Goal: Task Accomplishment & Management: Manage account settings

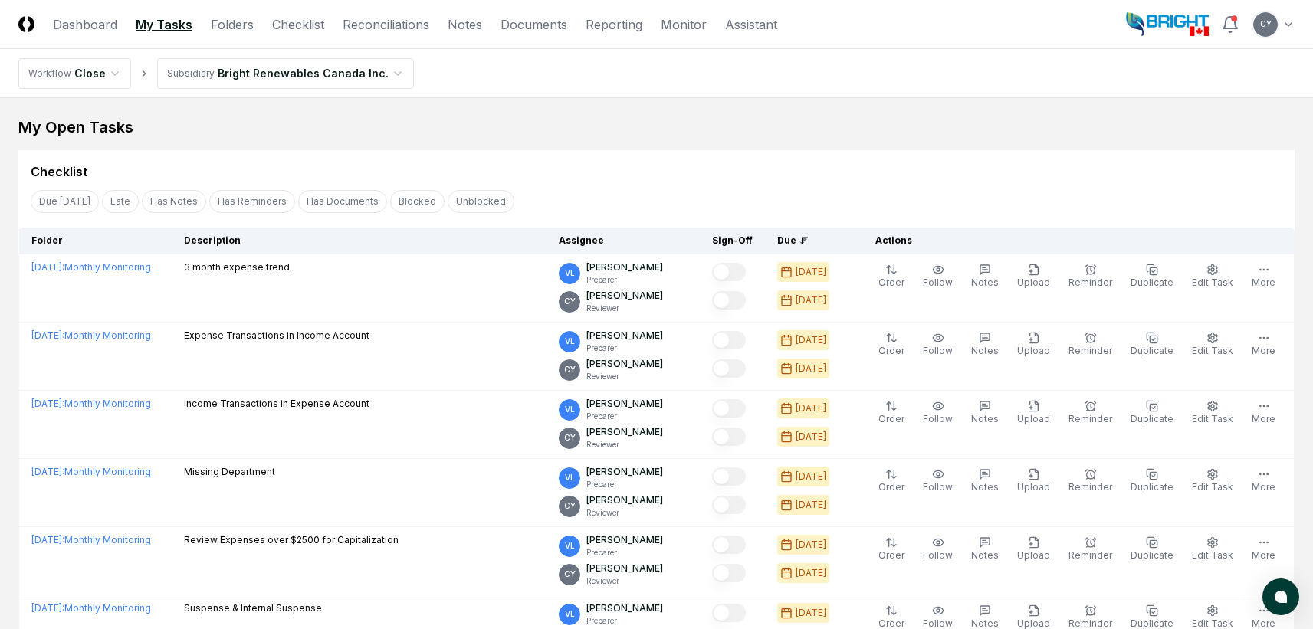
click at [591, 136] on div "My Open Tasks" at bounding box center [656, 127] width 1277 height 21
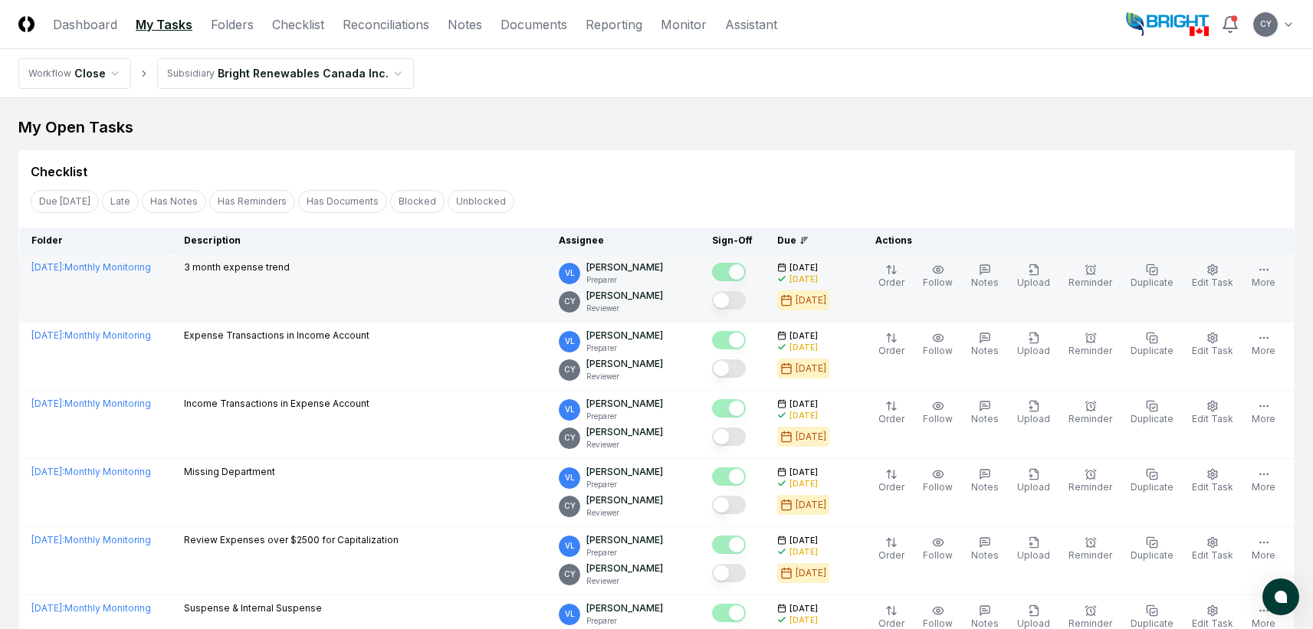
click at [746, 300] on button "Mark complete" at bounding box center [729, 300] width 34 height 18
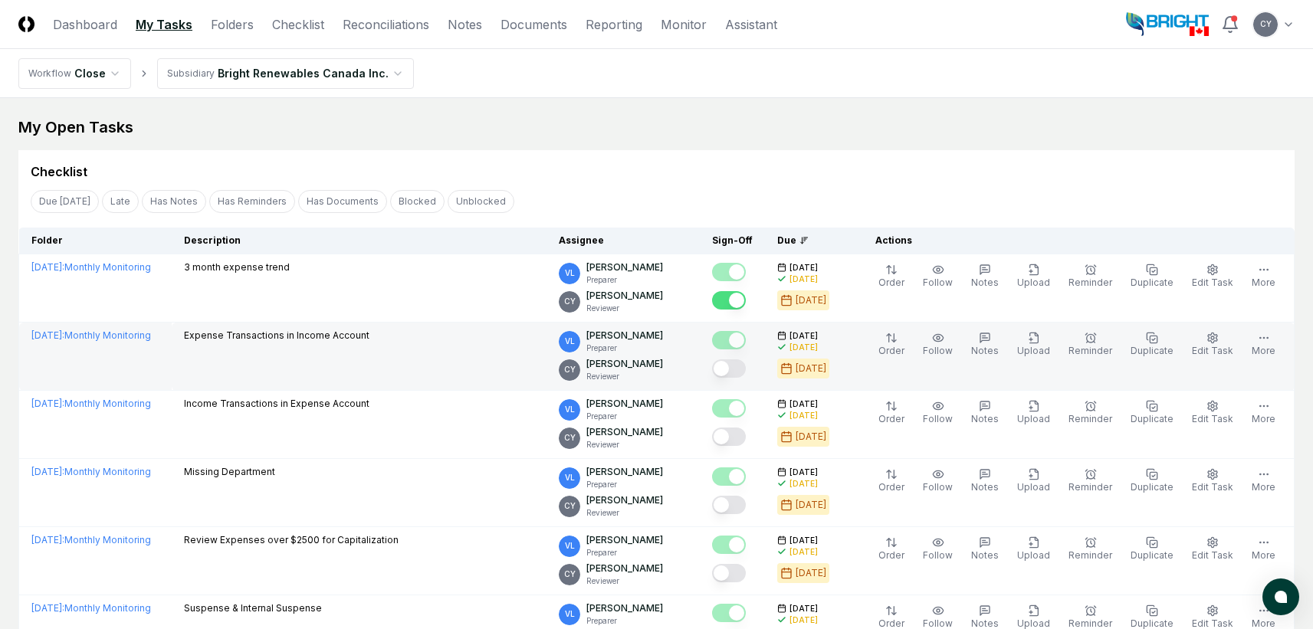
click at [746, 366] on button "Mark complete" at bounding box center [729, 369] width 34 height 18
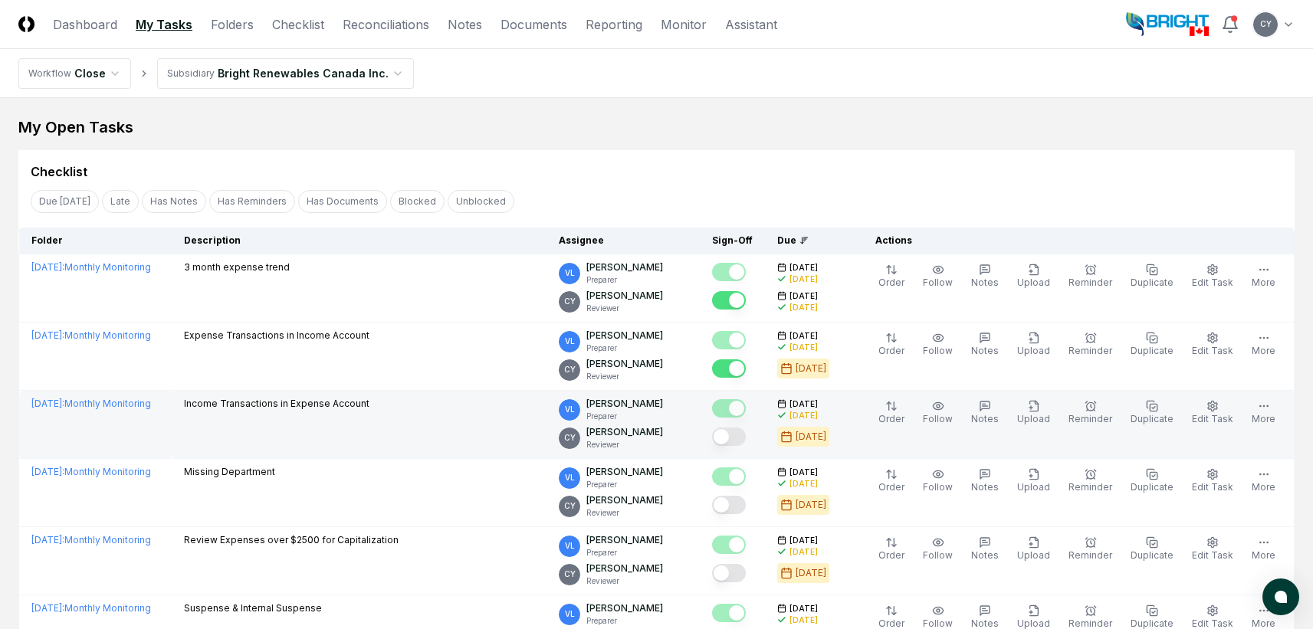
click at [746, 432] on button "Mark complete" at bounding box center [729, 437] width 34 height 18
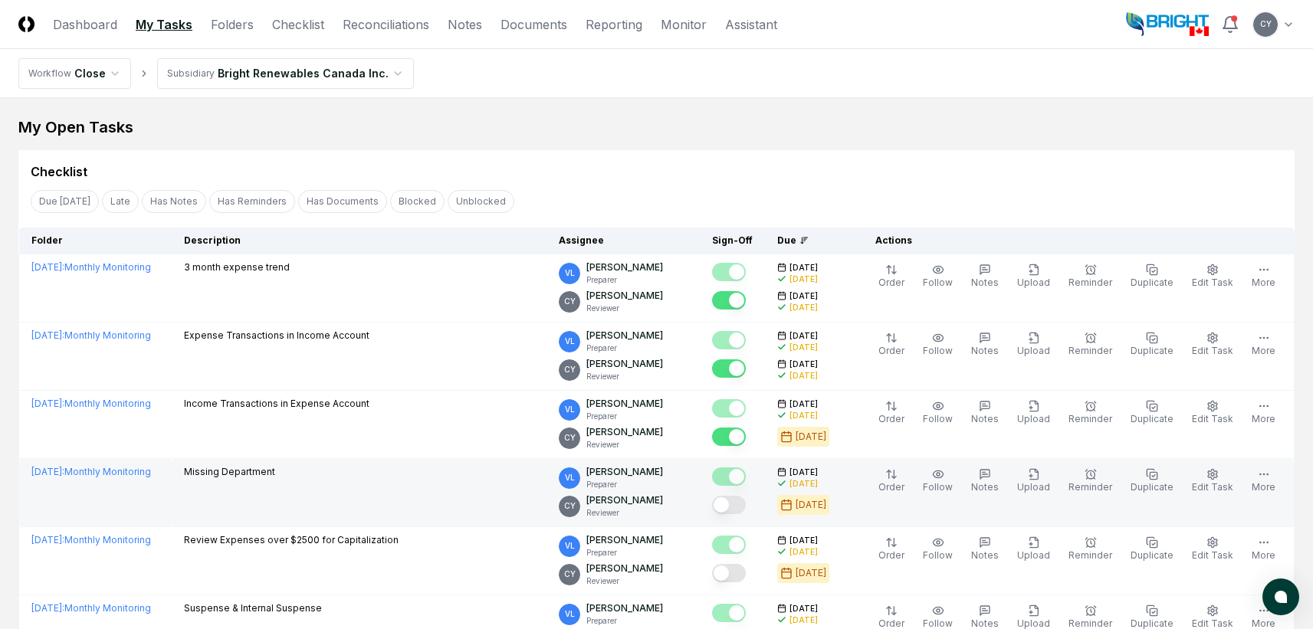
click at [746, 501] on button "Mark complete" at bounding box center [729, 505] width 34 height 18
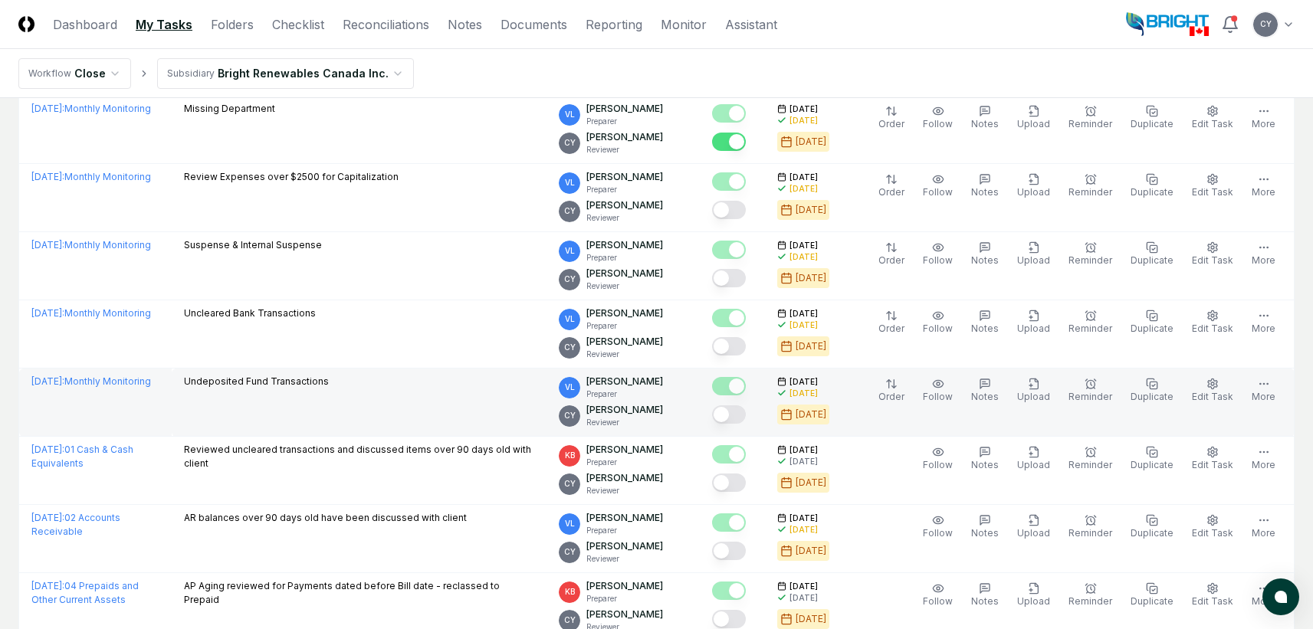
scroll to position [383, 0]
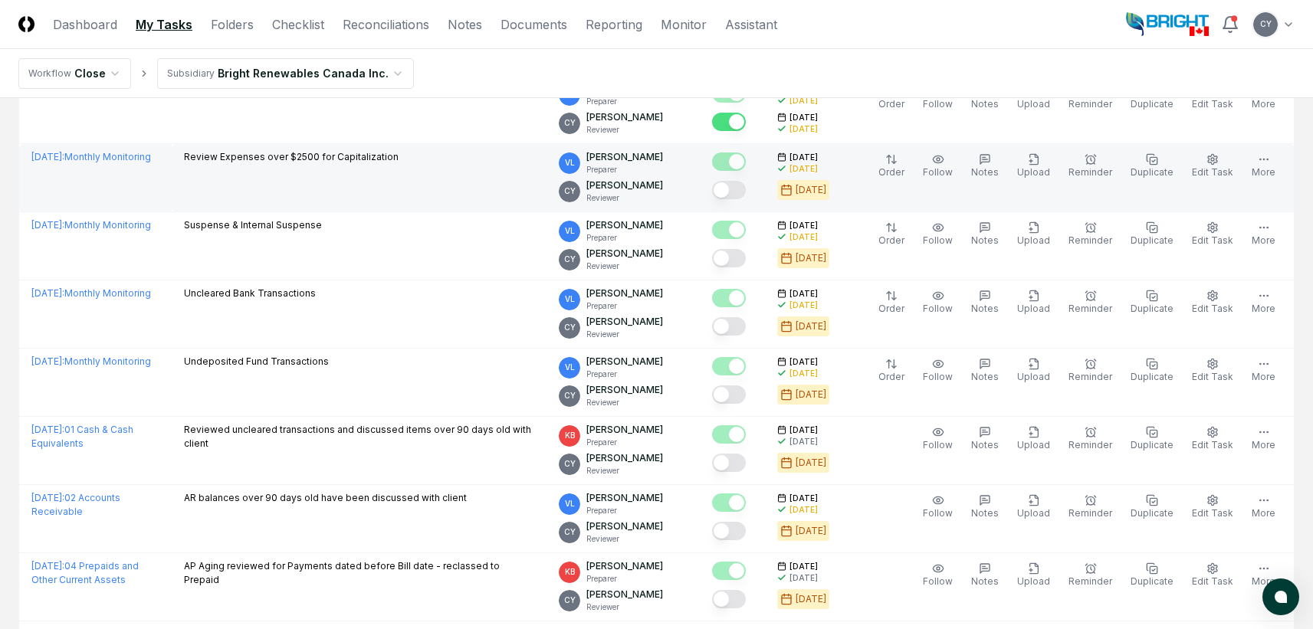
click at [746, 189] on button "Mark complete" at bounding box center [729, 190] width 34 height 18
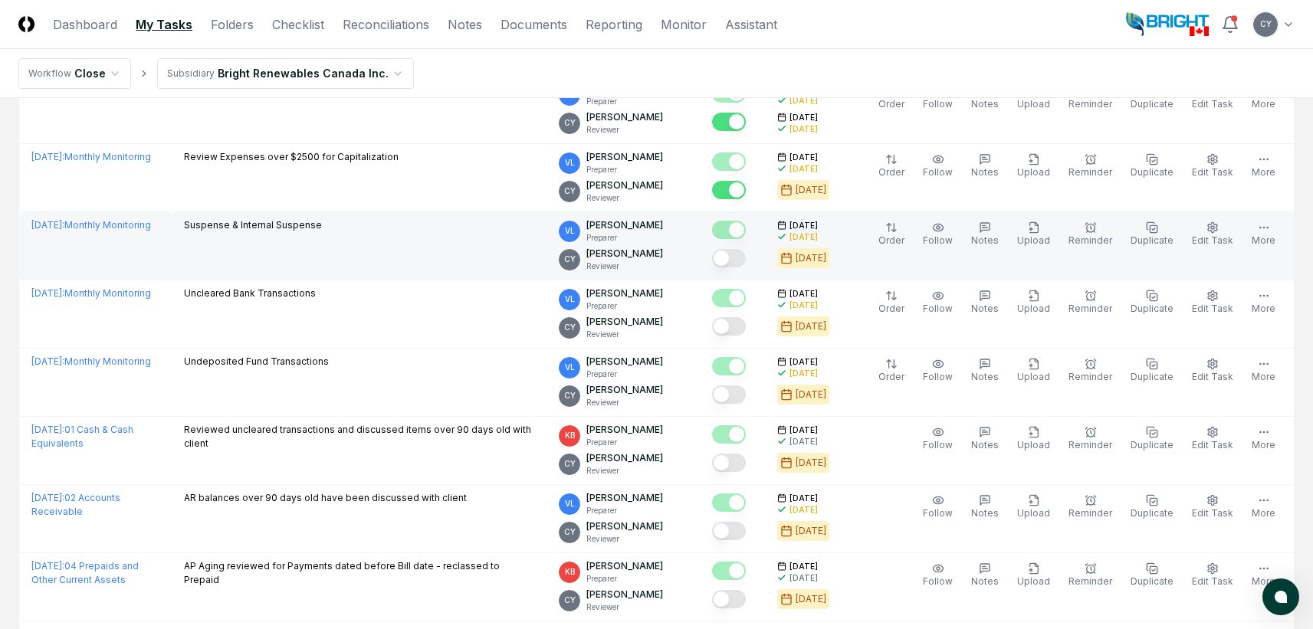
click at [745, 266] on button "Mark complete" at bounding box center [729, 258] width 34 height 18
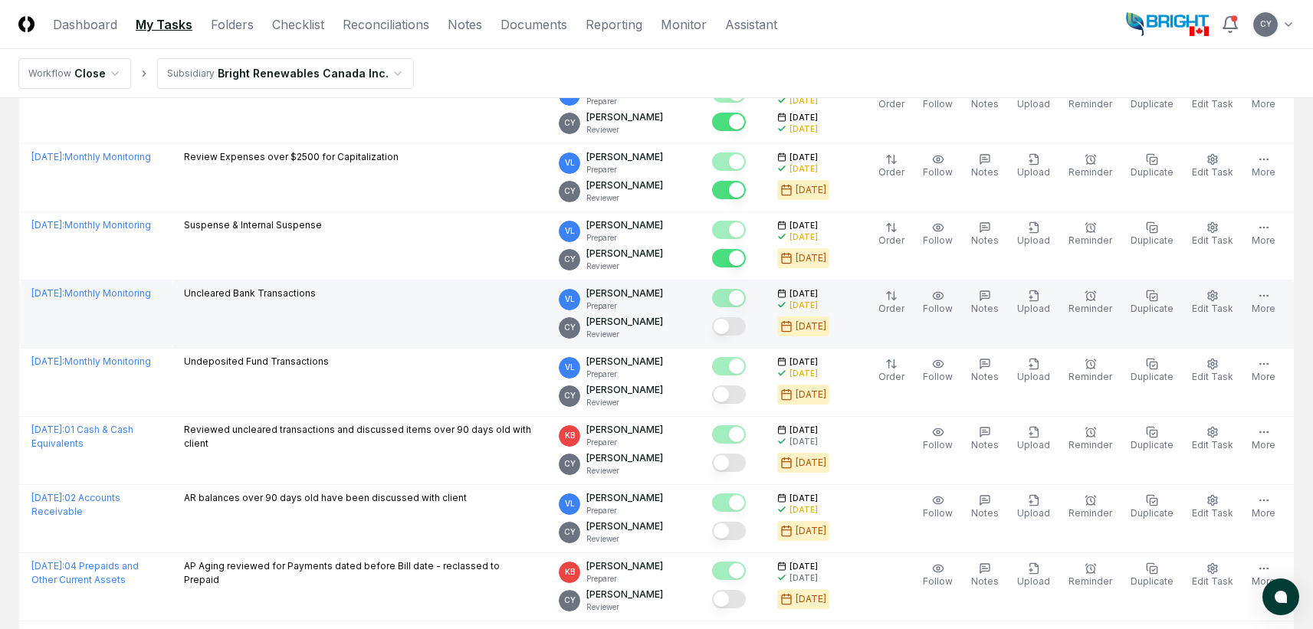
click at [746, 335] on button "Mark complete" at bounding box center [729, 326] width 34 height 18
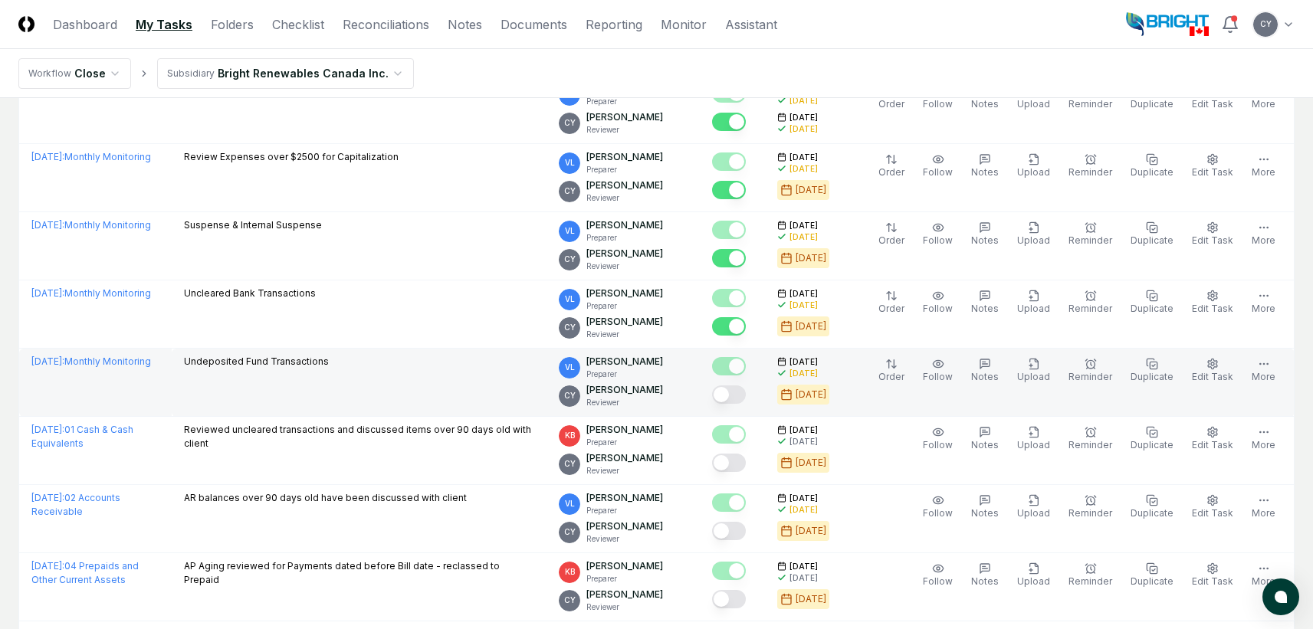
click at [746, 395] on button "Mark complete" at bounding box center [729, 395] width 34 height 18
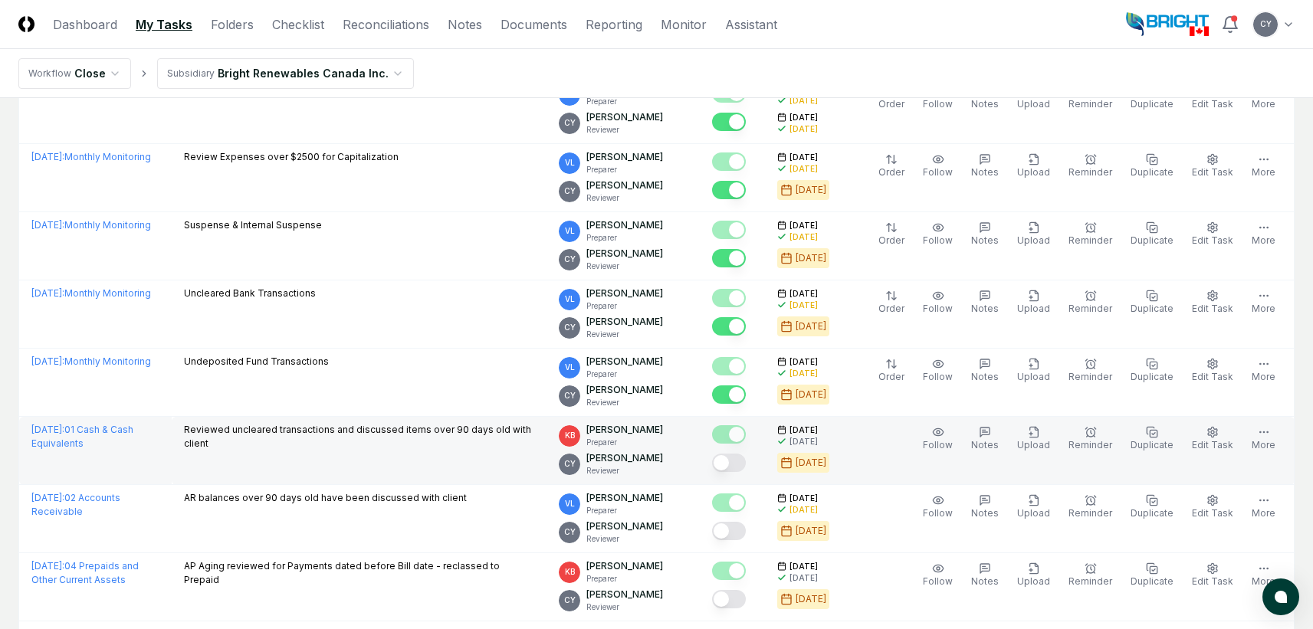
click at [746, 462] on button "Mark complete" at bounding box center [729, 463] width 34 height 18
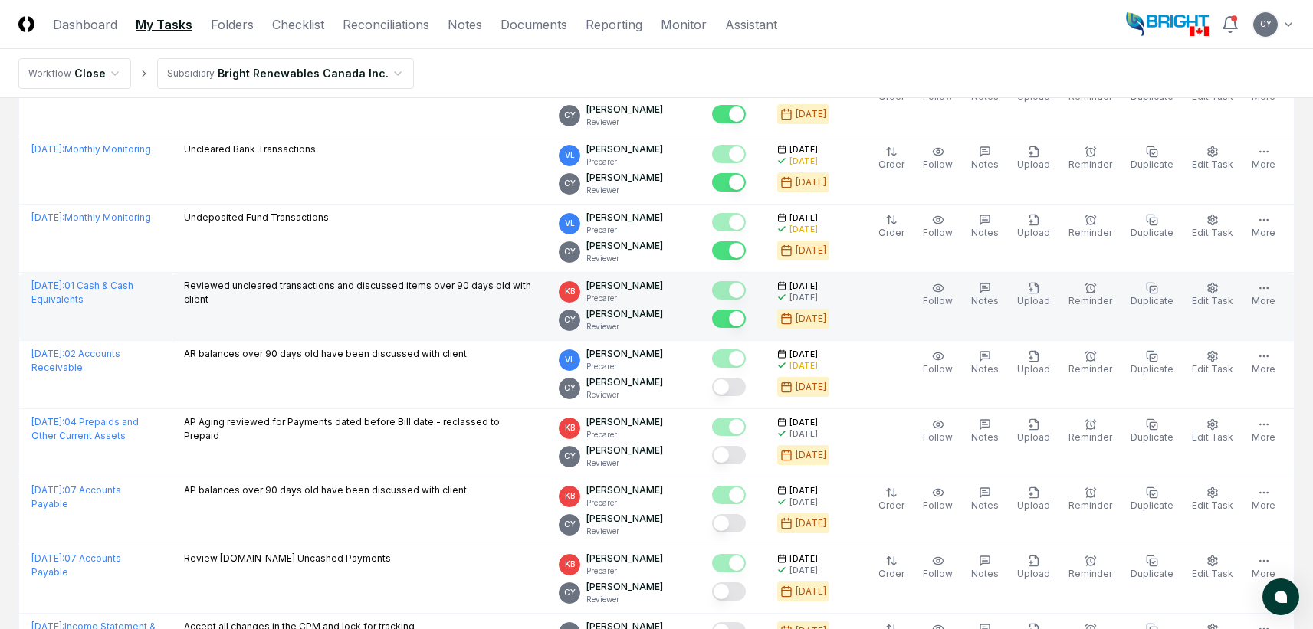
scroll to position [537, 0]
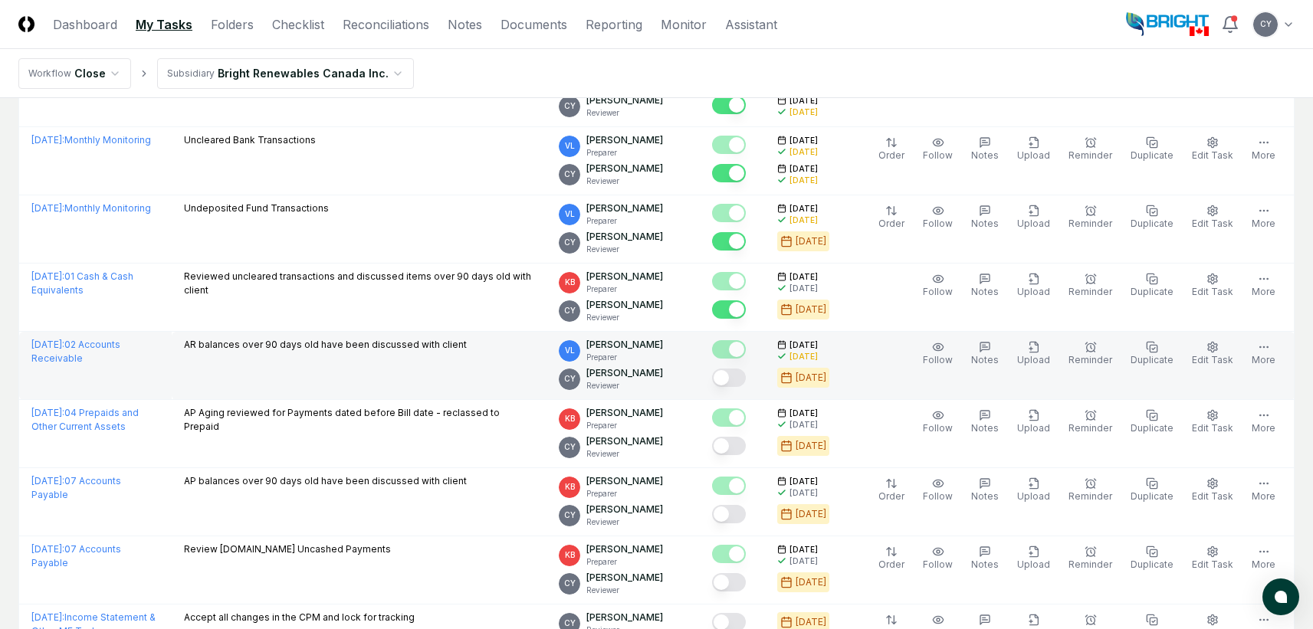
click at [746, 380] on button "Mark complete" at bounding box center [729, 378] width 34 height 18
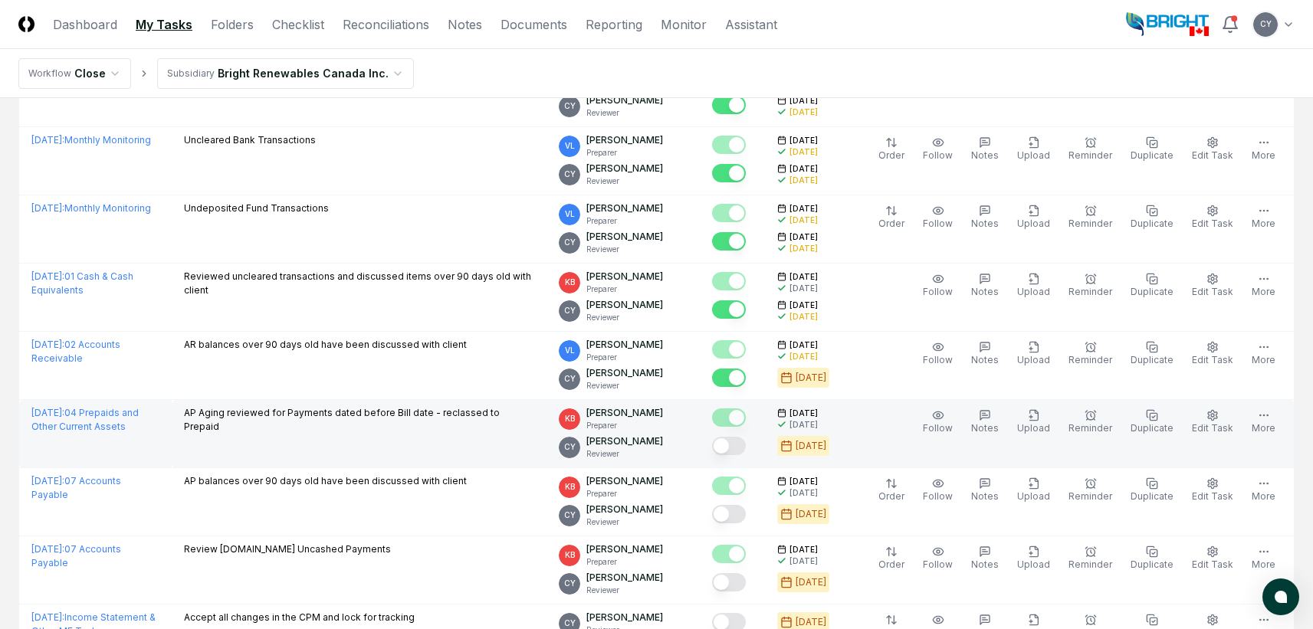
click at [746, 445] on button "Mark complete" at bounding box center [729, 446] width 34 height 18
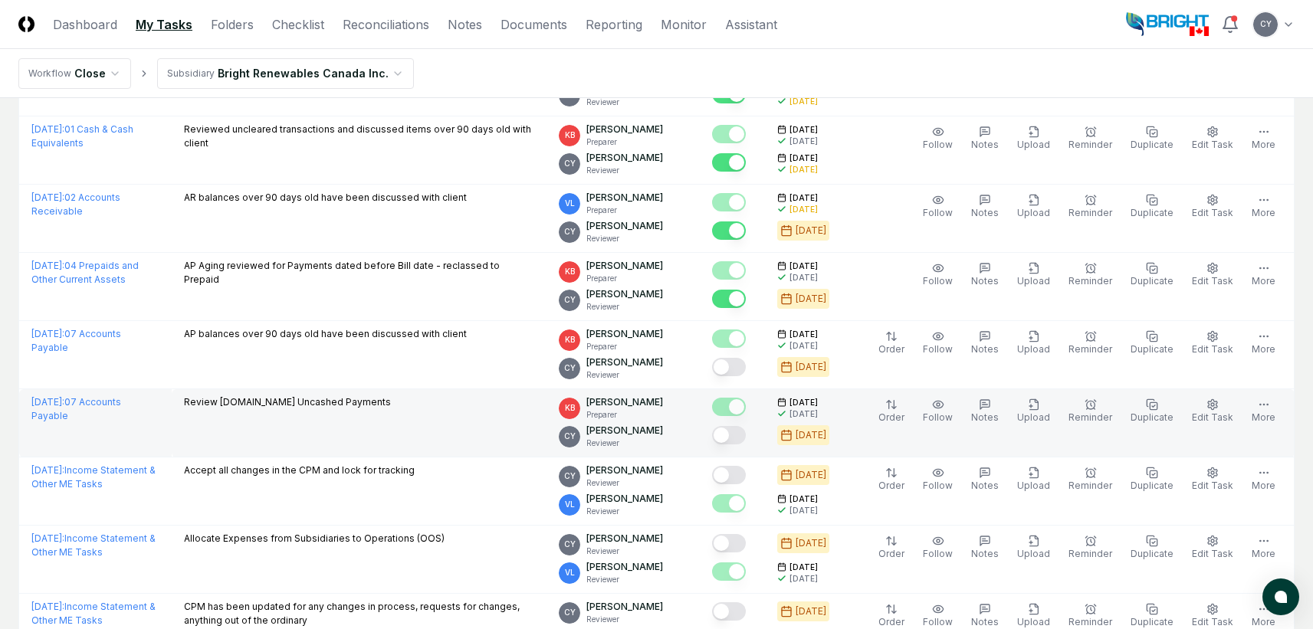
scroll to position [690, 0]
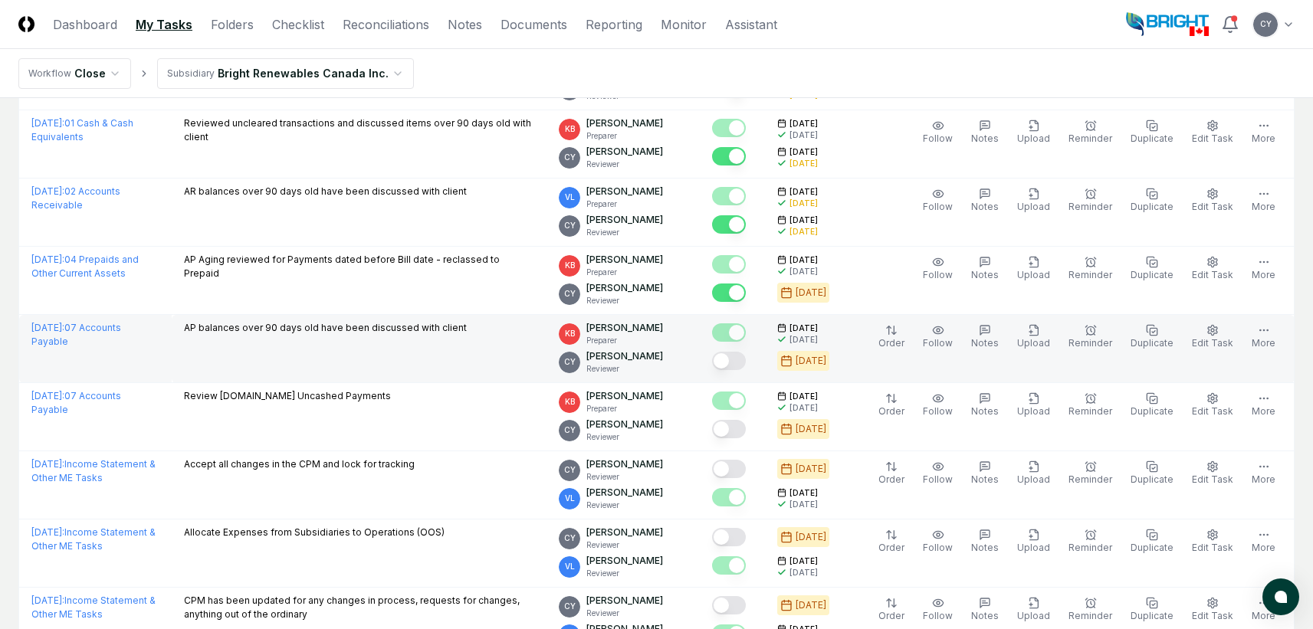
click at [746, 357] on button "Mark complete" at bounding box center [729, 361] width 34 height 18
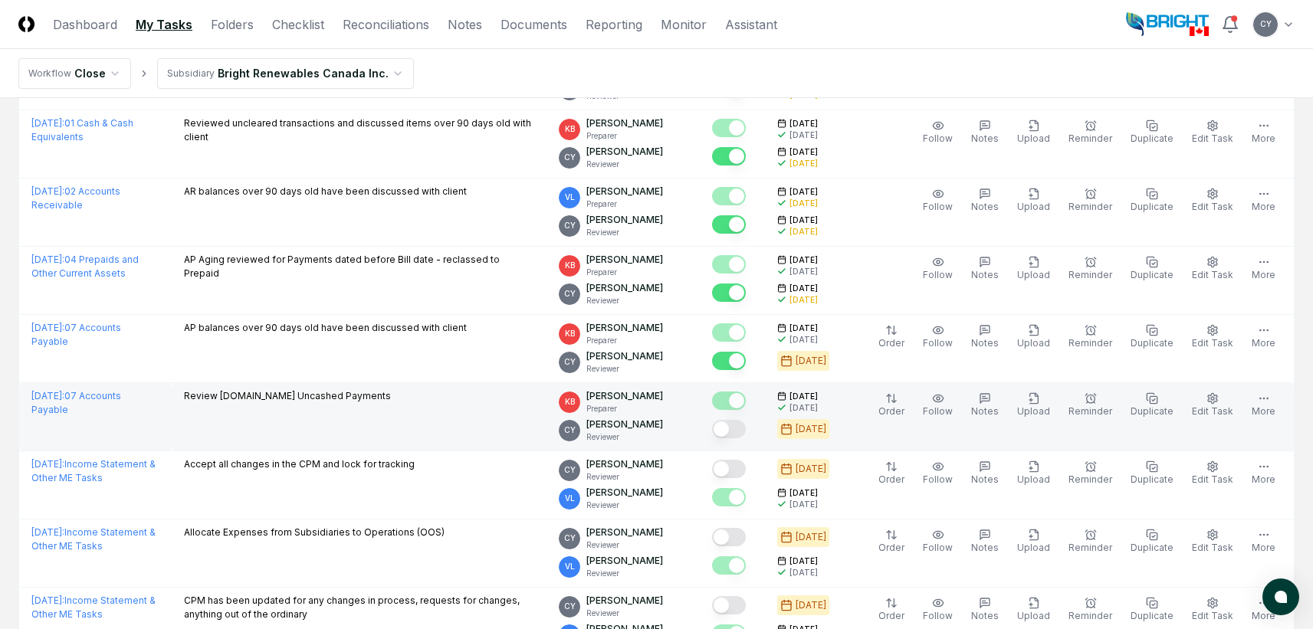
click at [746, 422] on button "Mark complete" at bounding box center [729, 429] width 34 height 18
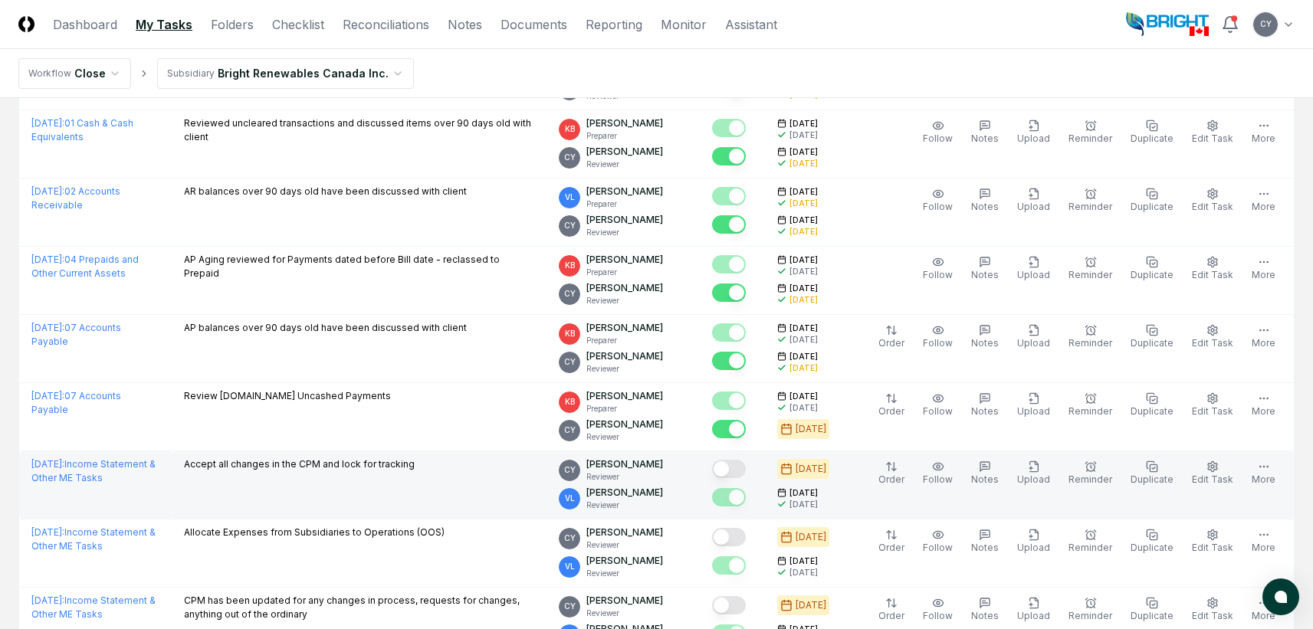
click at [746, 465] on button "Mark complete" at bounding box center [729, 469] width 34 height 18
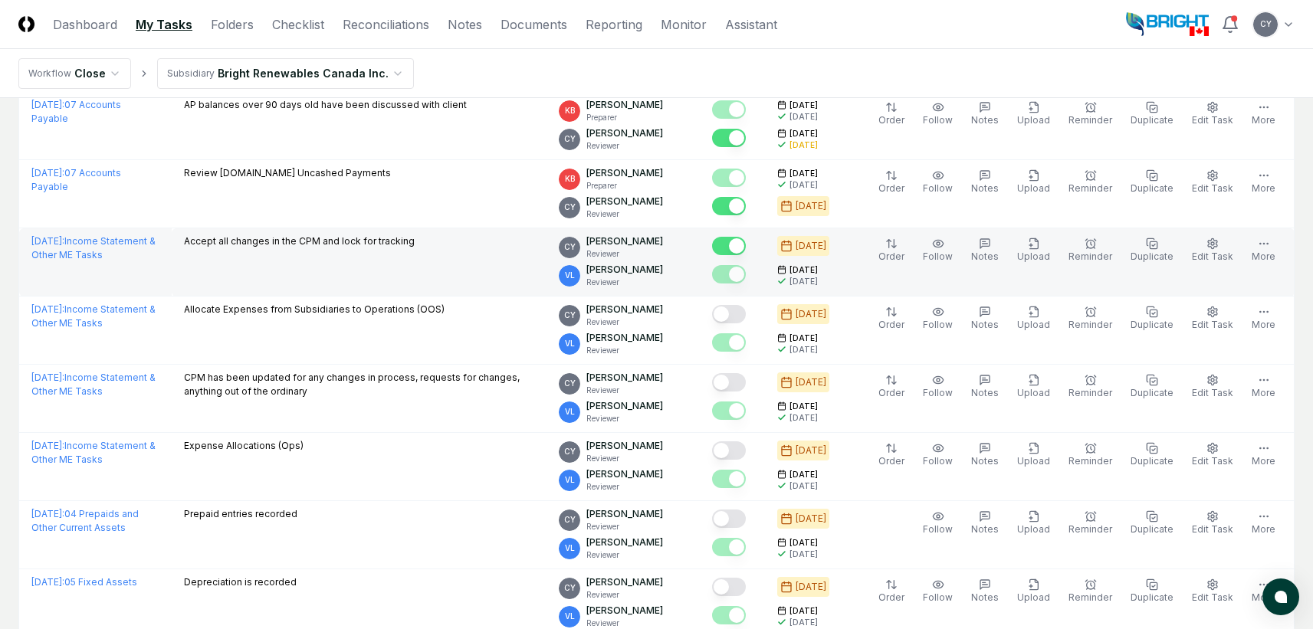
scroll to position [920, 0]
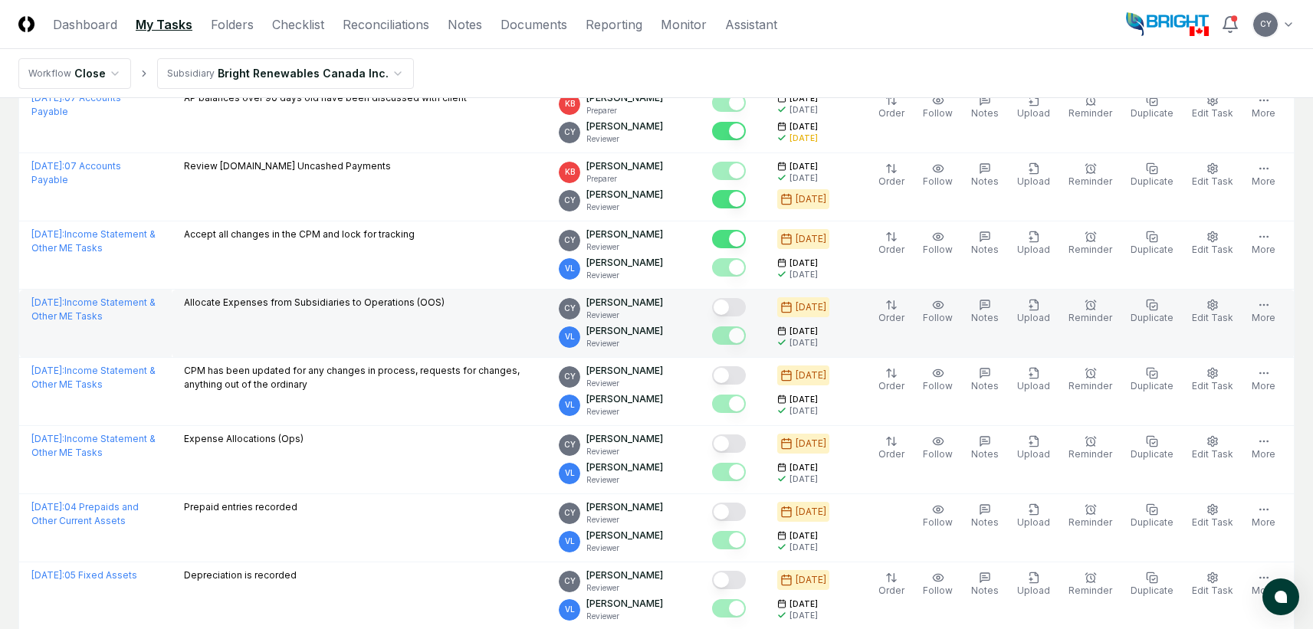
click at [746, 309] on button "Mark complete" at bounding box center [729, 307] width 34 height 18
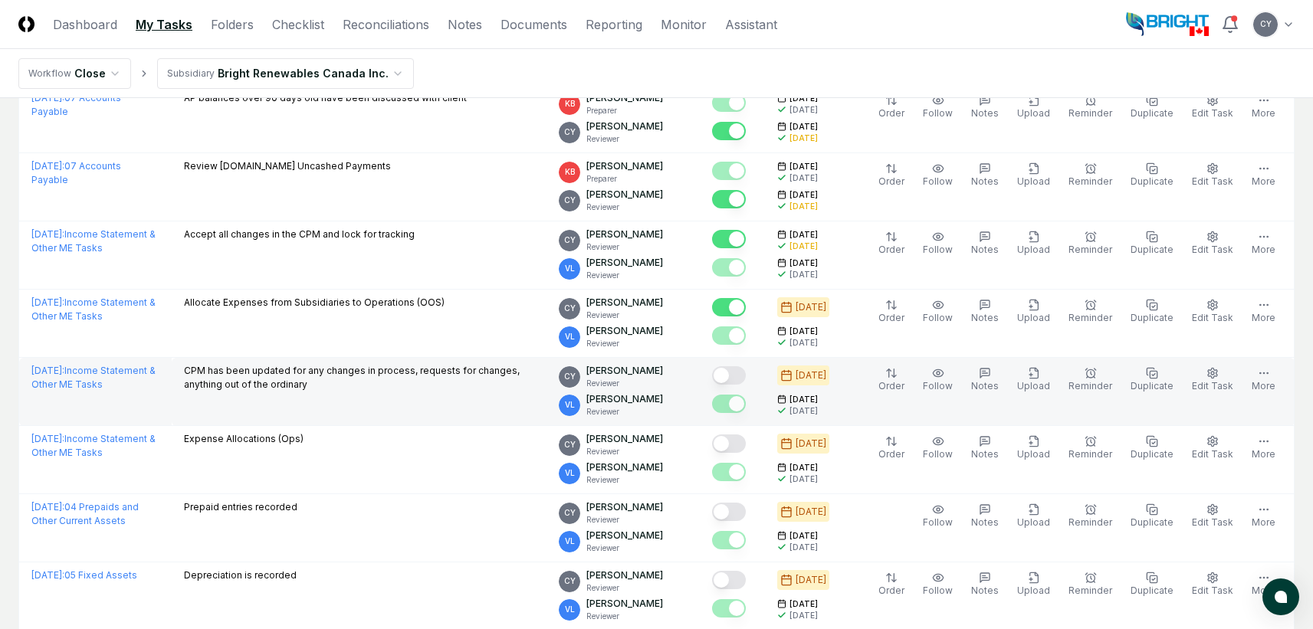
click at [746, 376] on button "Mark complete" at bounding box center [729, 375] width 34 height 18
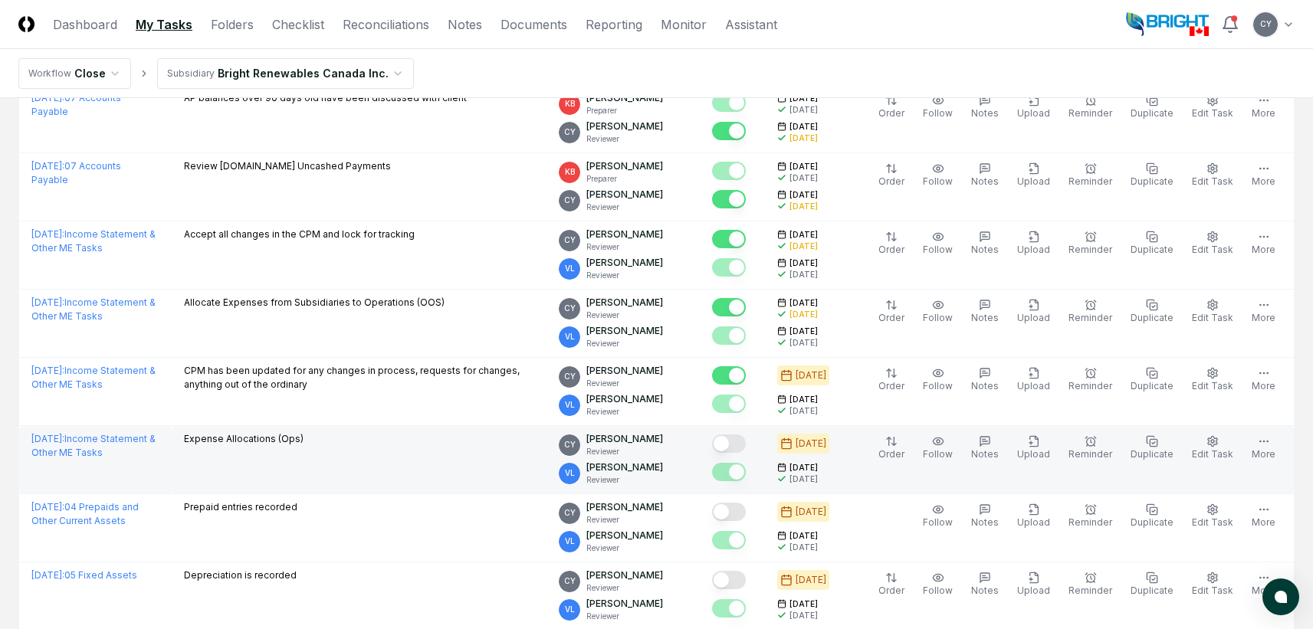
click at [746, 441] on button "Mark complete" at bounding box center [729, 444] width 34 height 18
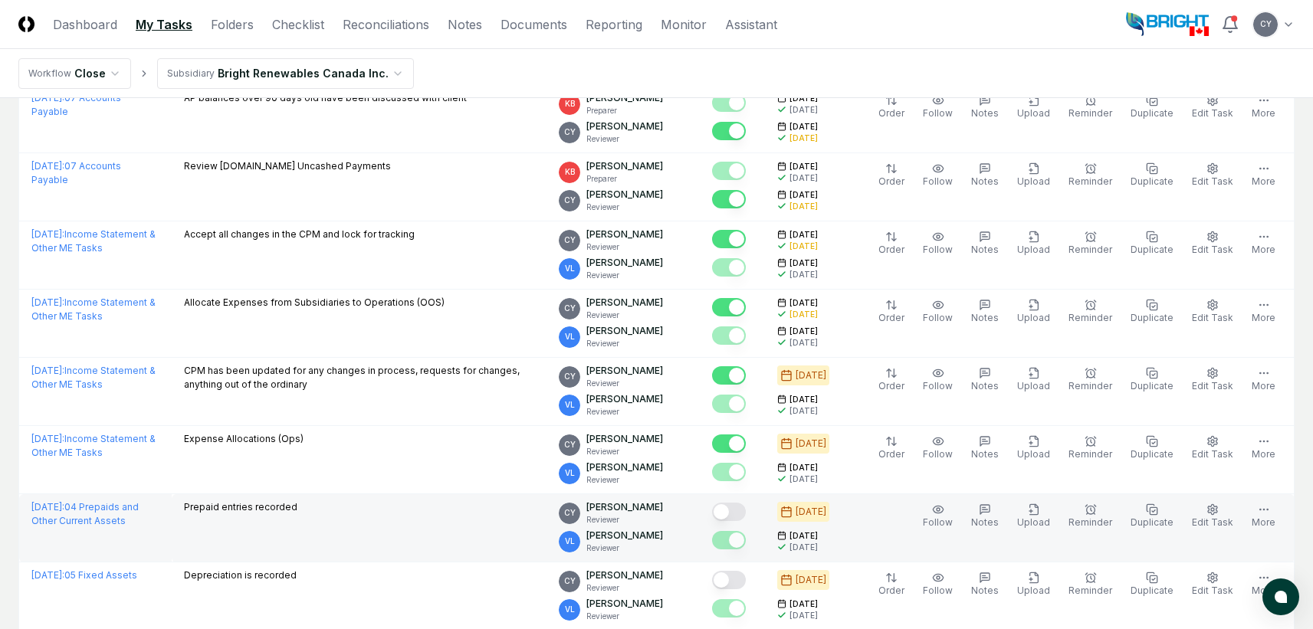
click at [746, 510] on button "Mark complete" at bounding box center [729, 512] width 34 height 18
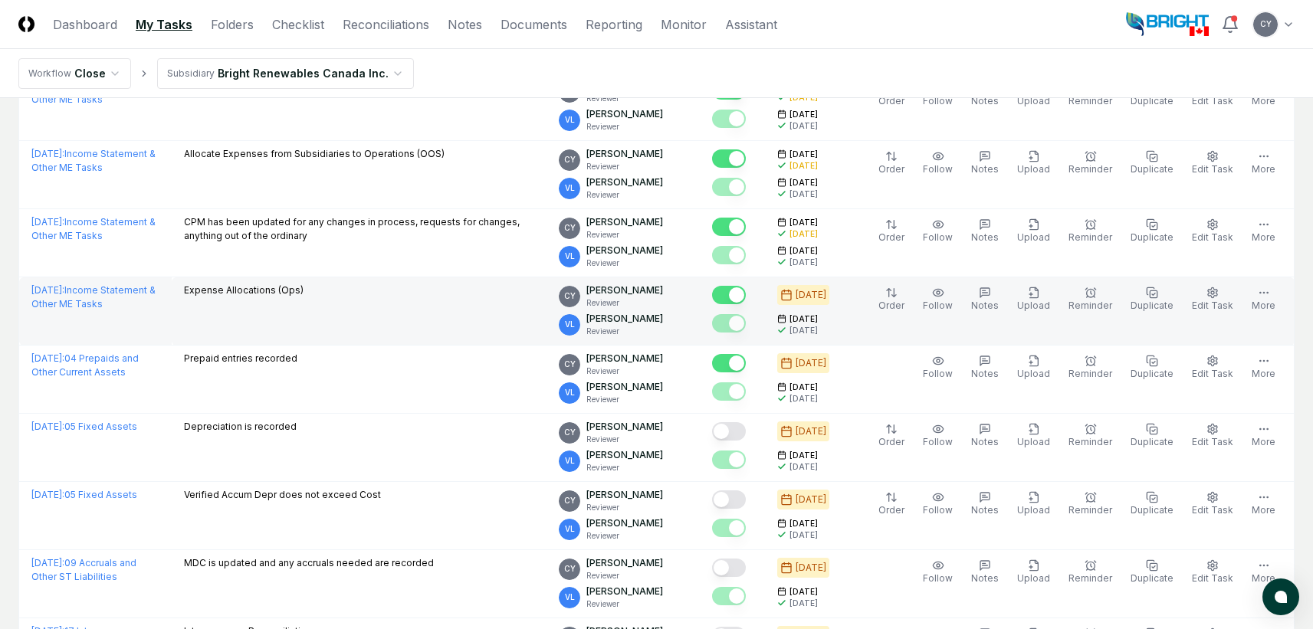
scroll to position [1073, 0]
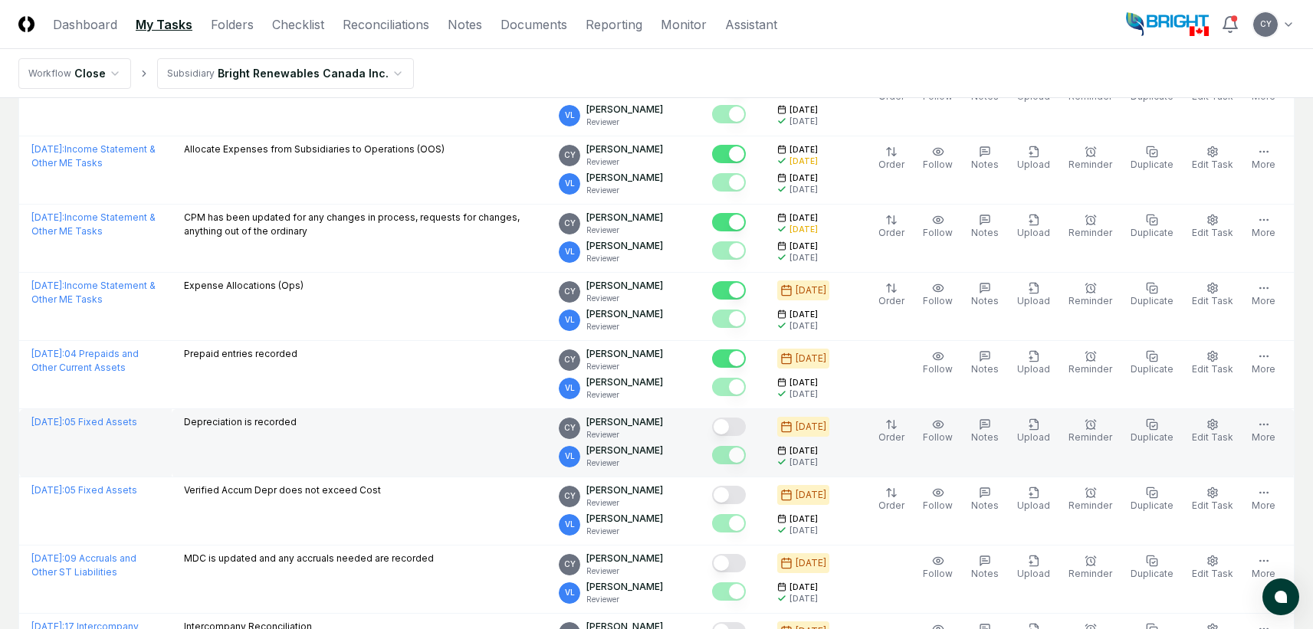
click at [746, 431] on button "Mark complete" at bounding box center [729, 427] width 34 height 18
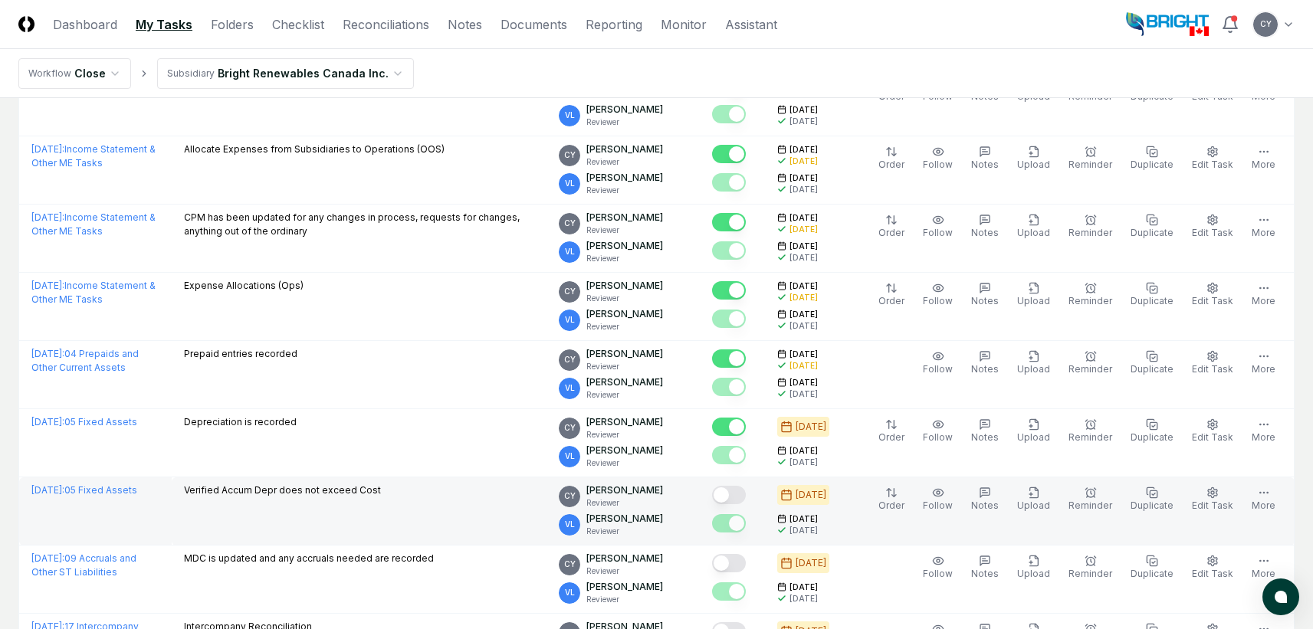
click at [746, 491] on button "Mark complete" at bounding box center [729, 495] width 34 height 18
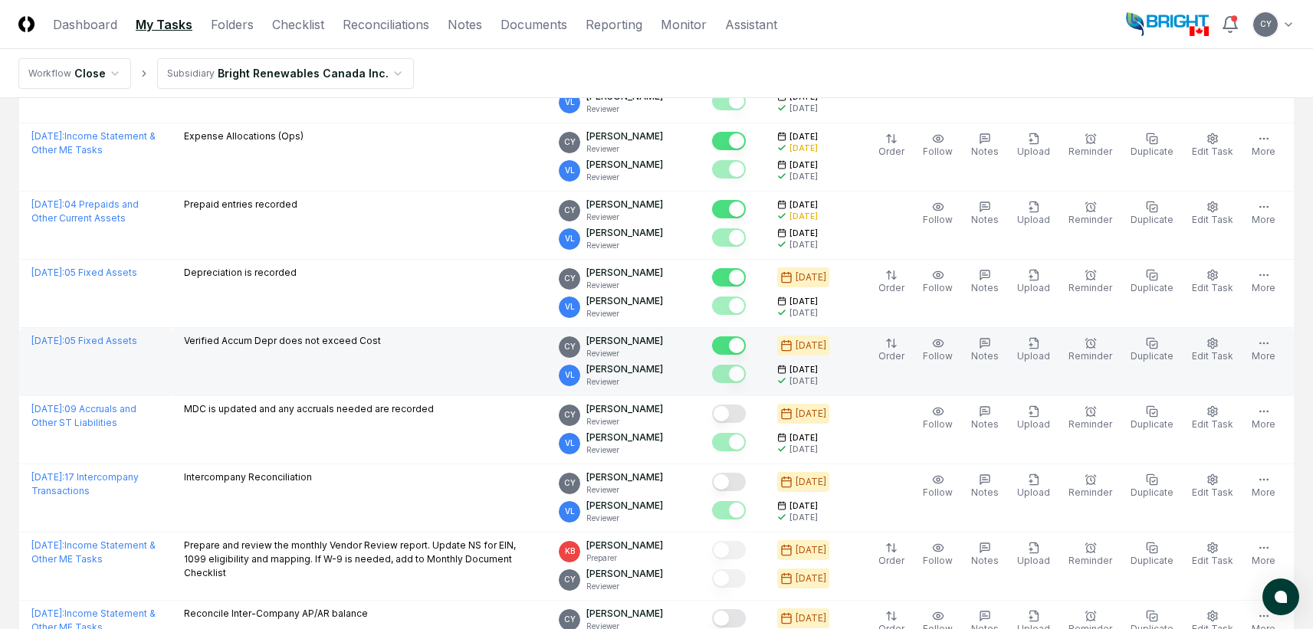
scroll to position [1227, 0]
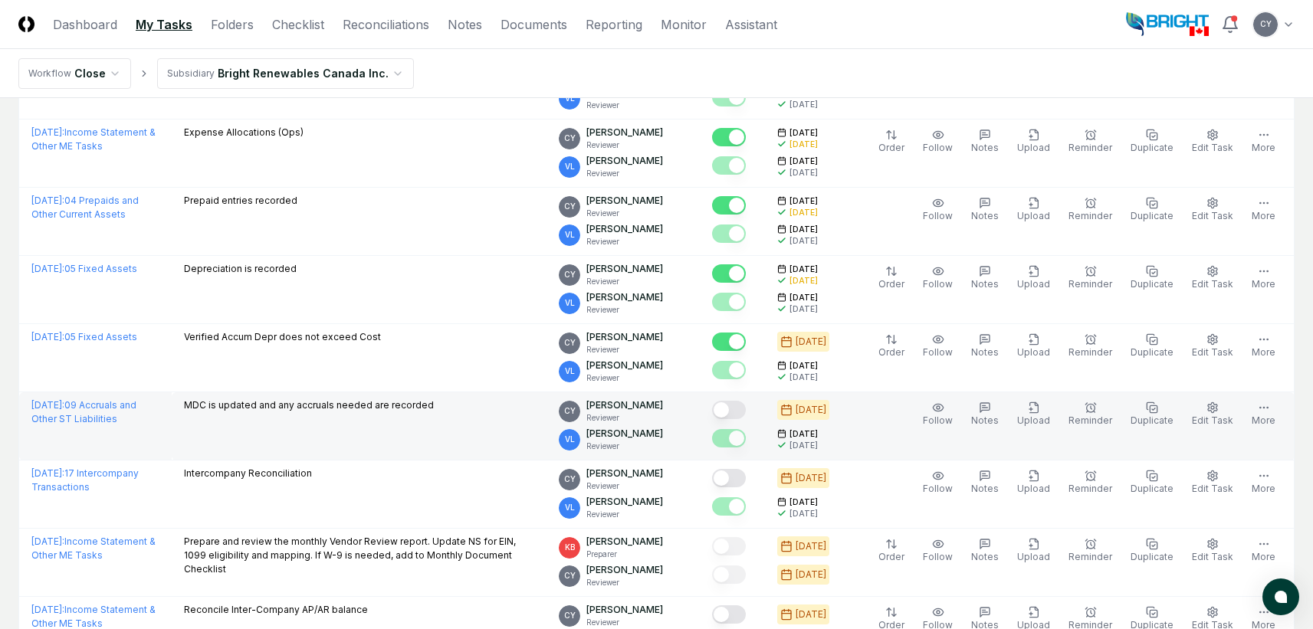
click at [746, 416] on button "Mark complete" at bounding box center [729, 410] width 34 height 18
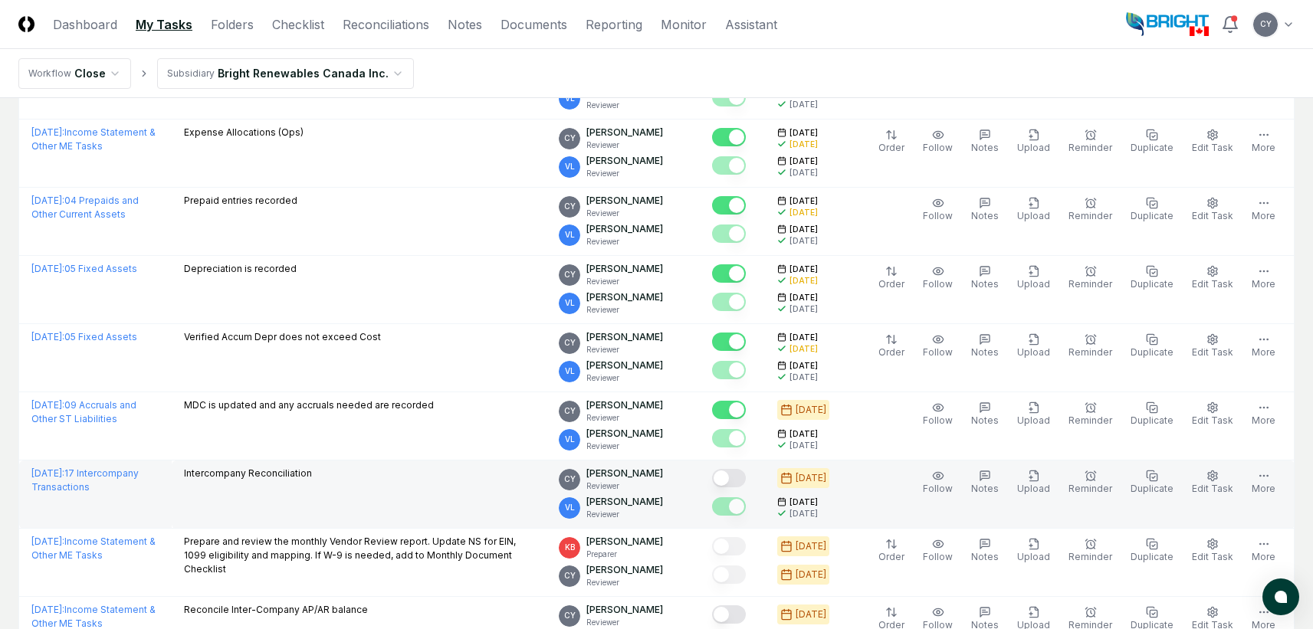
click at [746, 473] on button "Mark complete" at bounding box center [729, 478] width 34 height 18
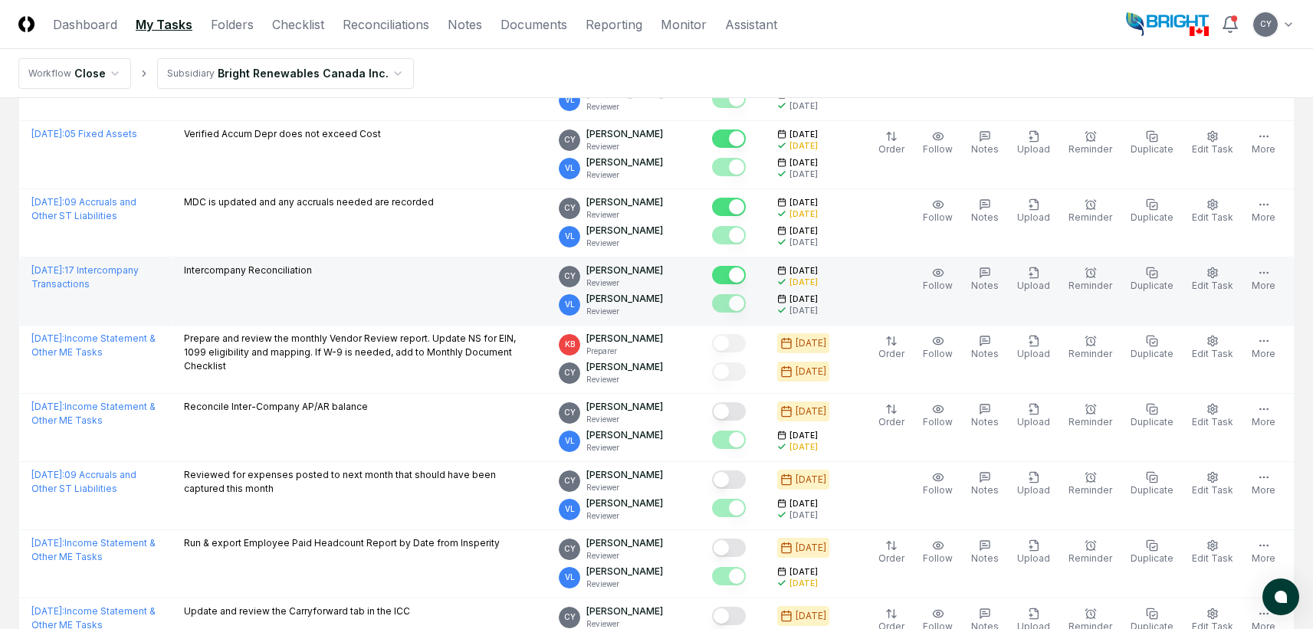
scroll to position [1457, 0]
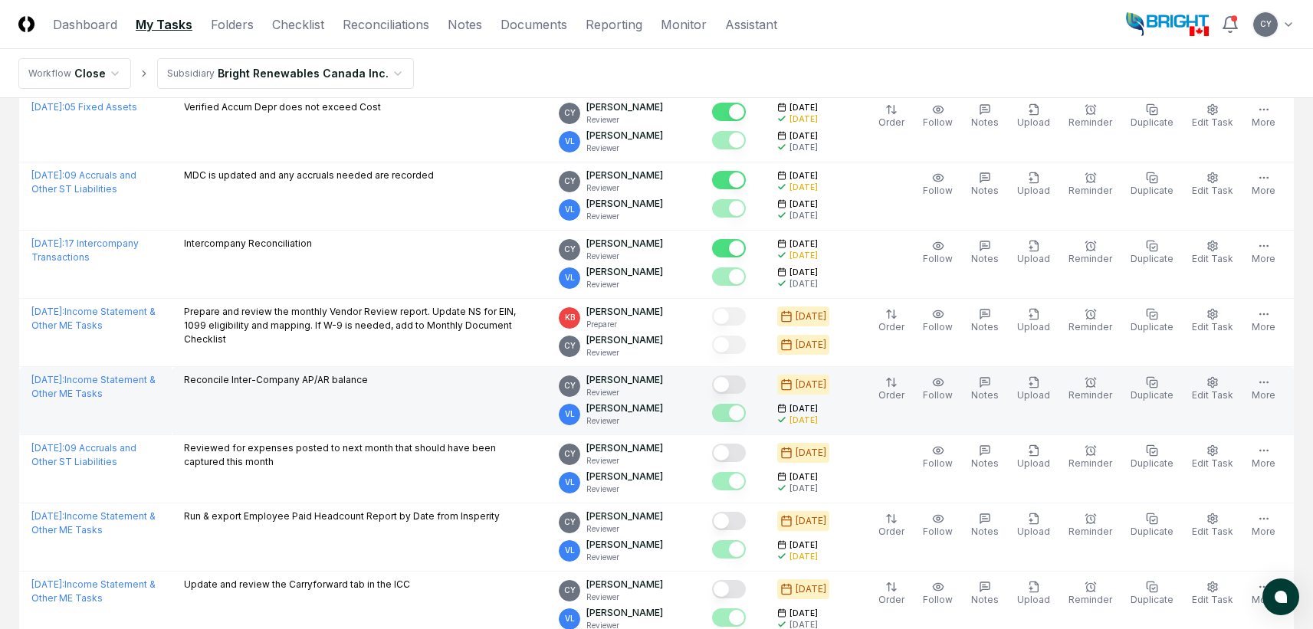
click at [746, 385] on button "Mark complete" at bounding box center [729, 385] width 34 height 18
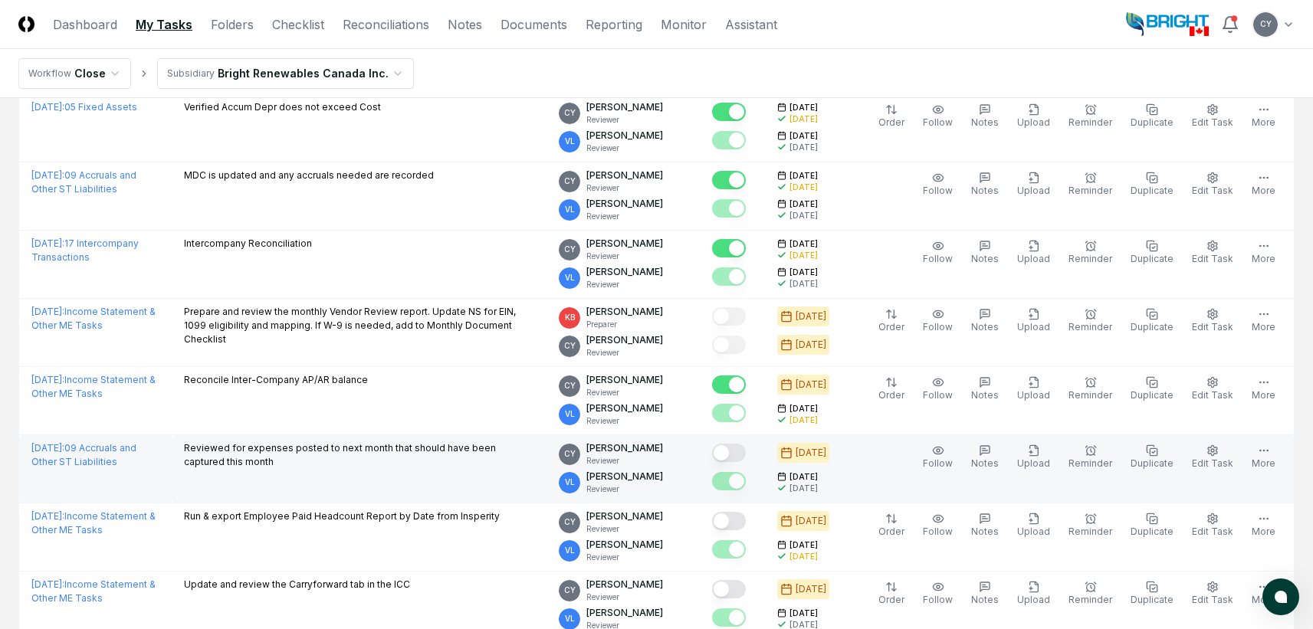
click at [746, 452] on button "Mark complete" at bounding box center [729, 453] width 34 height 18
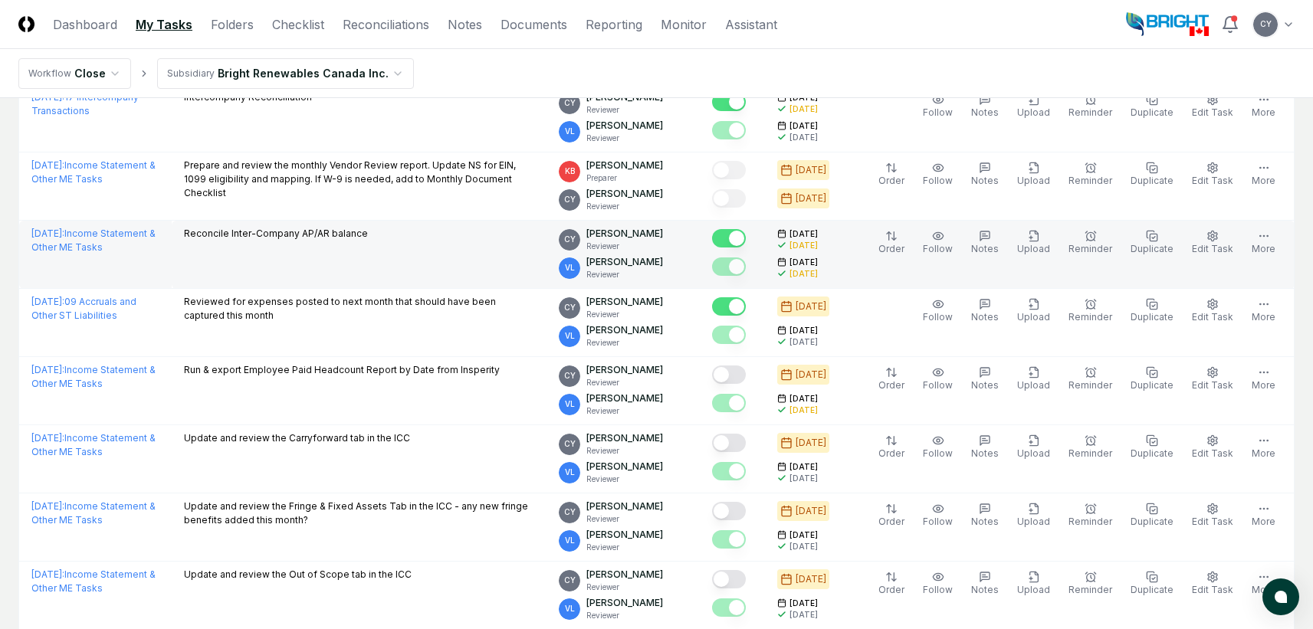
scroll to position [1610, 0]
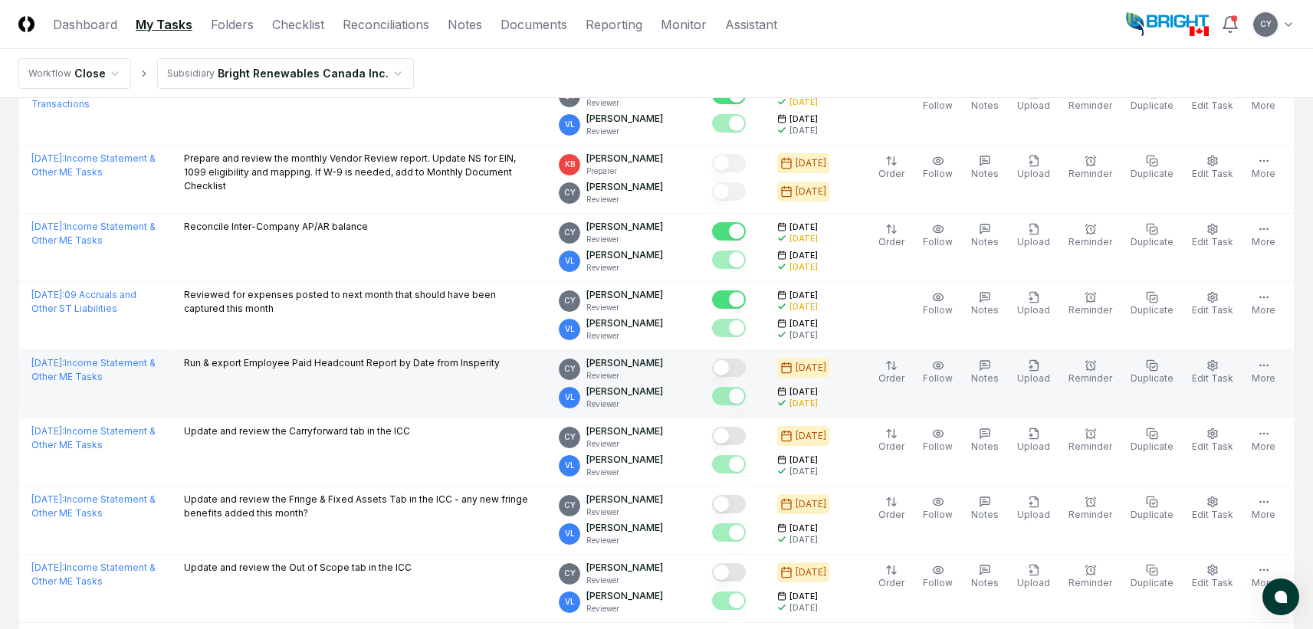
click at [746, 369] on button "Mark complete" at bounding box center [729, 368] width 34 height 18
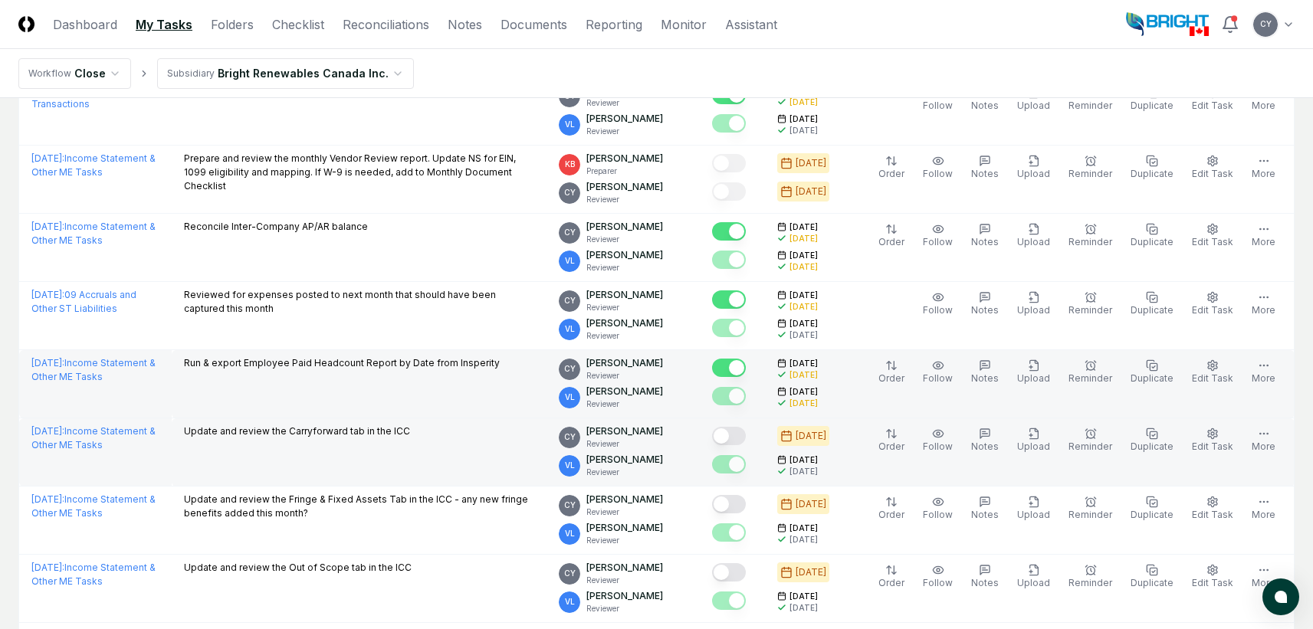
click at [746, 432] on button "Mark complete" at bounding box center [729, 436] width 34 height 18
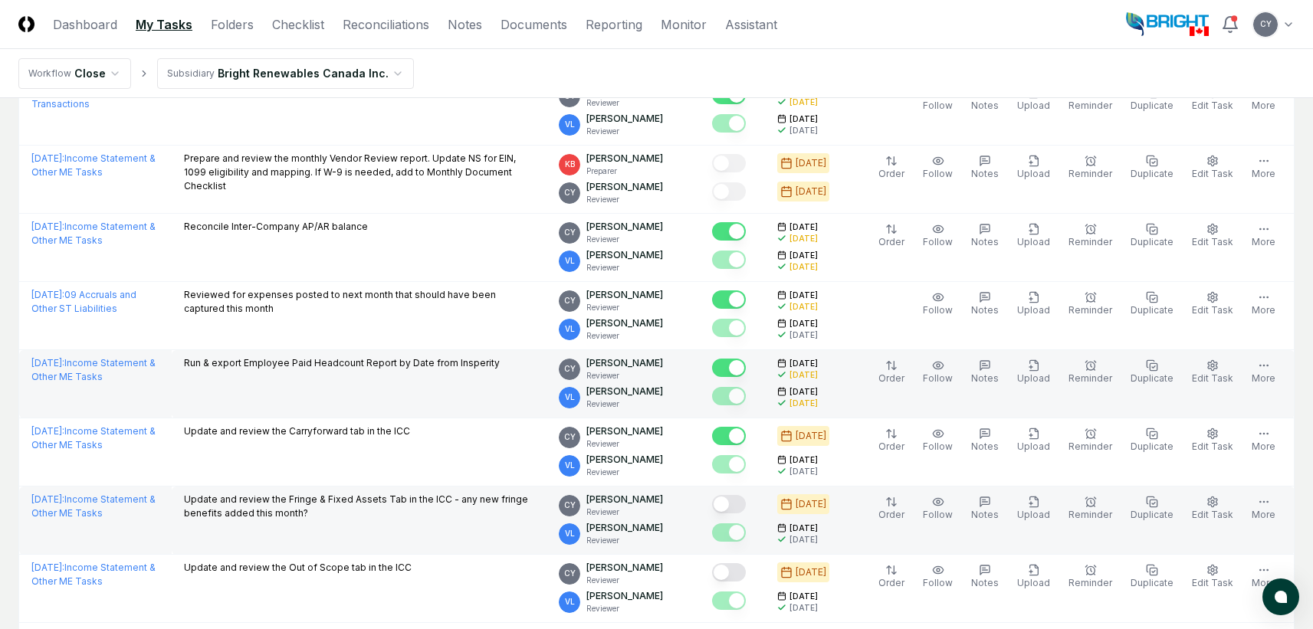
click at [746, 501] on button "Mark complete" at bounding box center [729, 504] width 34 height 18
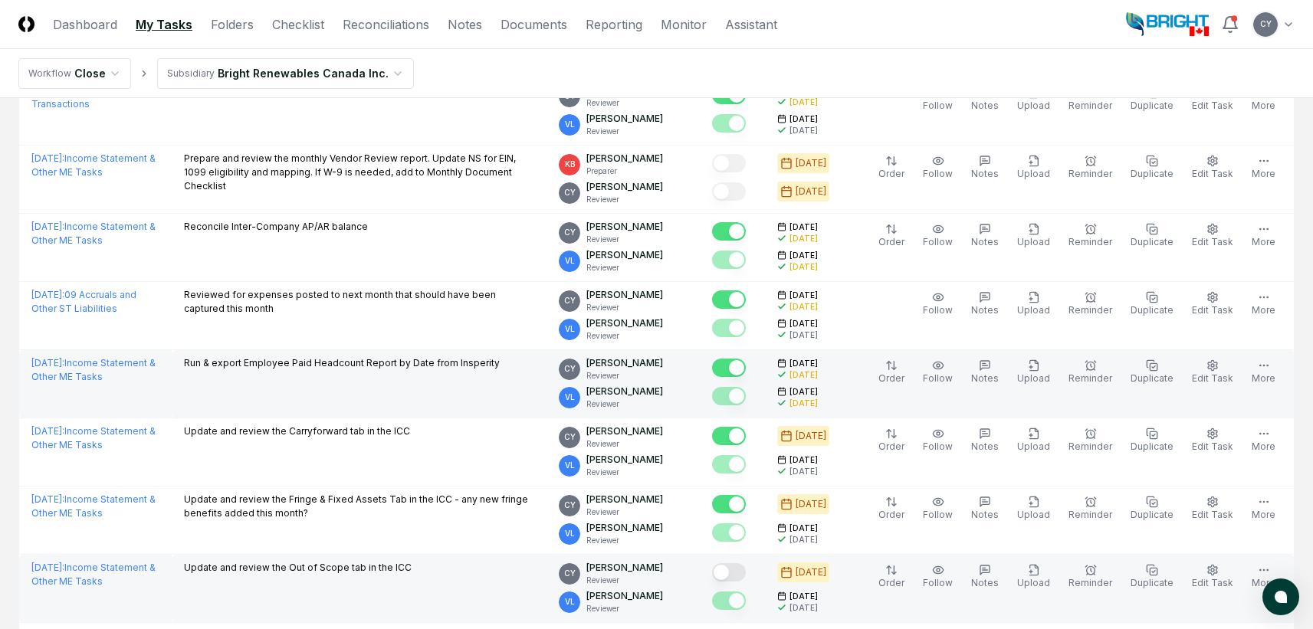
click at [746, 573] on button "Mark complete" at bounding box center [729, 573] width 34 height 18
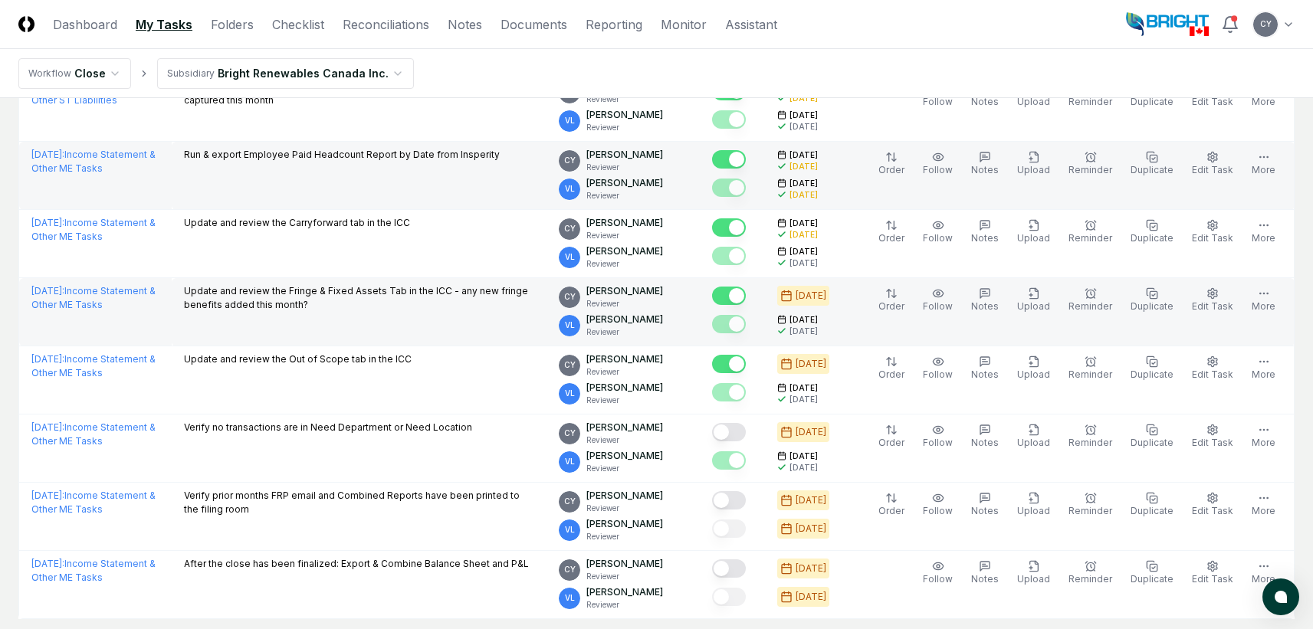
scroll to position [1840, 0]
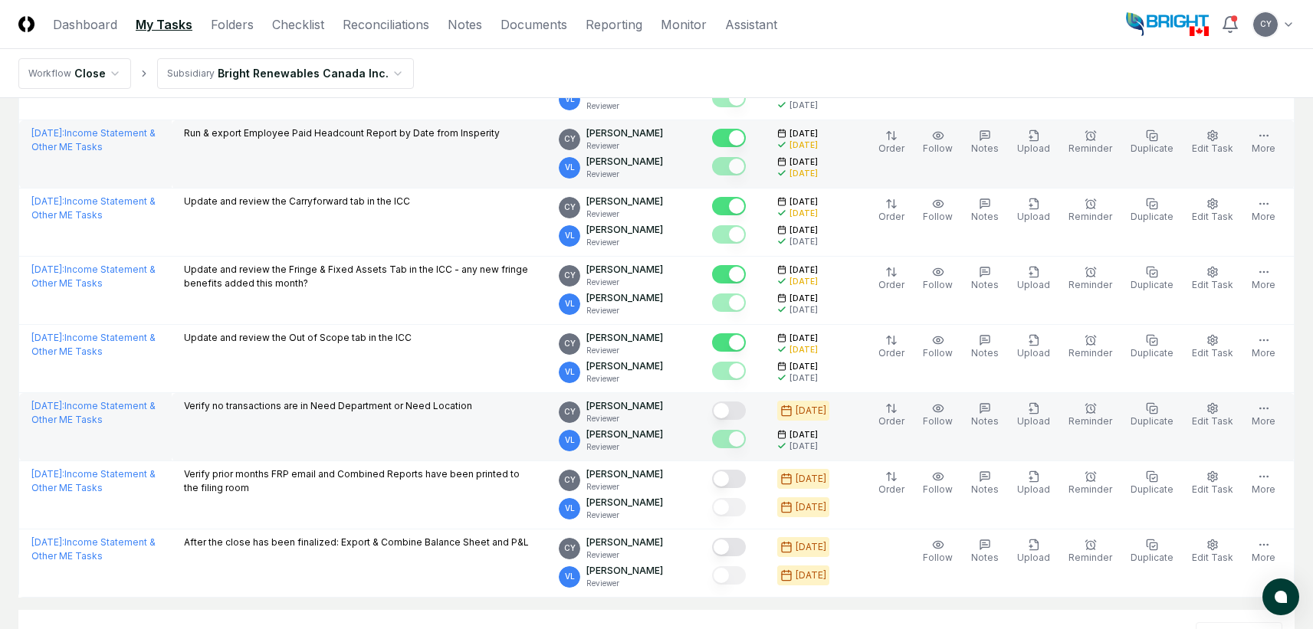
click at [746, 414] on button "Mark complete" at bounding box center [729, 411] width 34 height 18
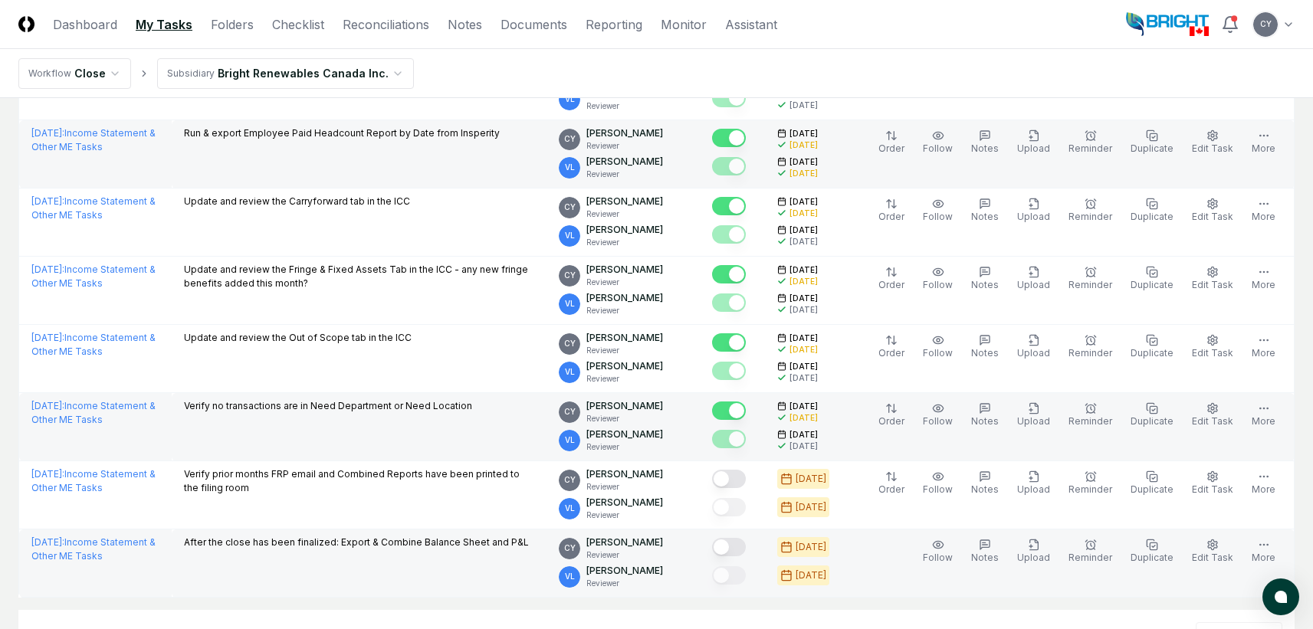
click at [746, 546] on button "Mark complete" at bounding box center [729, 547] width 34 height 18
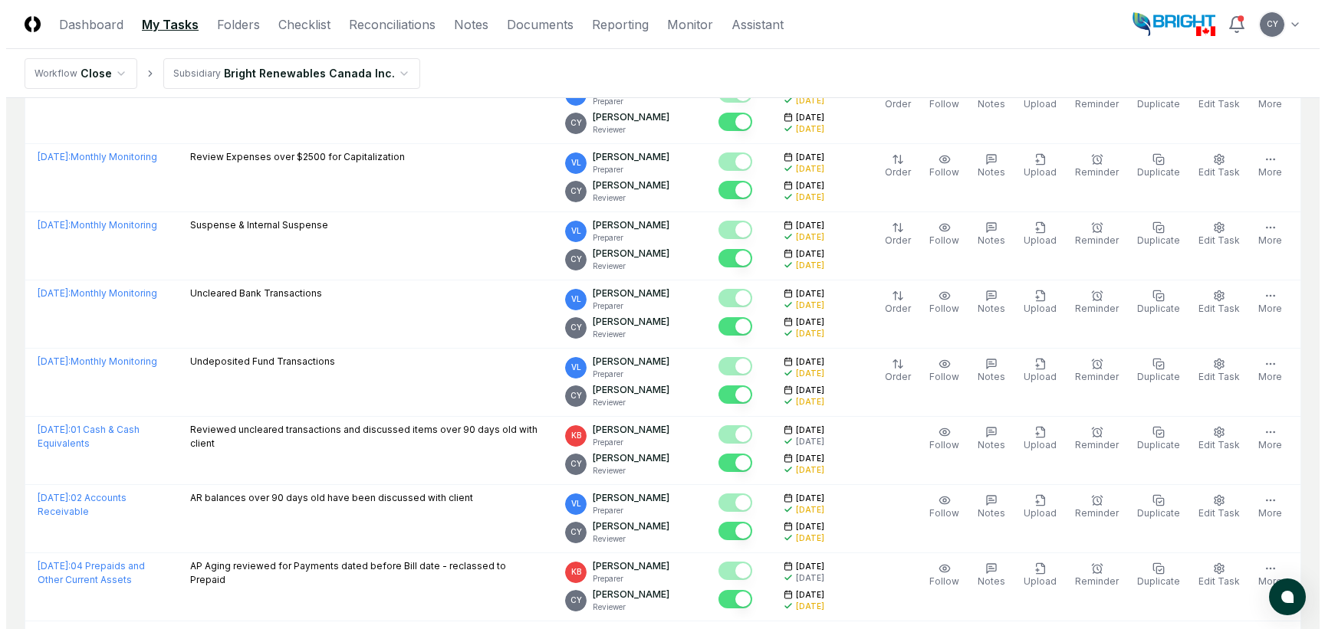
scroll to position [0, 0]
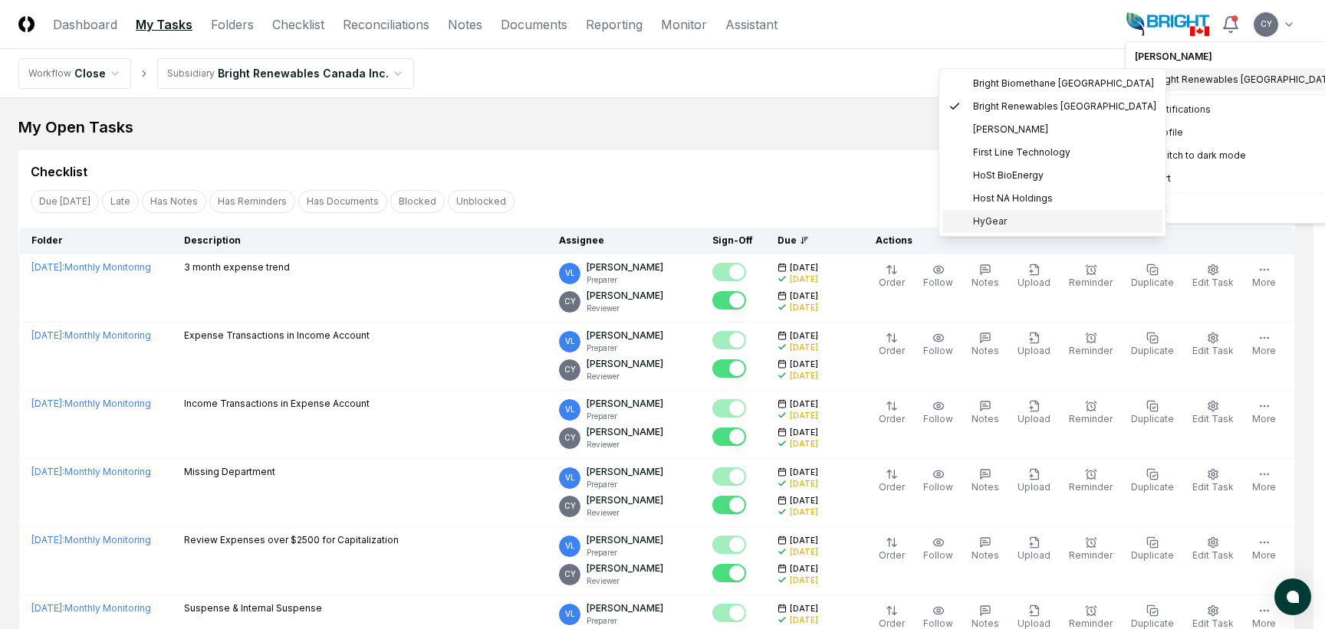
click at [983, 218] on span "HyGear" at bounding box center [990, 222] width 34 height 14
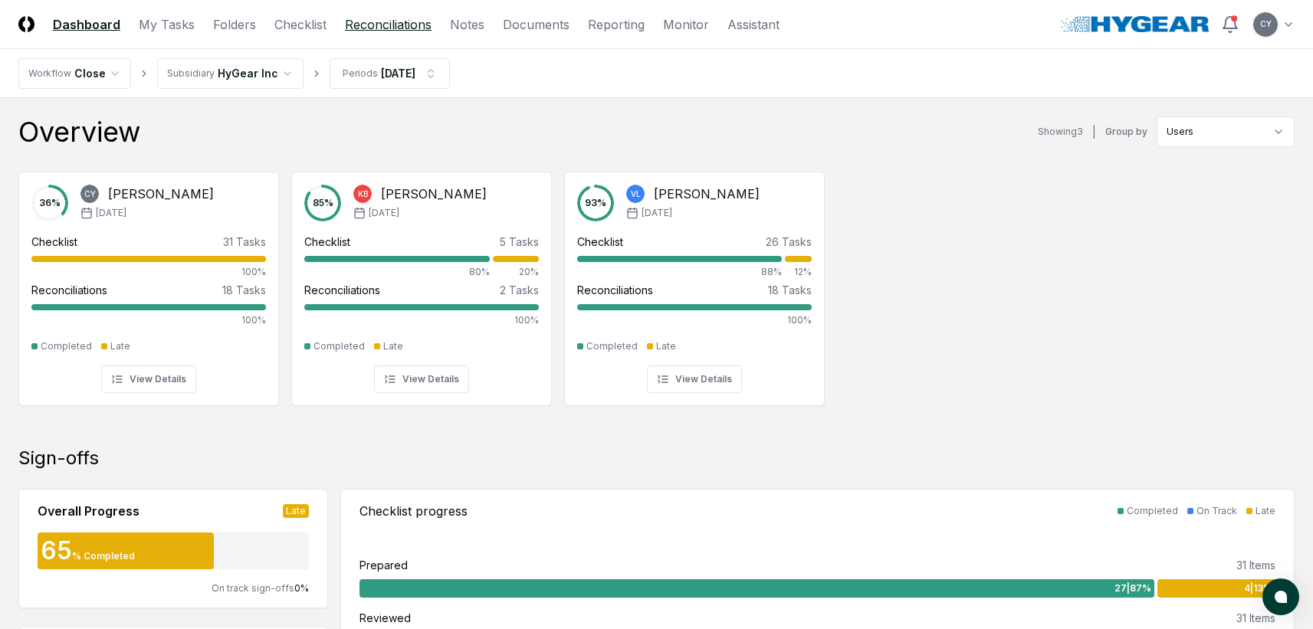
click at [407, 24] on link "Reconciliations" at bounding box center [388, 24] width 87 height 18
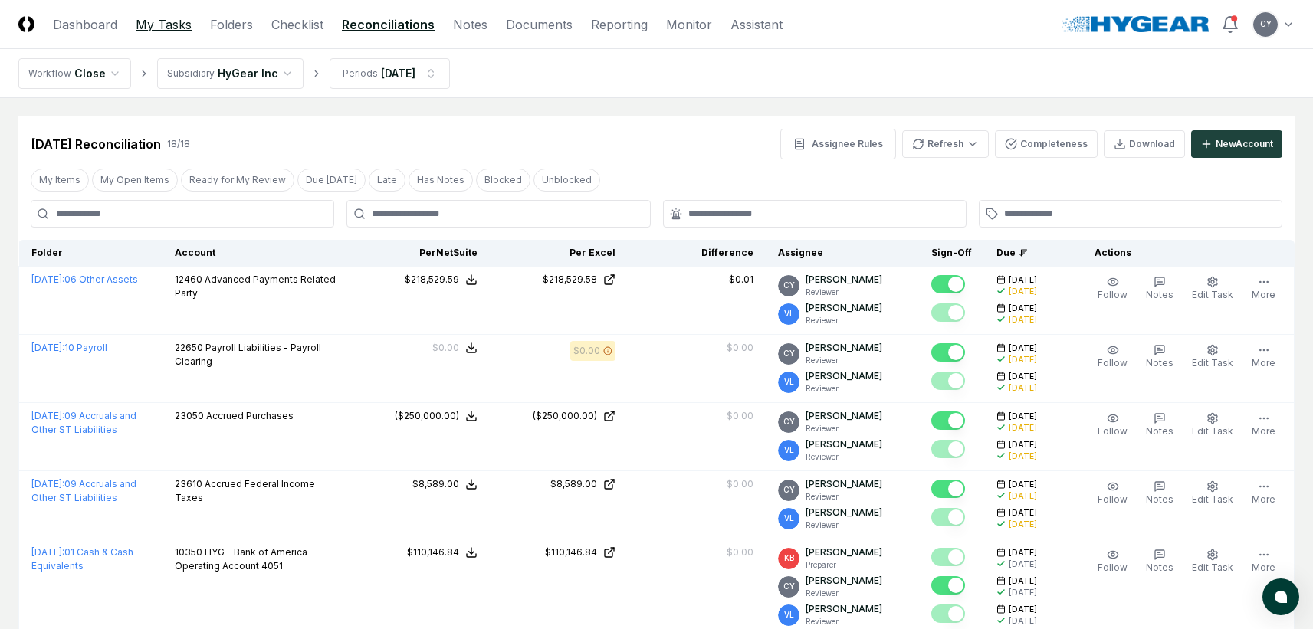
click at [158, 22] on link "My Tasks" at bounding box center [164, 24] width 56 height 18
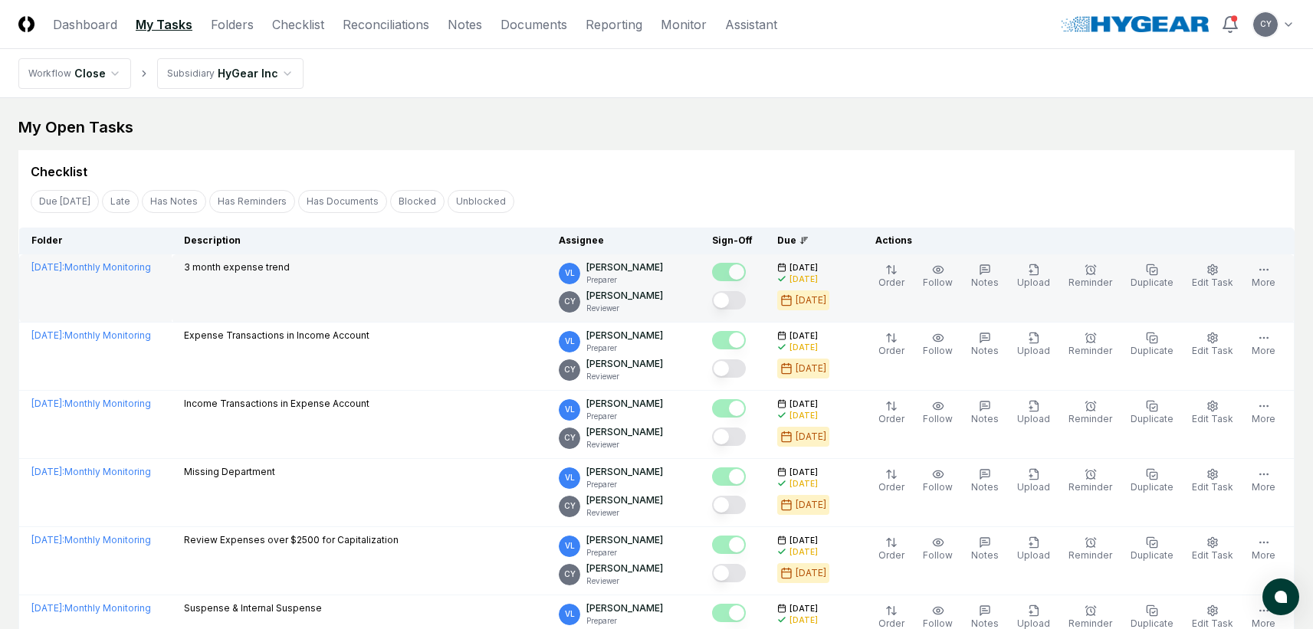
click at [746, 297] on button "Mark complete" at bounding box center [729, 300] width 34 height 18
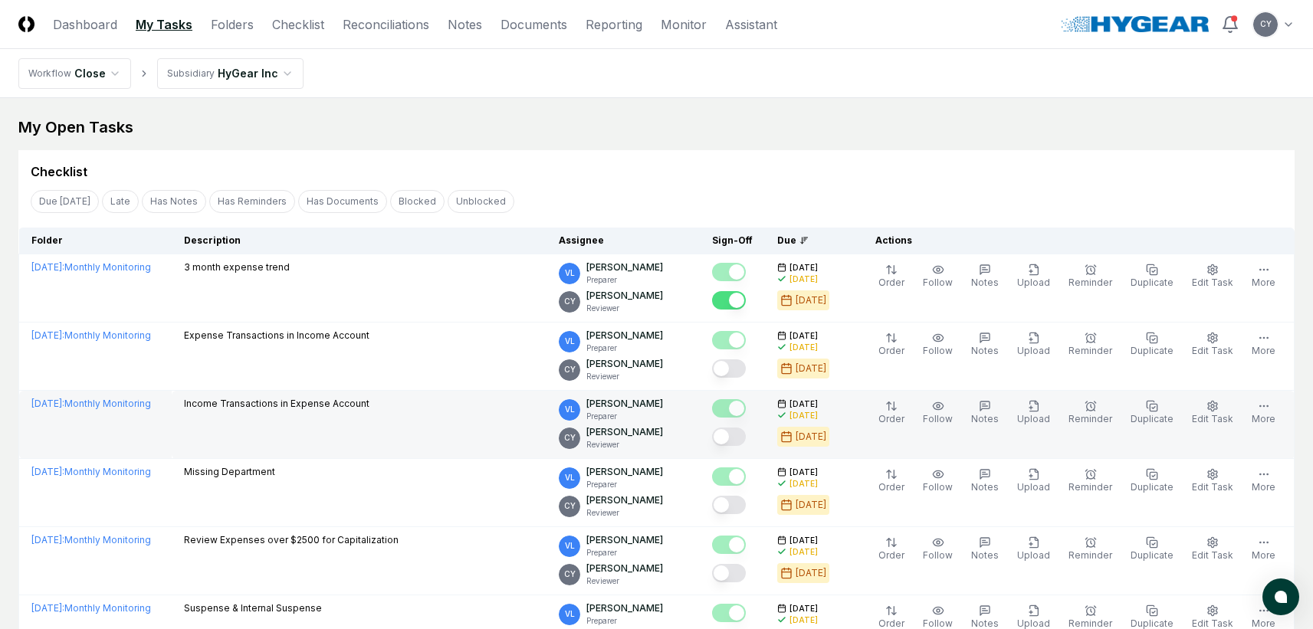
drag, startPoint x: 756, startPoint y: 371, endPoint x: 749, endPoint y: 403, distance: 32.9
click at [746, 372] on button "Mark complete" at bounding box center [729, 369] width 34 height 18
click at [746, 442] on button "Mark complete" at bounding box center [729, 437] width 34 height 18
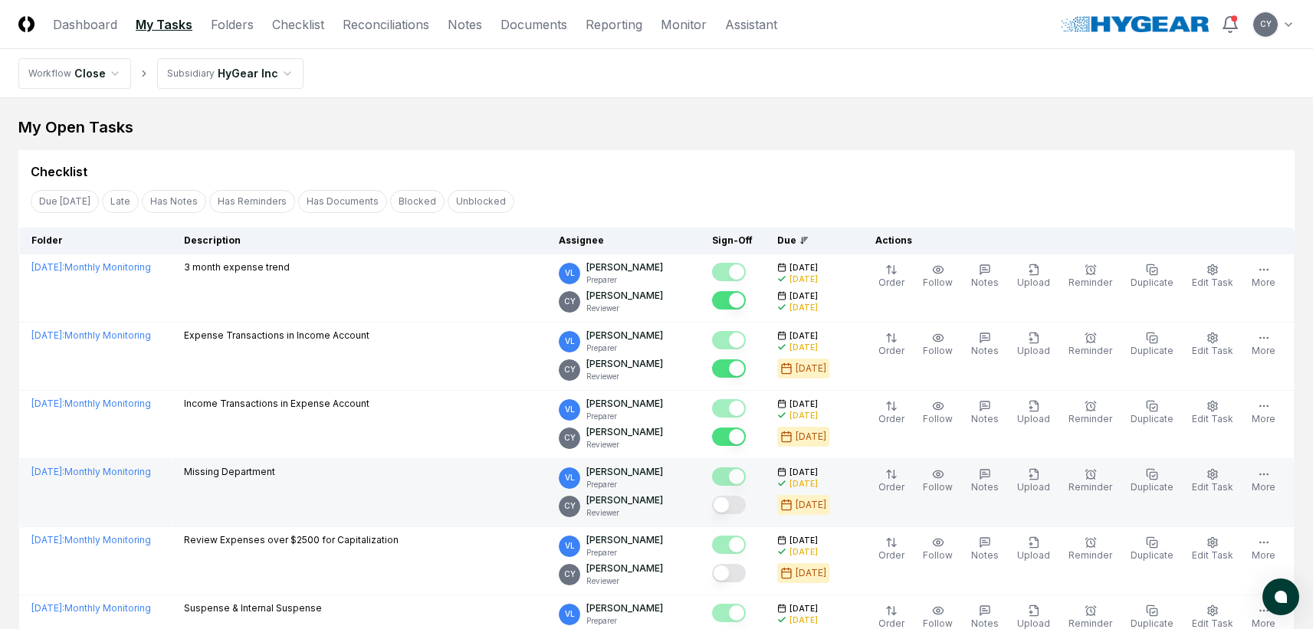
click at [746, 504] on button "Mark complete" at bounding box center [729, 505] width 34 height 18
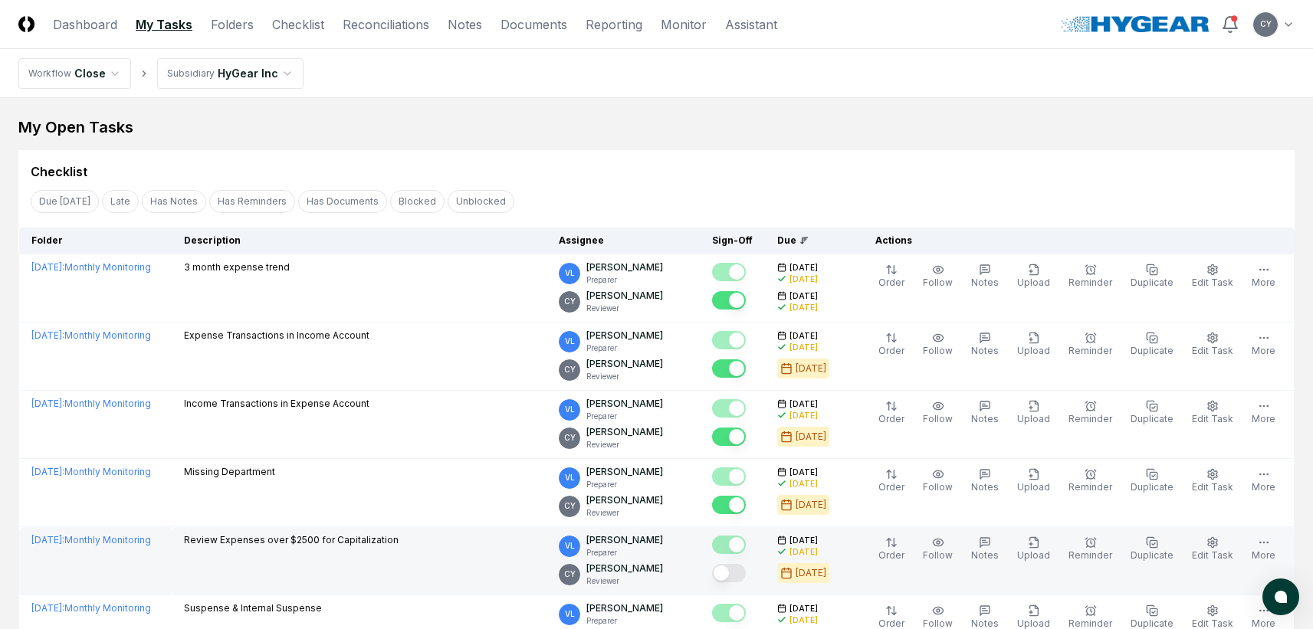
click at [746, 567] on button "Mark complete" at bounding box center [729, 573] width 34 height 18
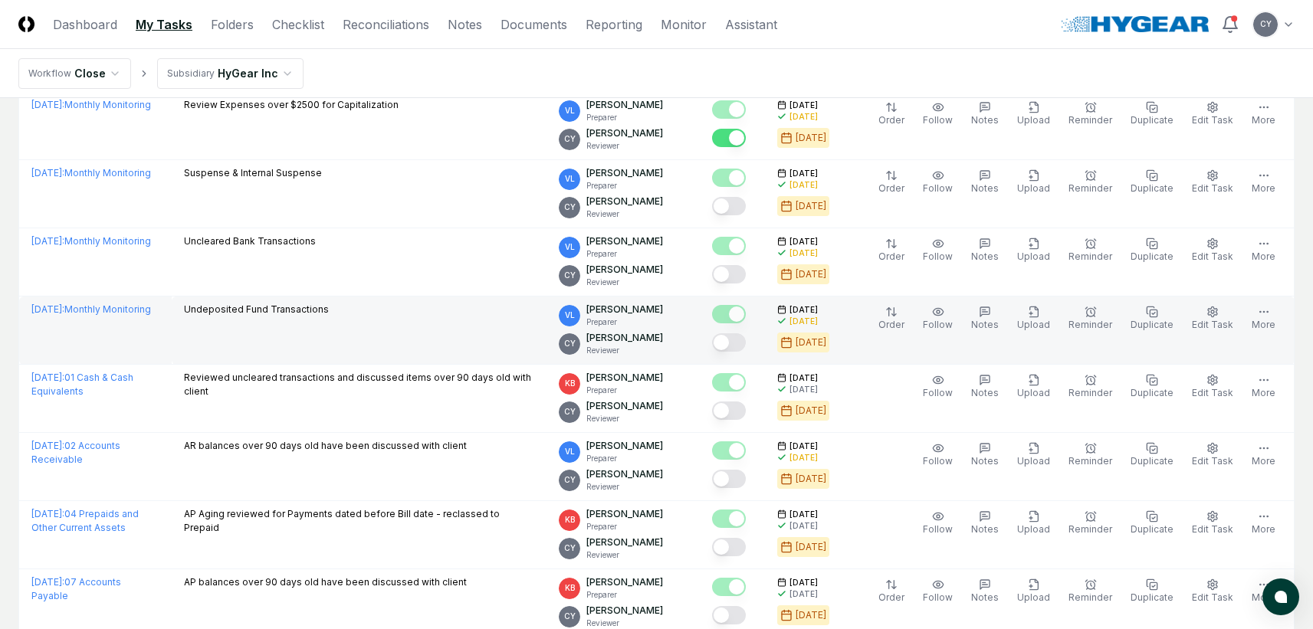
scroll to position [460, 0]
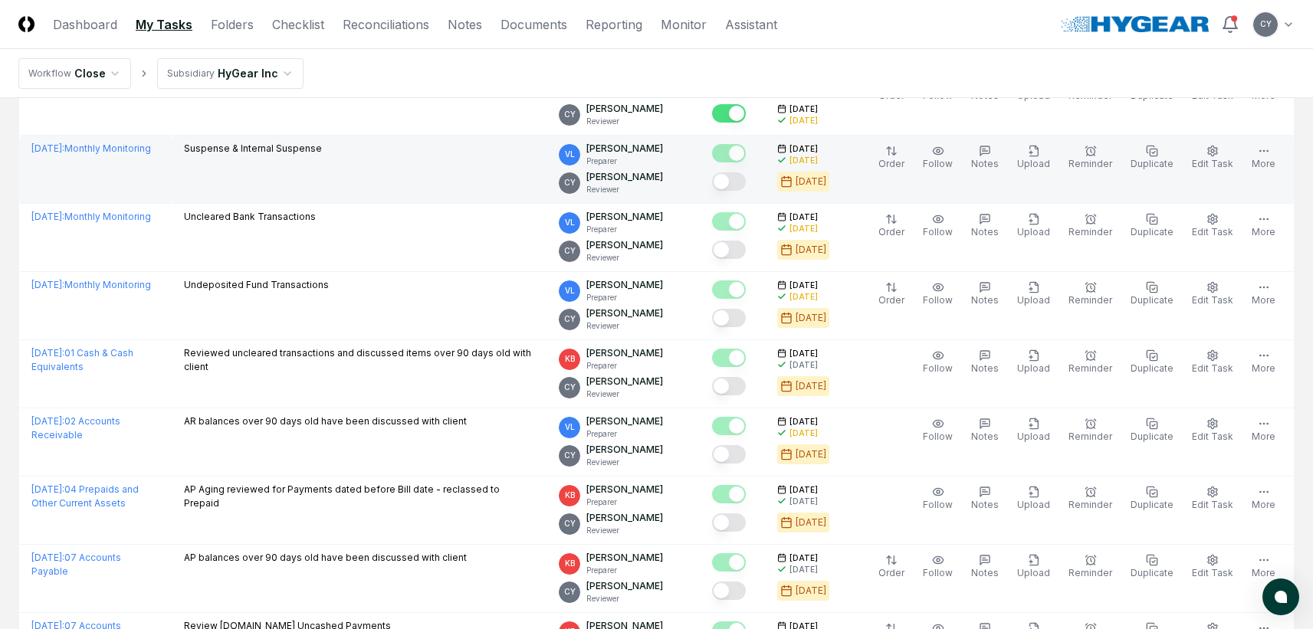
click at [746, 173] on button "Mark complete" at bounding box center [729, 182] width 34 height 18
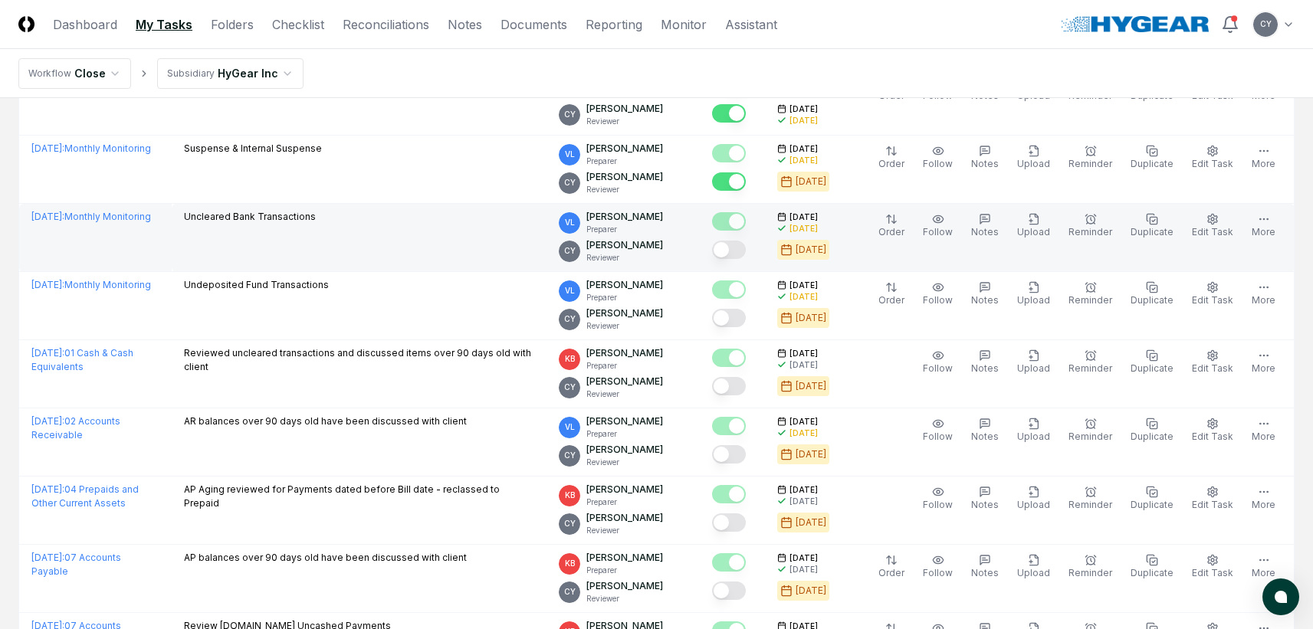
click at [746, 248] on button "Mark complete" at bounding box center [729, 250] width 34 height 18
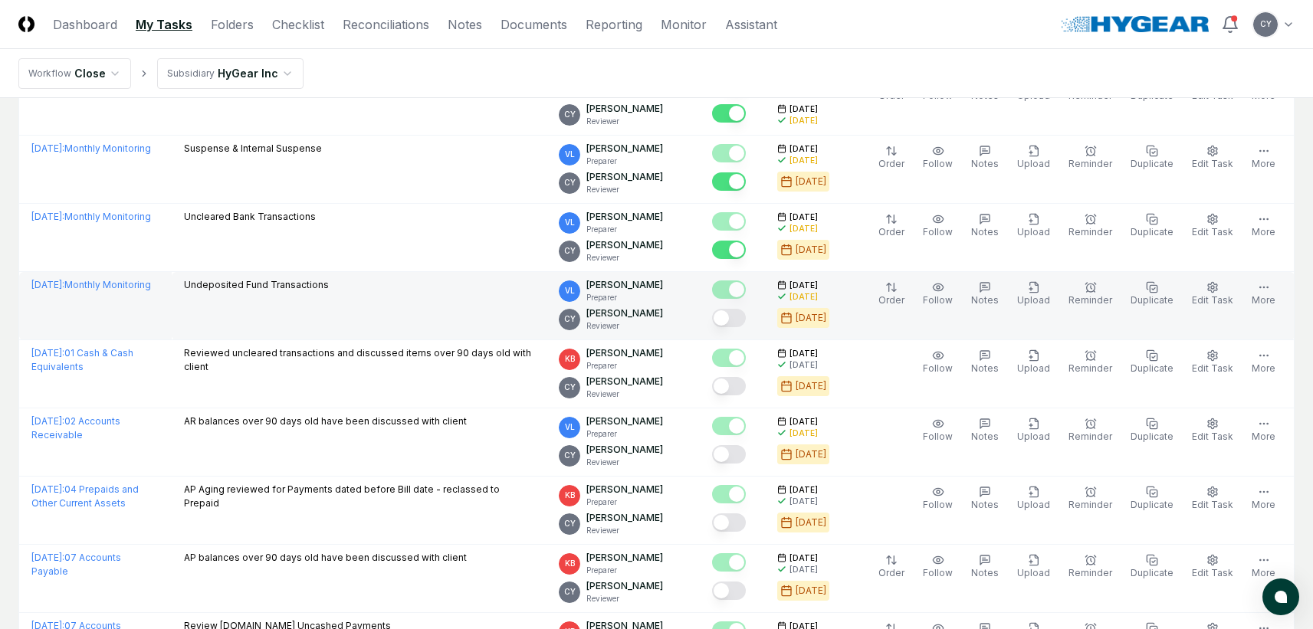
click at [746, 320] on button "Mark complete" at bounding box center [729, 318] width 34 height 18
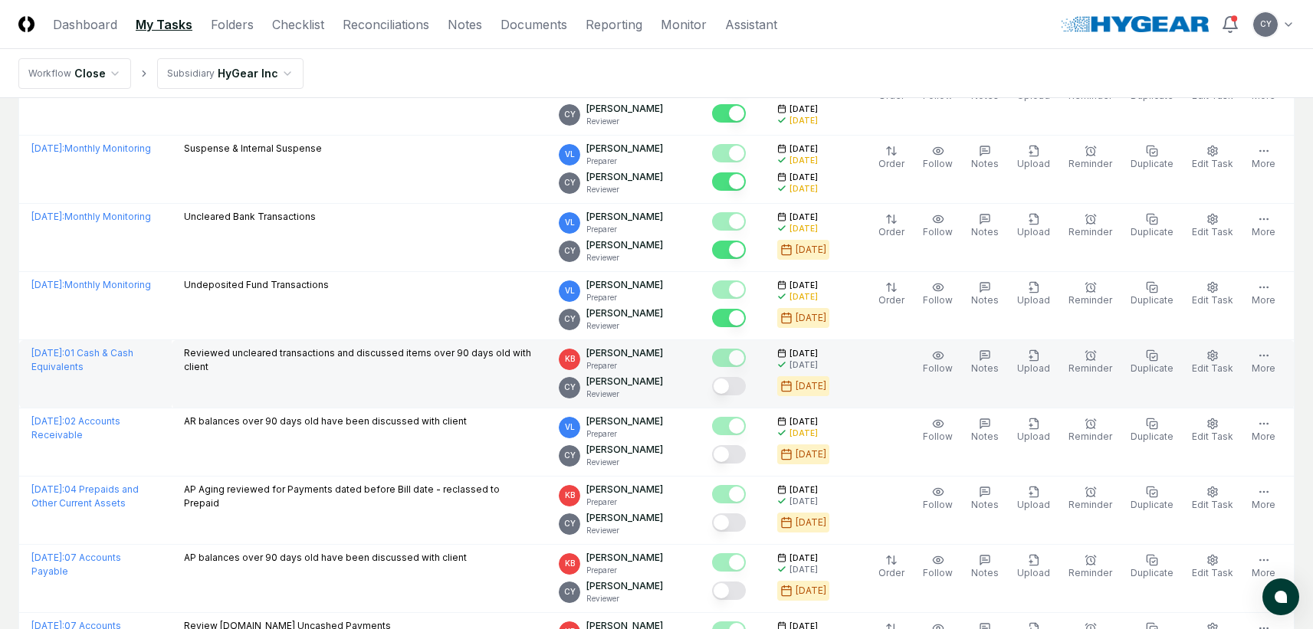
click at [746, 388] on button "Mark complete" at bounding box center [729, 386] width 34 height 18
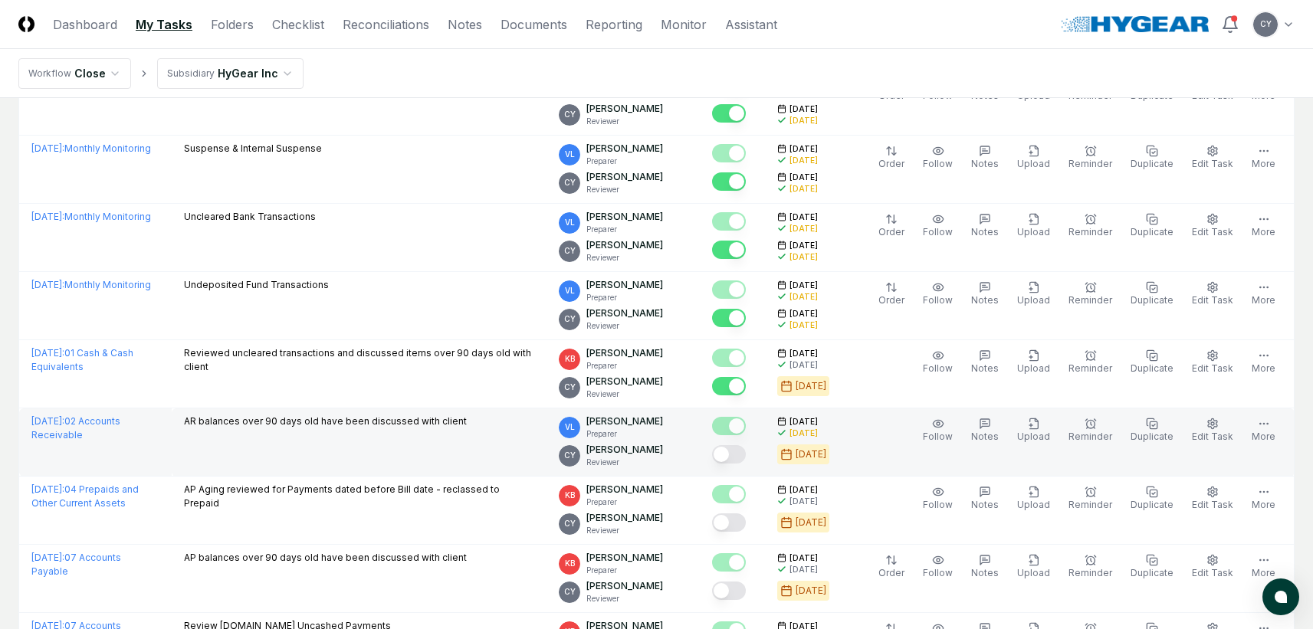
click at [746, 455] on button "Mark complete" at bounding box center [729, 454] width 34 height 18
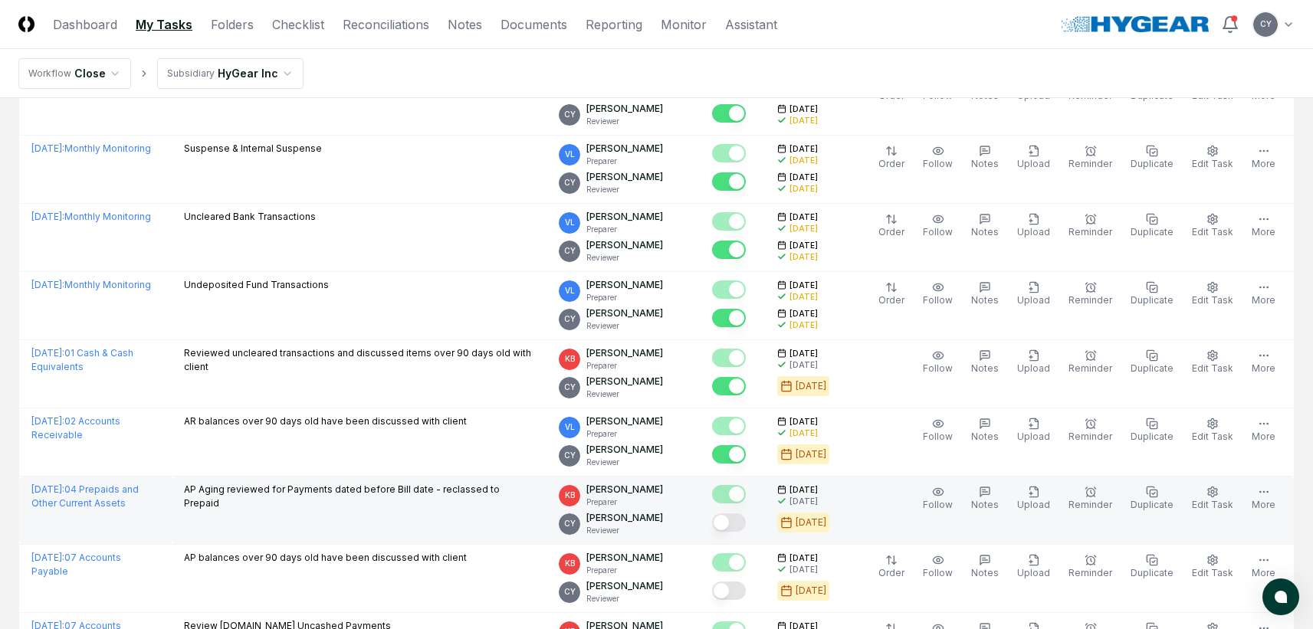
click at [746, 521] on button "Mark complete" at bounding box center [729, 523] width 34 height 18
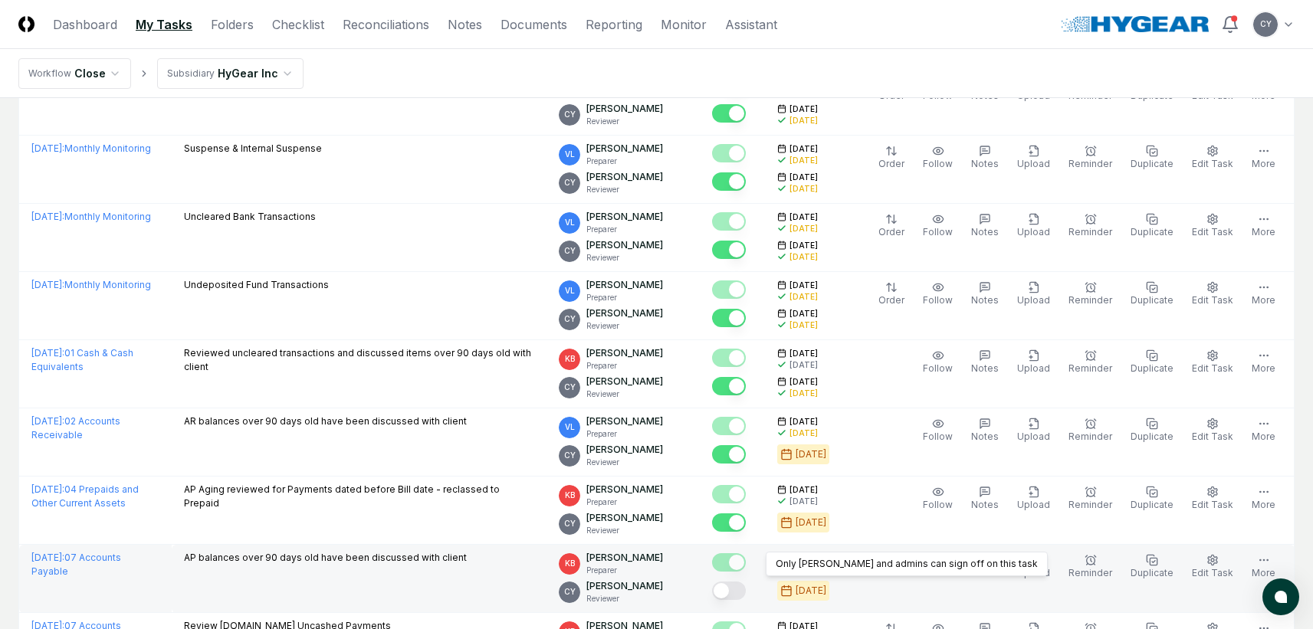
click at [746, 590] on button "Mark complete" at bounding box center [729, 591] width 34 height 18
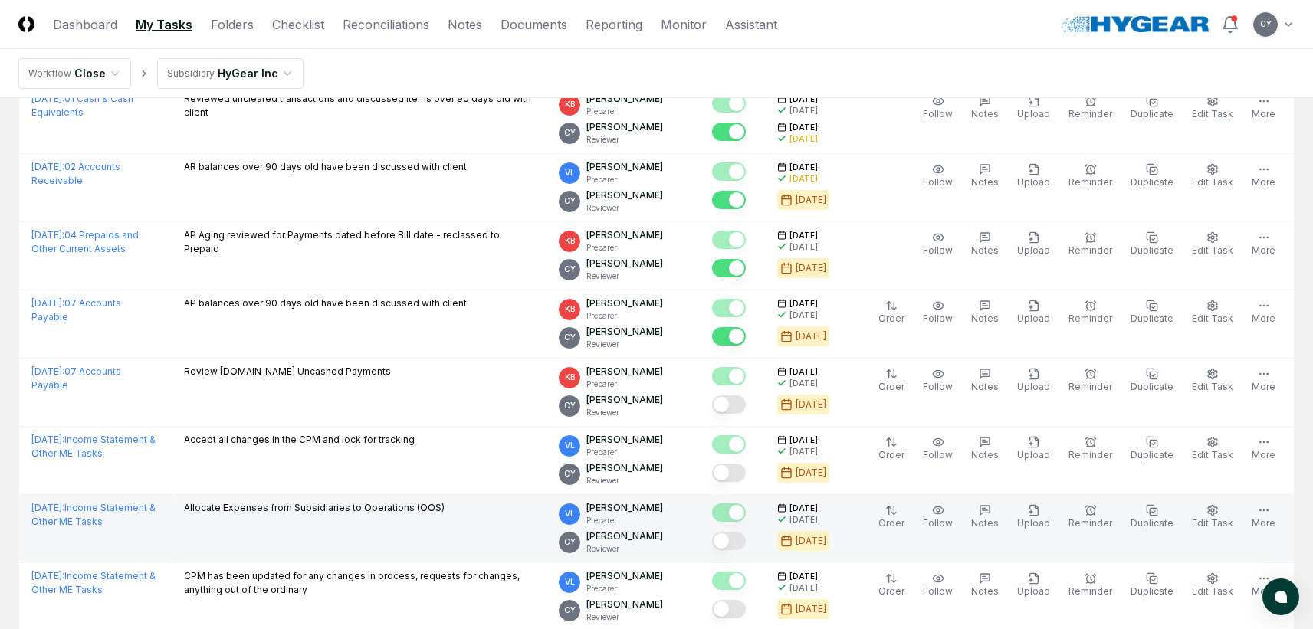
scroll to position [767, 0]
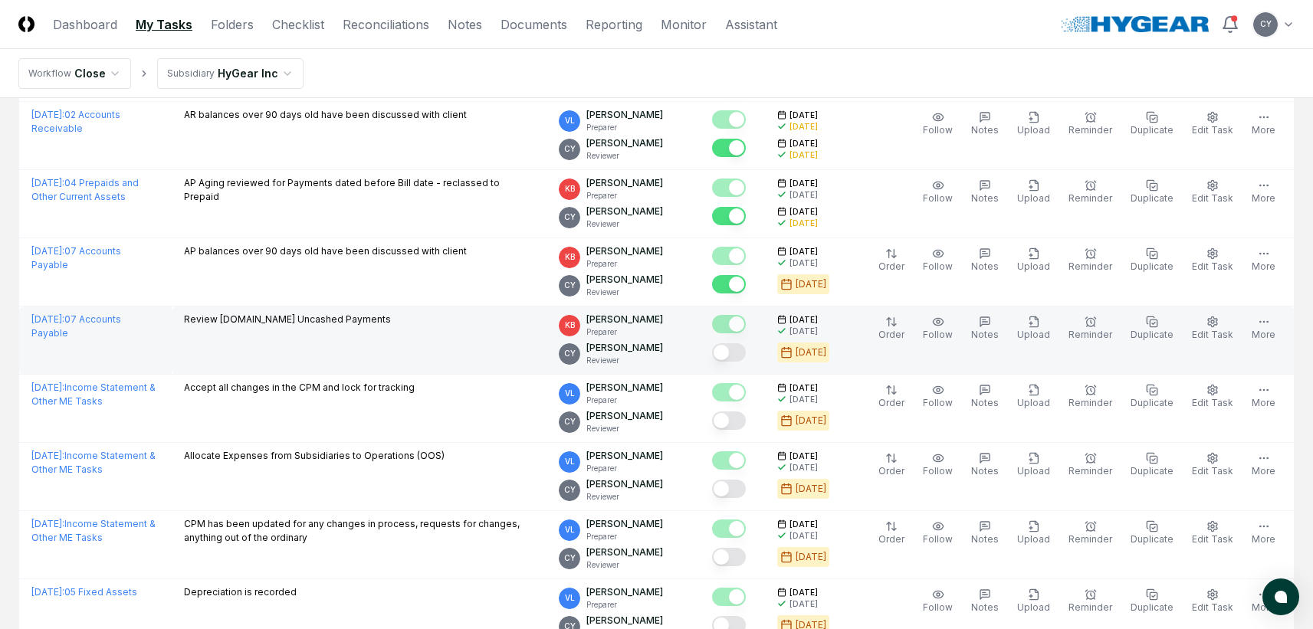
click at [746, 353] on button "Mark complete" at bounding box center [729, 352] width 34 height 18
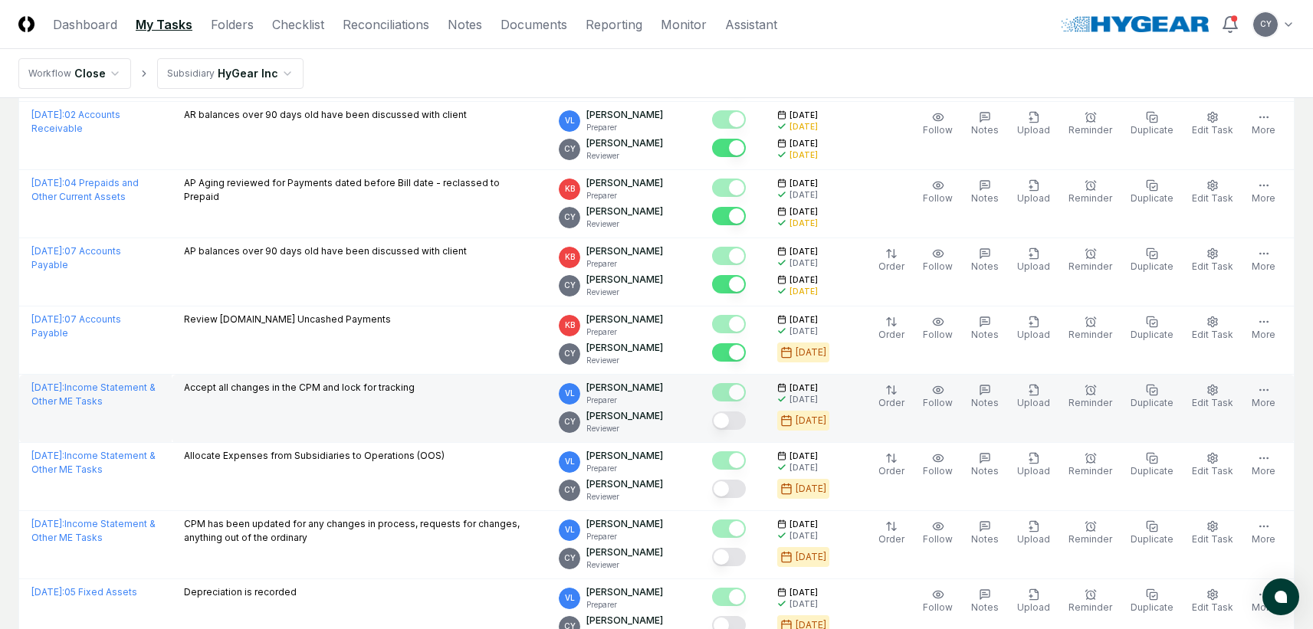
click at [744, 419] on button "Mark complete" at bounding box center [729, 421] width 34 height 18
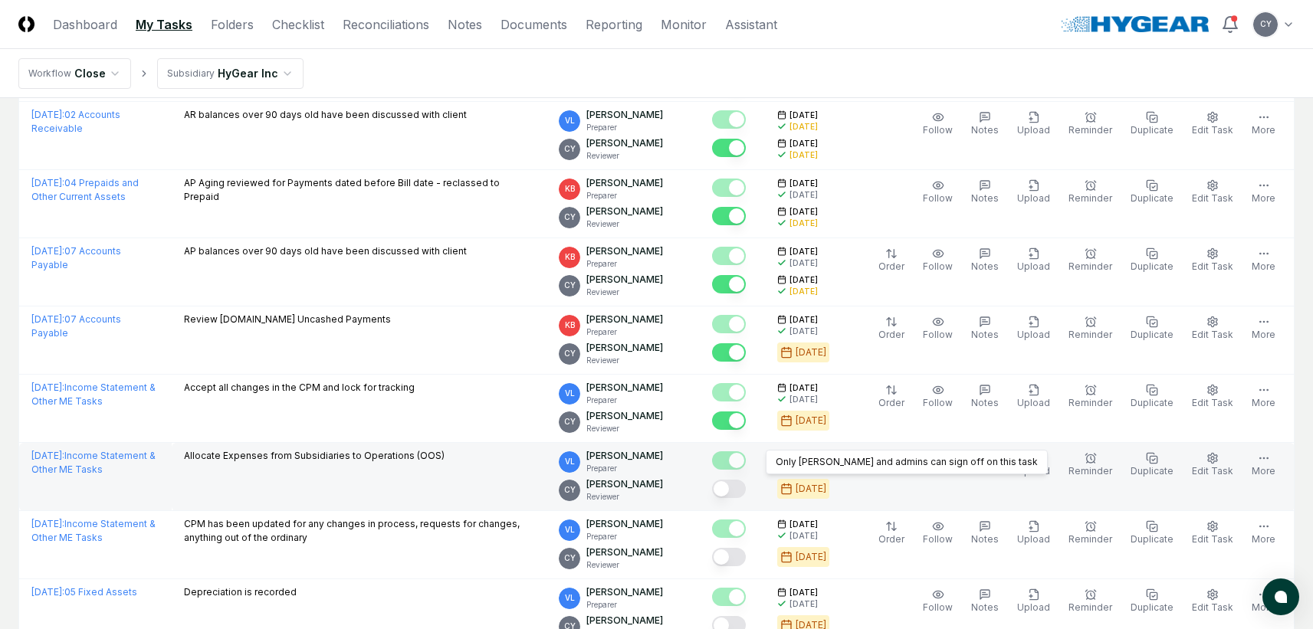
click at [746, 495] on button "Mark complete" at bounding box center [729, 489] width 34 height 18
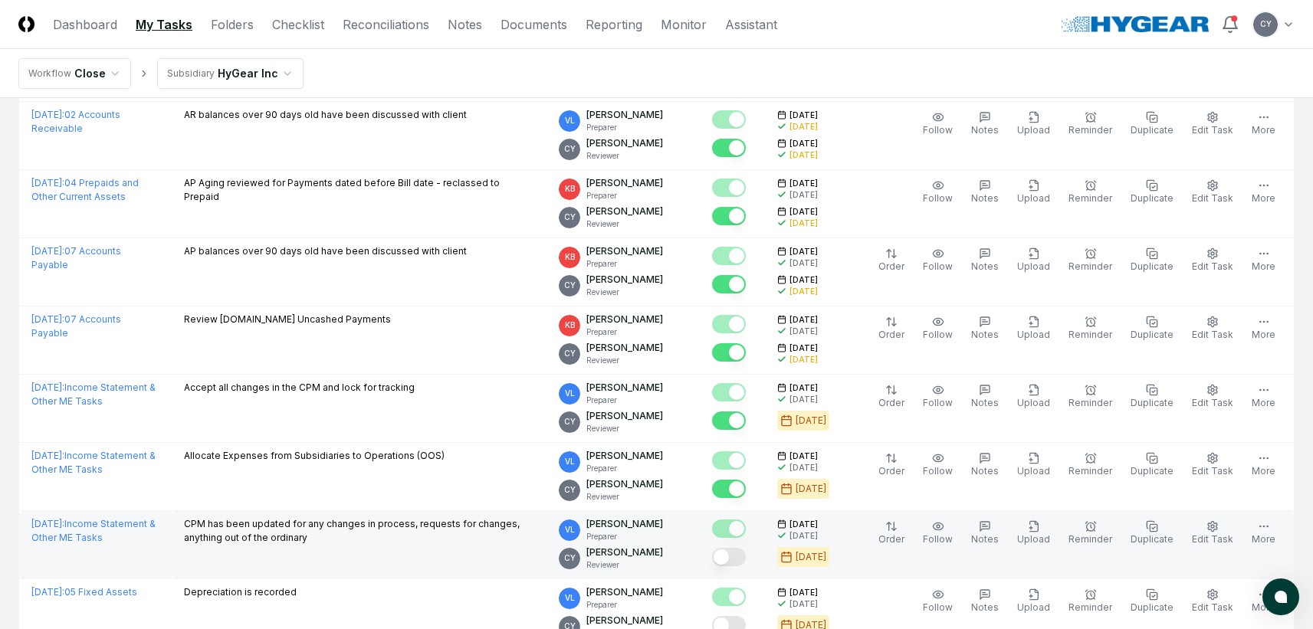
click at [746, 557] on button "Mark complete" at bounding box center [729, 557] width 34 height 18
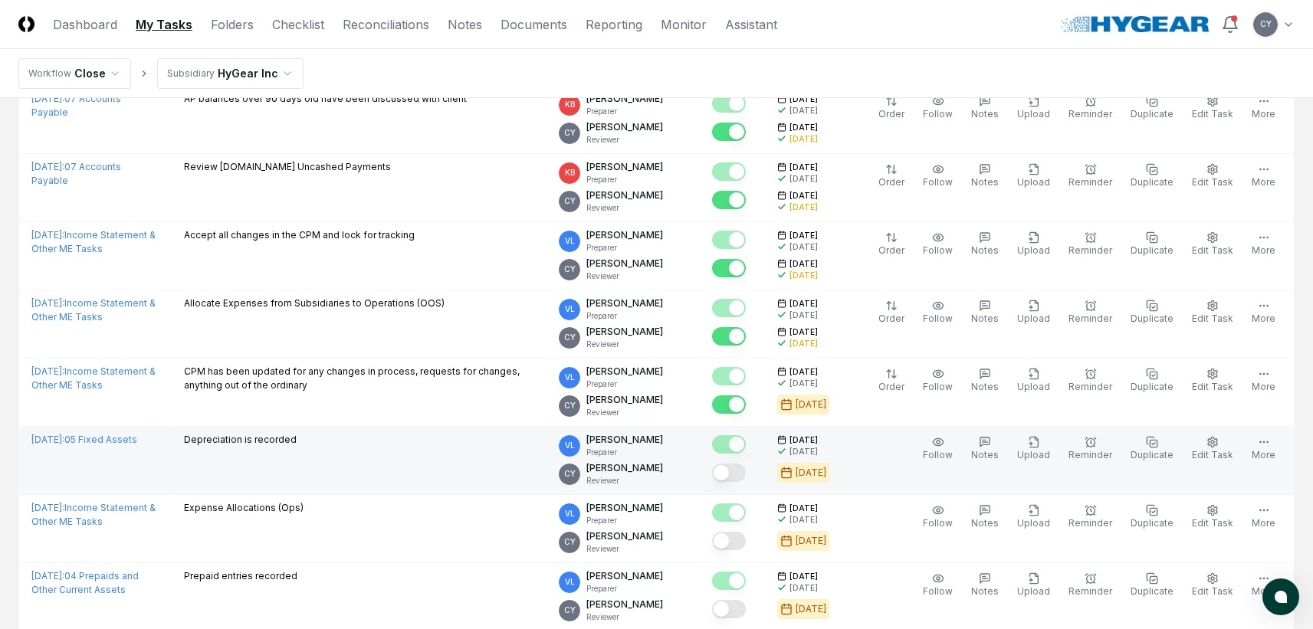
scroll to position [920, 0]
click at [746, 477] on button "Mark complete" at bounding box center [729, 472] width 34 height 18
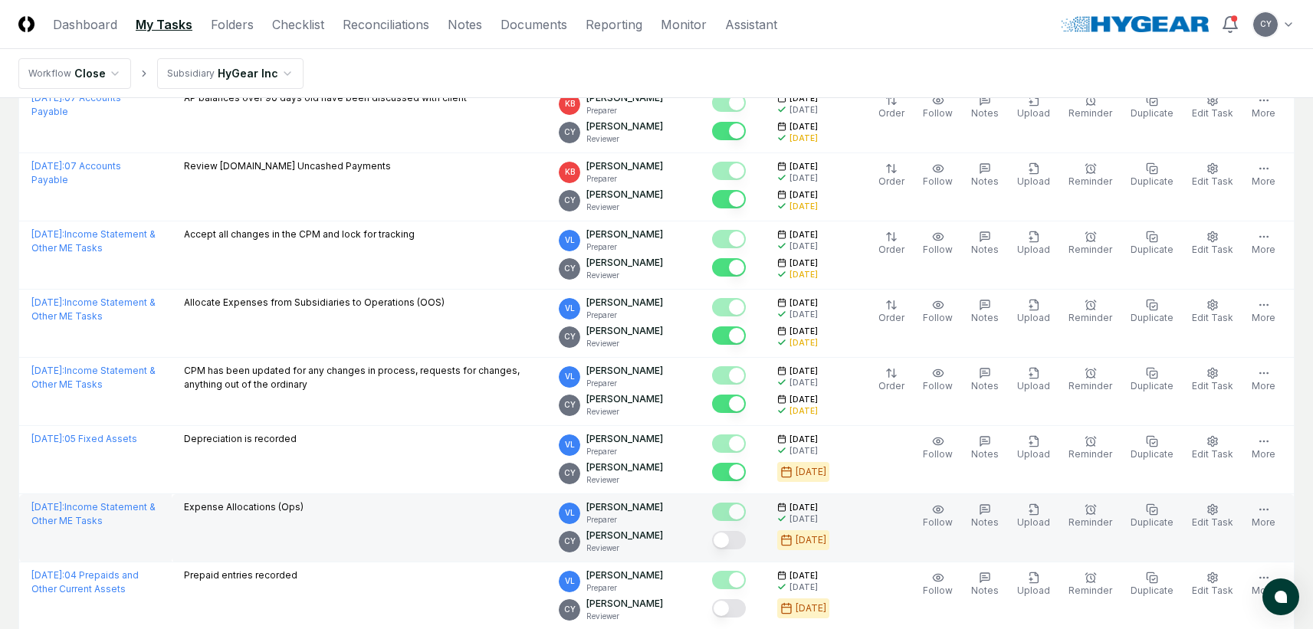
click at [746, 542] on button "Mark complete" at bounding box center [729, 540] width 34 height 18
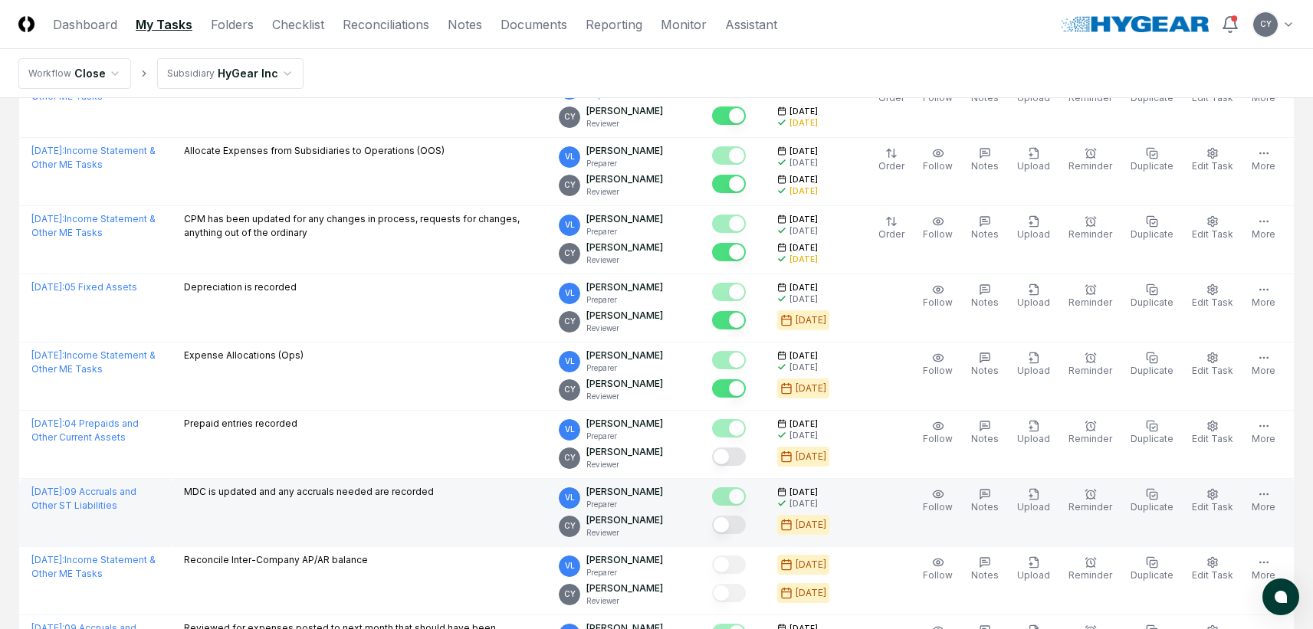
scroll to position [1073, 0]
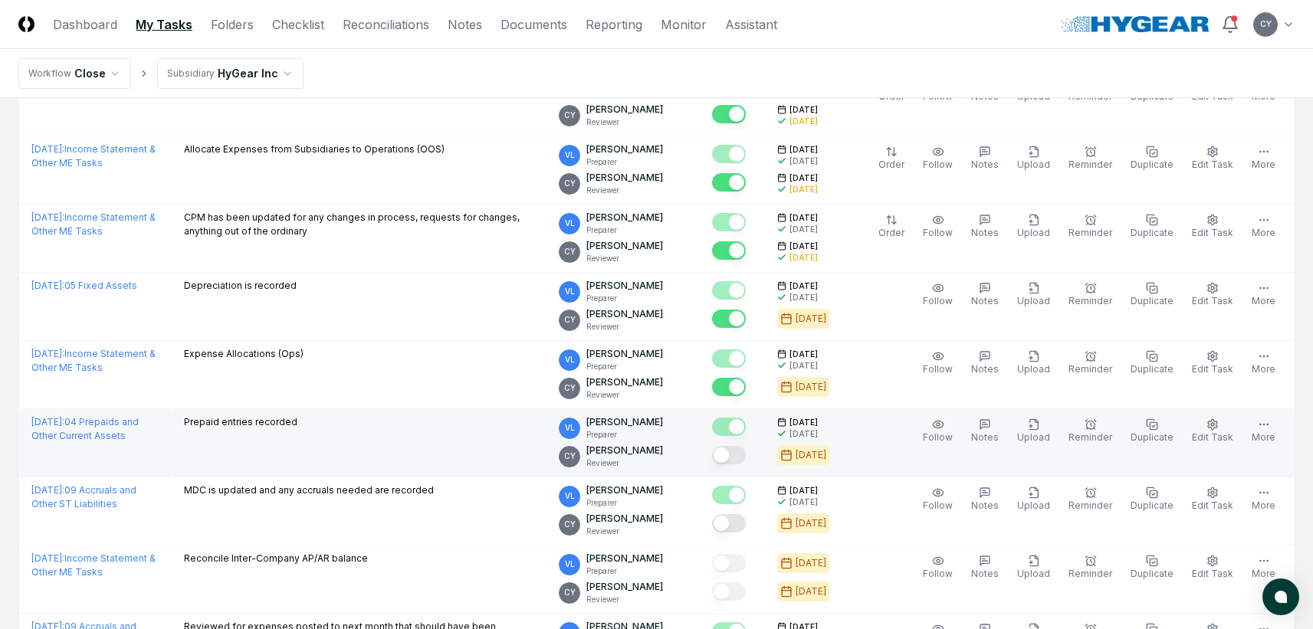
click at [746, 461] on button "Mark complete" at bounding box center [729, 455] width 34 height 18
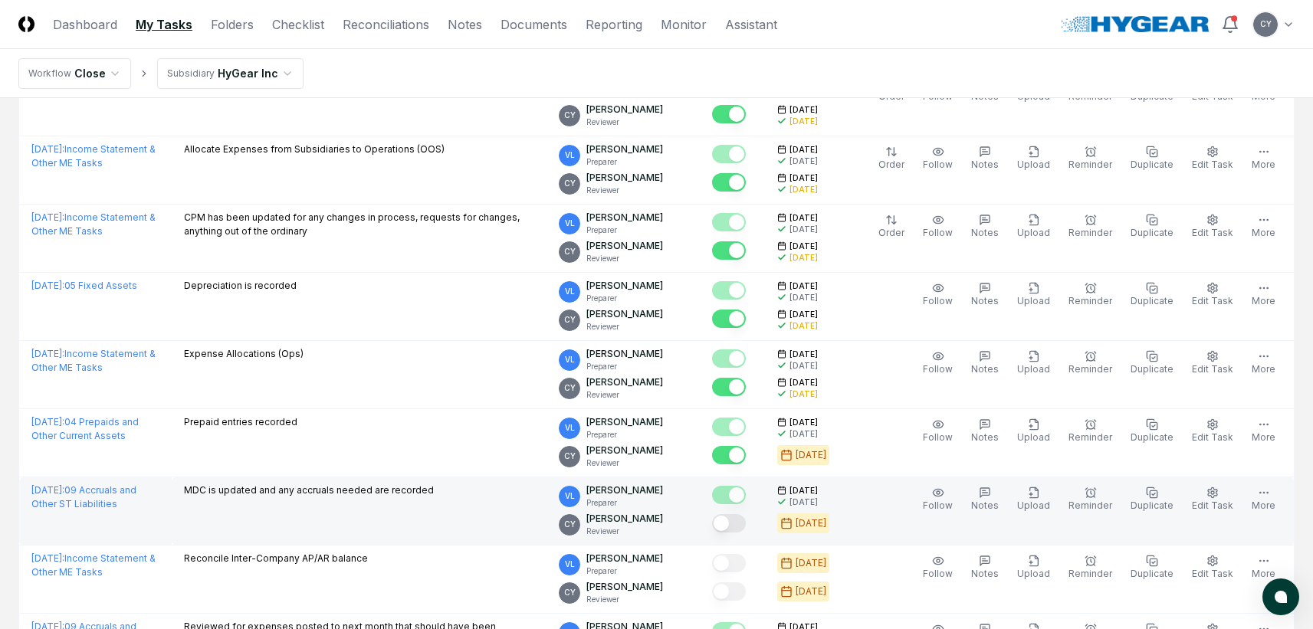
click at [746, 517] on button "Mark complete" at bounding box center [729, 523] width 34 height 18
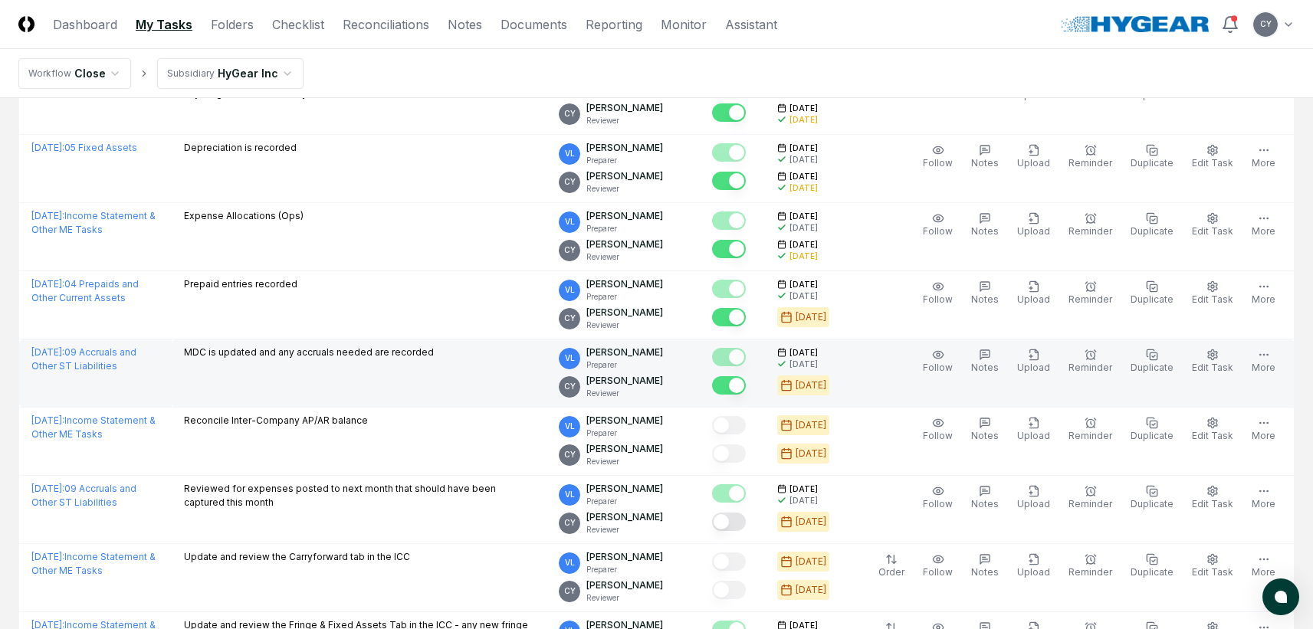
scroll to position [1303, 0]
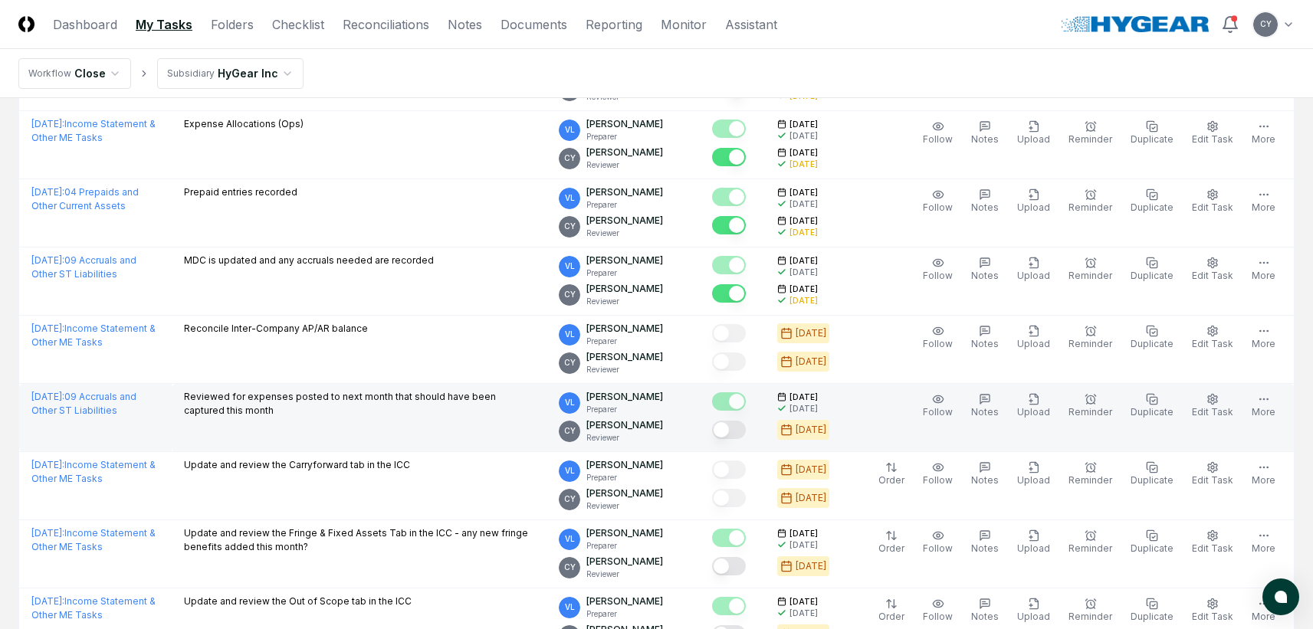
click at [746, 432] on button "Mark complete" at bounding box center [729, 430] width 34 height 18
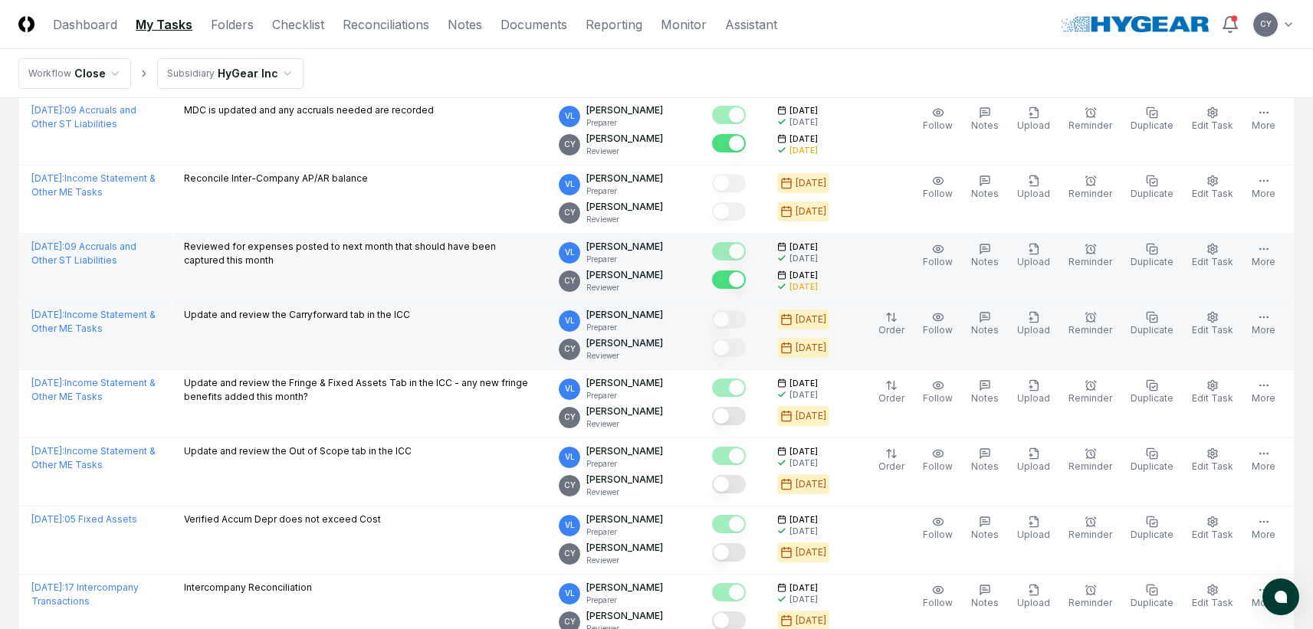
scroll to position [1457, 0]
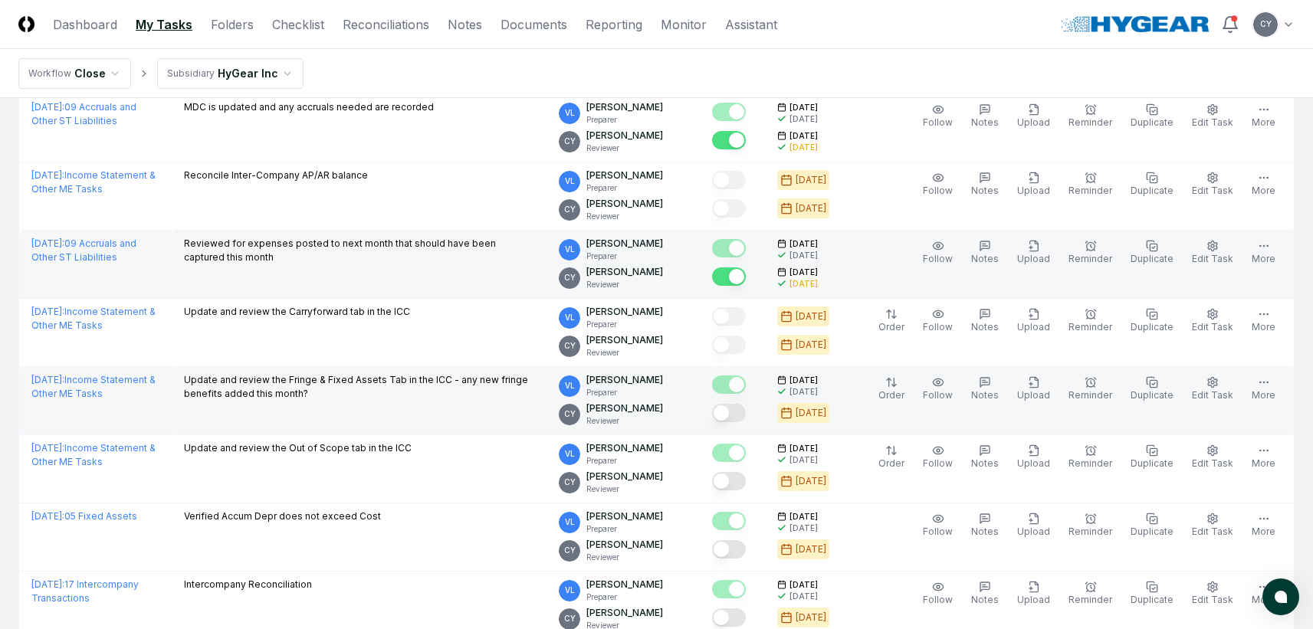
click at [746, 416] on button "Mark complete" at bounding box center [729, 413] width 34 height 18
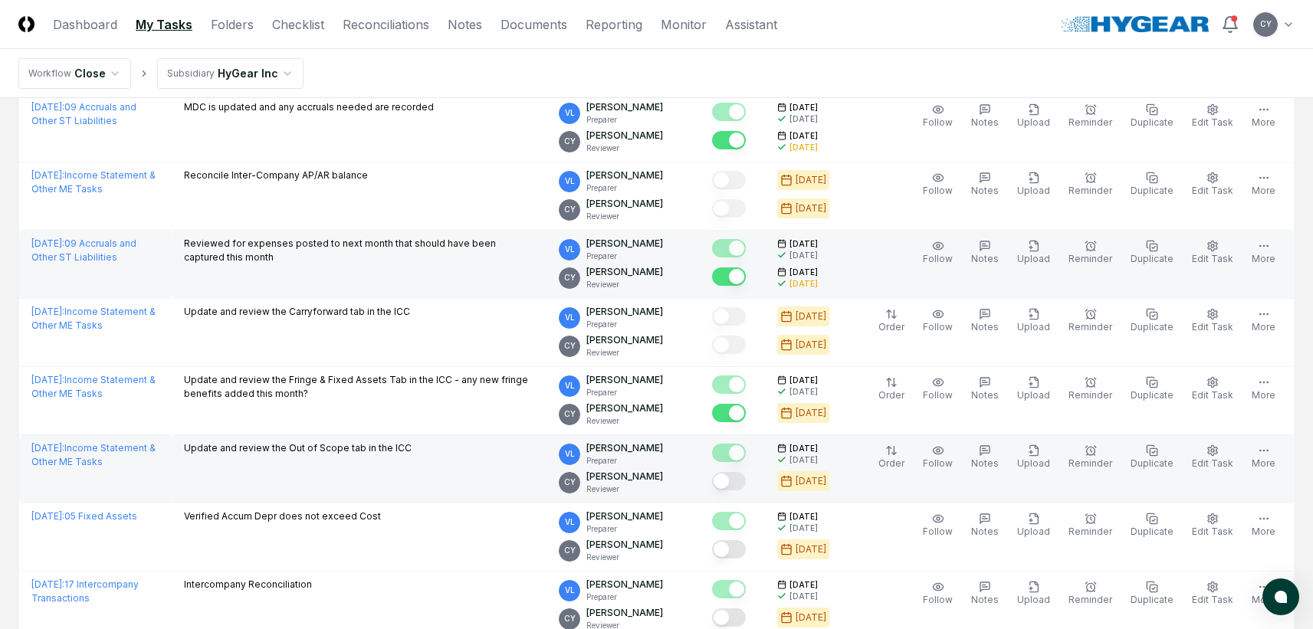
click at [746, 487] on button "Mark complete" at bounding box center [729, 481] width 34 height 18
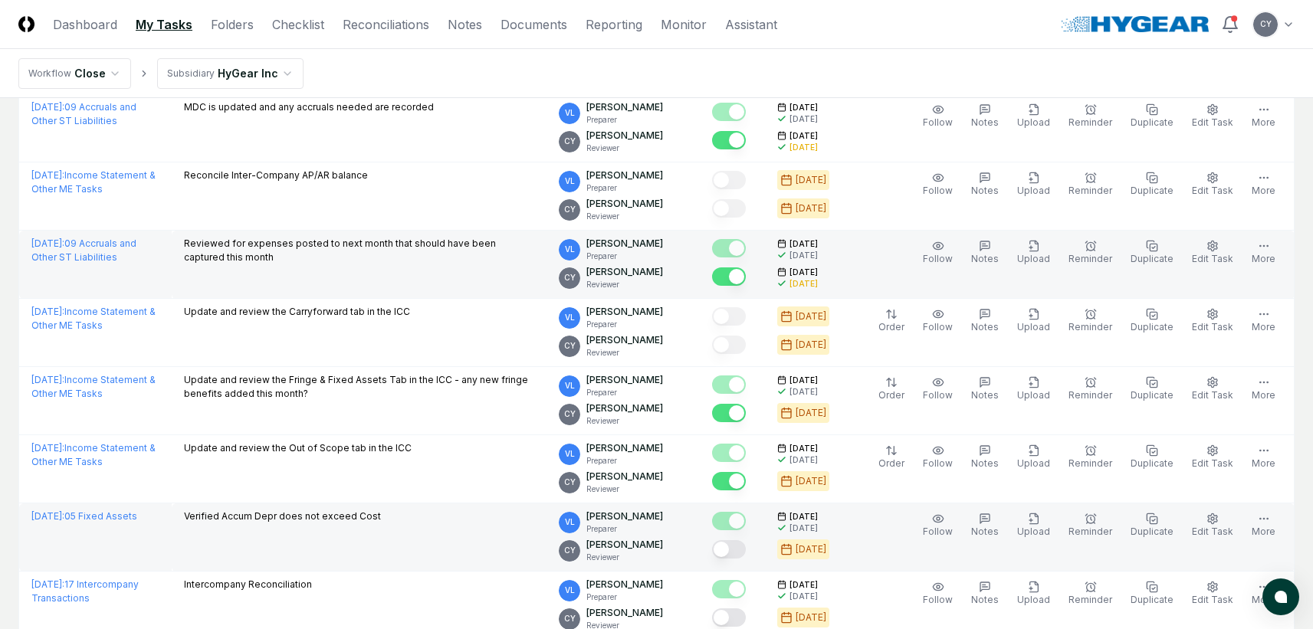
click at [746, 549] on button "Mark complete" at bounding box center [729, 550] width 34 height 18
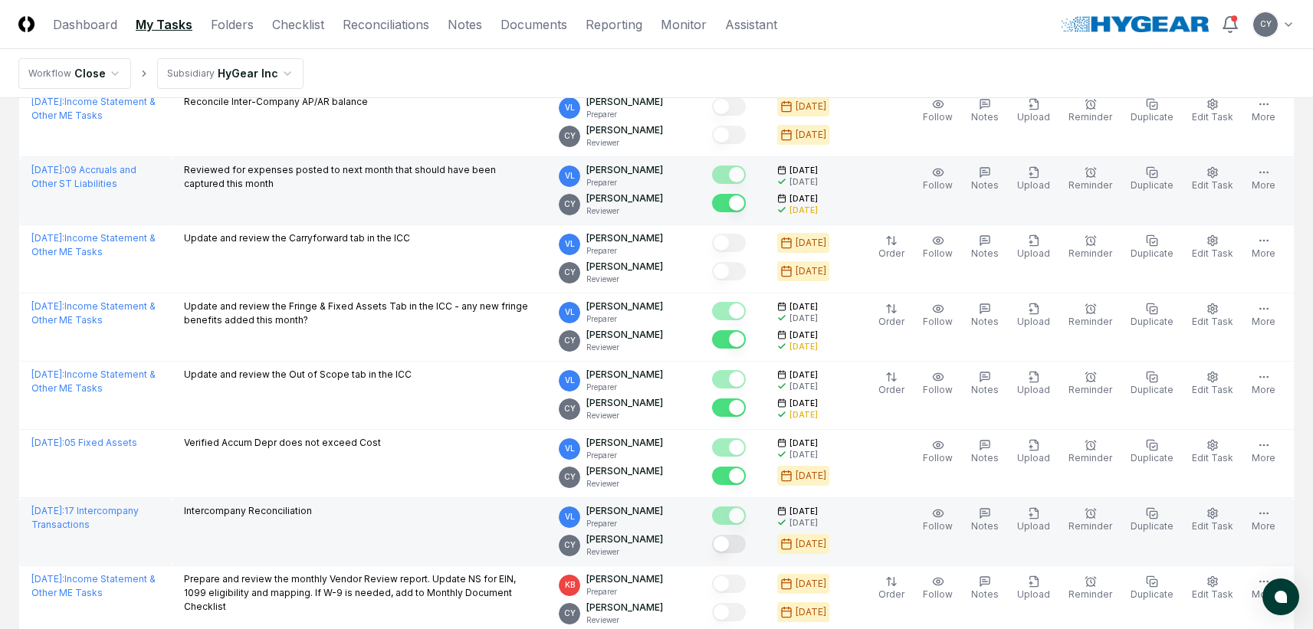
scroll to position [1610, 0]
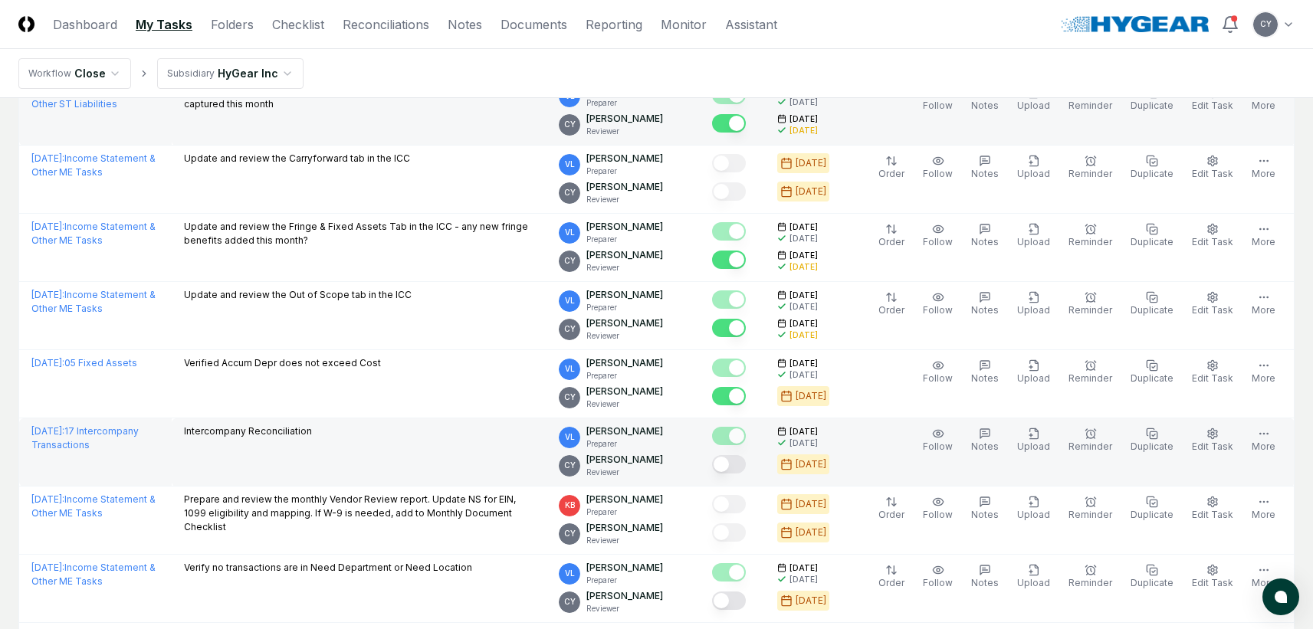
click at [746, 462] on button "Mark complete" at bounding box center [729, 464] width 34 height 18
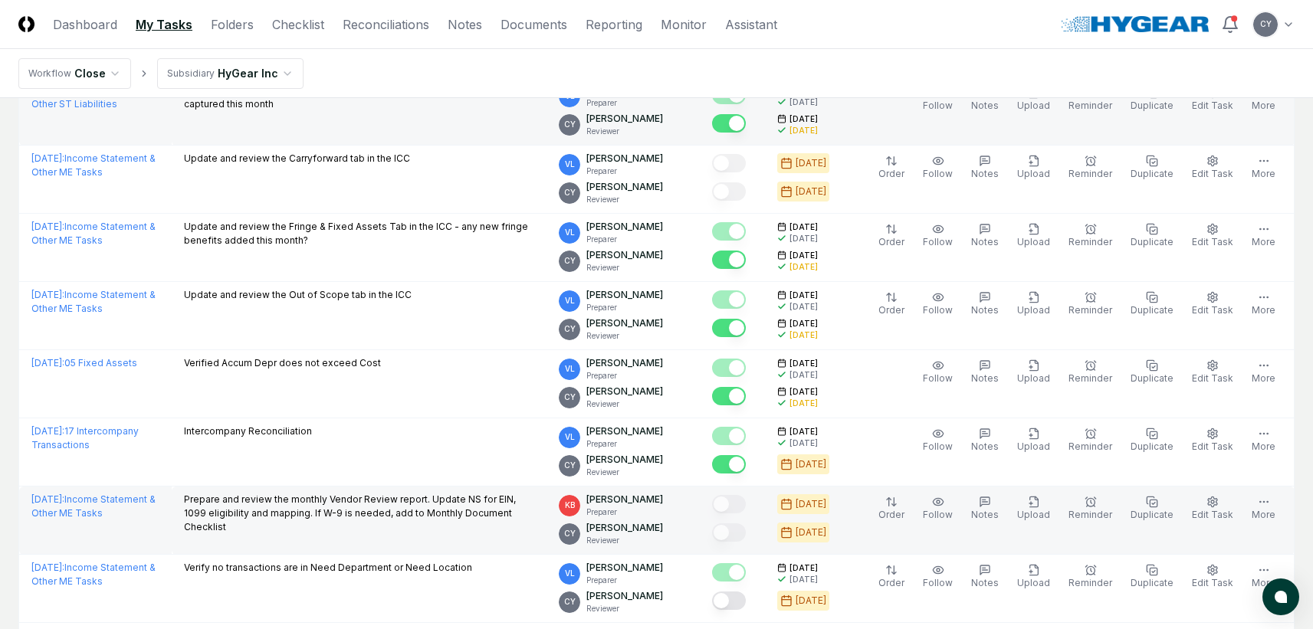
scroll to position [1687, 0]
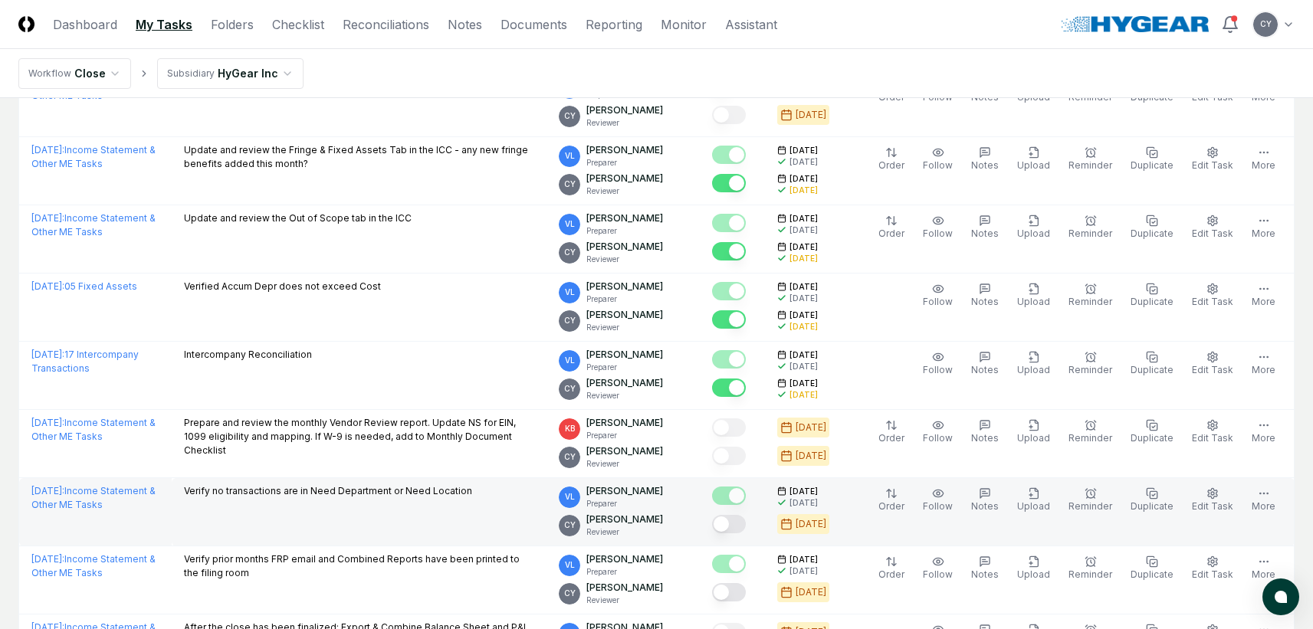
click at [746, 523] on button "Mark complete" at bounding box center [729, 524] width 34 height 18
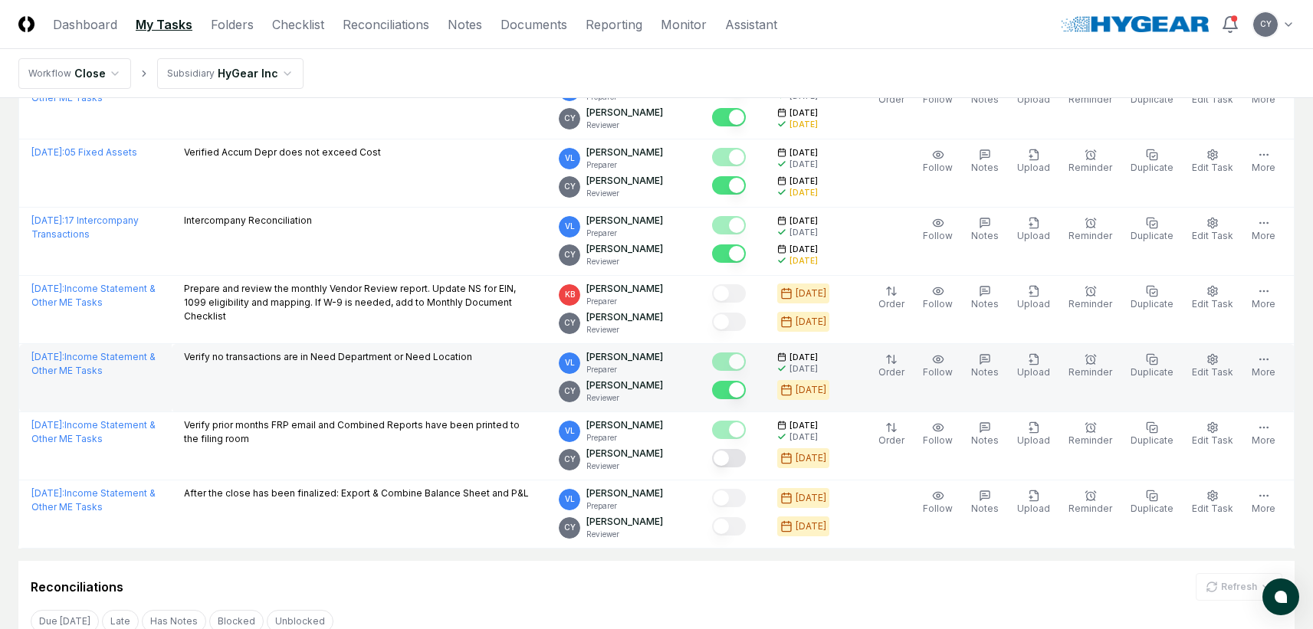
scroll to position [1917, 0]
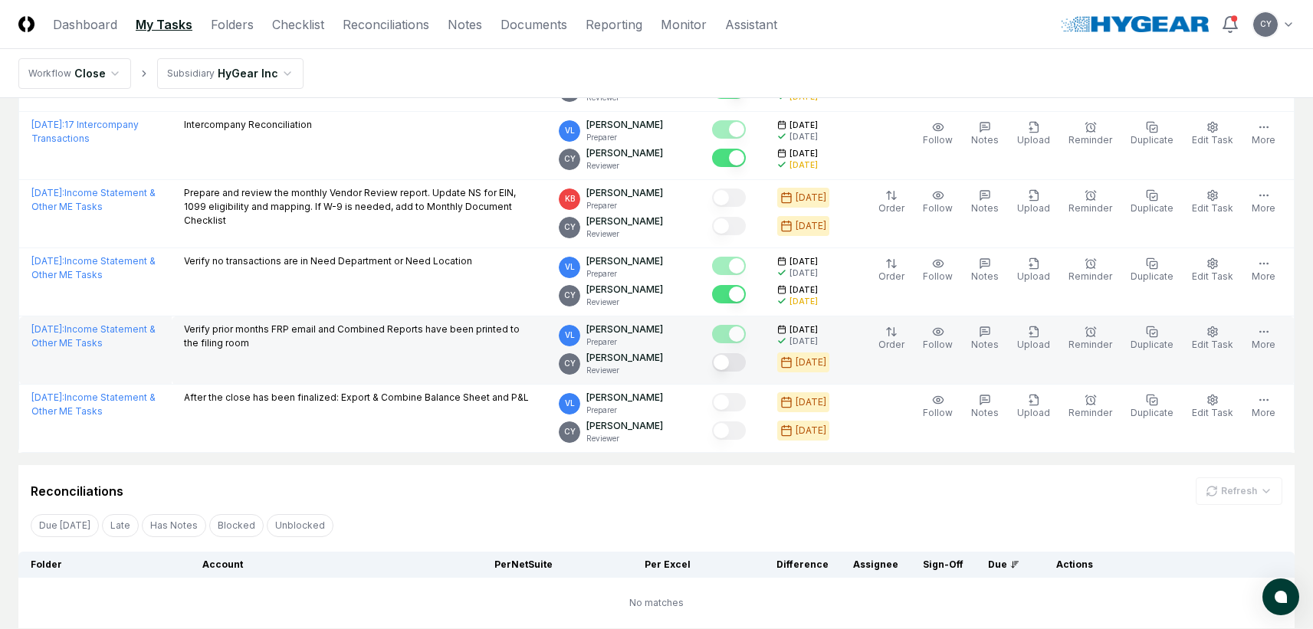
click at [746, 366] on button "Mark complete" at bounding box center [729, 362] width 34 height 18
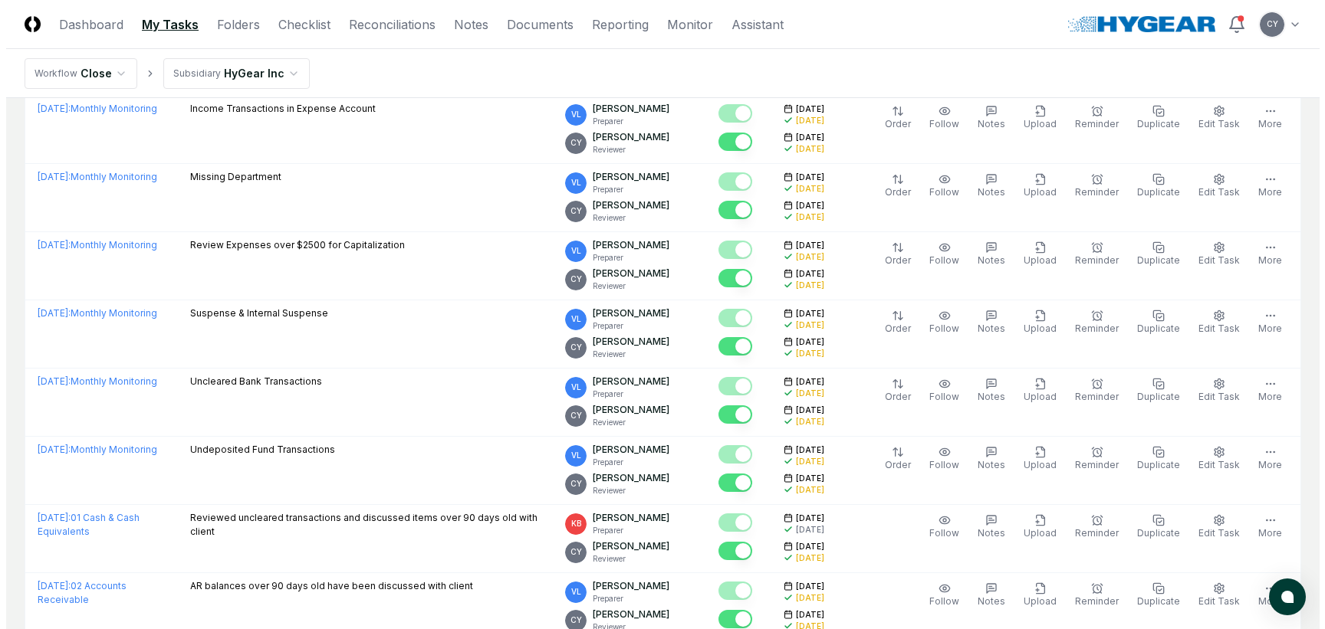
scroll to position [0, 0]
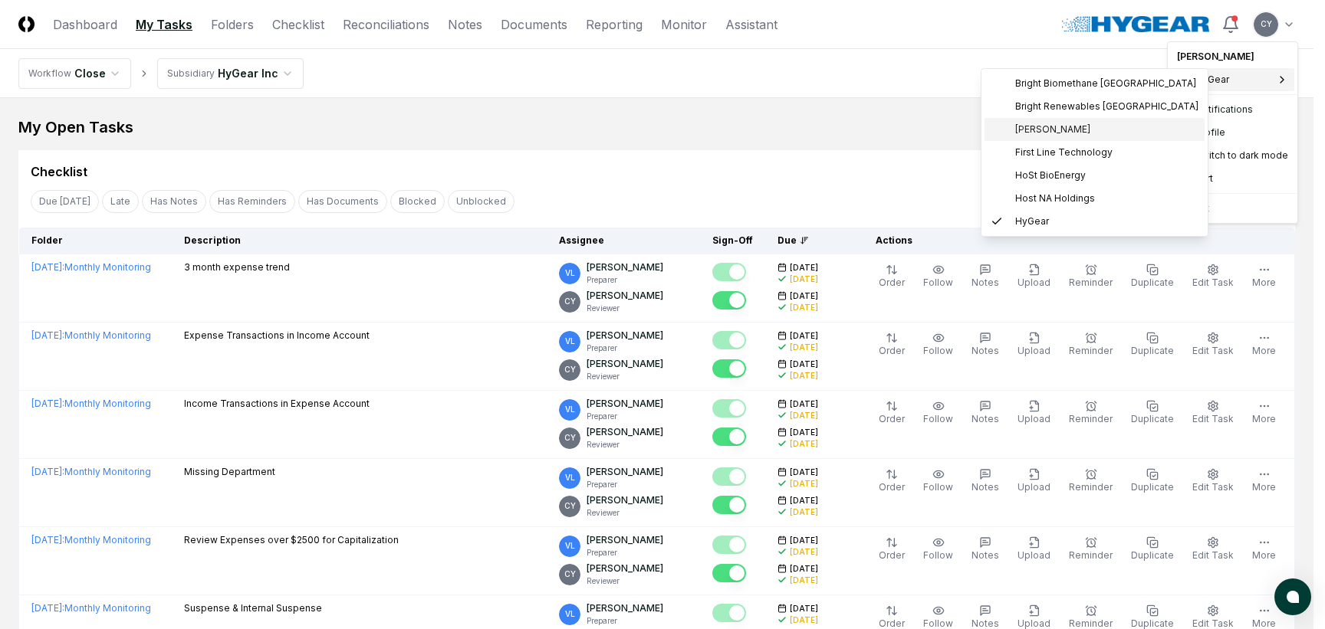
click at [1037, 126] on span "Claro Renewables" at bounding box center [1052, 130] width 75 height 14
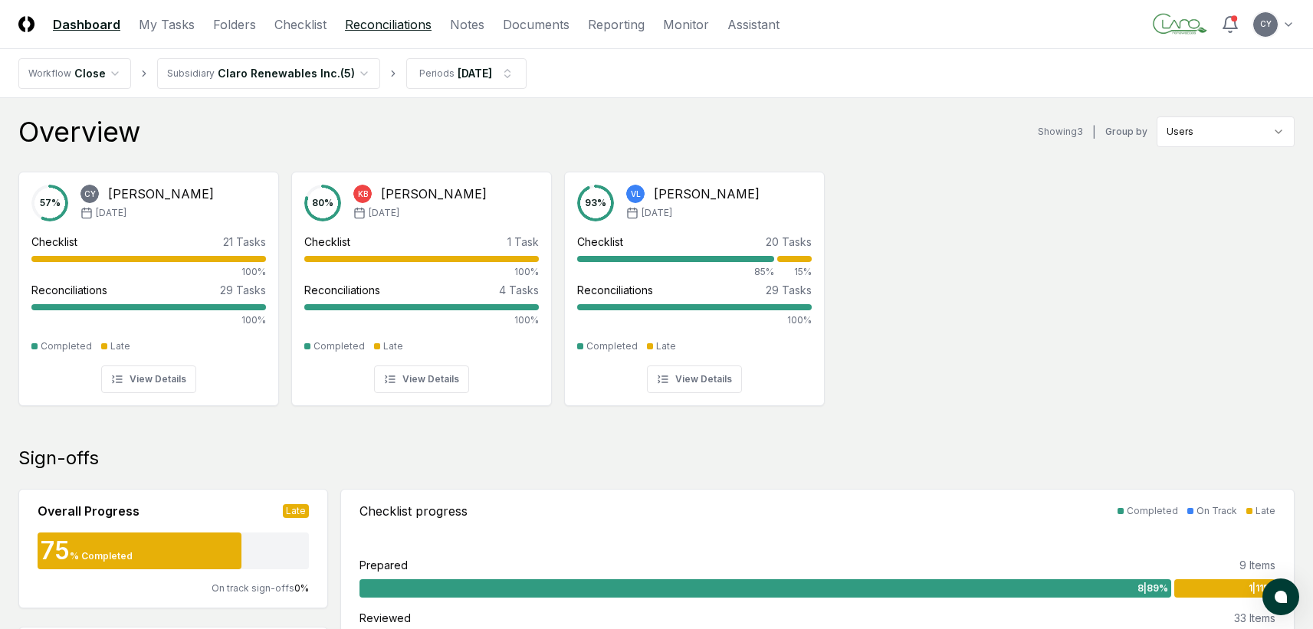
click at [381, 22] on link "Reconciliations" at bounding box center [388, 24] width 87 height 18
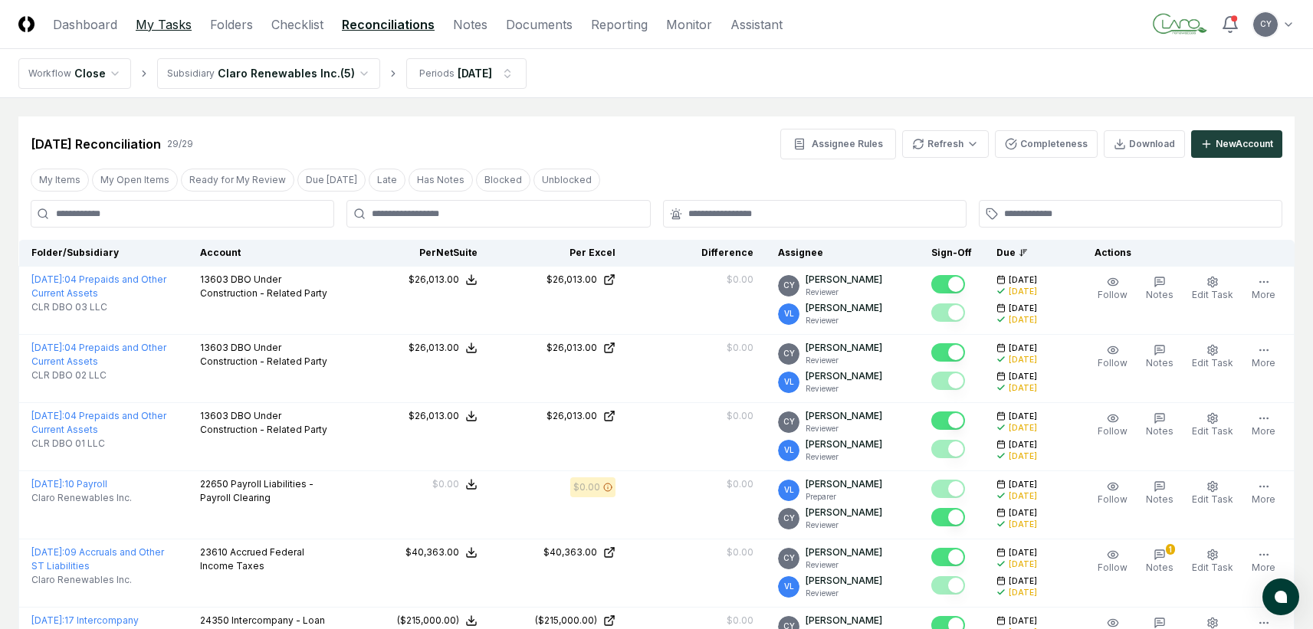
click at [158, 21] on link "My Tasks" at bounding box center [164, 24] width 56 height 18
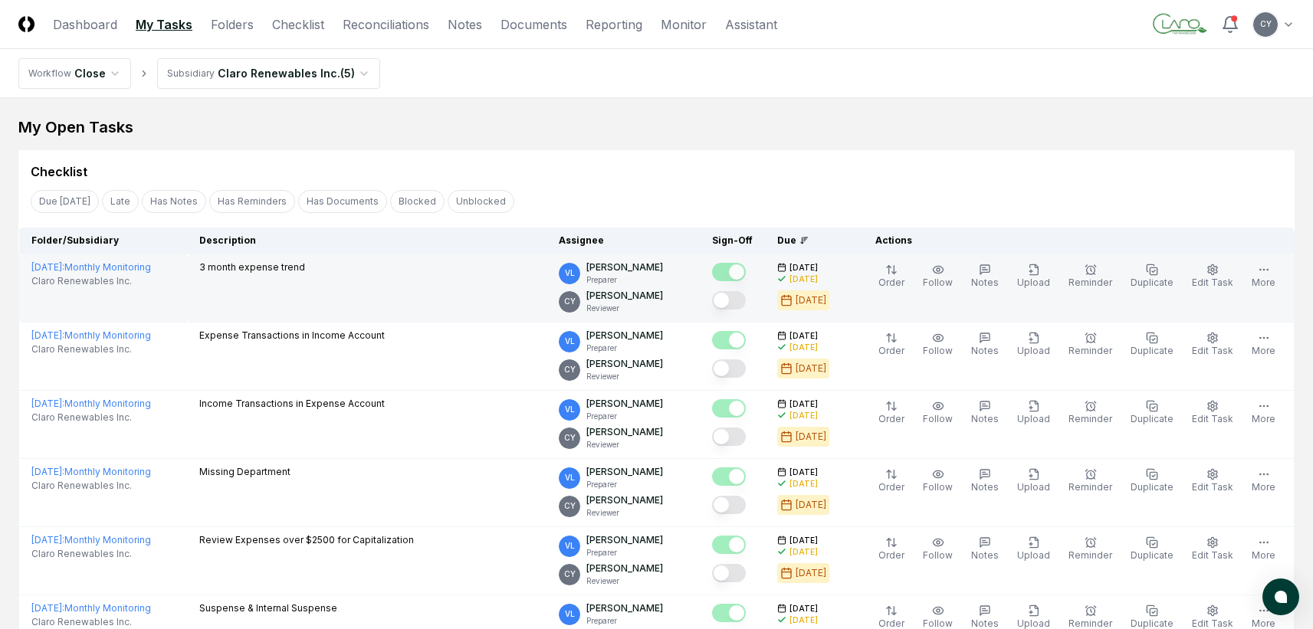
click at [746, 298] on button "Mark complete" at bounding box center [729, 300] width 34 height 18
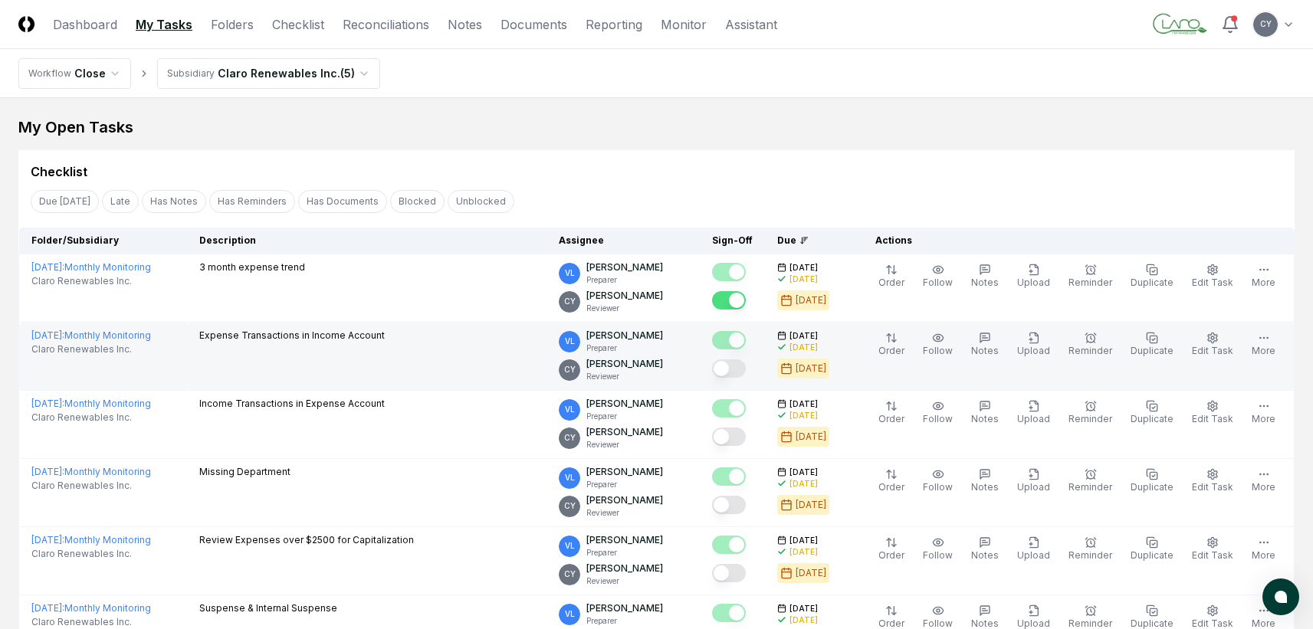
click at [744, 375] on button "Mark complete" at bounding box center [729, 369] width 34 height 18
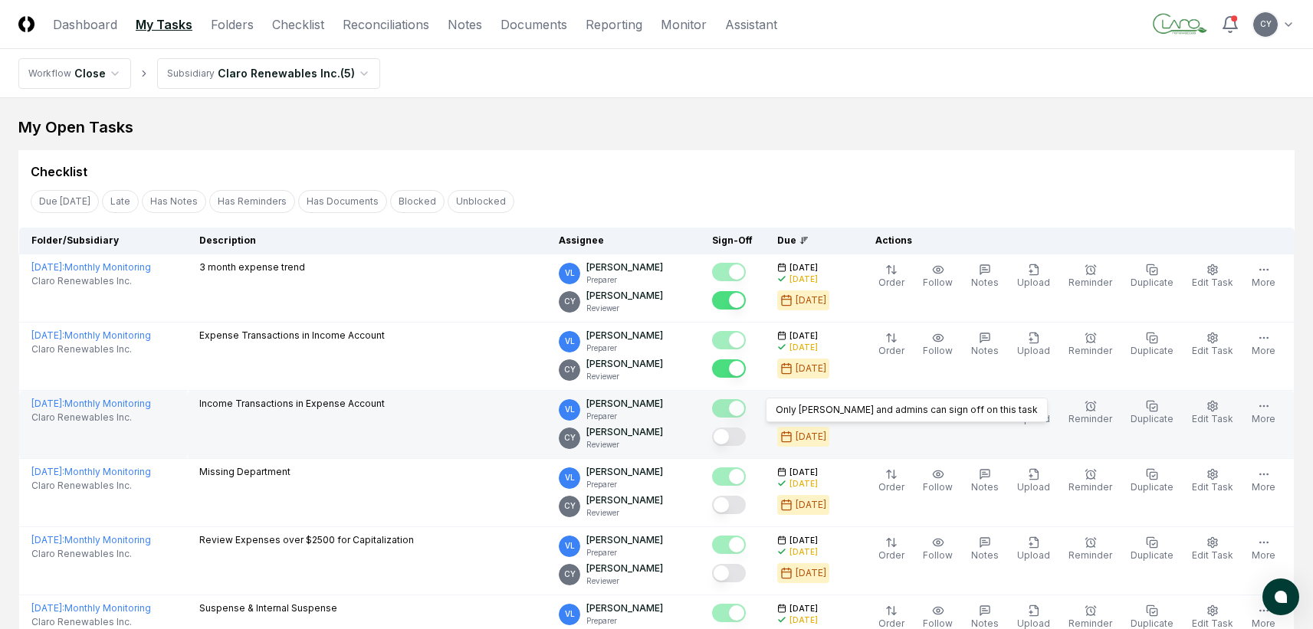
click at [746, 435] on button "Mark complete" at bounding box center [729, 437] width 34 height 18
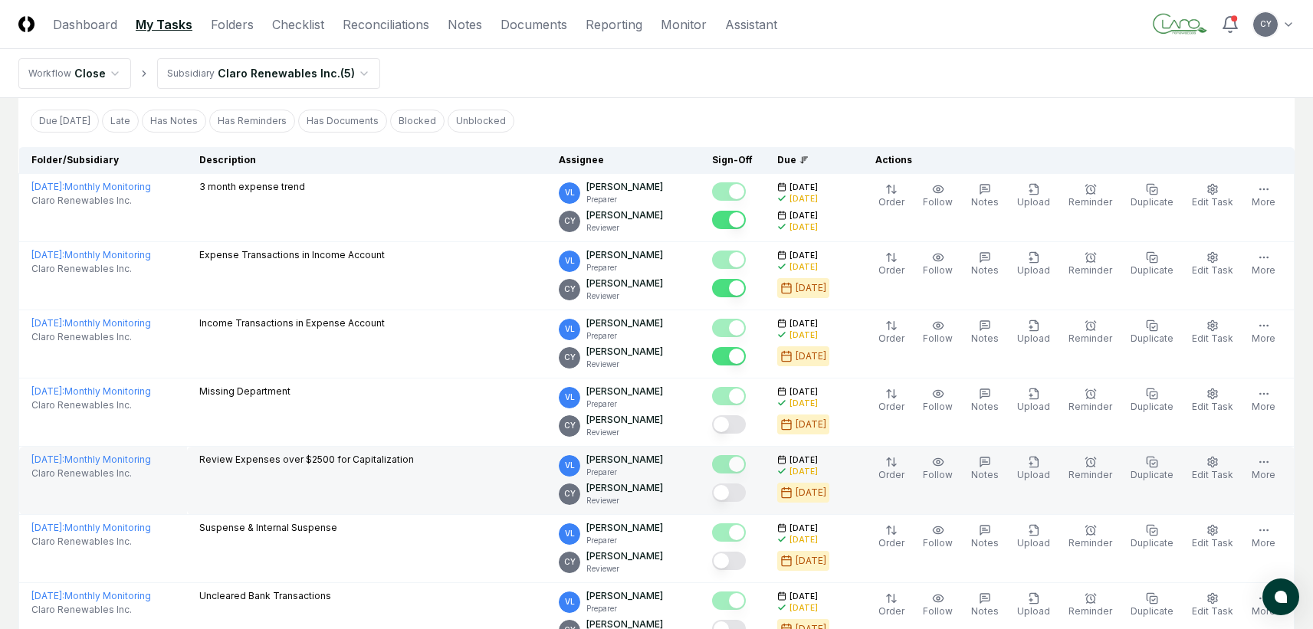
scroll to position [153, 0]
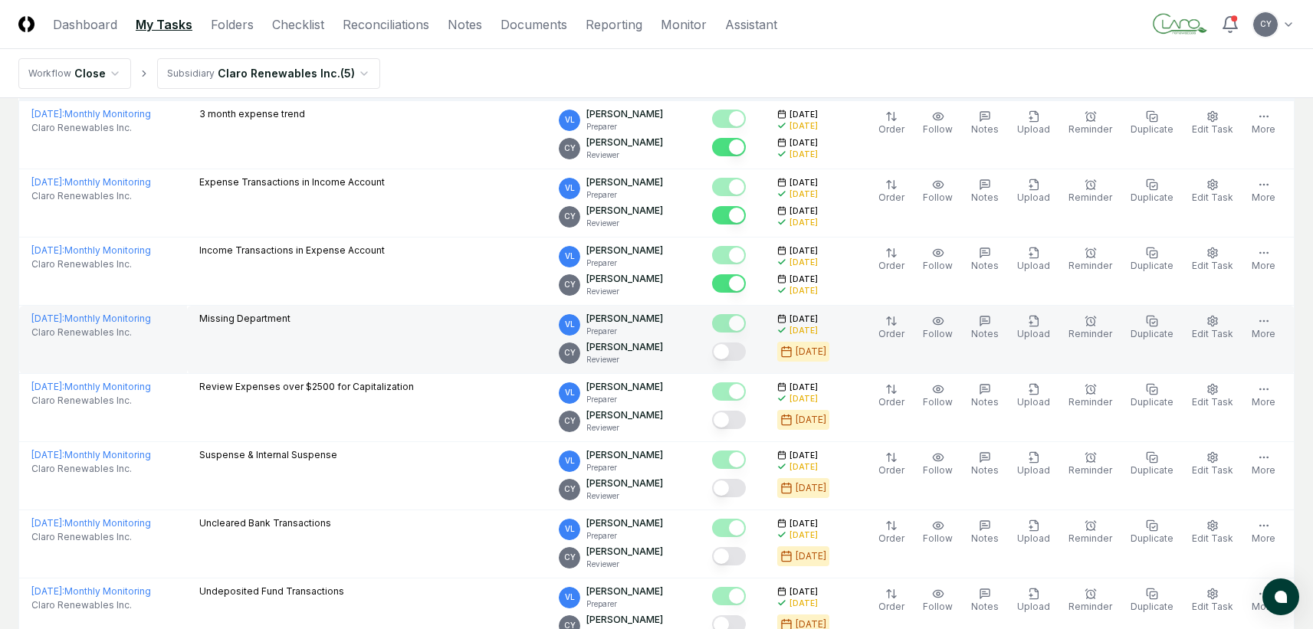
click at [746, 353] on button "Mark complete" at bounding box center [729, 352] width 34 height 18
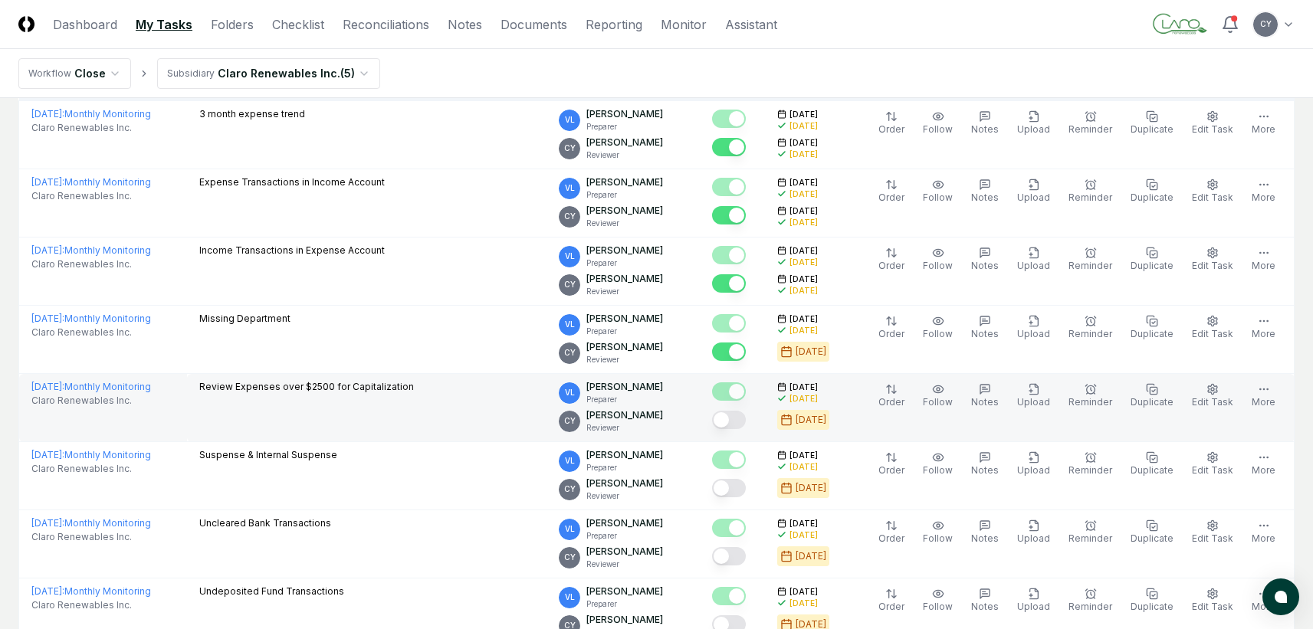
click at [746, 417] on button "Mark complete" at bounding box center [729, 420] width 34 height 18
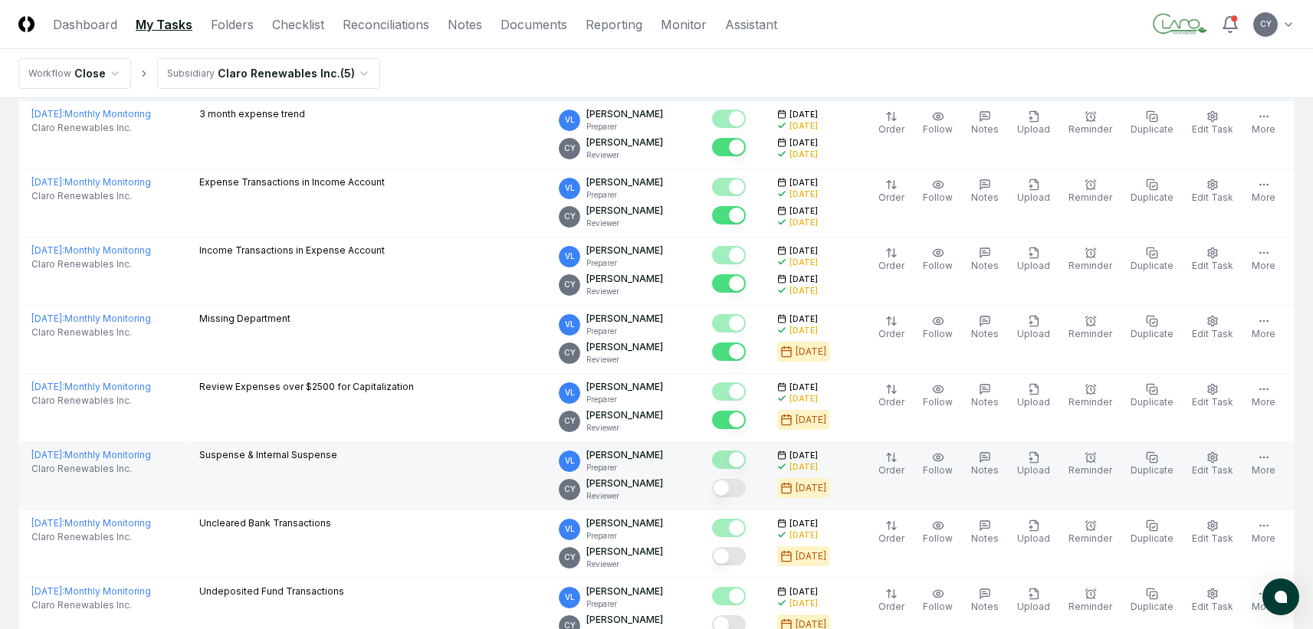
click at [746, 489] on button "Mark complete" at bounding box center [729, 488] width 34 height 18
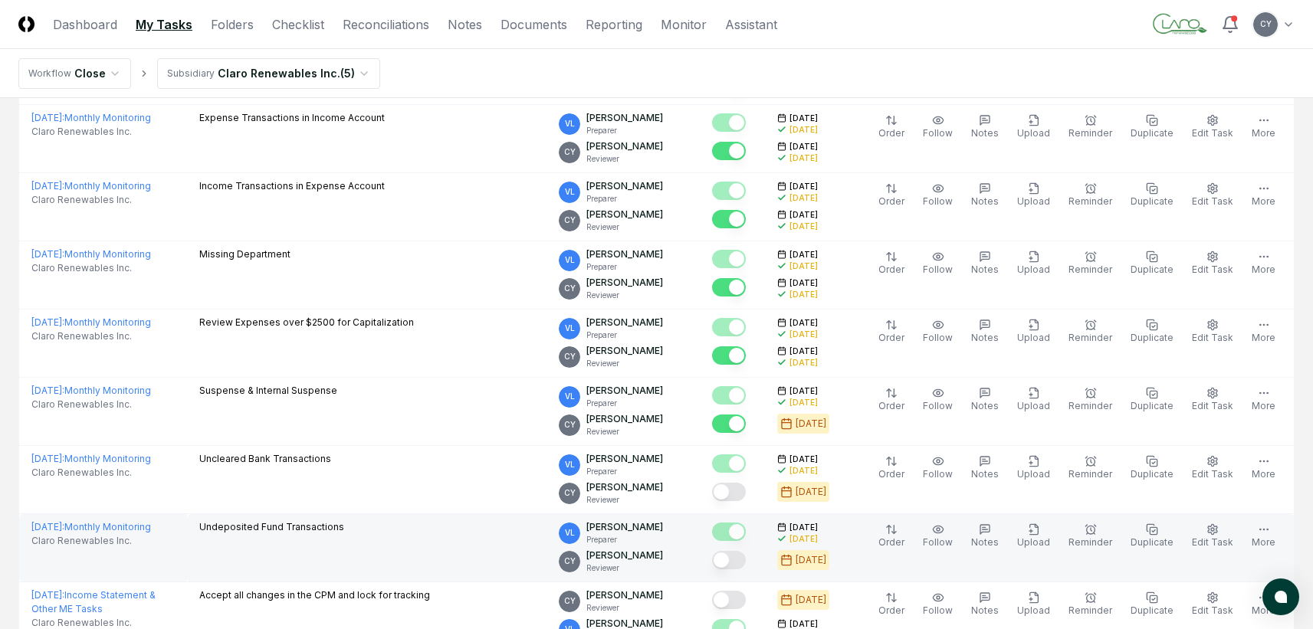
scroll to position [383, 0]
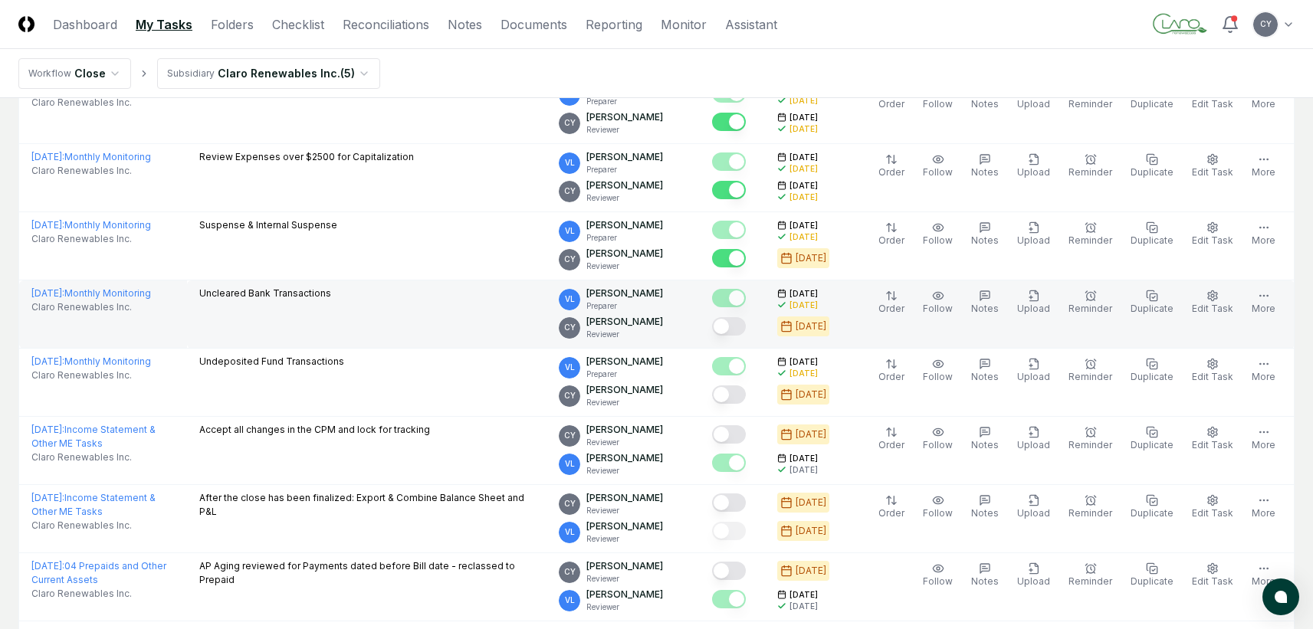
click at [746, 330] on button "Mark complete" at bounding box center [729, 326] width 34 height 18
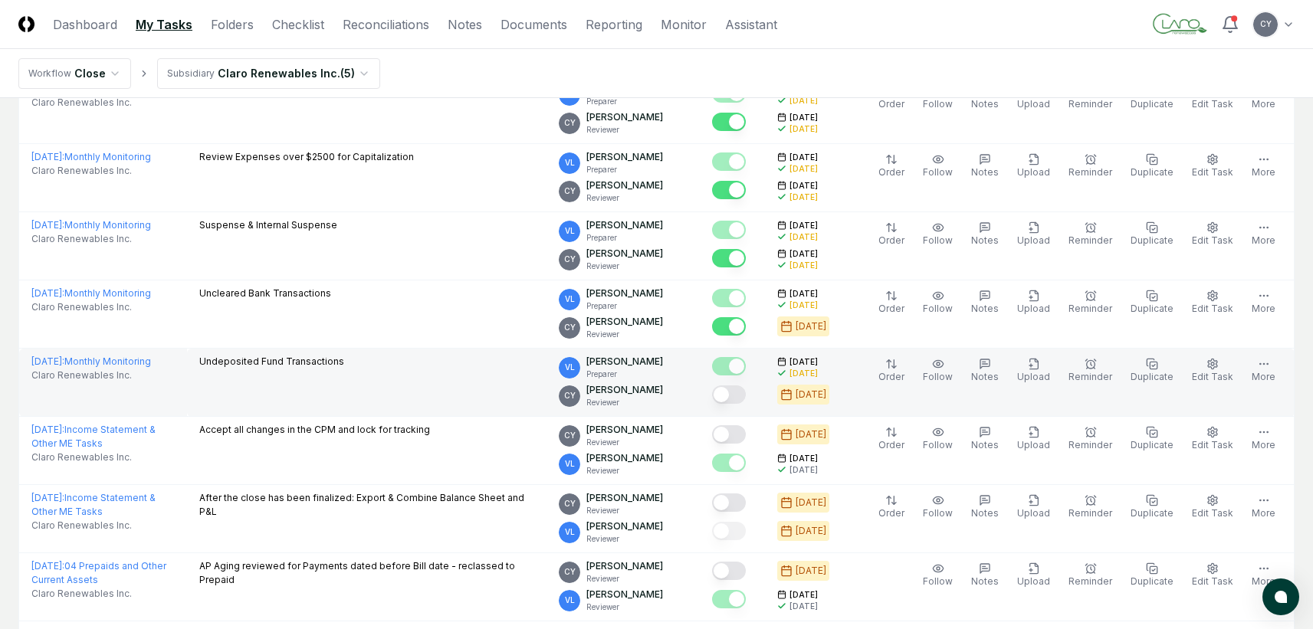
click at [746, 389] on button "Mark complete" at bounding box center [729, 395] width 34 height 18
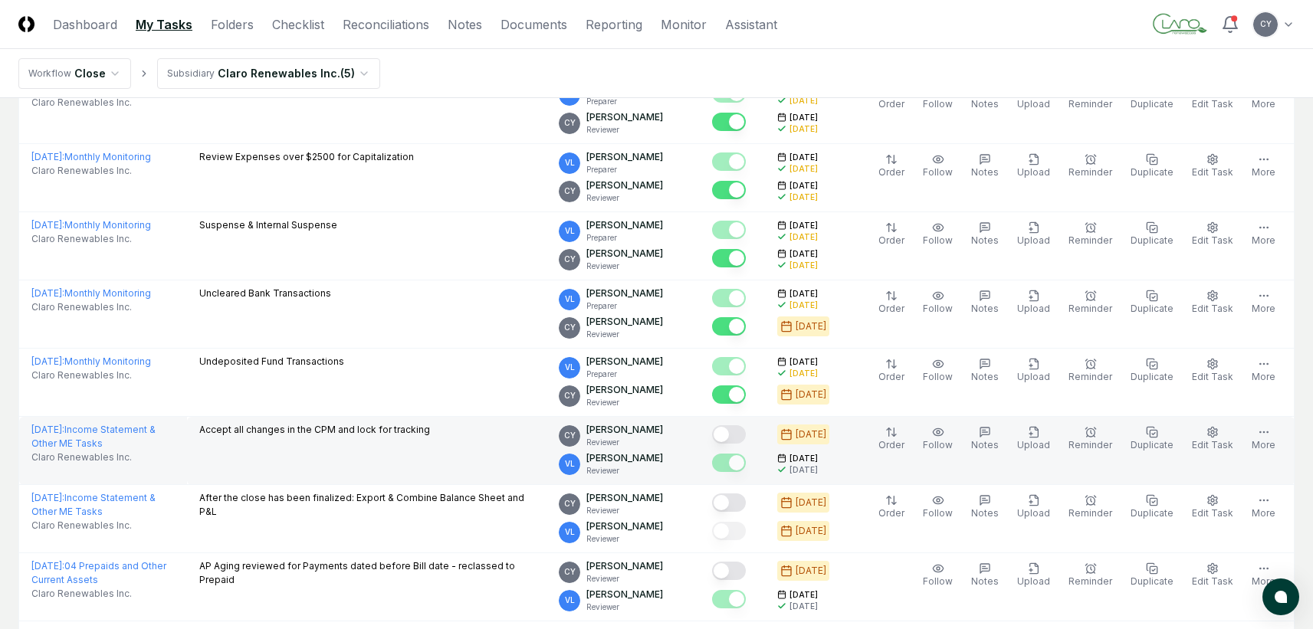
click at [746, 429] on button "Mark complete" at bounding box center [729, 435] width 34 height 18
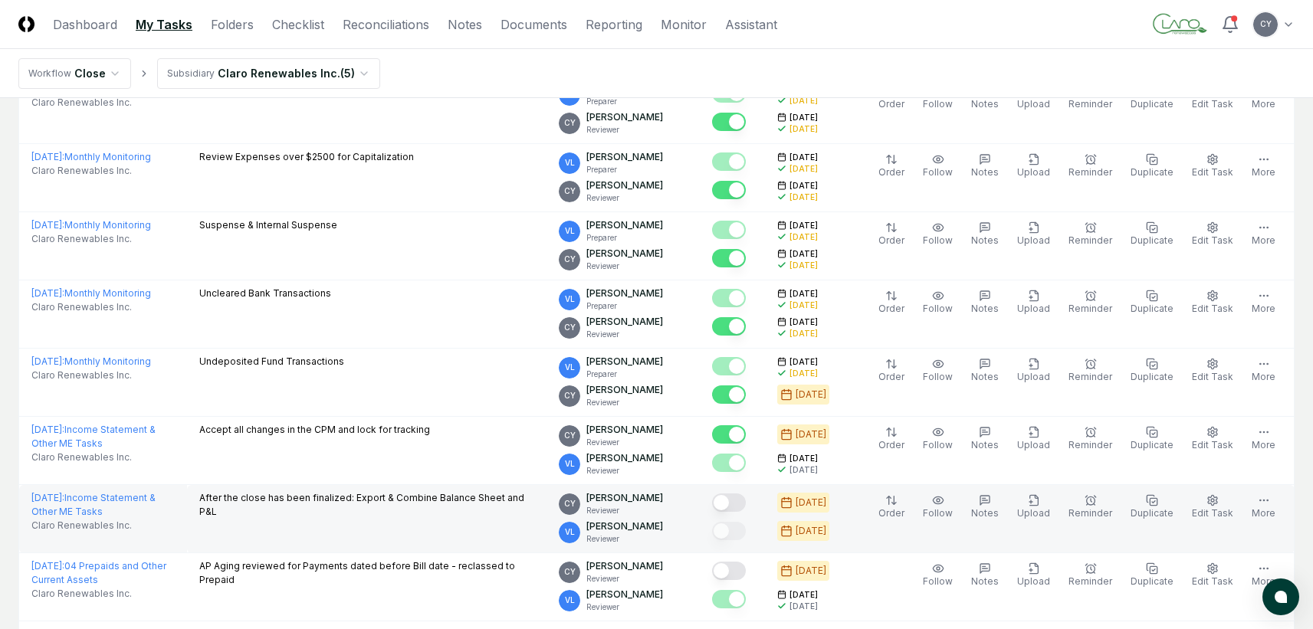
click at [746, 500] on button "Mark complete" at bounding box center [729, 503] width 34 height 18
click at [736, 501] on button "Mark complete" at bounding box center [729, 503] width 34 height 18
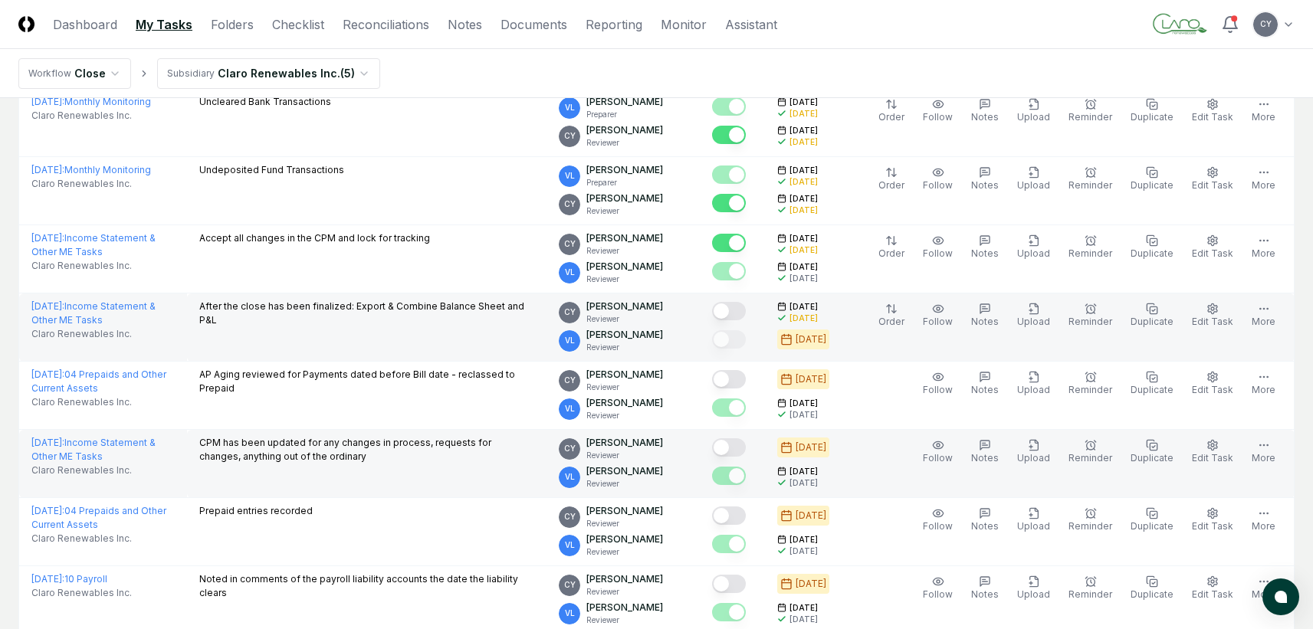
scroll to position [613, 0]
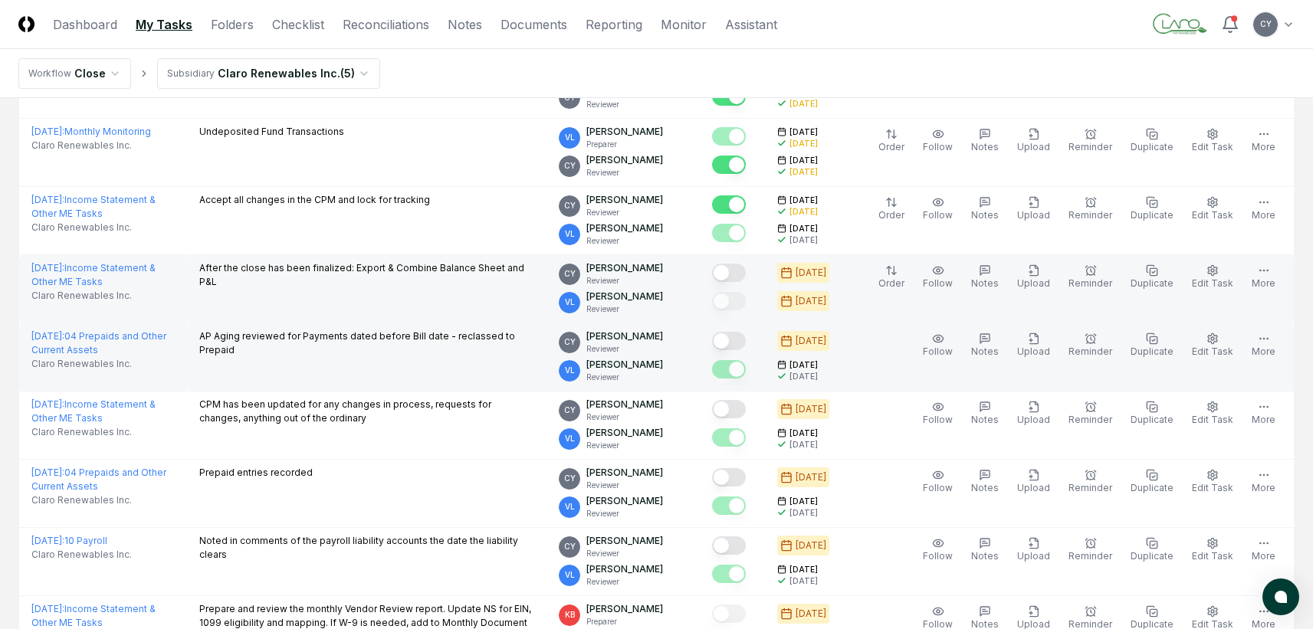
click at [746, 347] on button "Mark complete" at bounding box center [729, 341] width 34 height 18
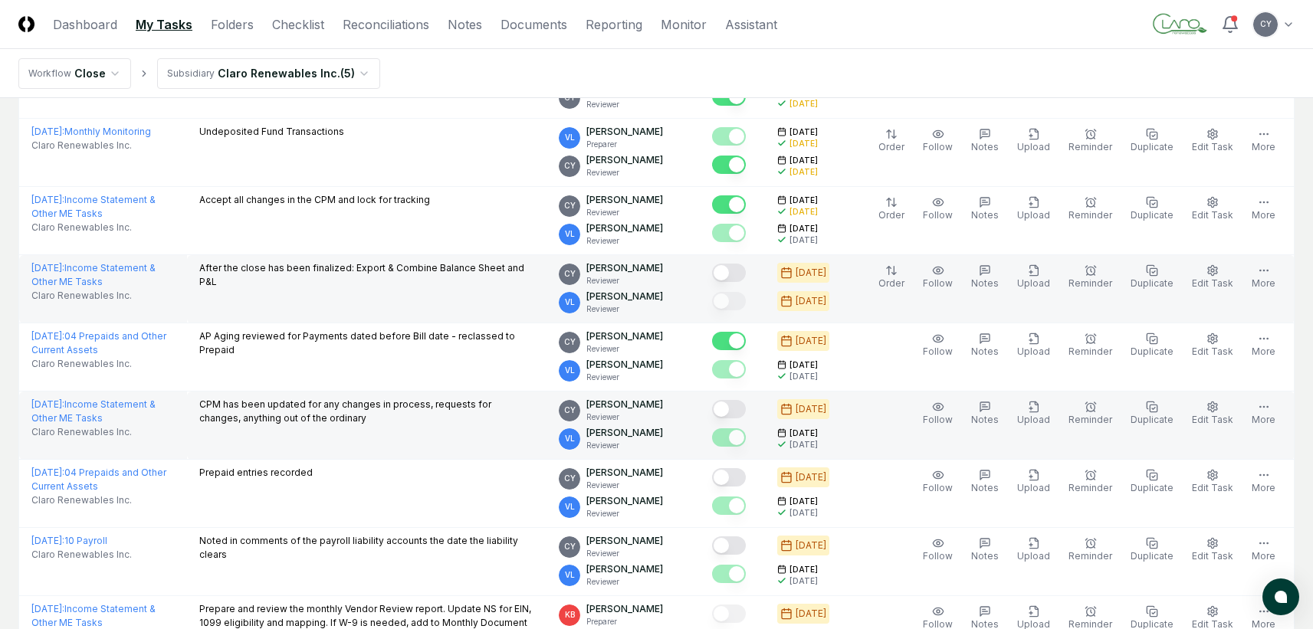
click at [746, 415] on button "Mark complete" at bounding box center [729, 409] width 34 height 18
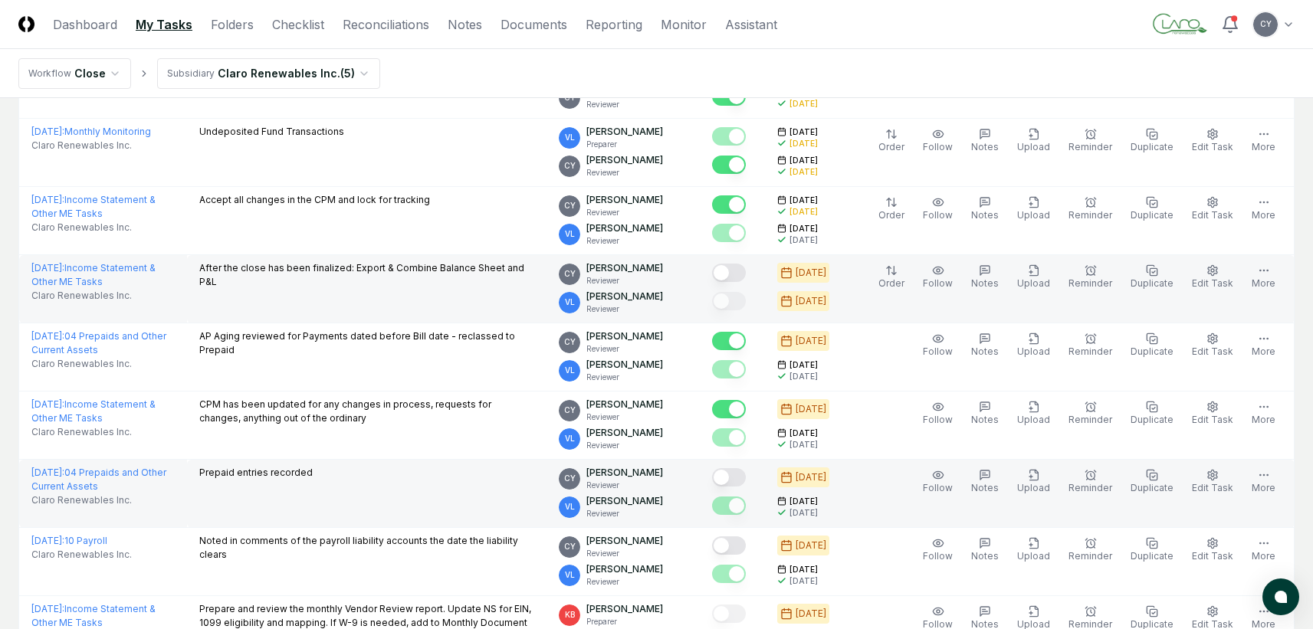
click at [746, 477] on button "Mark complete" at bounding box center [729, 477] width 34 height 18
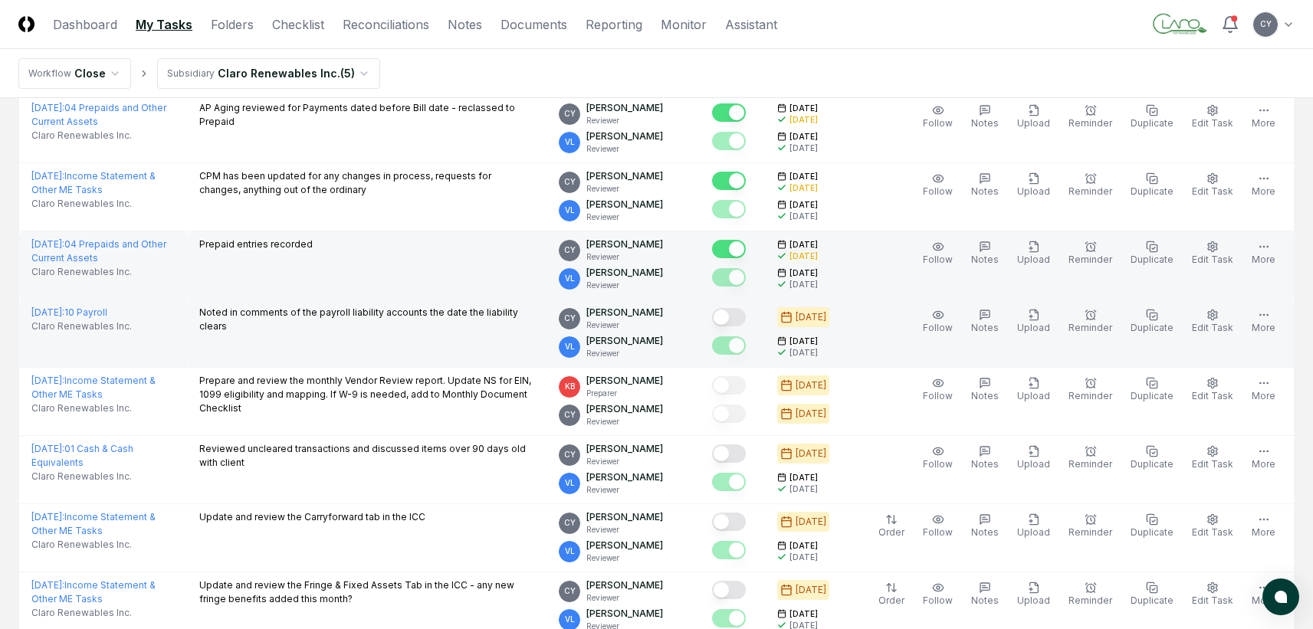
scroll to position [843, 0]
click at [746, 316] on button "Mark complete" at bounding box center [729, 316] width 34 height 18
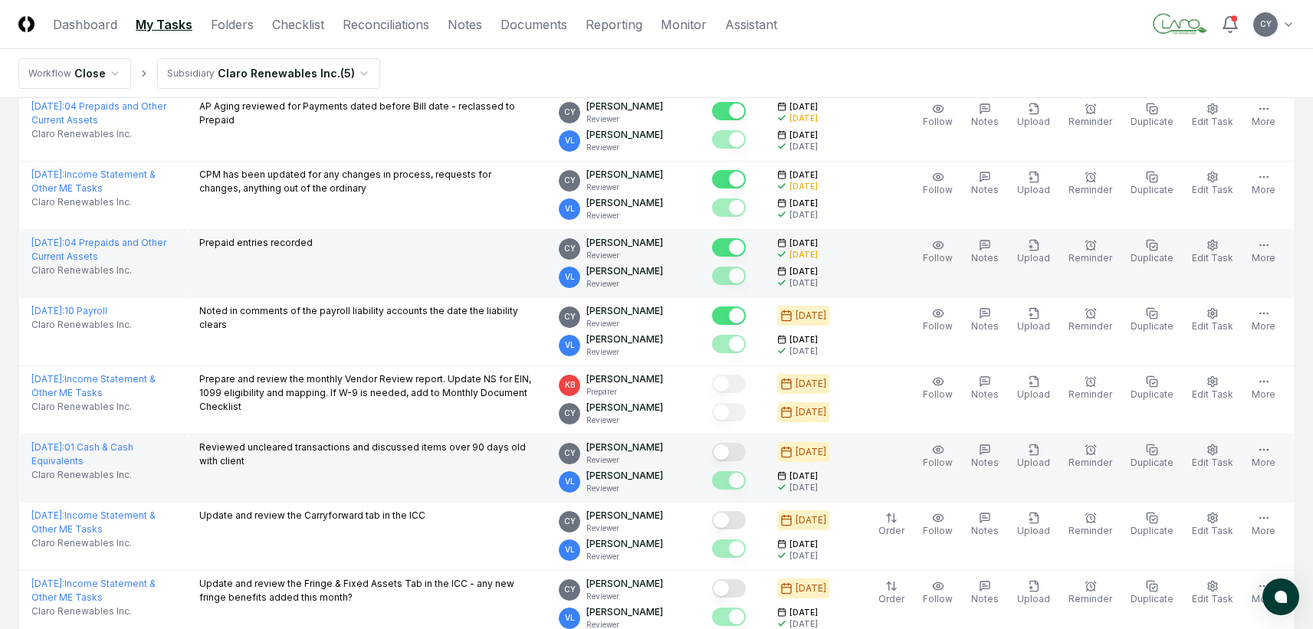
click at [746, 449] on button "Mark complete" at bounding box center [729, 452] width 34 height 18
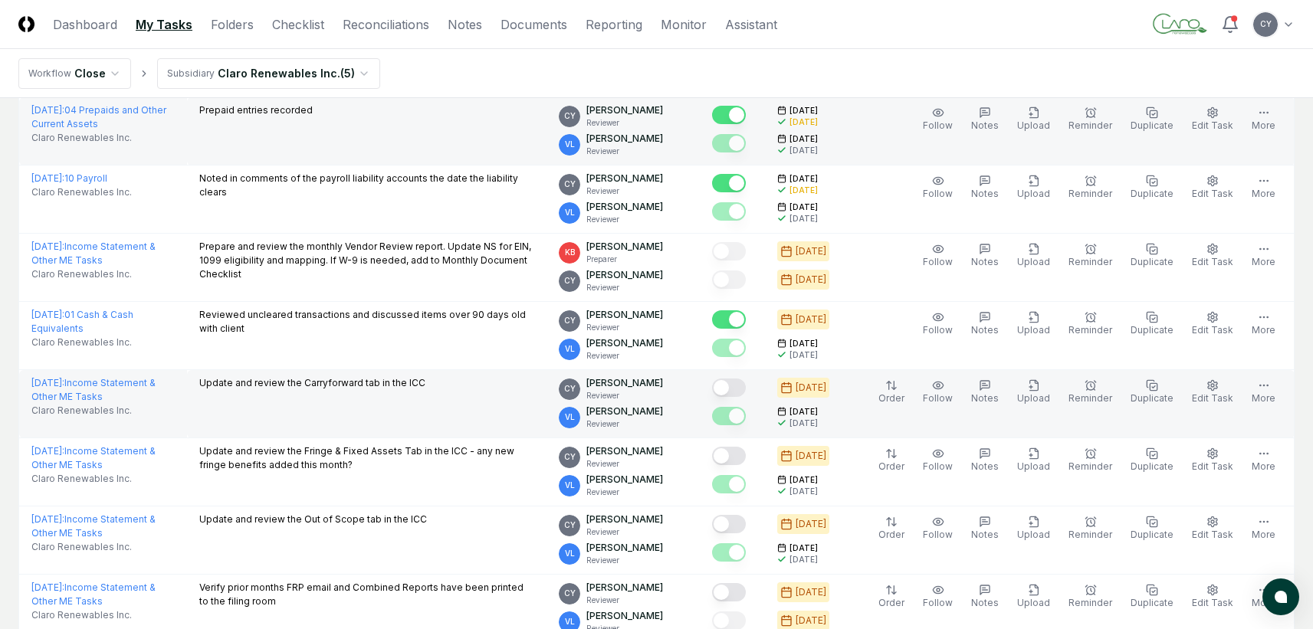
scroll to position [997, 0]
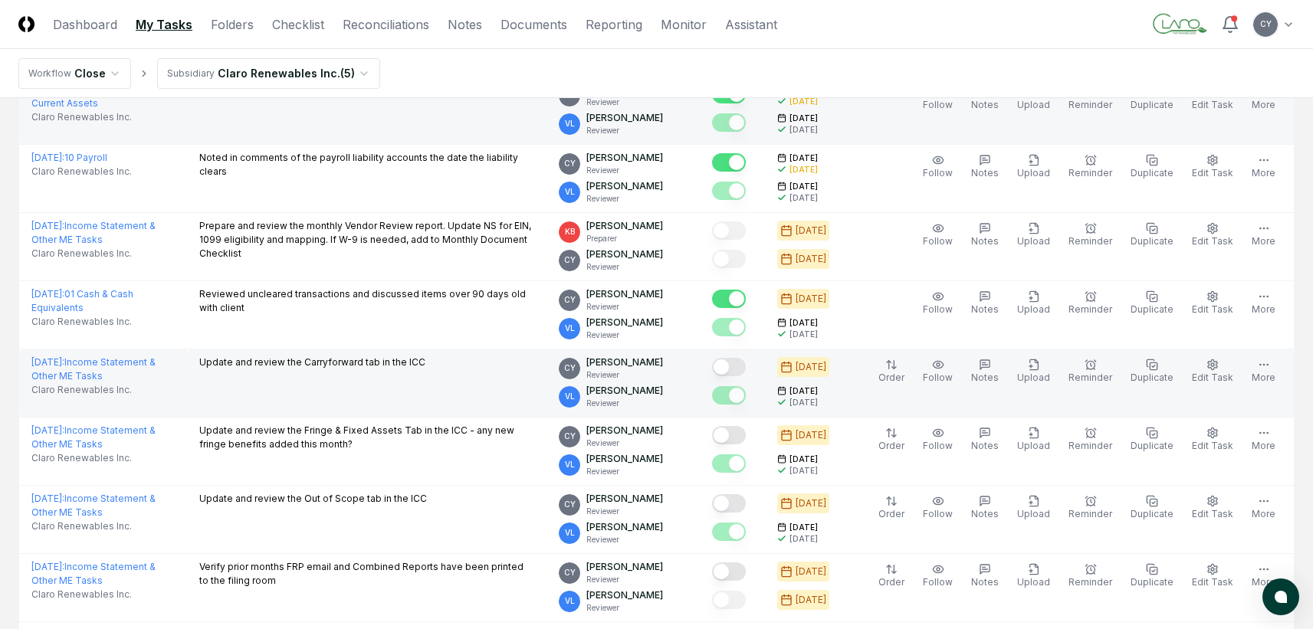
click at [746, 368] on button "Mark complete" at bounding box center [729, 367] width 34 height 18
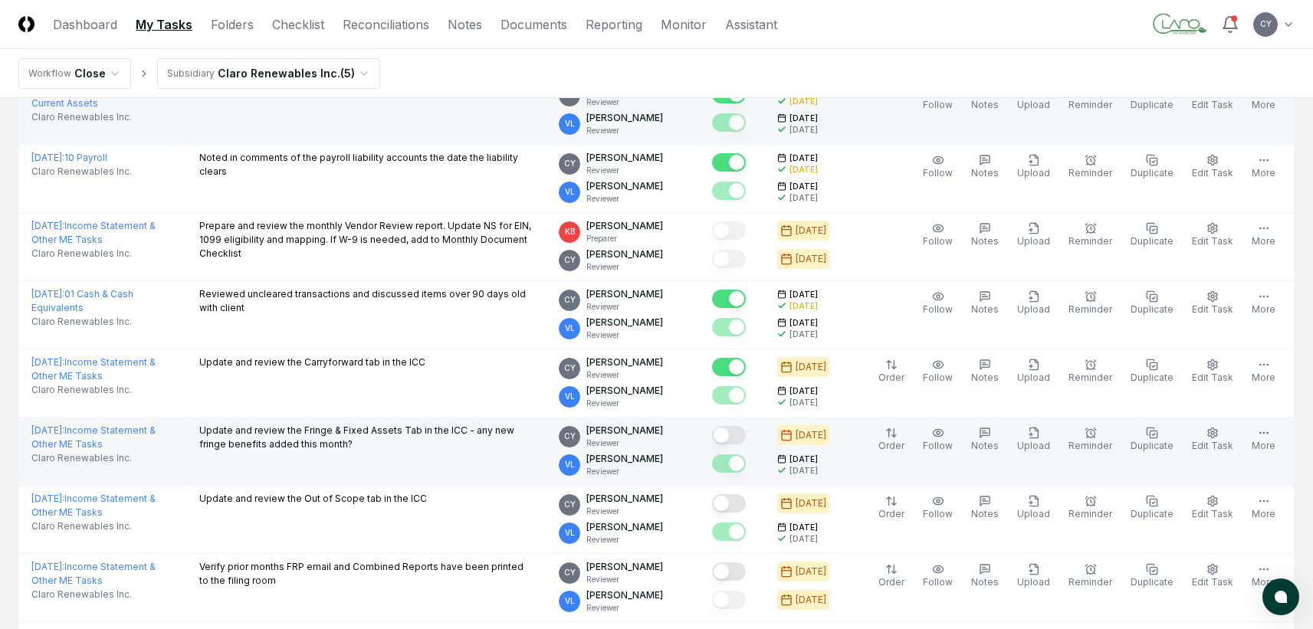
click at [746, 442] on button "Mark complete" at bounding box center [729, 435] width 34 height 18
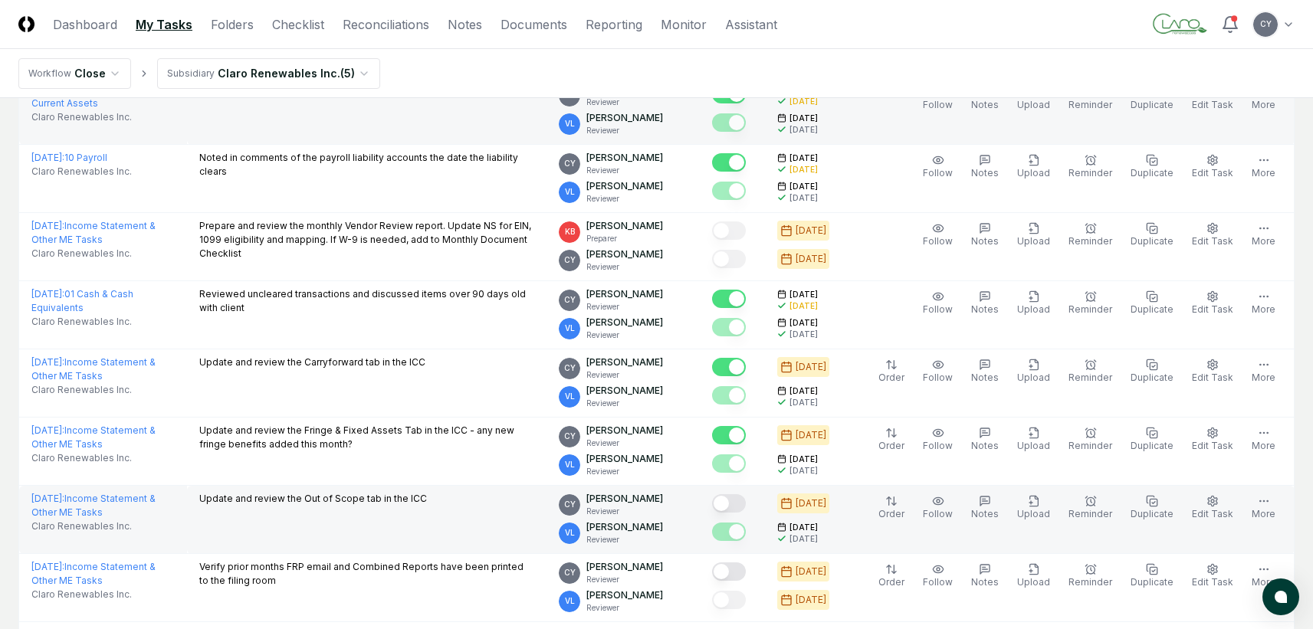
click at [746, 503] on button "Mark complete" at bounding box center [729, 504] width 34 height 18
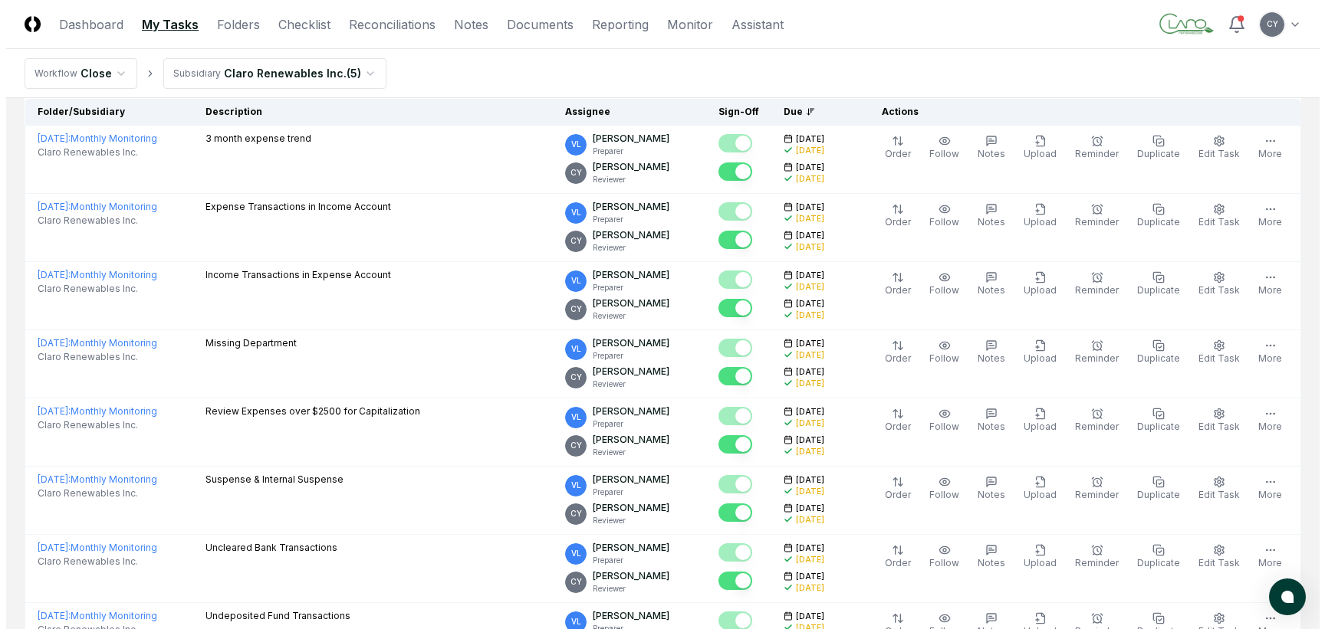
scroll to position [0, 0]
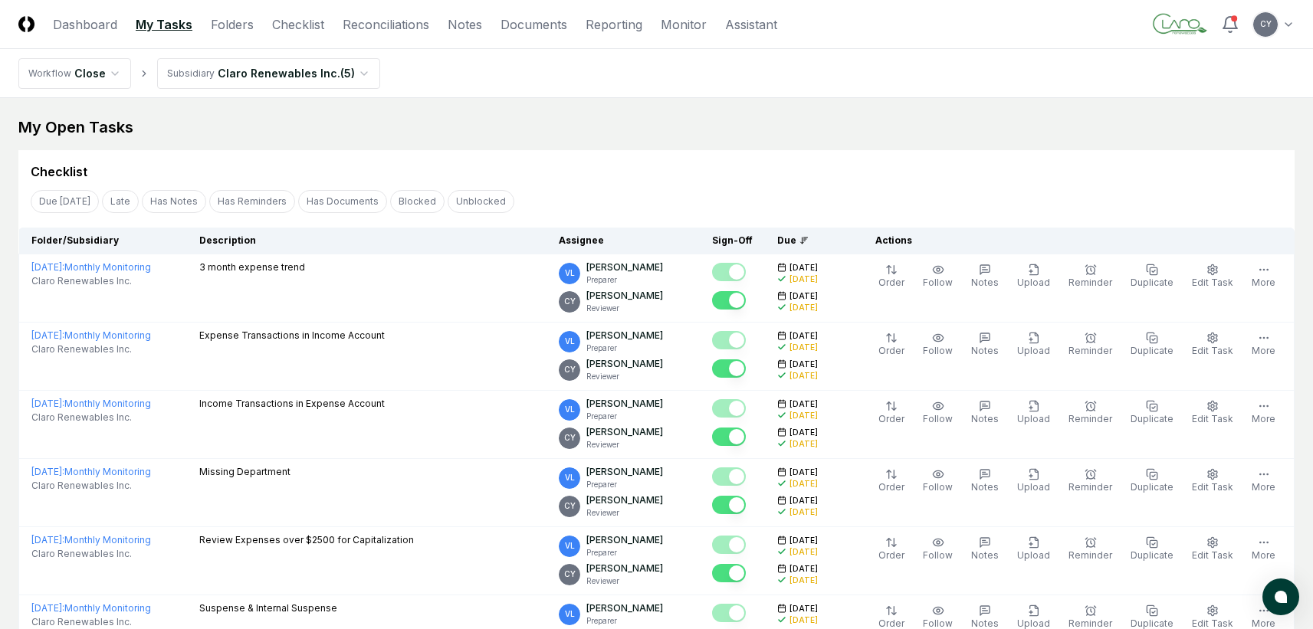
click at [1295, 28] on header "CloseCore Dashboard My Tasks Folders Checklist Reconciliations Notes Documents …" at bounding box center [656, 24] width 1313 height 49
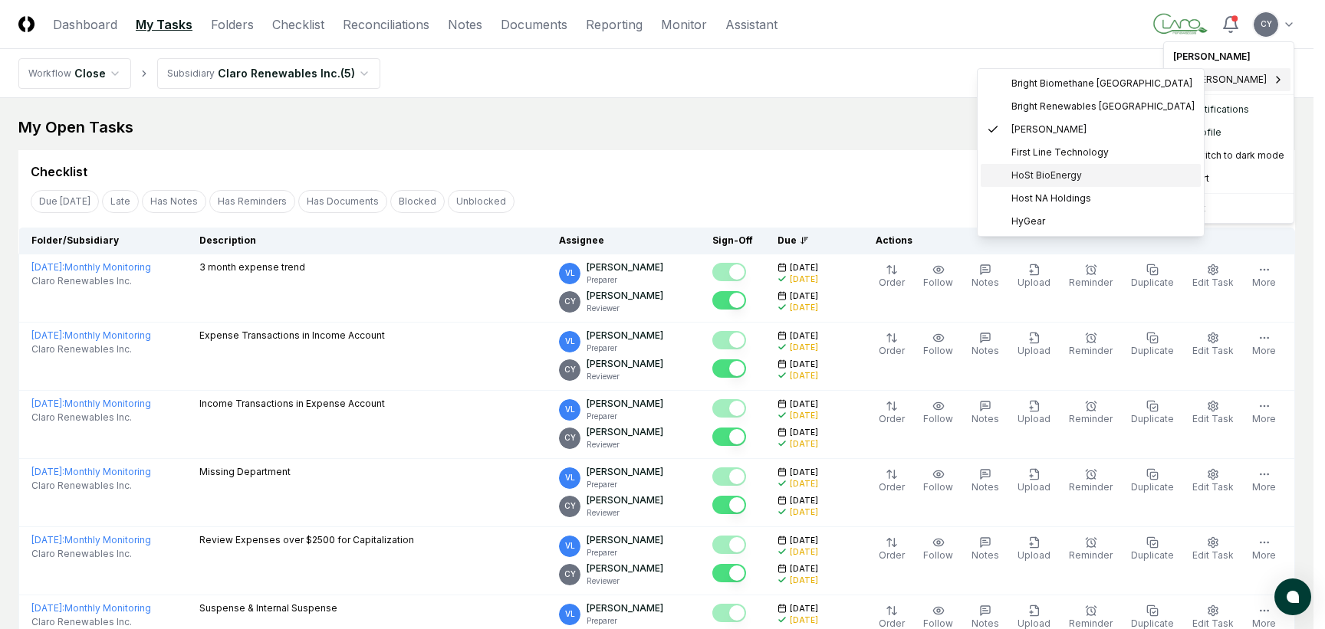
click at [1050, 172] on span "HoSt BioEnergy" at bounding box center [1046, 176] width 71 height 14
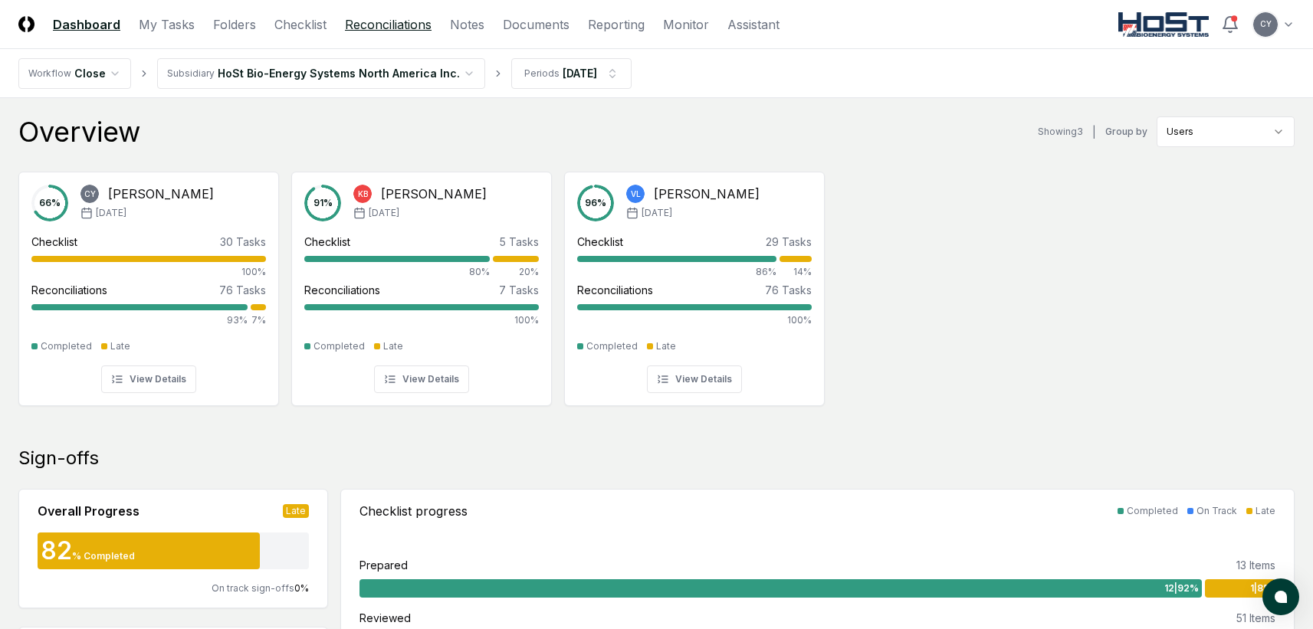
click at [412, 23] on link "Reconciliations" at bounding box center [388, 24] width 87 height 18
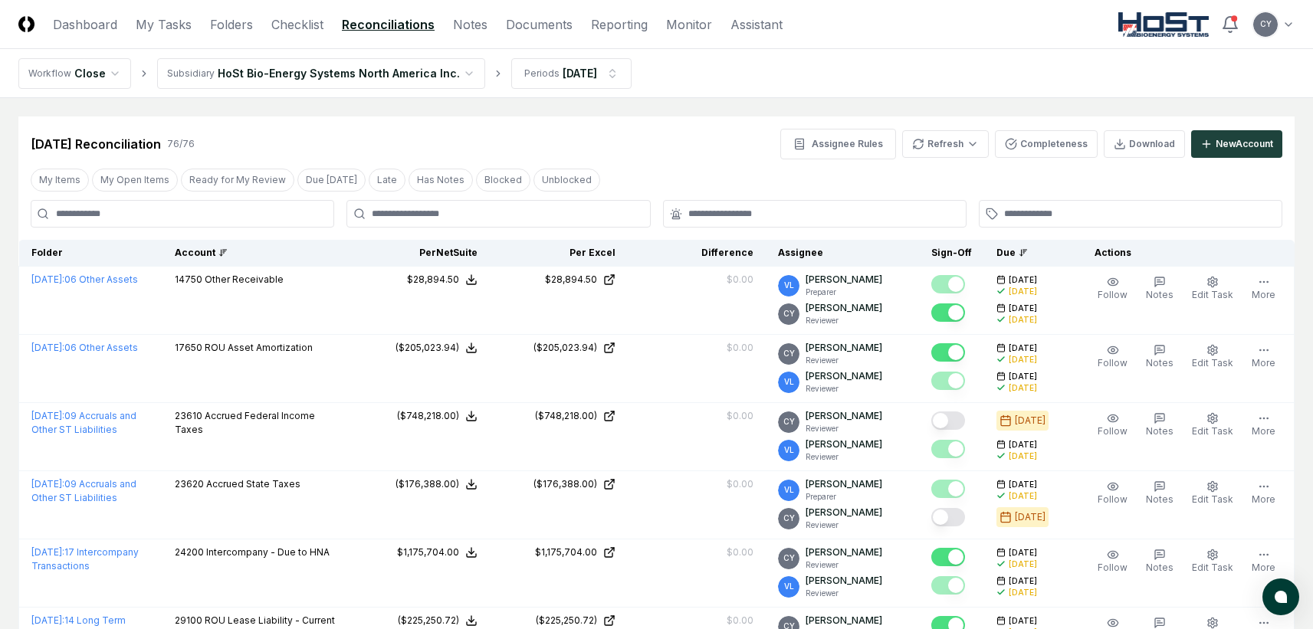
click at [212, 248] on div "Account" at bounding box center [257, 253] width 165 height 14
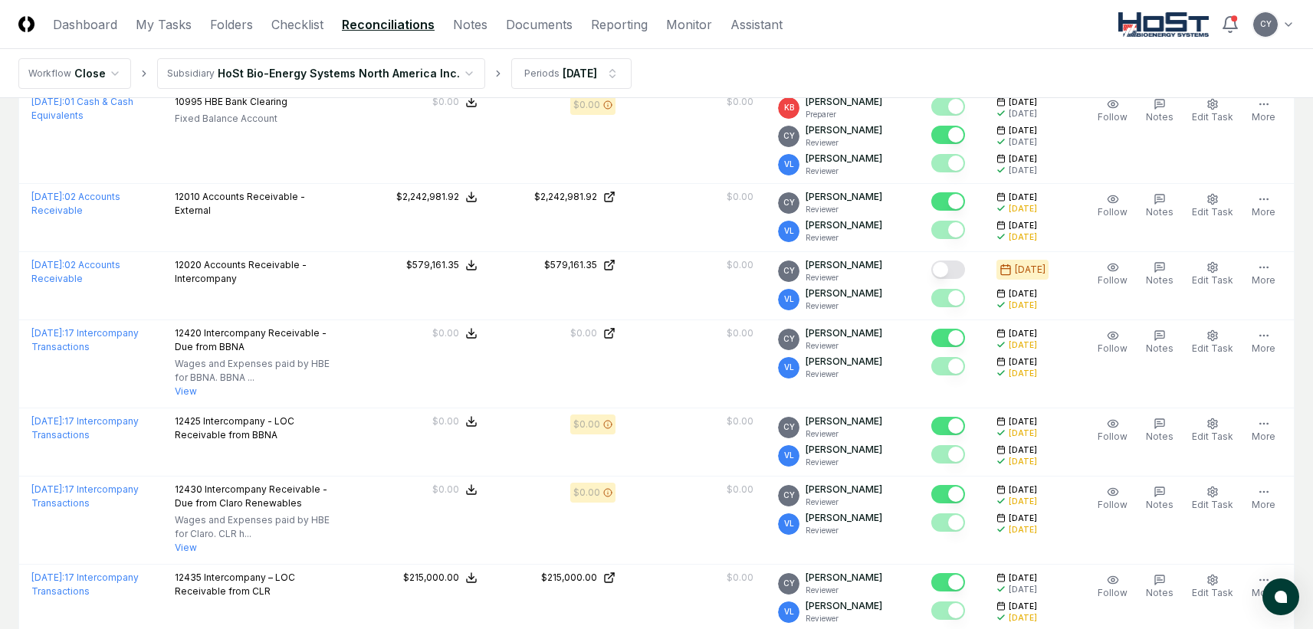
scroll to position [537, 0]
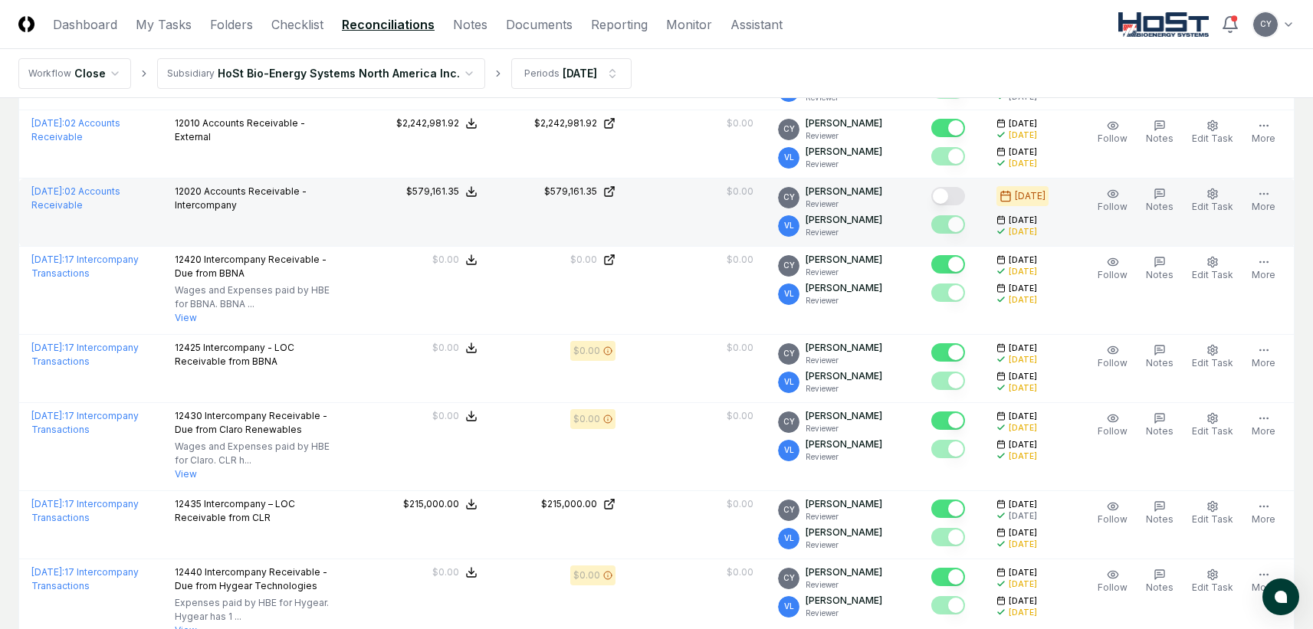
click at [965, 195] on button "Mark complete" at bounding box center [949, 196] width 34 height 18
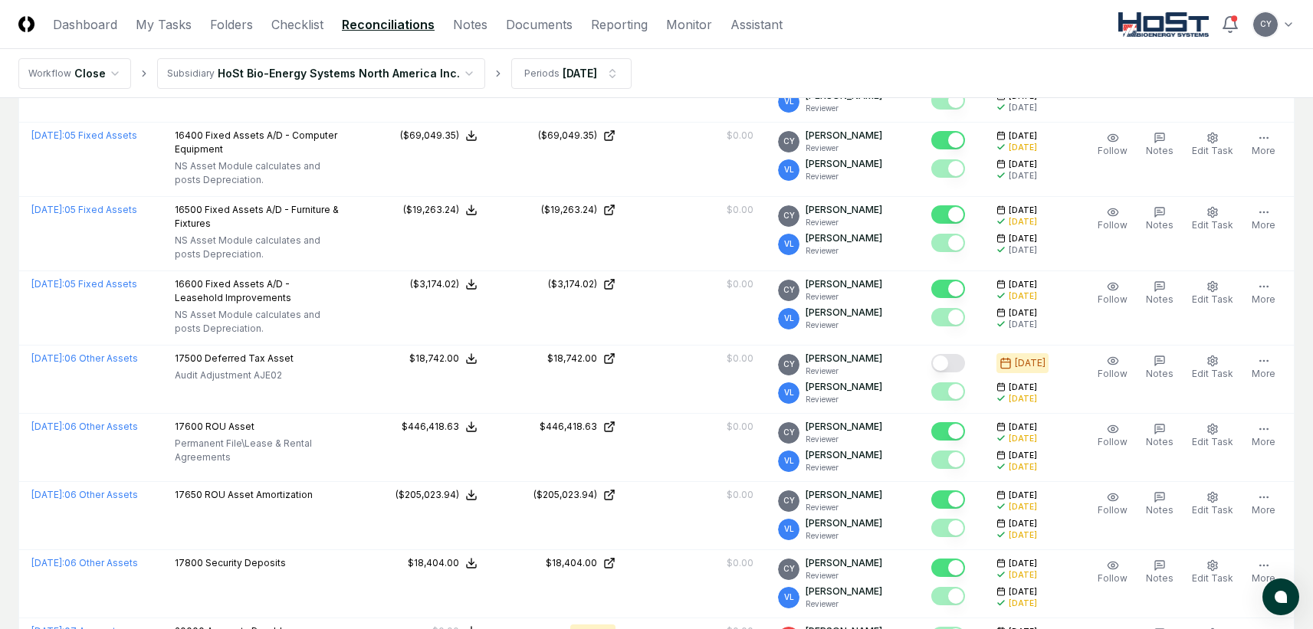
scroll to position [2530, 0]
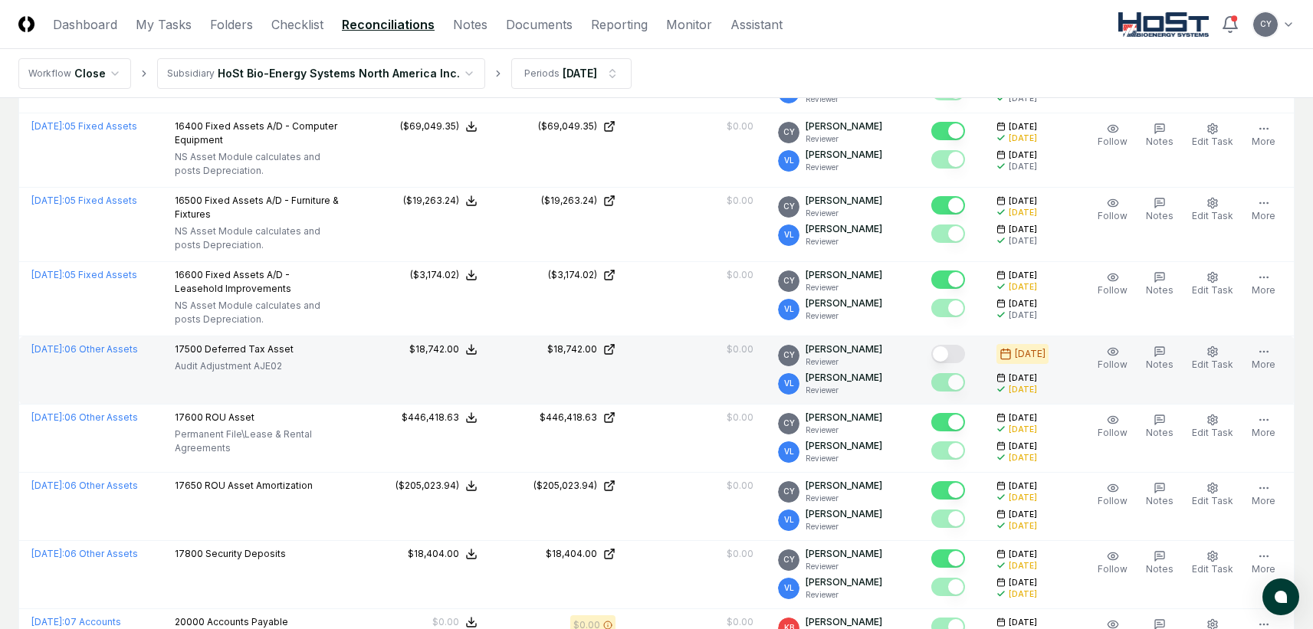
click at [965, 354] on button "Mark complete" at bounding box center [949, 354] width 34 height 18
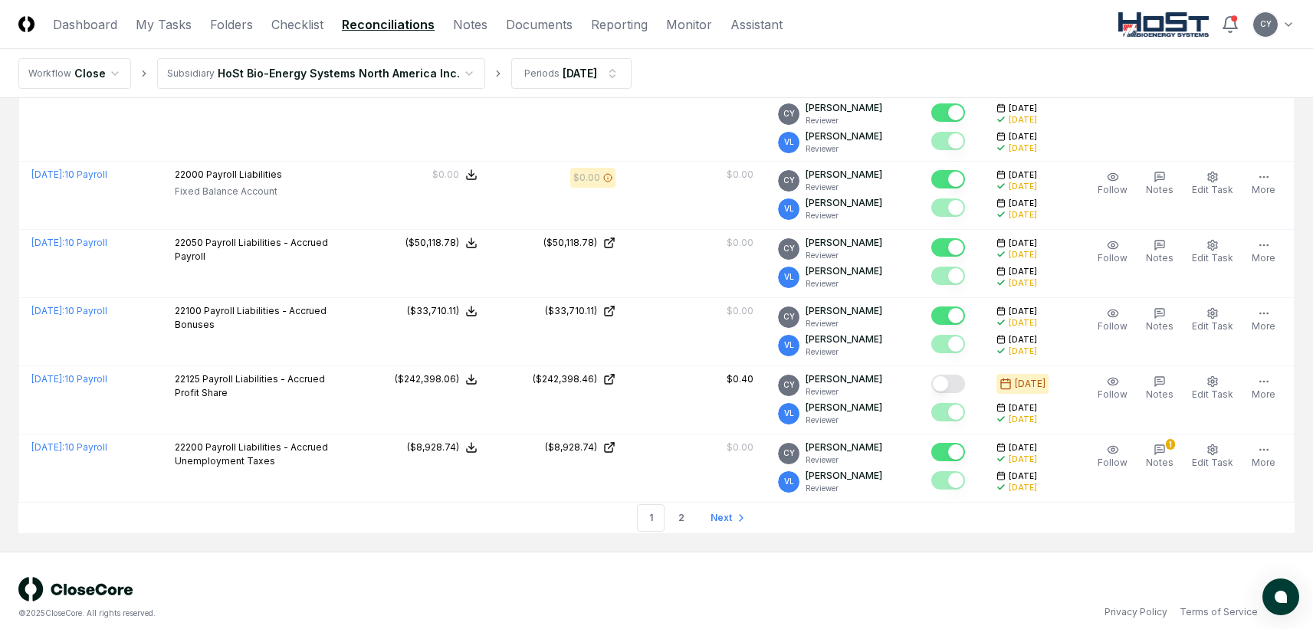
scroll to position [3482, 0]
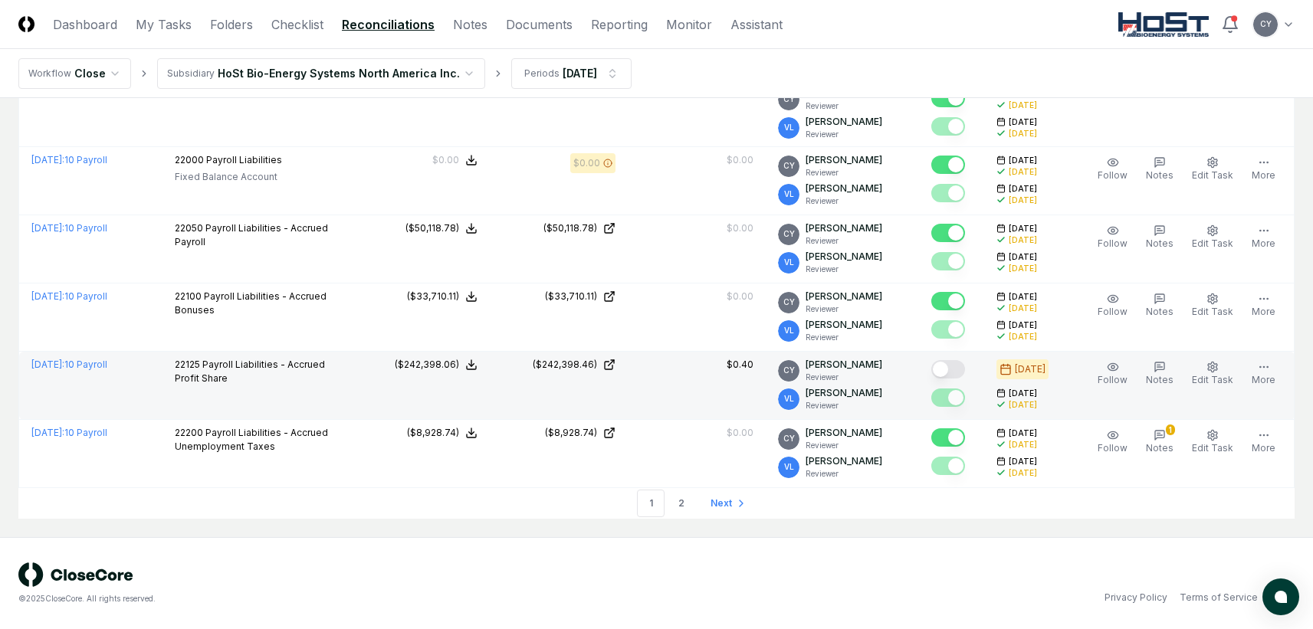
click at [965, 367] on button "Mark complete" at bounding box center [949, 369] width 34 height 18
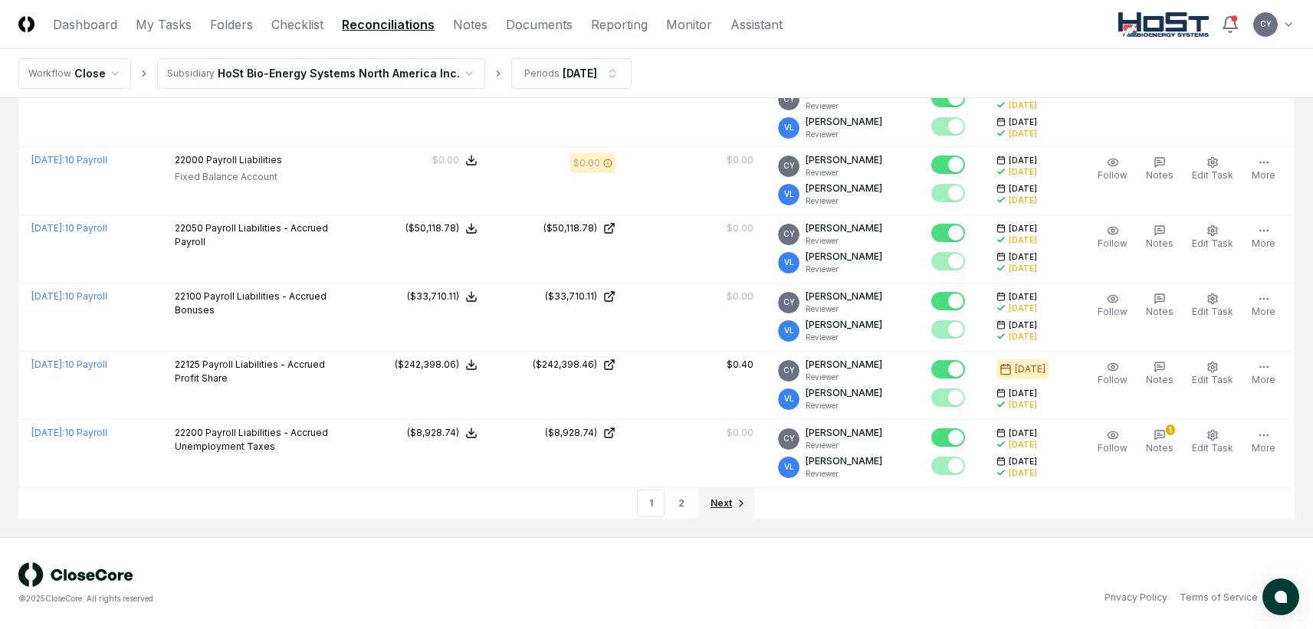
click at [715, 504] on span "Next" at bounding box center [721, 504] width 21 height 14
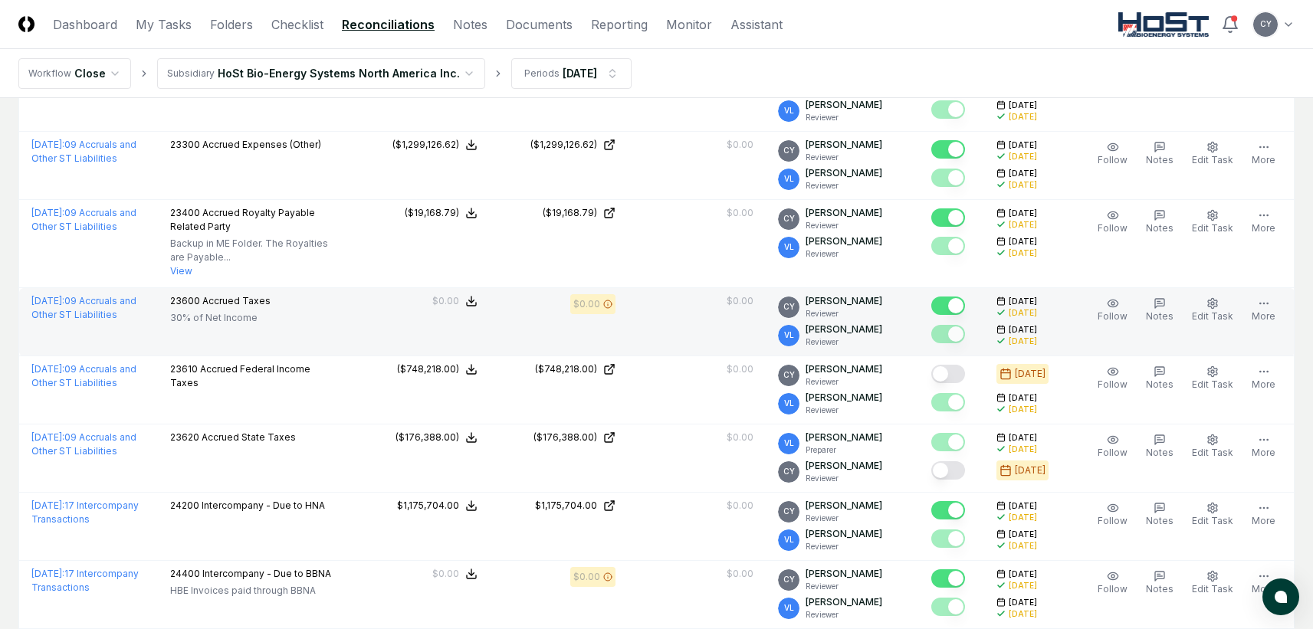
scroll to position [690, 0]
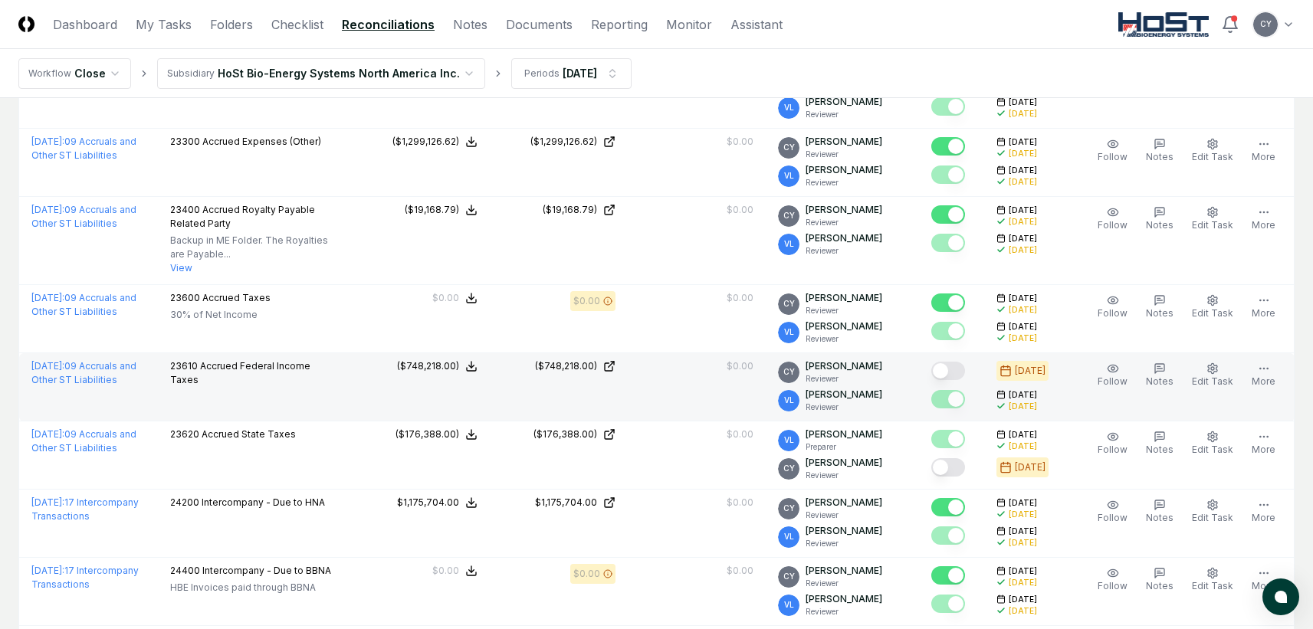
click at [965, 365] on button "Mark complete" at bounding box center [949, 371] width 34 height 18
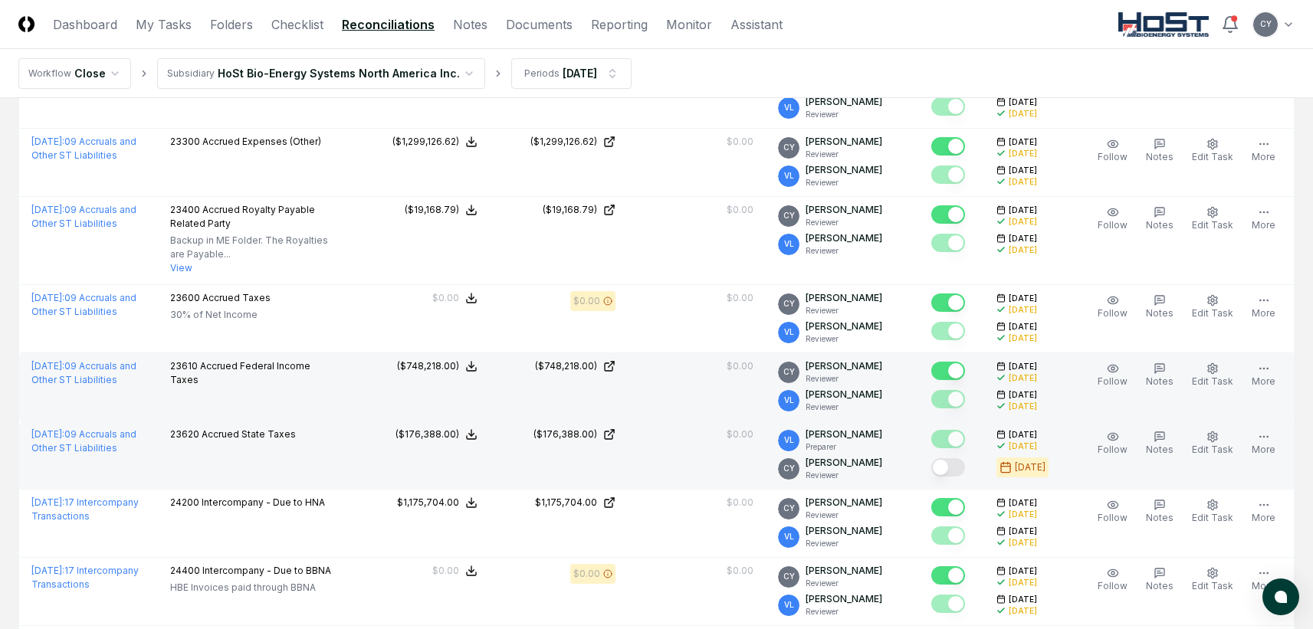
click at [965, 464] on button "Mark complete" at bounding box center [949, 467] width 34 height 18
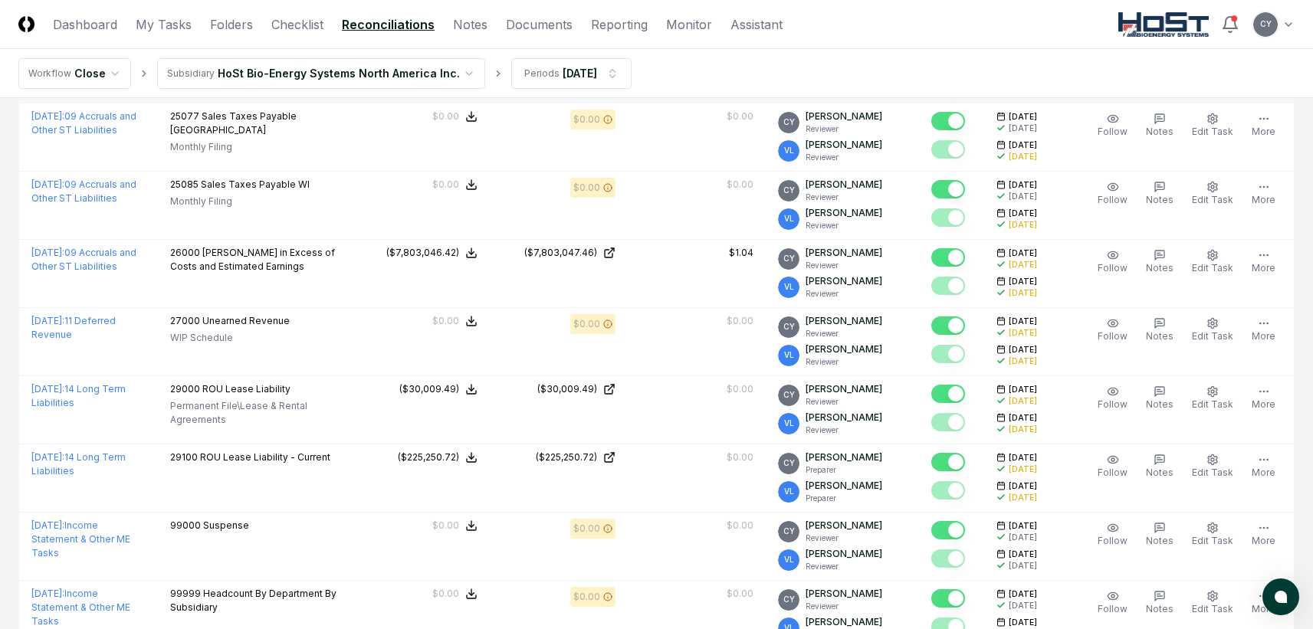
scroll to position [1579, 0]
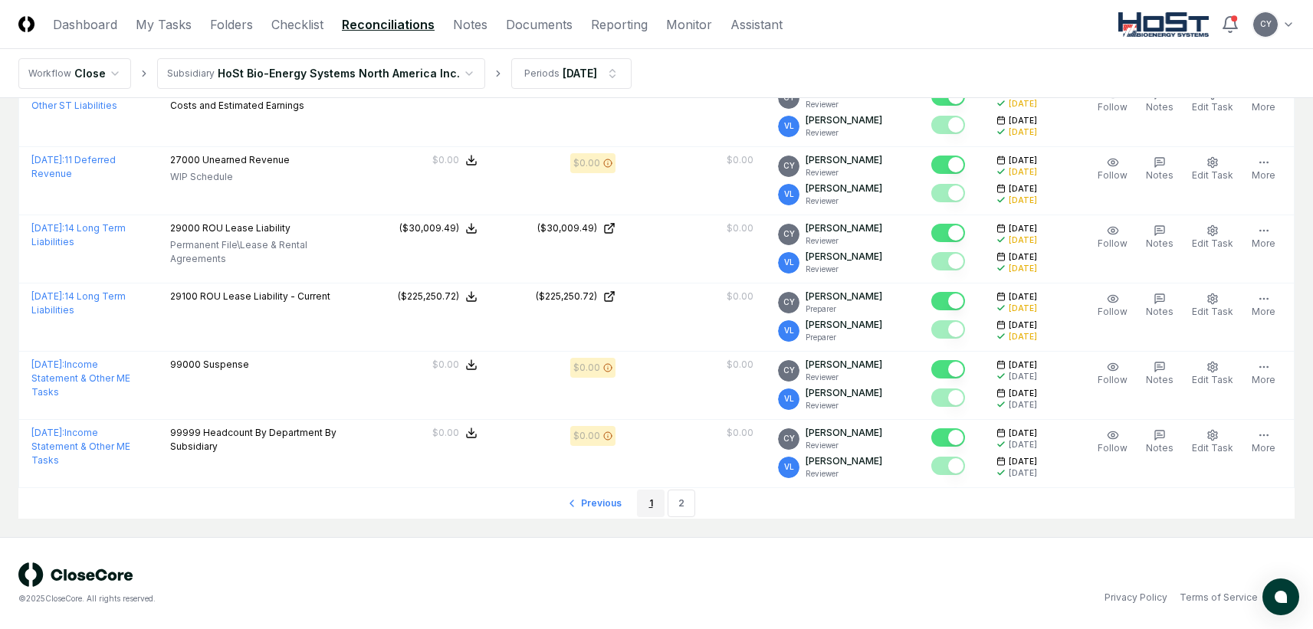
click at [652, 499] on link "1" at bounding box center [651, 504] width 28 height 28
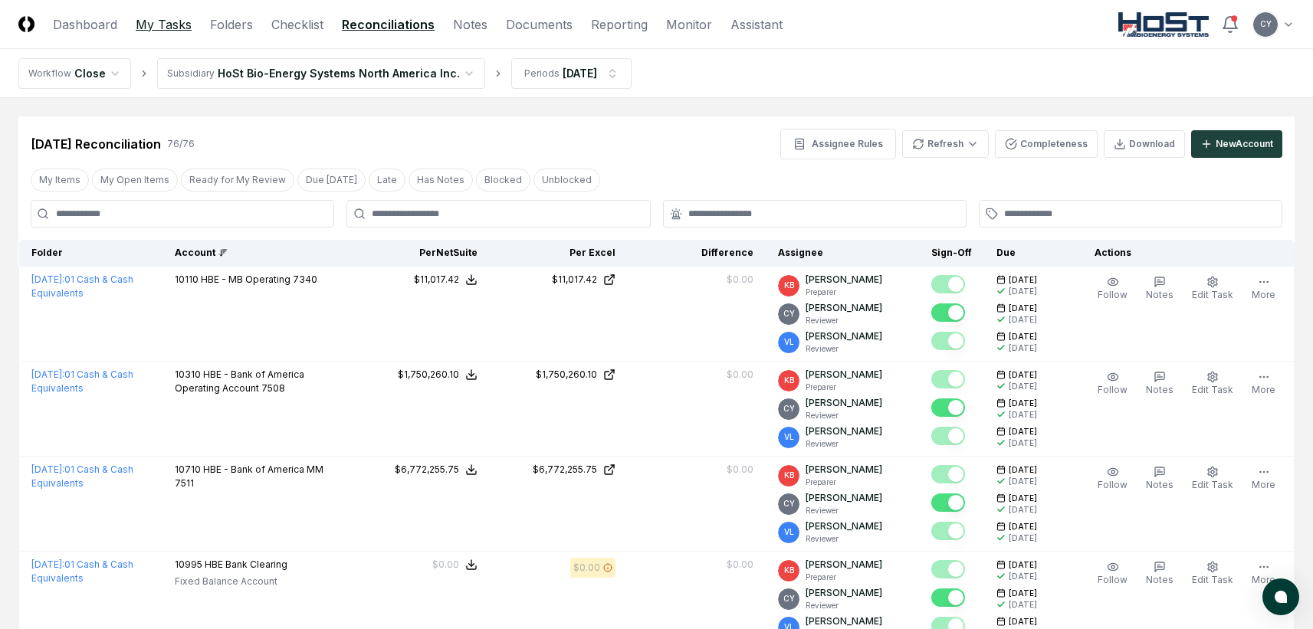
click at [159, 21] on link "My Tasks" at bounding box center [164, 24] width 56 height 18
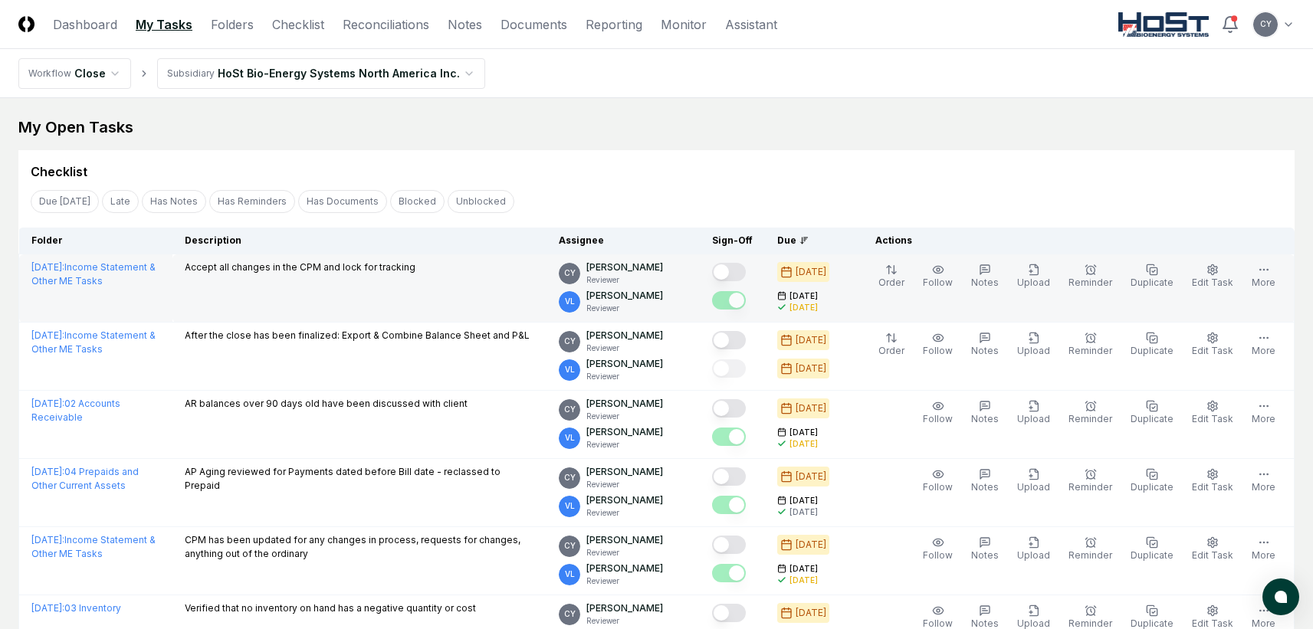
click at [746, 273] on button "Mark complete" at bounding box center [729, 272] width 34 height 18
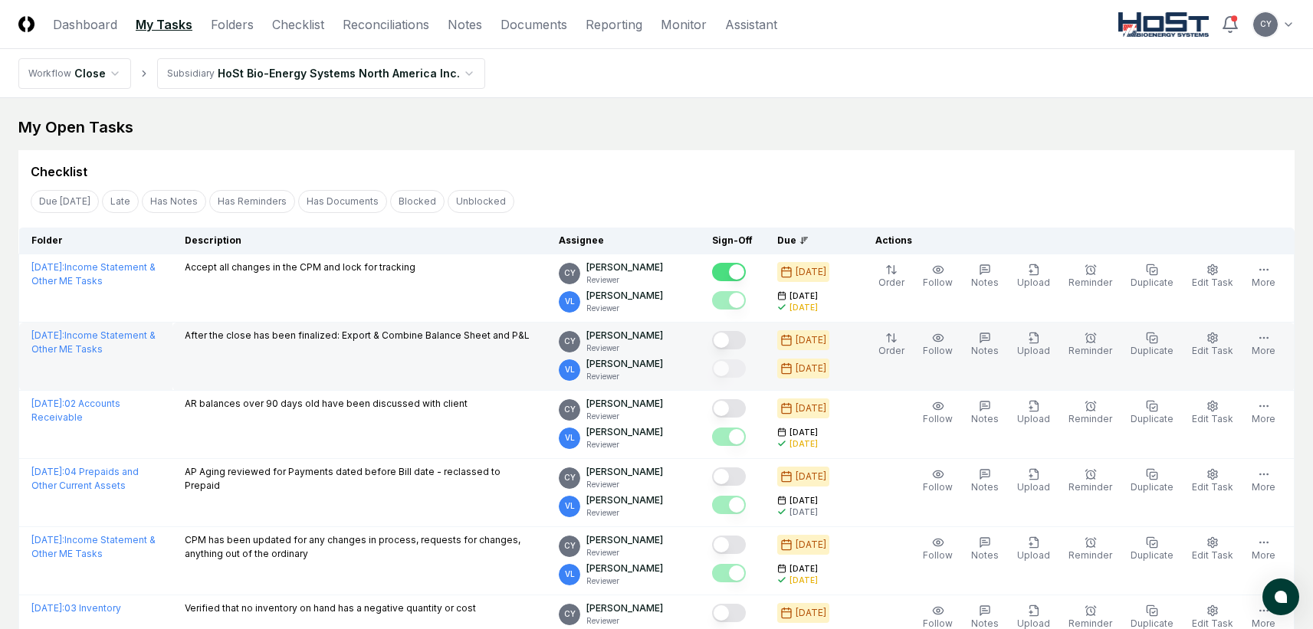
click at [746, 340] on button "Mark complete" at bounding box center [729, 340] width 34 height 18
click at [739, 343] on button "Mark complete" at bounding box center [729, 340] width 34 height 18
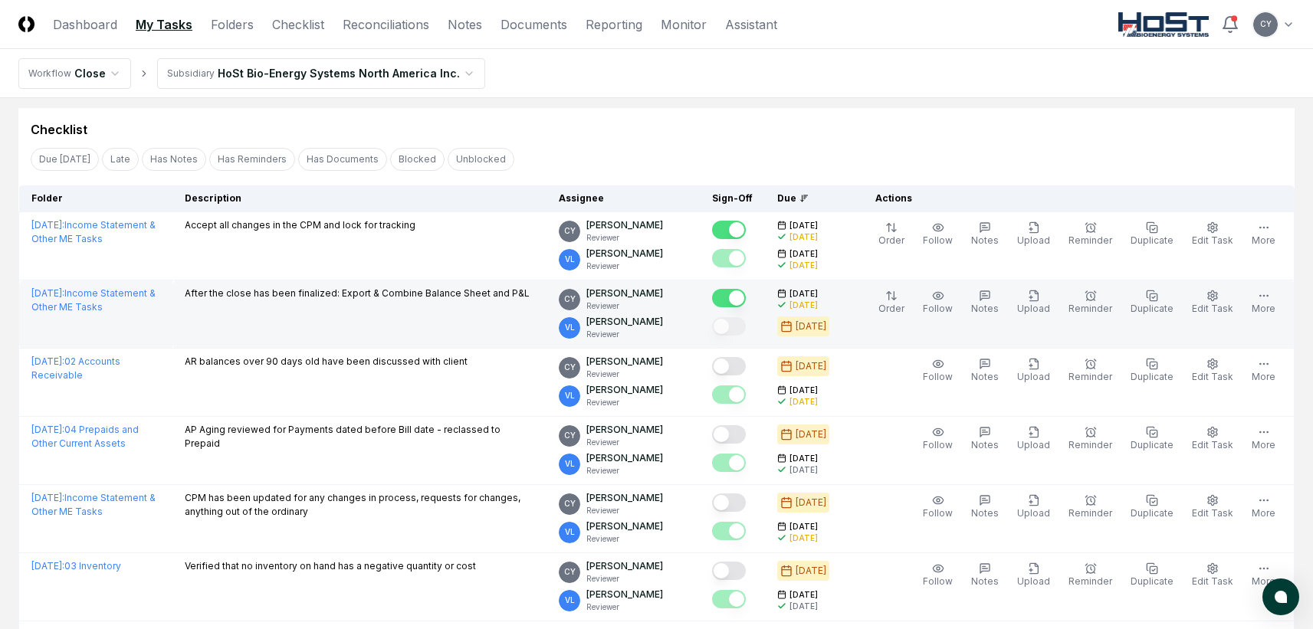
scroll to position [153, 0]
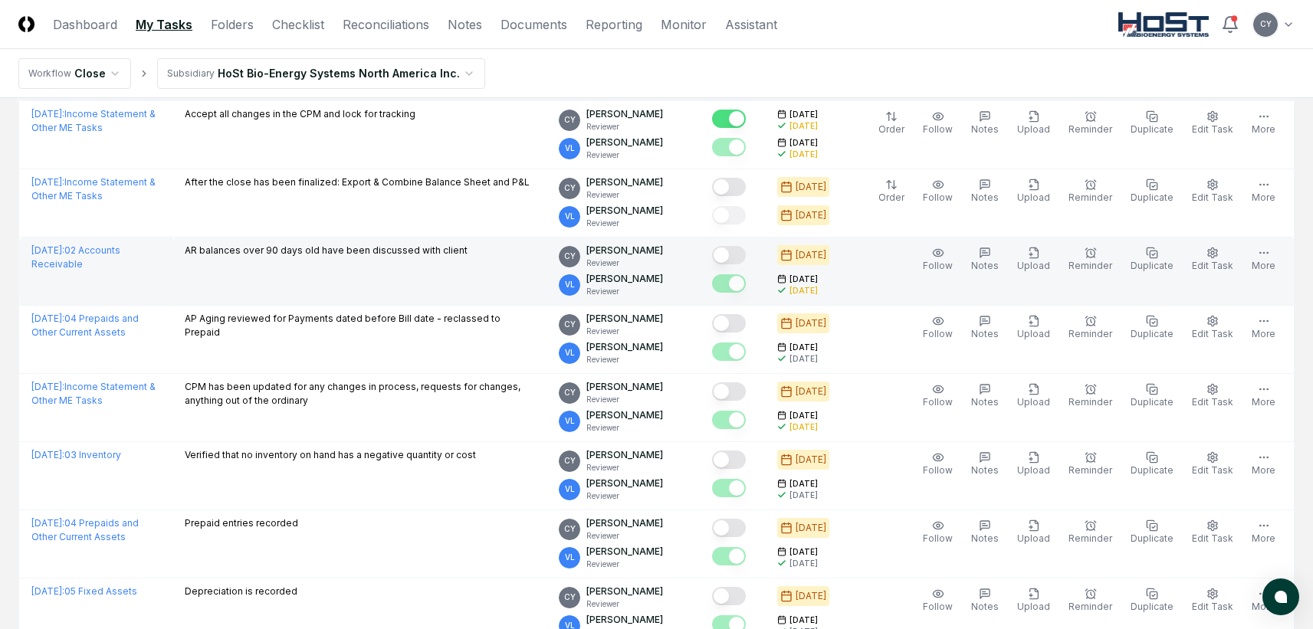
click at [746, 256] on button "Mark complete" at bounding box center [729, 255] width 34 height 18
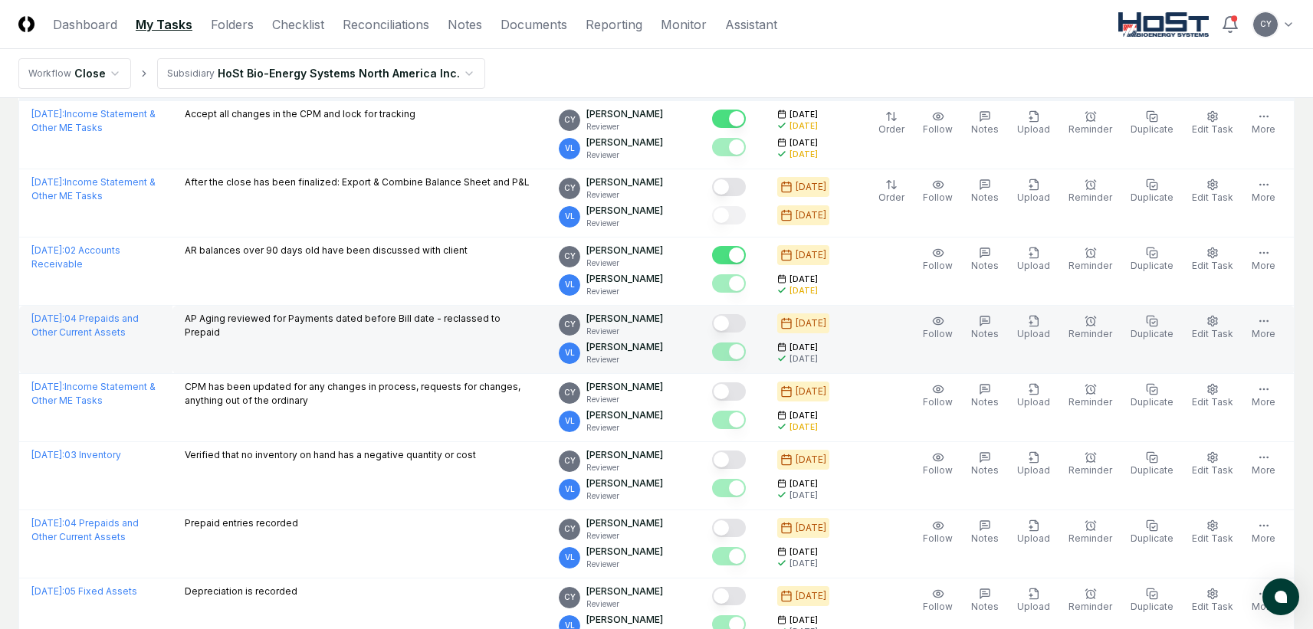
click at [746, 321] on button "Mark complete" at bounding box center [729, 323] width 34 height 18
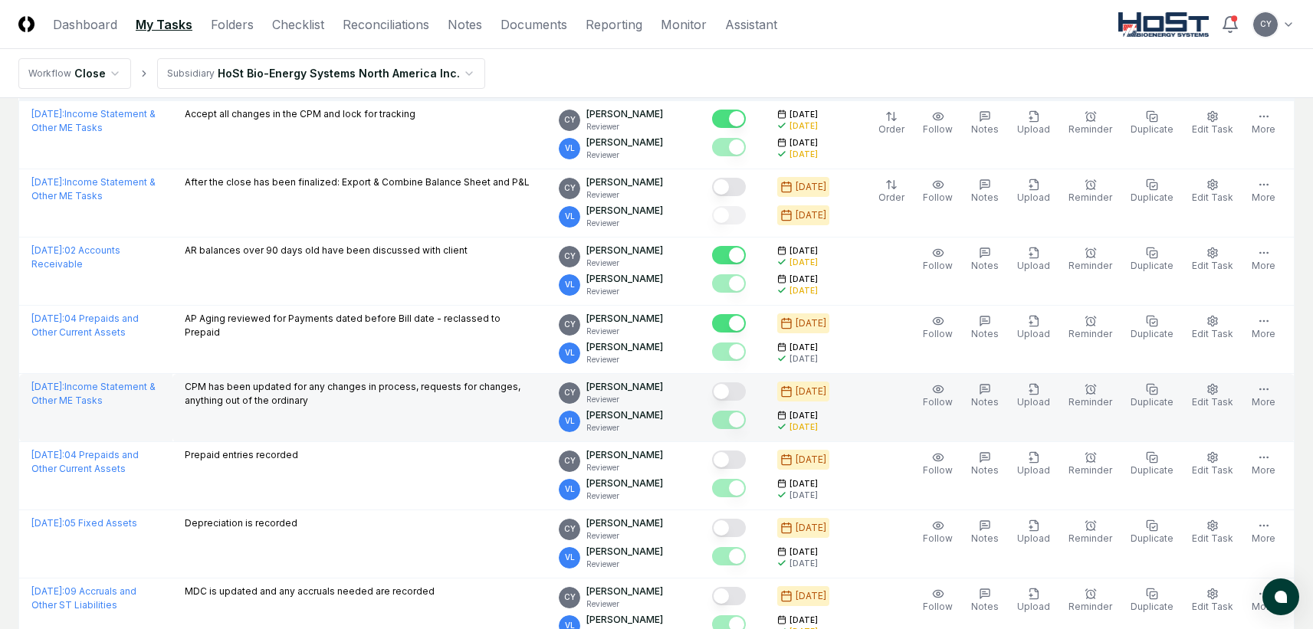
drag, startPoint x: 752, startPoint y: 393, endPoint x: 761, endPoint y: 437, distance: 44.5
click at [746, 394] on button "Mark complete" at bounding box center [729, 392] width 34 height 18
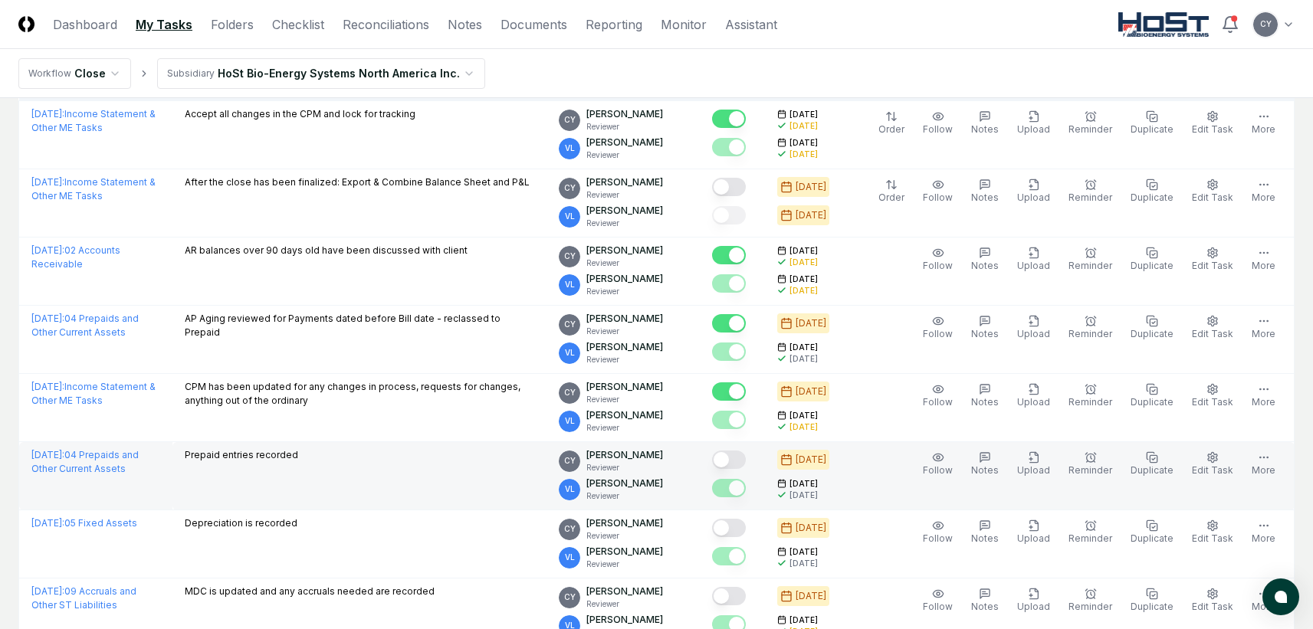
drag, startPoint x: 755, startPoint y: 461, endPoint x: 756, endPoint y: 509, distance: 48.3
click at [746, 462] on button "Mark complete" at bounding box center [729, 460] width 34 height 18
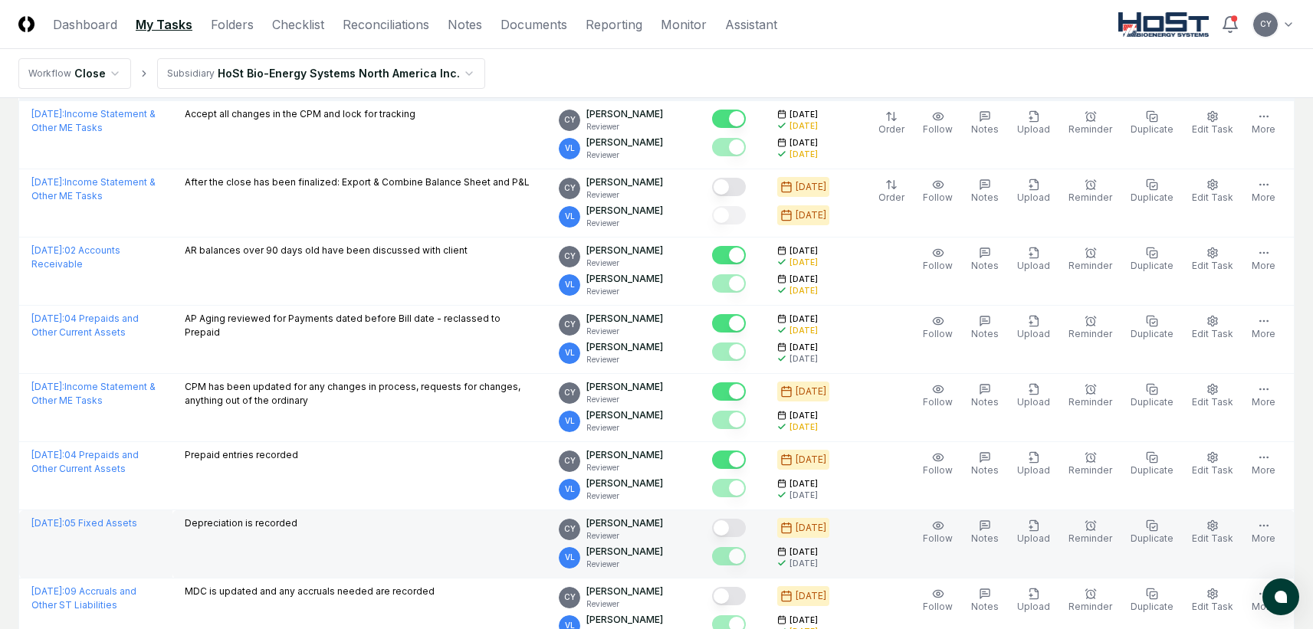
click at [746, 525] on button "Mark complete" at bounding box center [729, 528] width 34 height 18
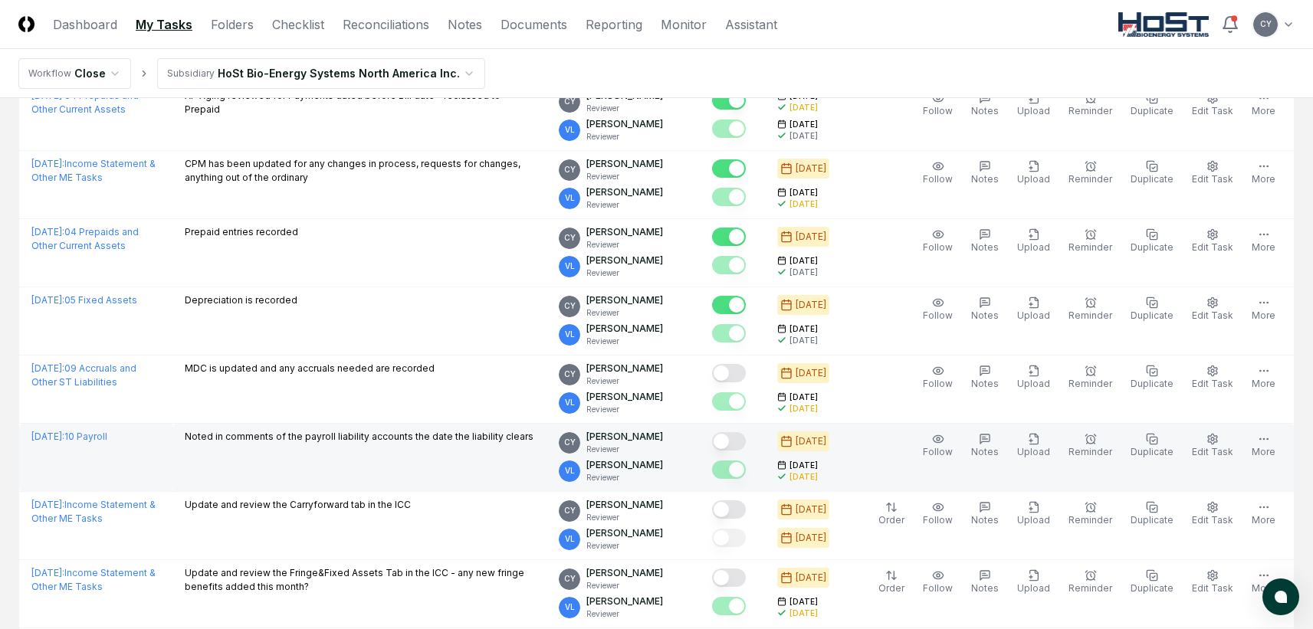
scroll to position [383, 0]
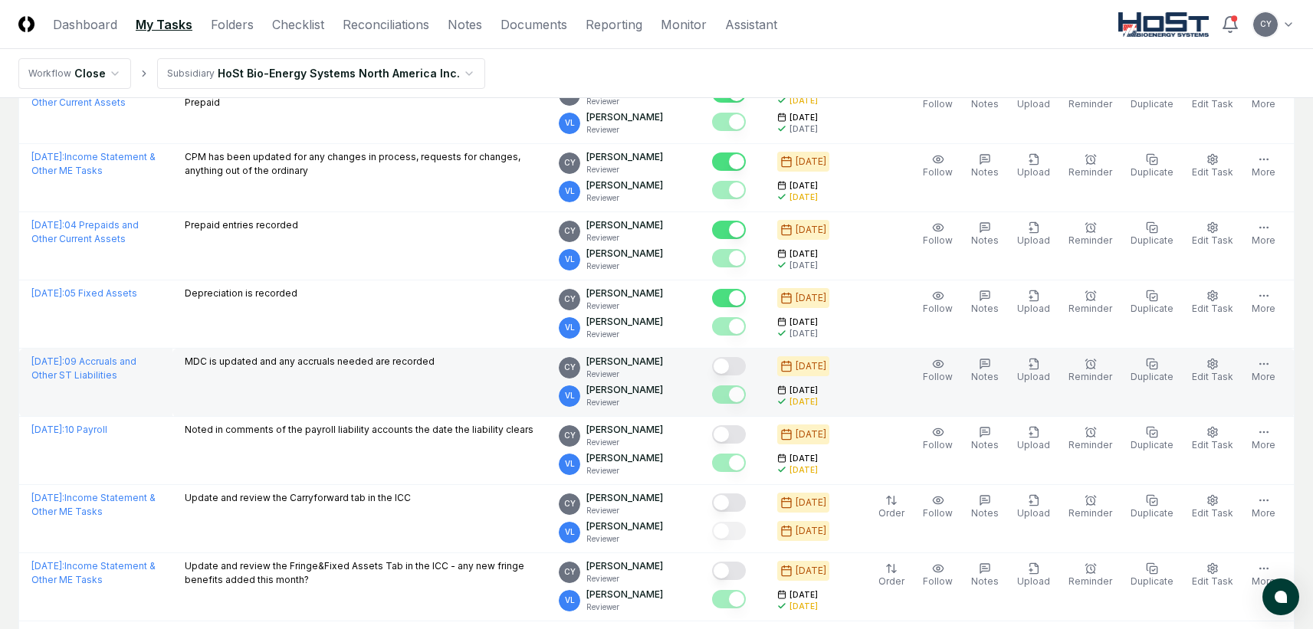
click at [746, 364] on button "Mark complete" at bounding box center [729, 366] width 34 height 18
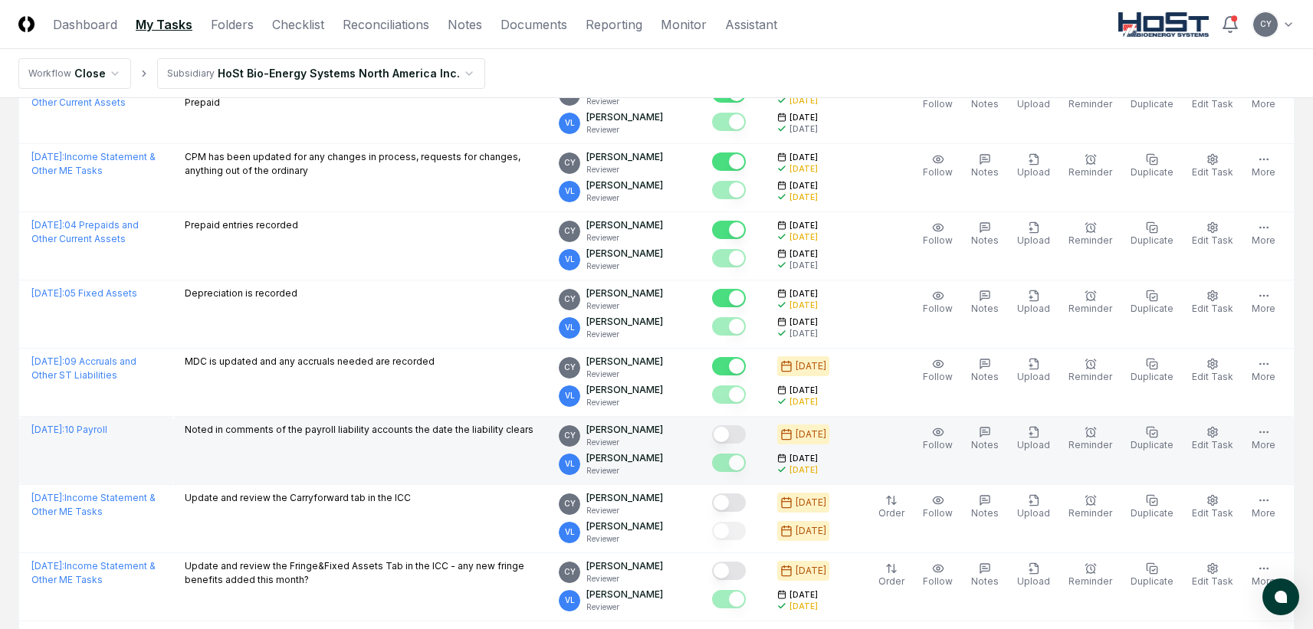
click at [746, 432] on button "Mark complete" at bounding box center [729, 435] width 34 height 18
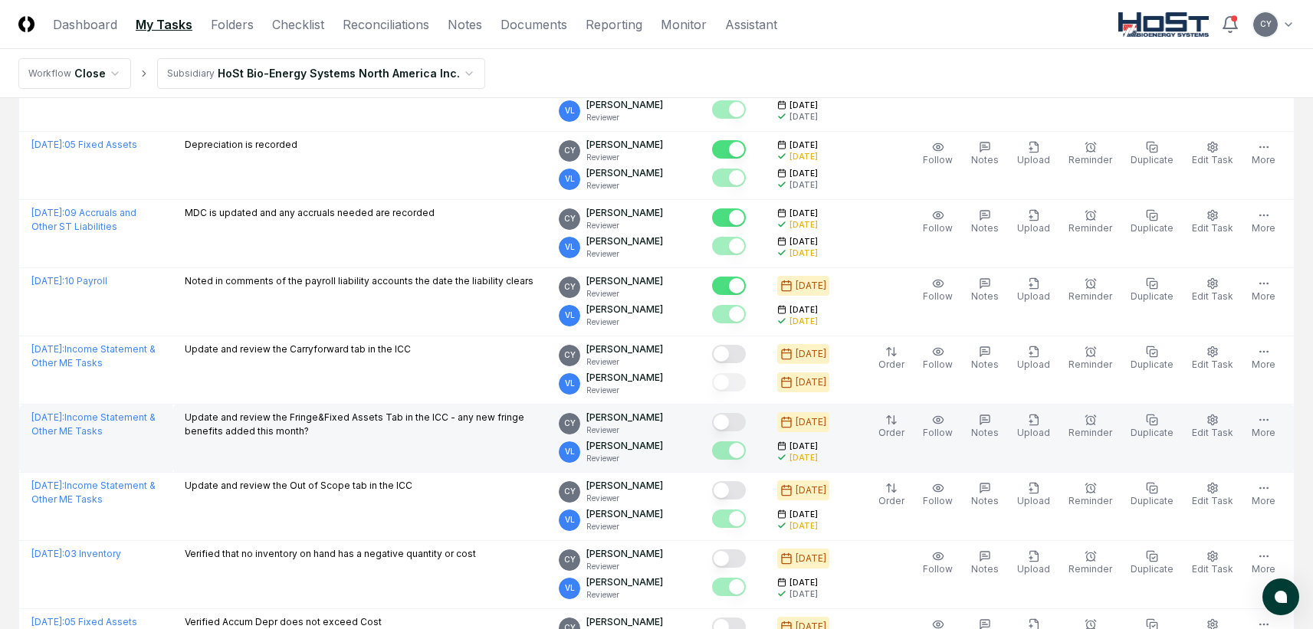
scroll to position [537, 0]
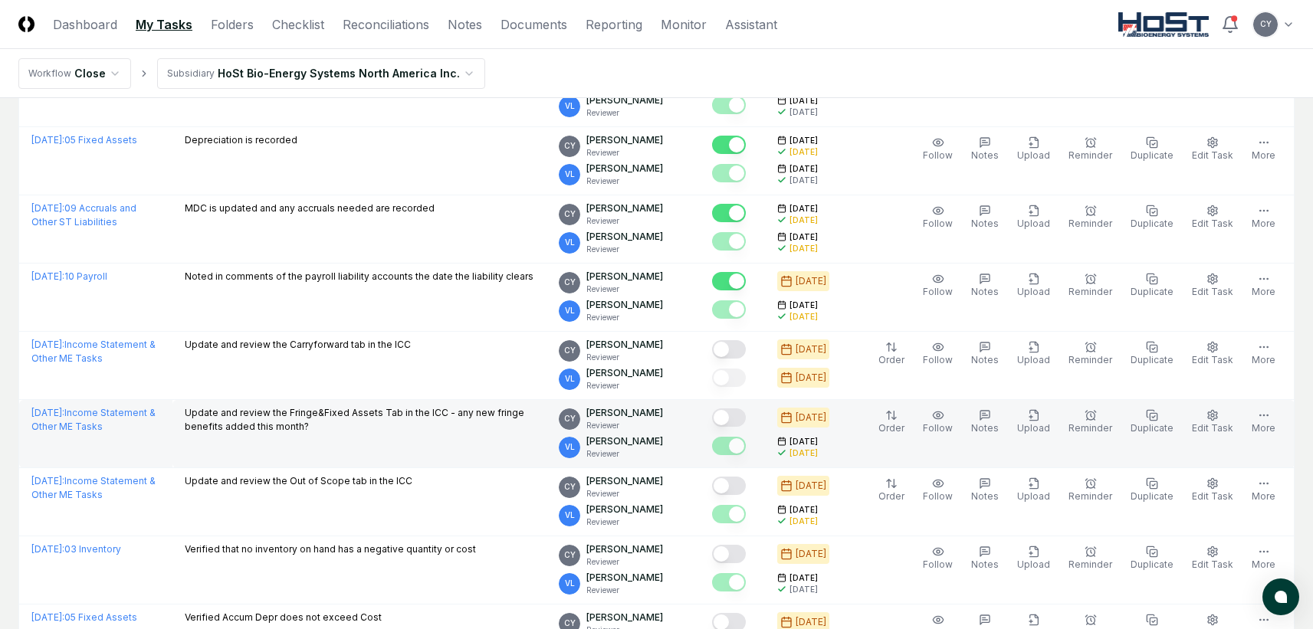
click at [746, 418] on button "Mark complete" at bounding box center [729, 418] width 34 height 18
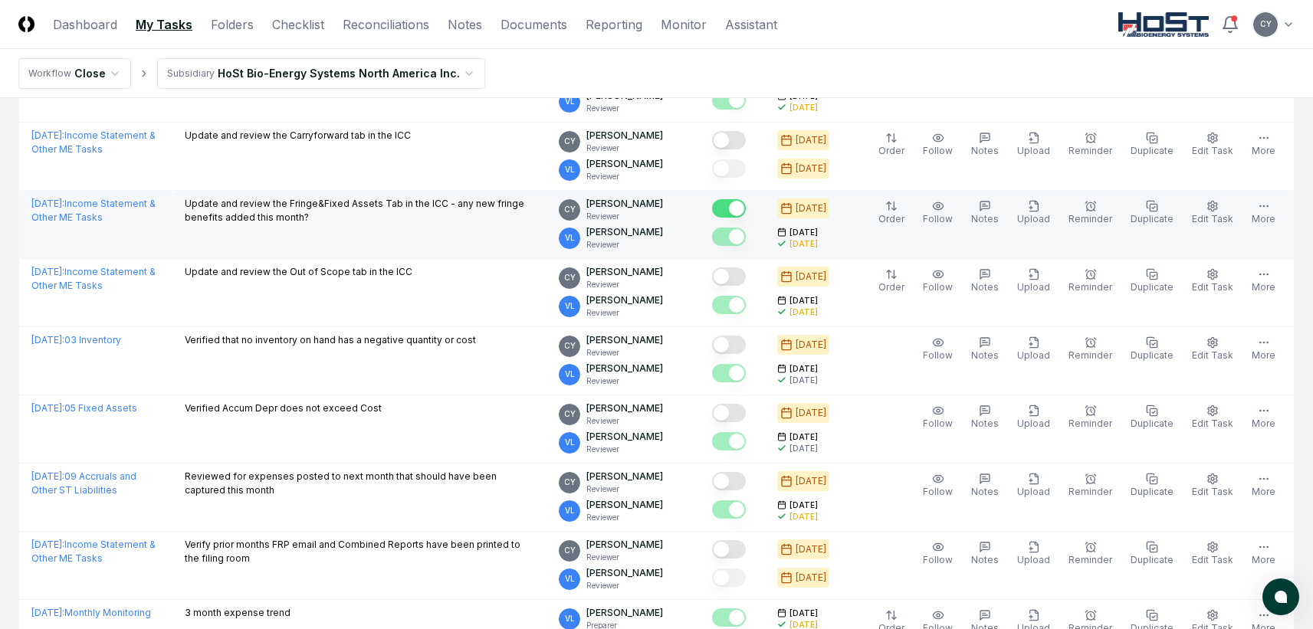
scroll to position [767, 0]
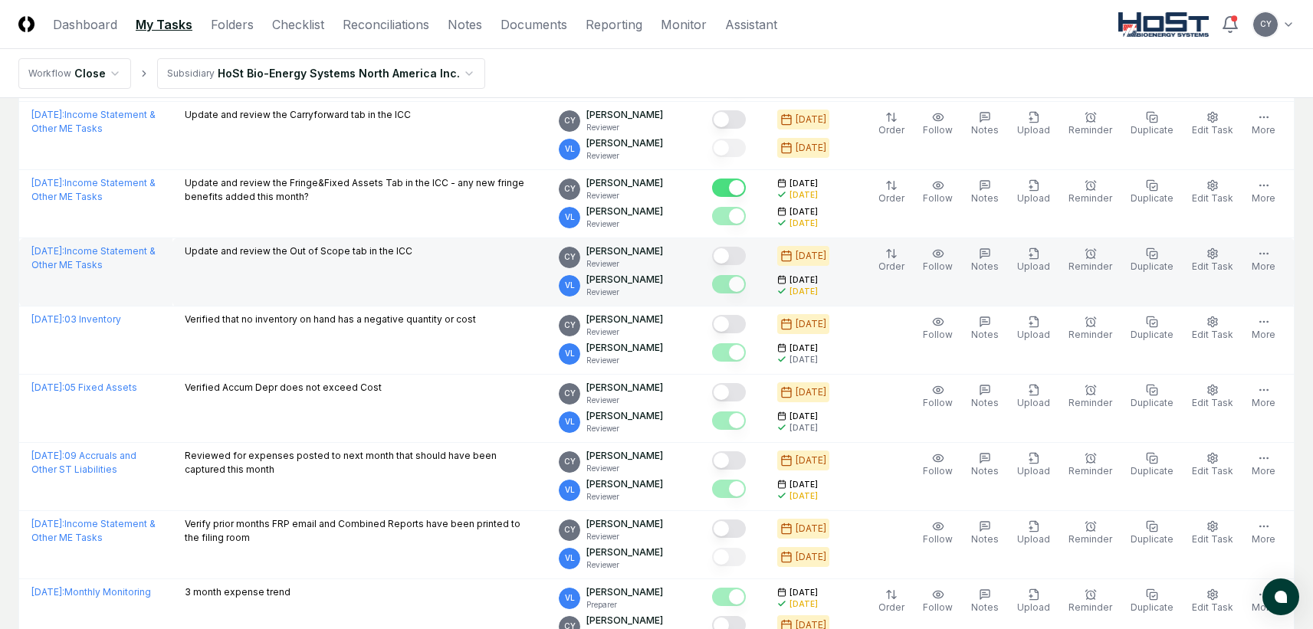
click at [746, 256] on button "Mark complete" at bounding box center [729, 256] width 34 height 18
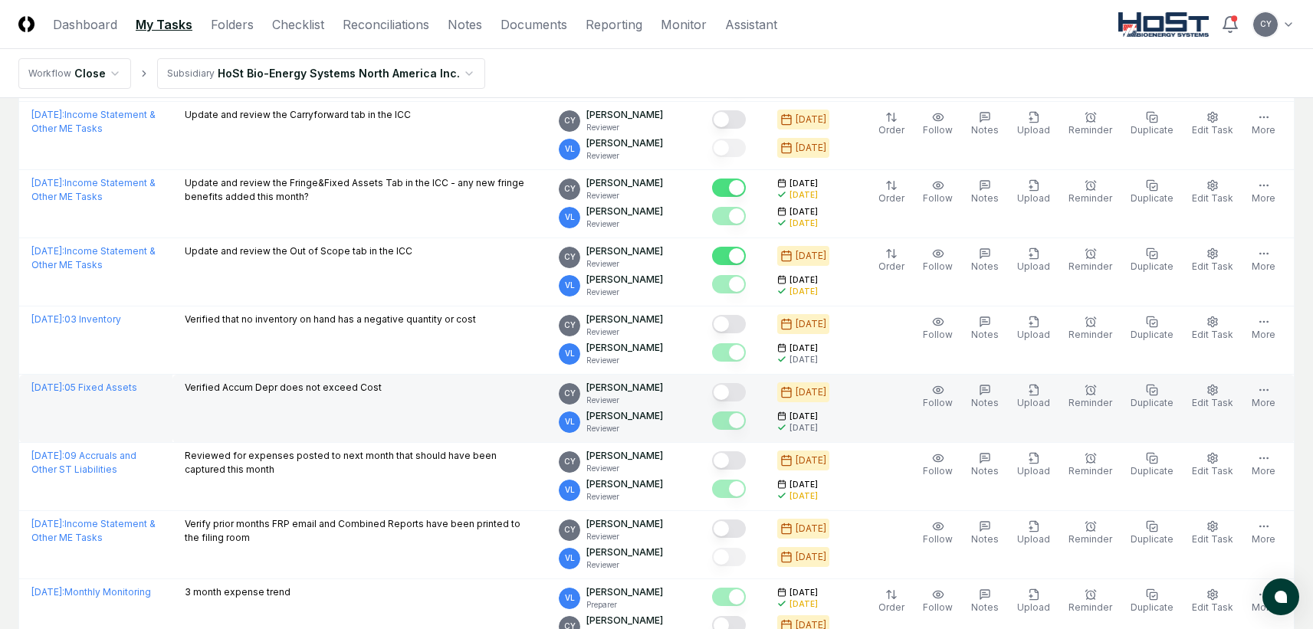
drag, startPoint x: 751, startPoint y: 328, endPoint x: 753, endPoint y: 377, distance: 49.1
click at [746, 329] on button "Mark complete" at bounding box center [729, 324] width 34 height 18
click at [746, 393] on button "Mark complete" at bounding box center [729, 392] width 34 height 18
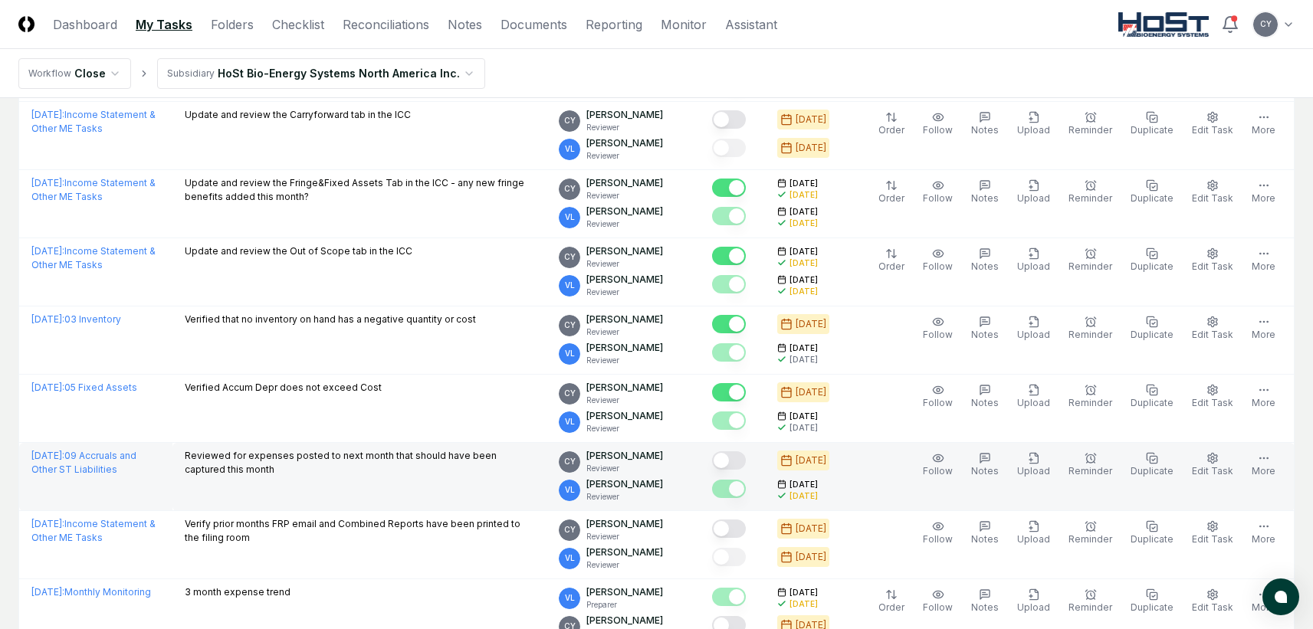
drag, startPoint x: 749, startPoint y: 465, endPoint x: 750, endPoint y: 491, distance: 26.1
click at [746, 467] on button "Mark complete" at bounding box center [729, 461] width 34 height 18
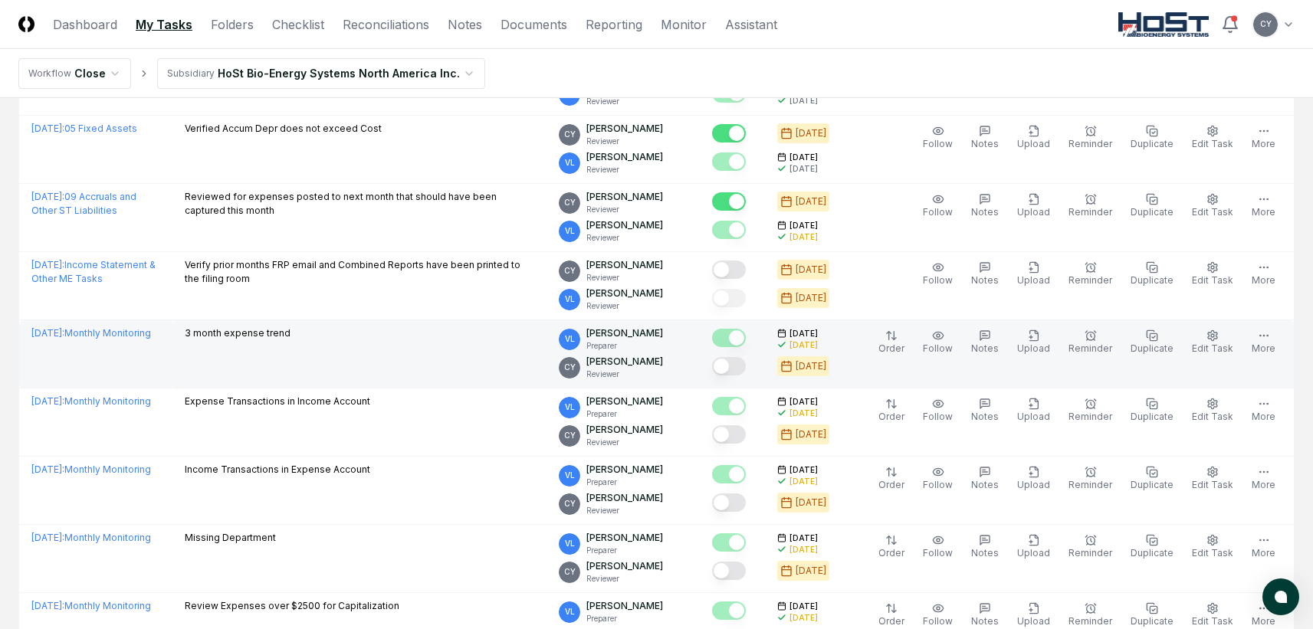
scroll to position [1073, 0]
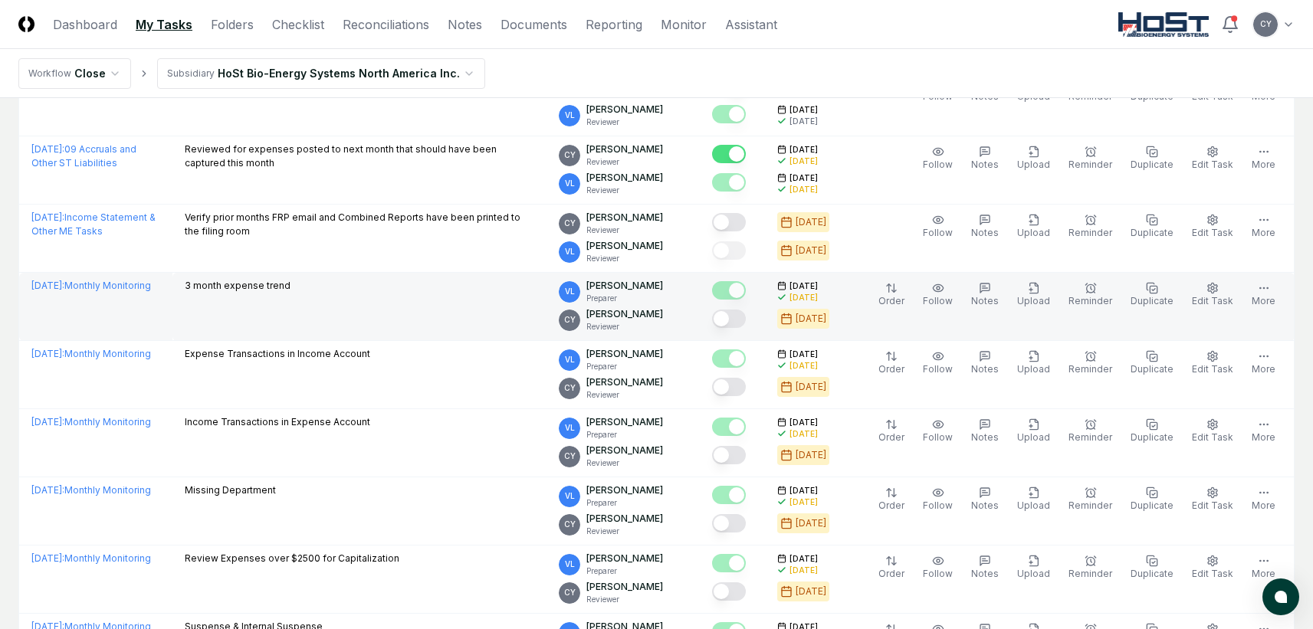
click at [746, 319] on button "Mark complete" at bounding box center [729, 319] width 34 height 18
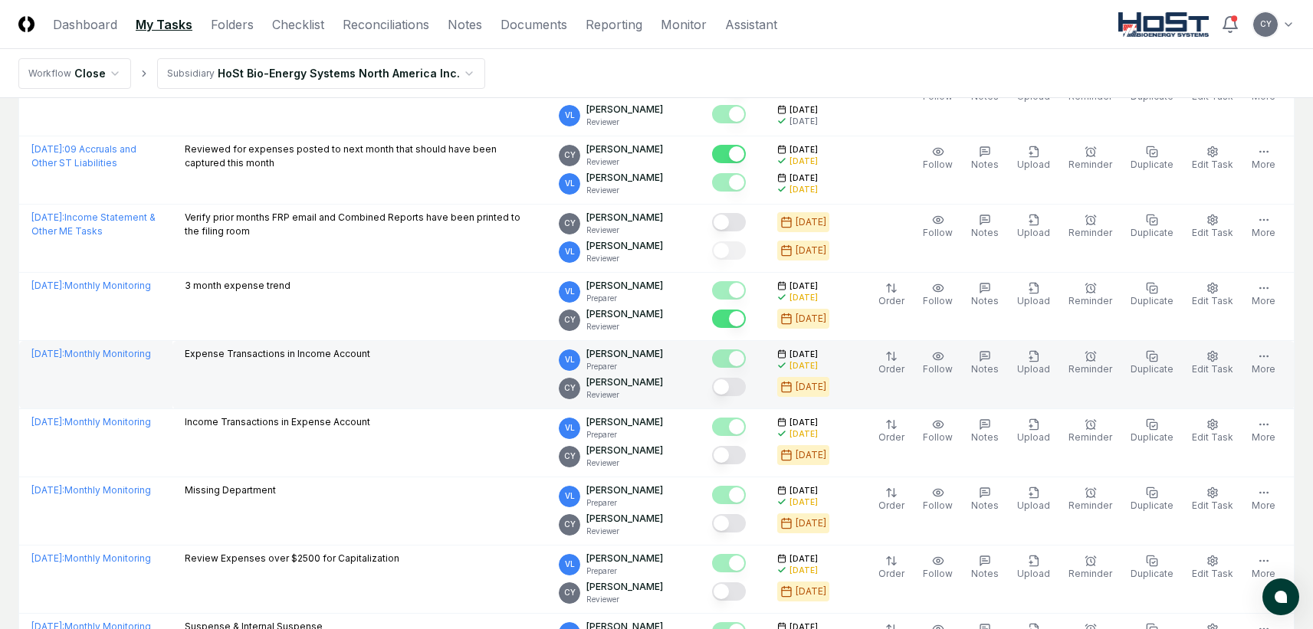
click at [746, 390] on button "Mark complete" at bounding box center [729, 387] width 34 height 18
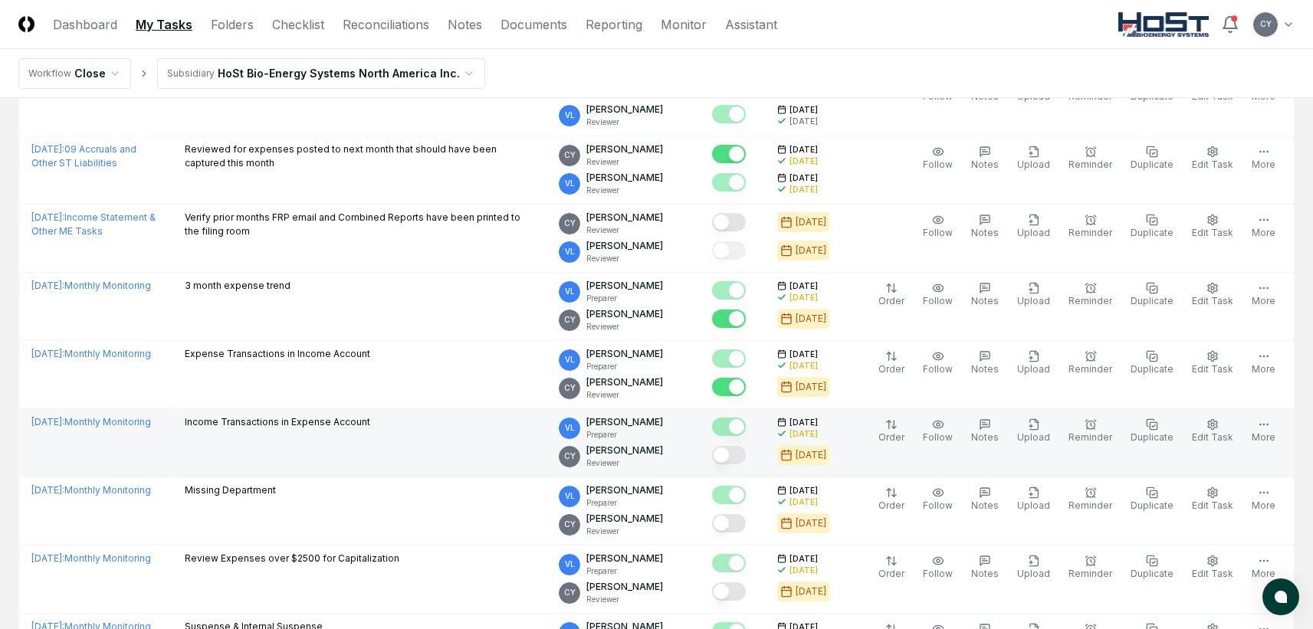
click at [745, 450] on button "Mark complete" at bounding box center [729, 455] width 34 height 18
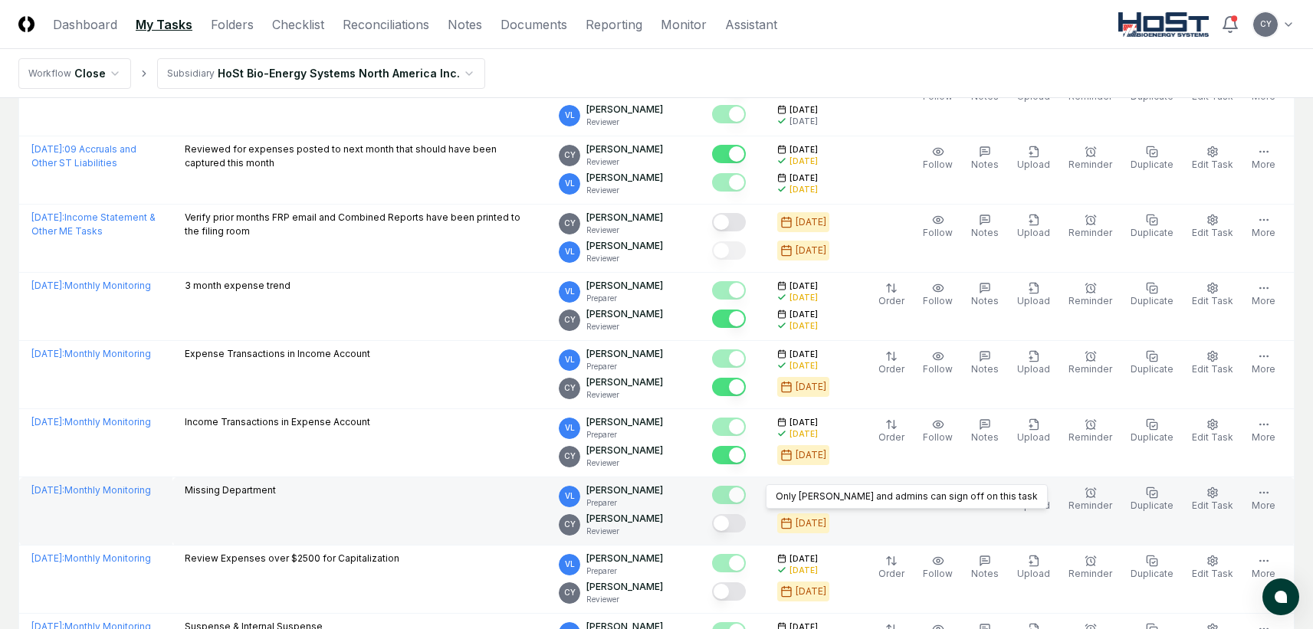
click at [746, 521] on button "Mark complete" at bounding box center [729, 523] width 34 height 18
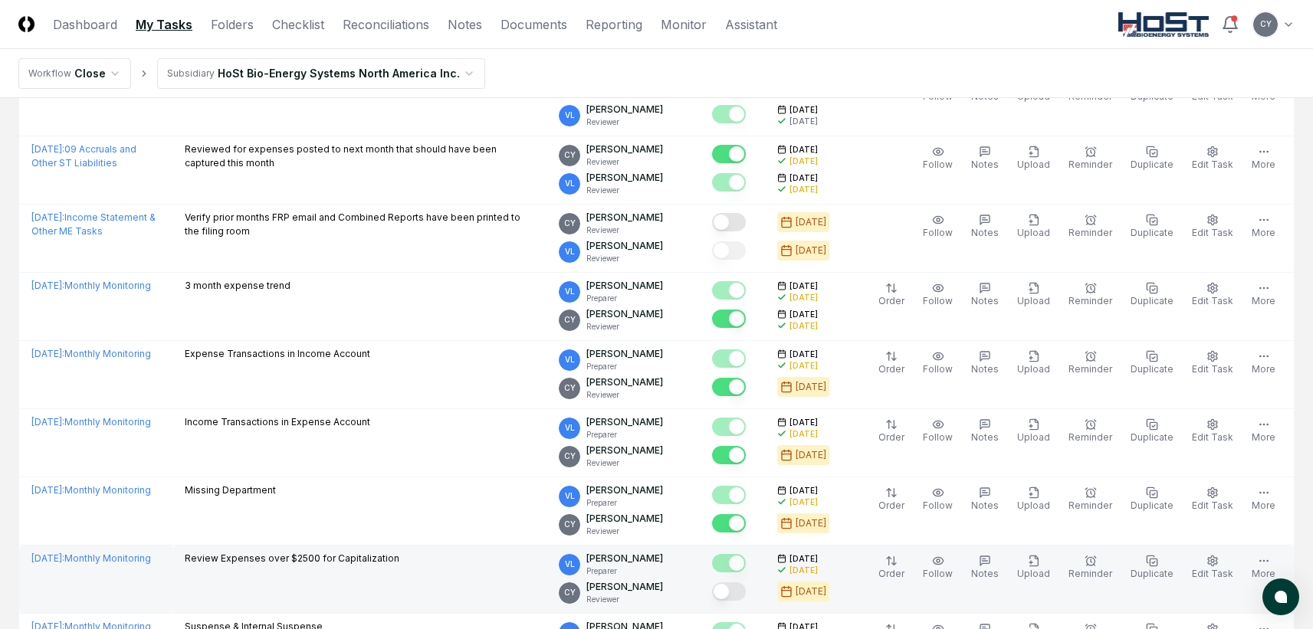
click at [746, 588] on button "Mark complete" at bounding box center [729, 592] width 34 height 18
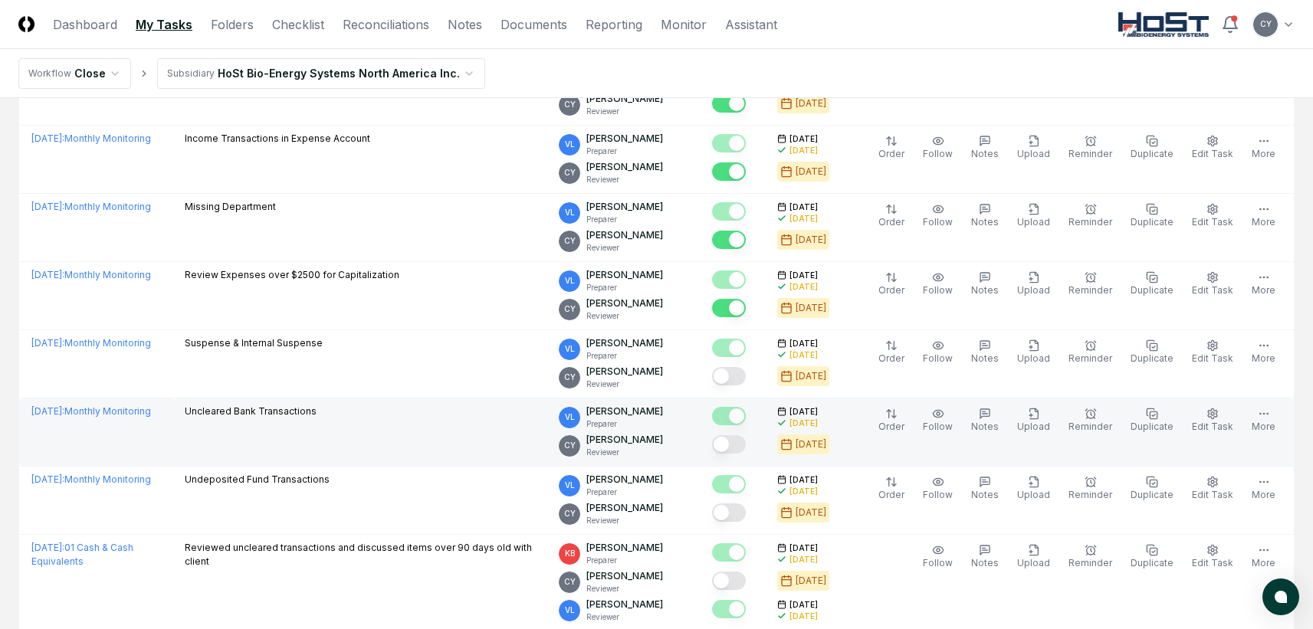
scroll to position [1457, 0]
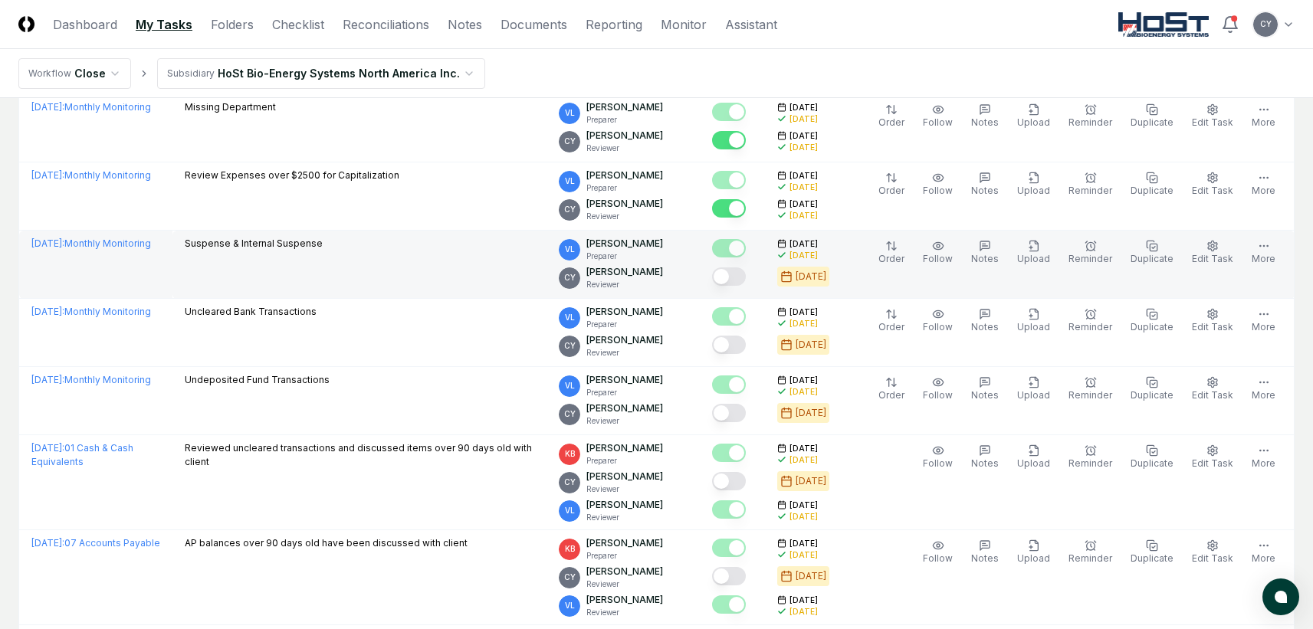
click at [746, 275] on button "Mark complete" at bounding box center [729, 277] width 34 height 18
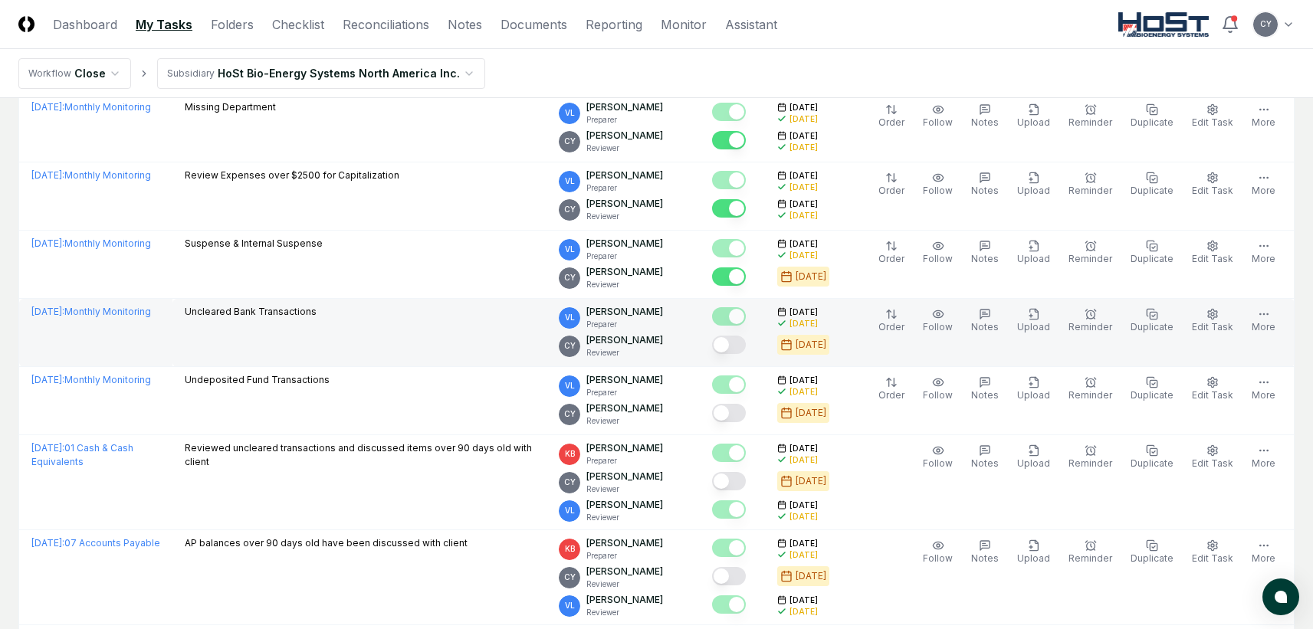
click at [746, 345] on button "Mark complete" at bounding box center [729, 345] width 34 height 18
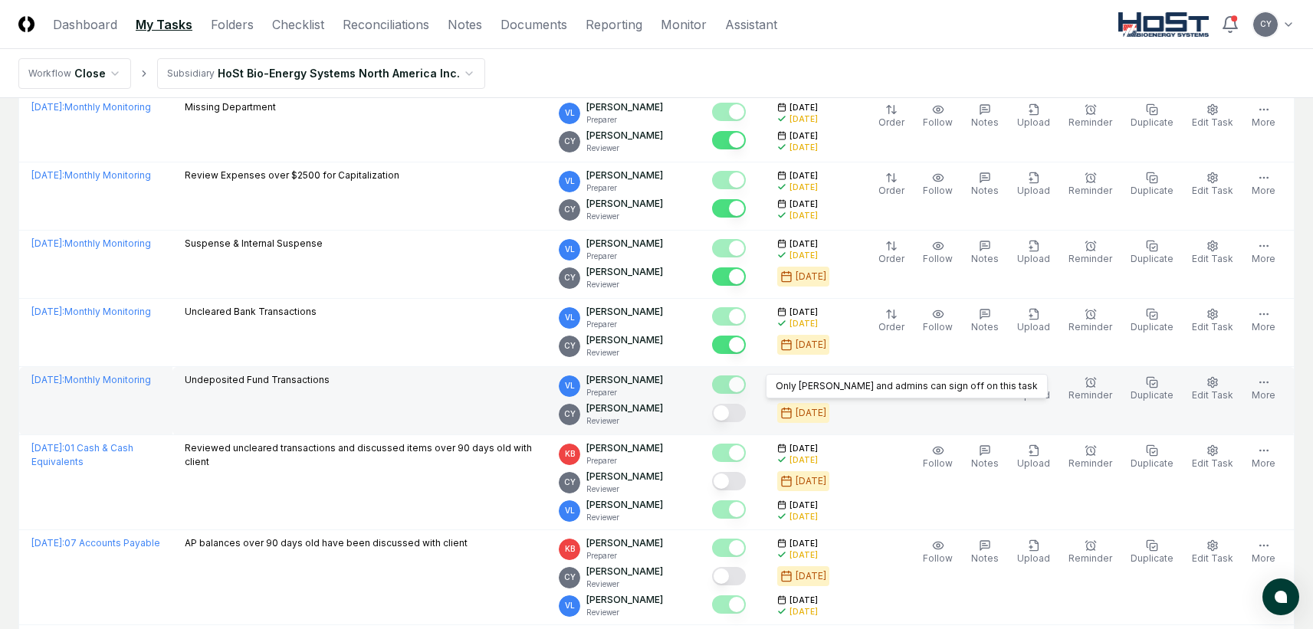
click at [746, 410] on button "Mark complete" at bounding box center [729, 413] width 34 height 18
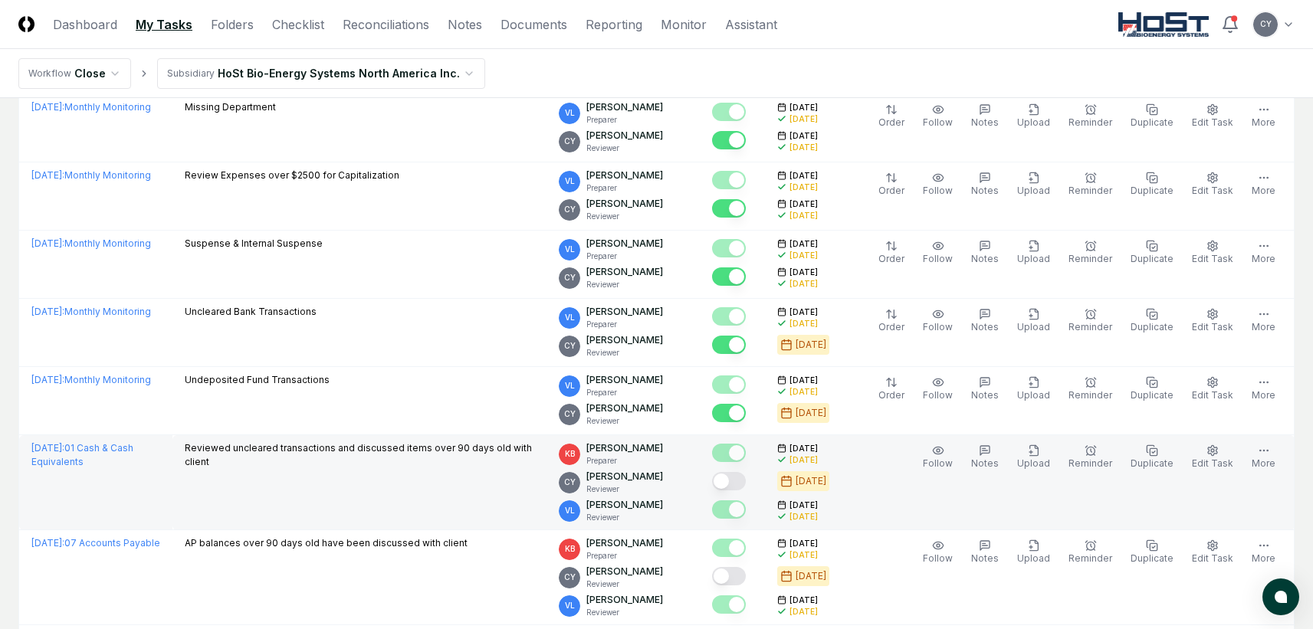
click at [746, 483] on button "Mark complete" at bounding box center [729, 481] width 34 height 18
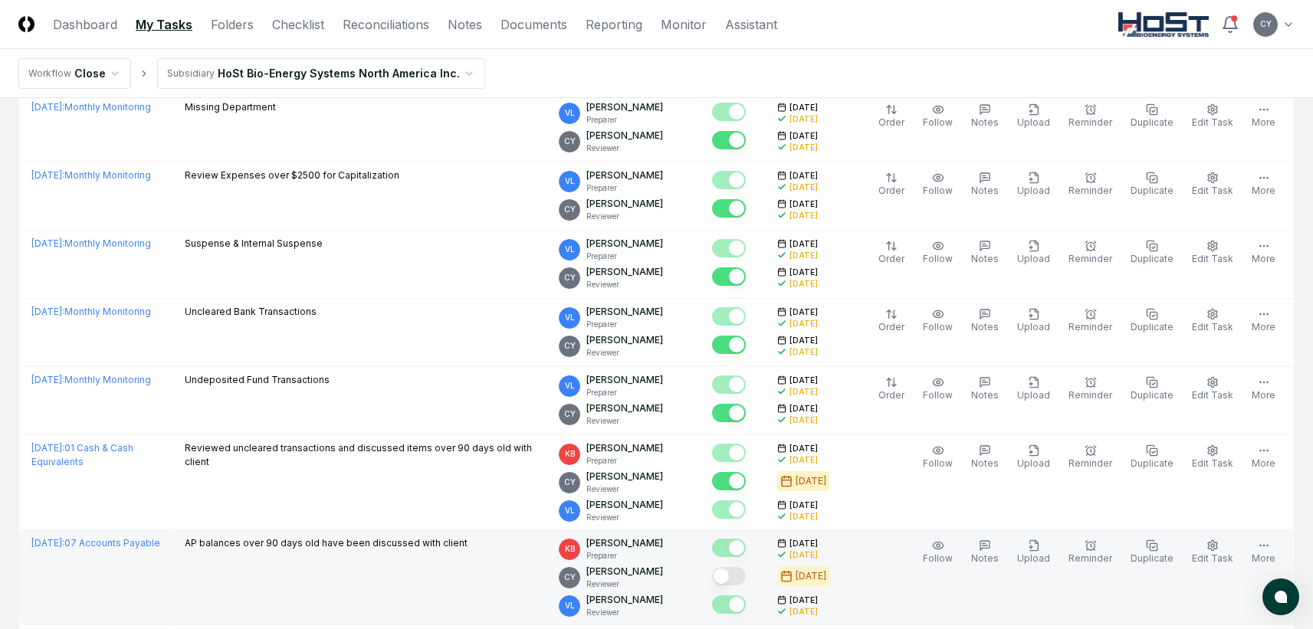
click at [746, 575] on button "Mark complete" at bounding box center [729, 576] width 34 height 18
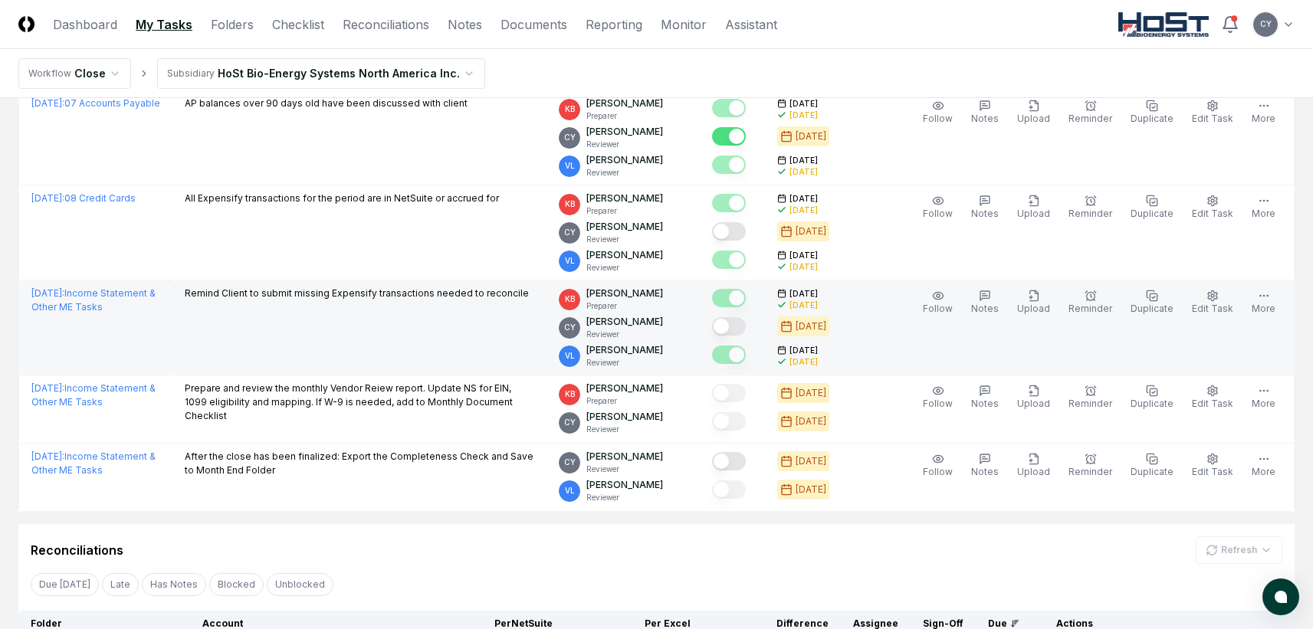
scroll to position [1917, 0]
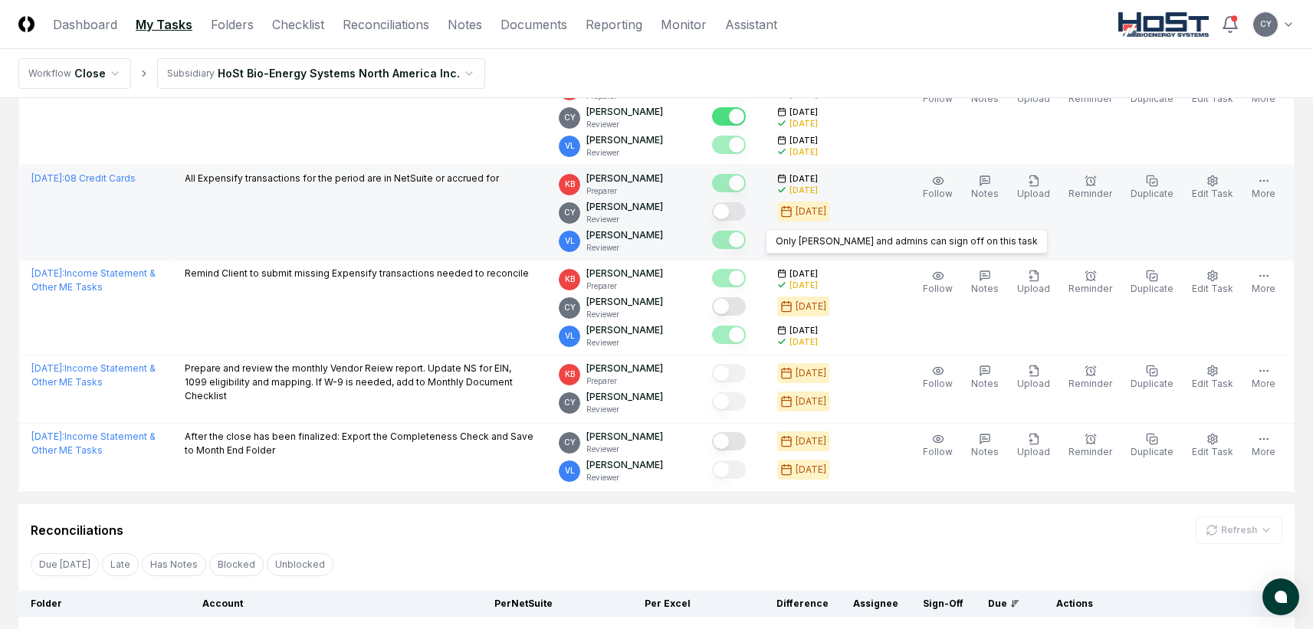
click at [746, 209] on button "Mark complete" at bounding box center [729, 211] width 34 height 18
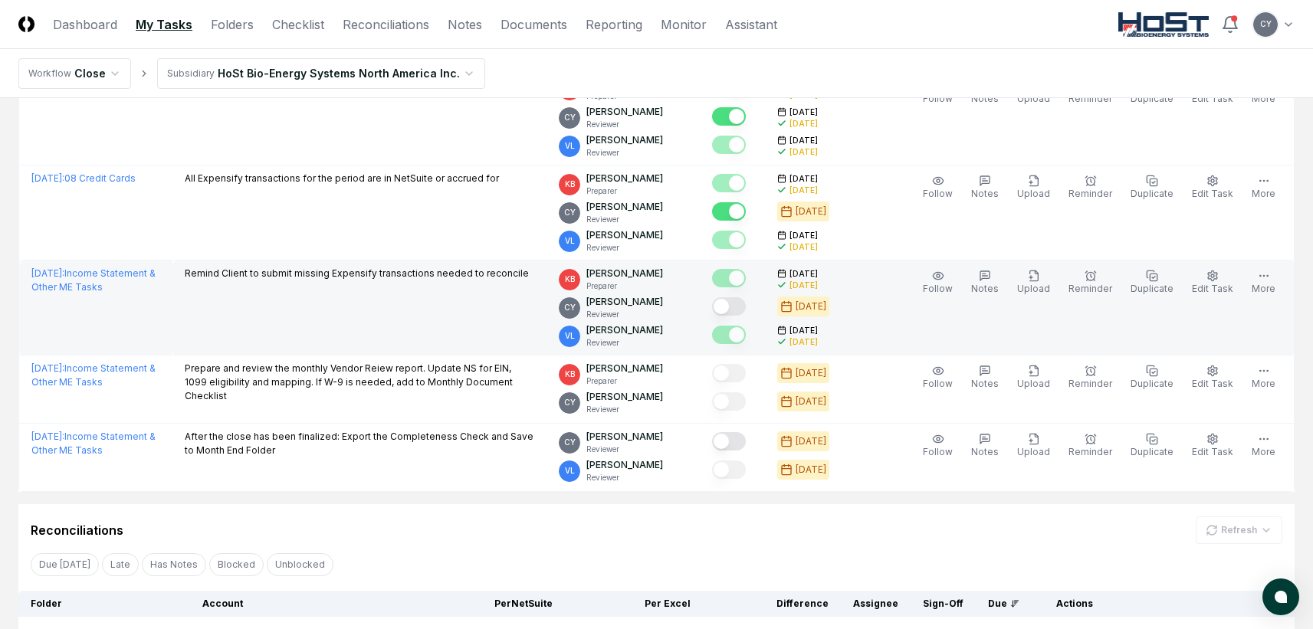
click at [746, 308] on button "Mark complete" at bounding box center [729, 306] width 34 height 18
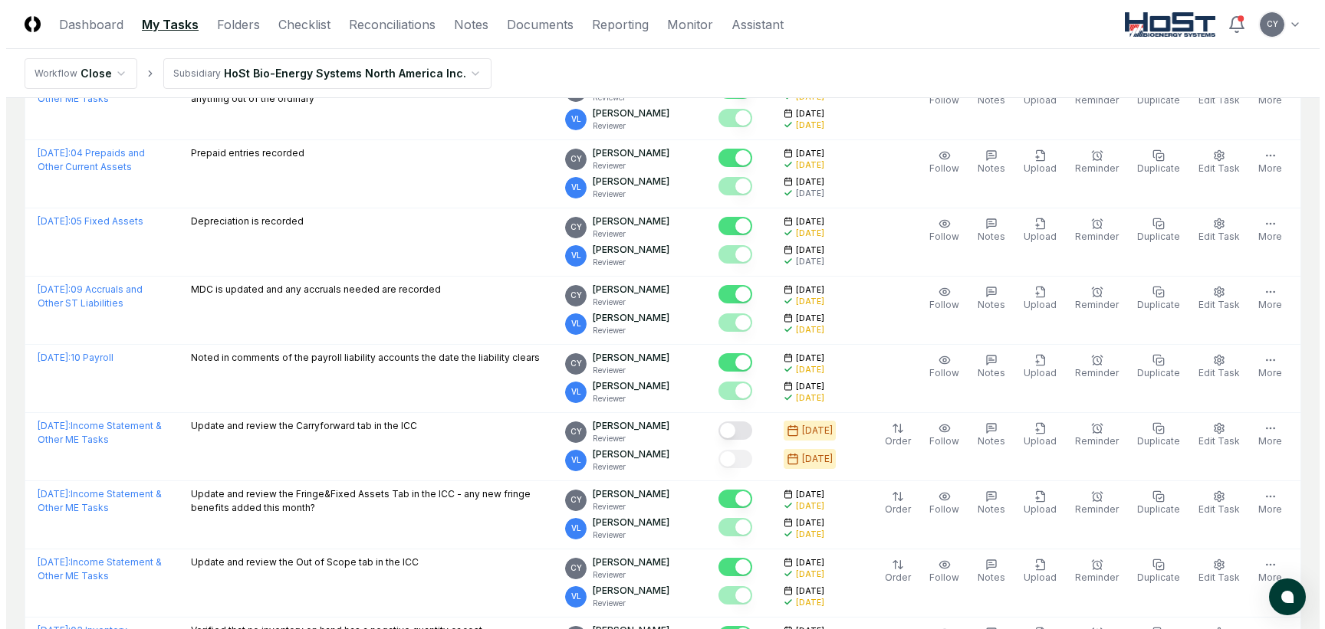
scroll to position [0, 0]
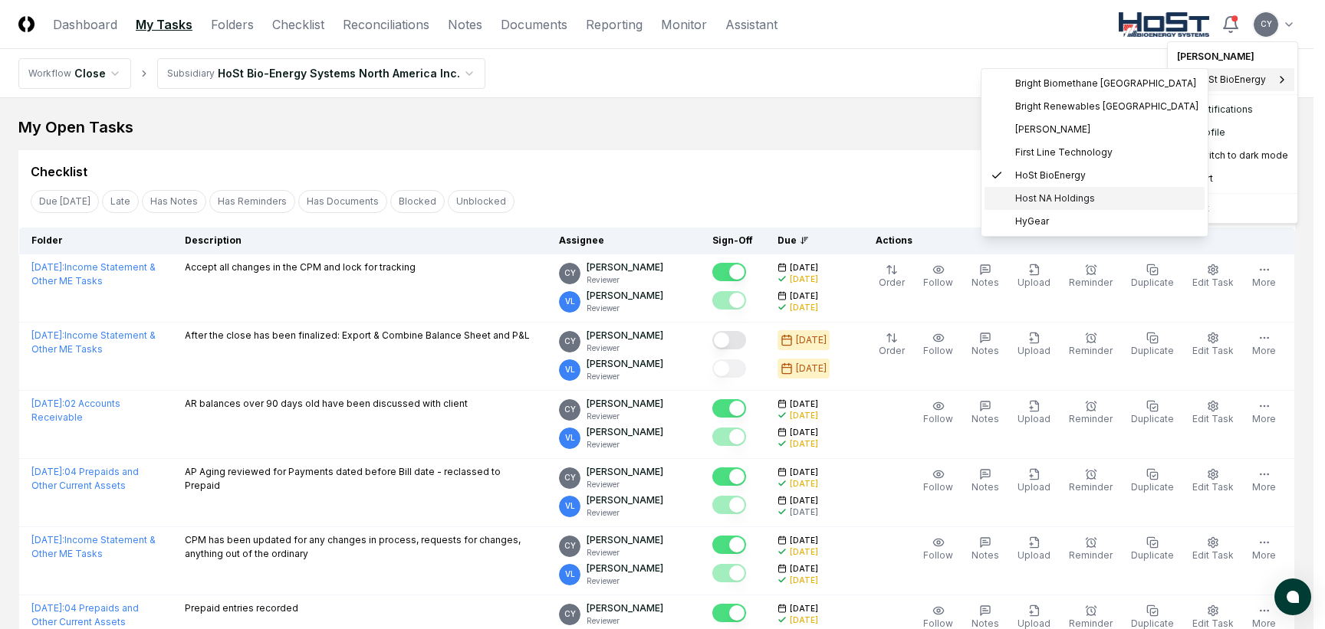
click at [1026, 196] on span "Host NA Holdings" at bounding box center [1055, 199] width 80 height 14
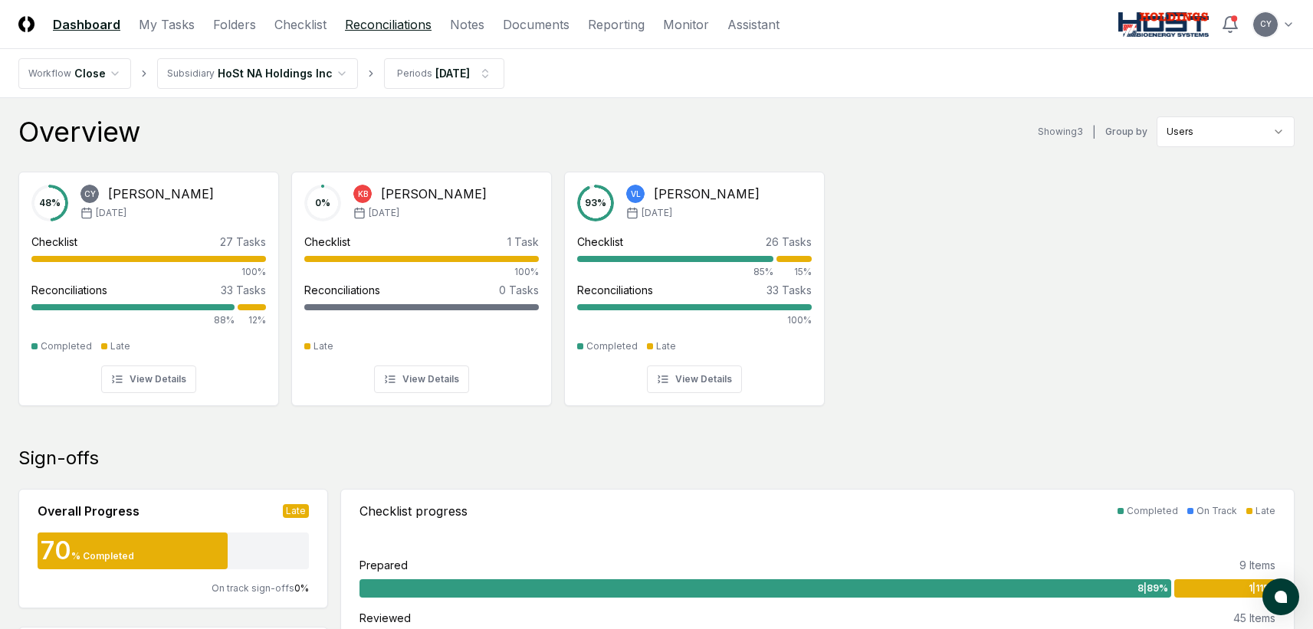
click at [410, 21] on link "Reconciliations" at bounding box center [388, 24] width 87 height 18
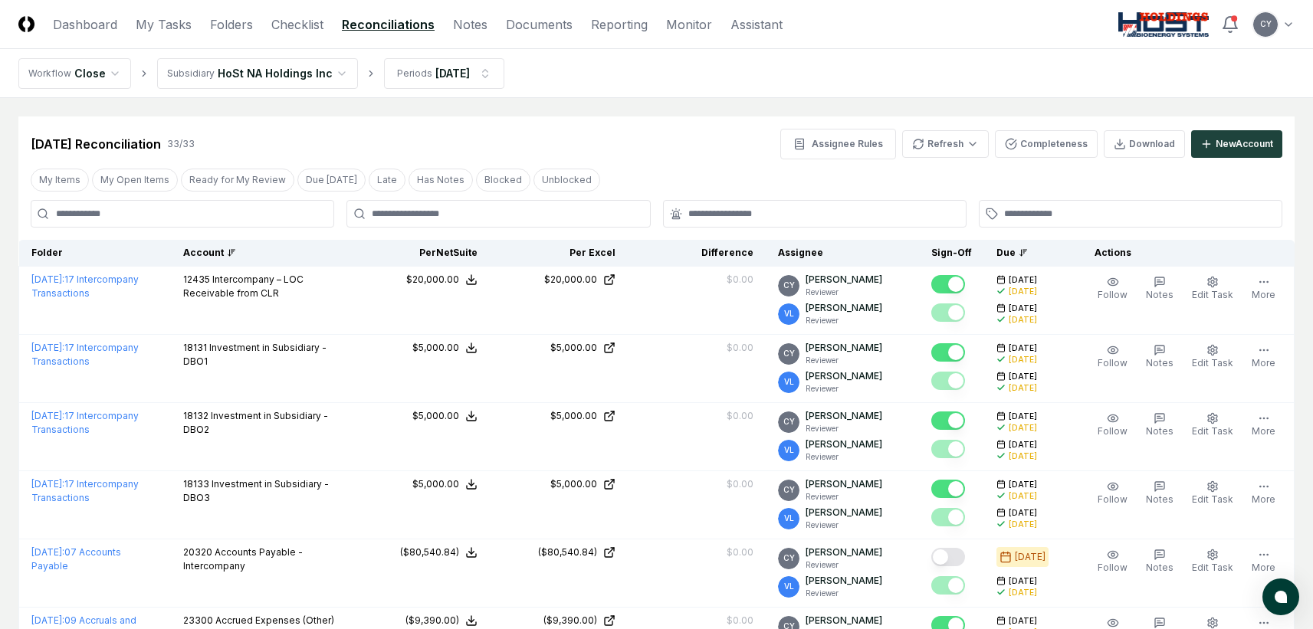
click at [203, 245] on th "Account" at bounding box center [261, 253] width 181 height 27
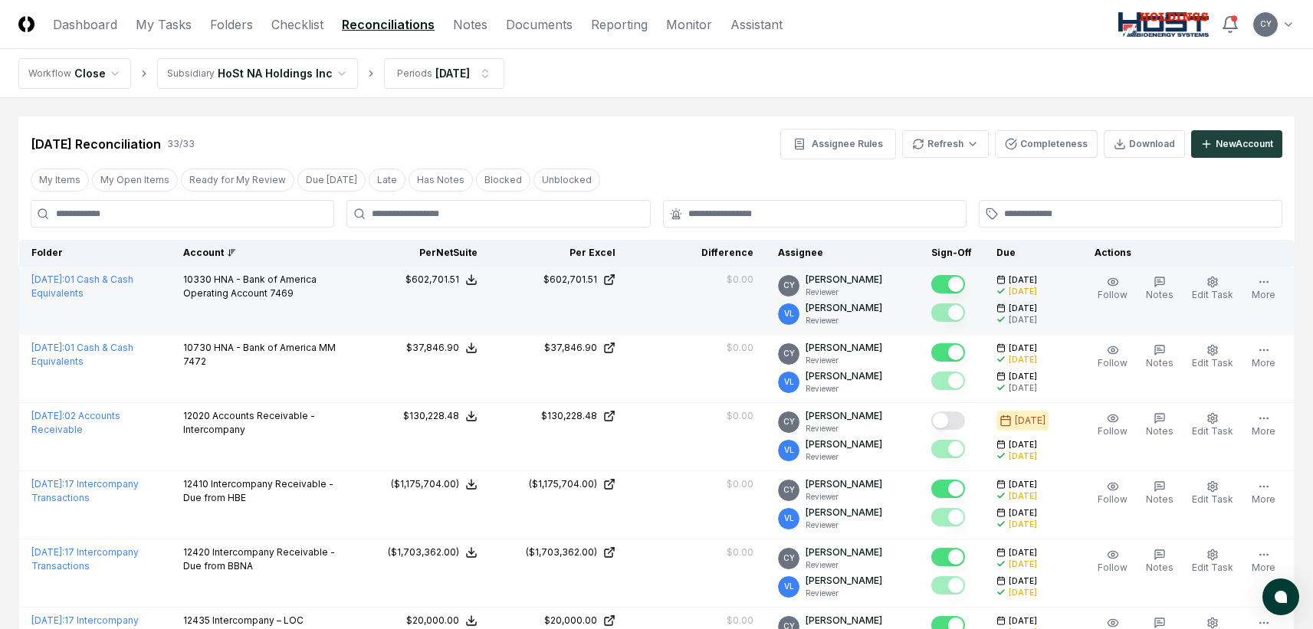
scroll to position [77, 0]
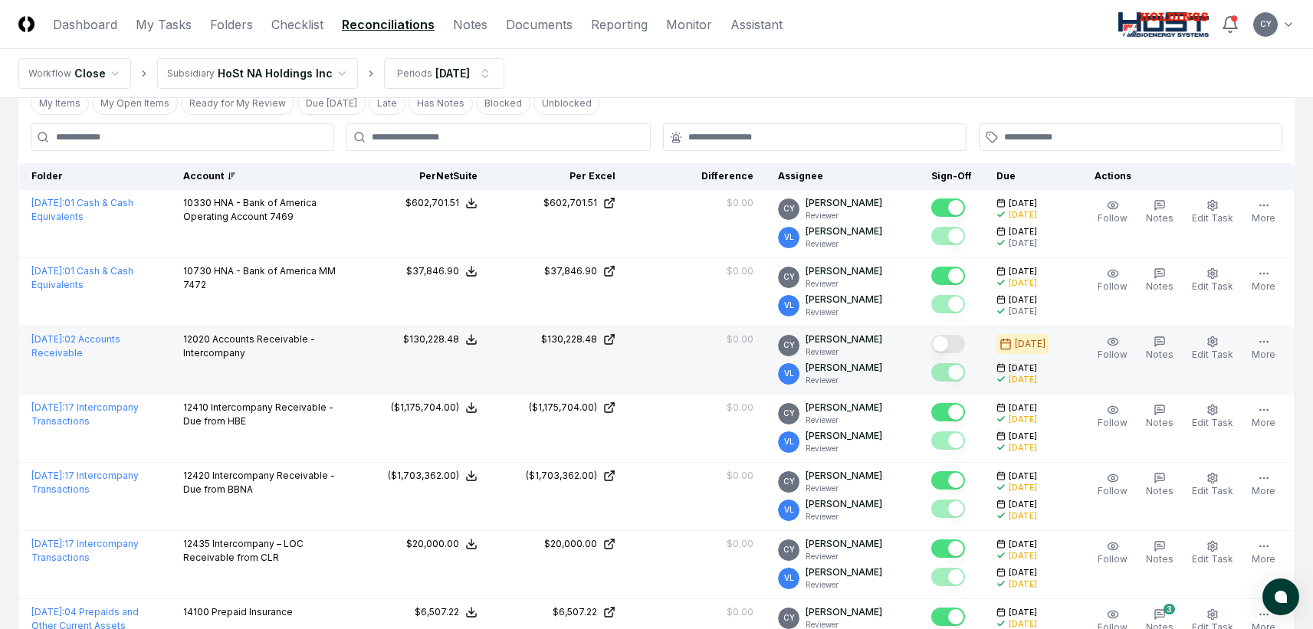
click at [965, 343] on button "Mark complete" at bounding box center [949, 344] width 34 height 18
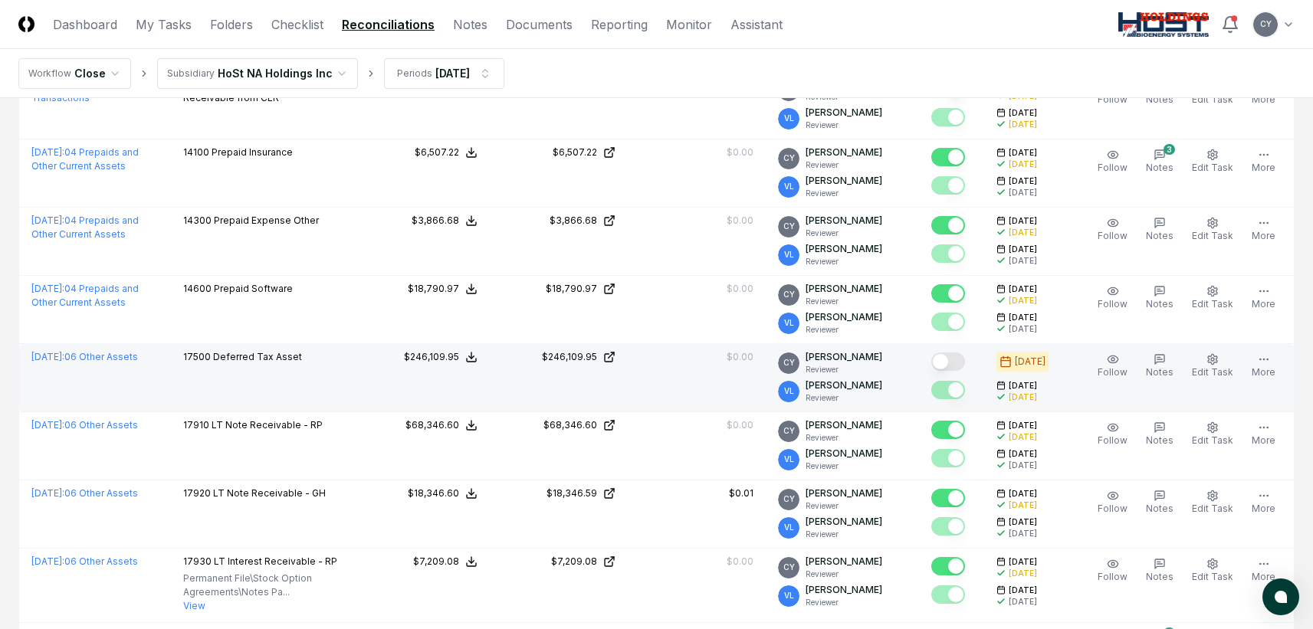
click at [965, 362] on button "Mark complete" at bounding box center [949, 362] width 34 height 18
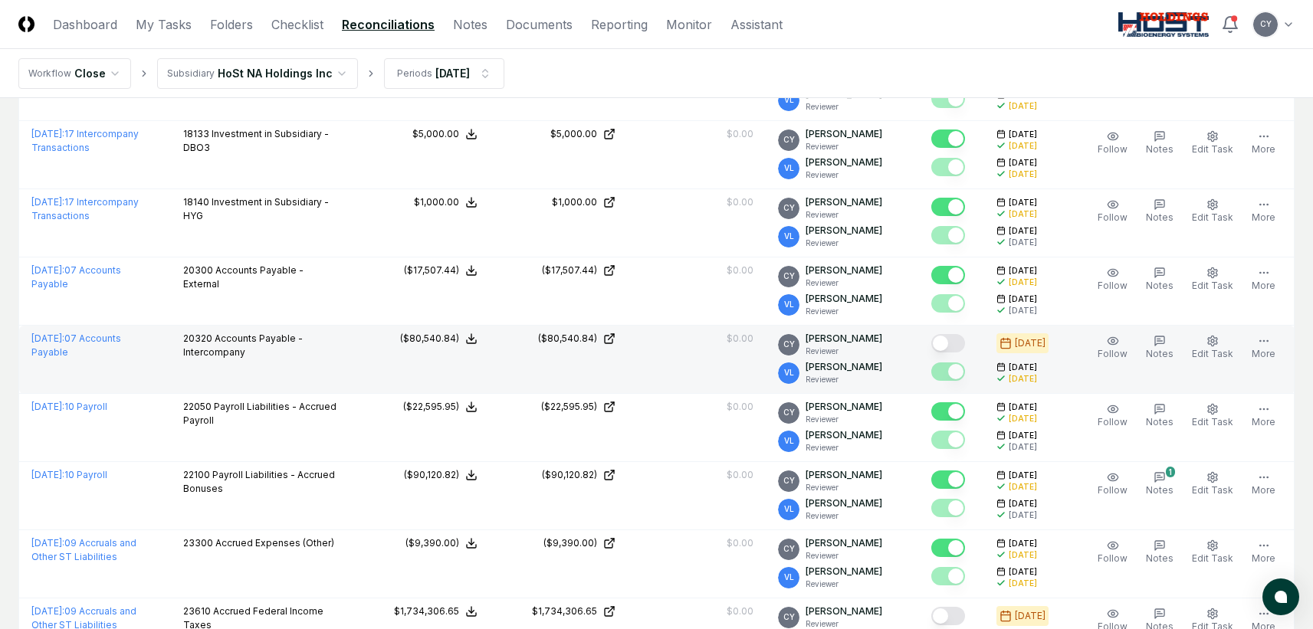
scroll to position [1457, 0]
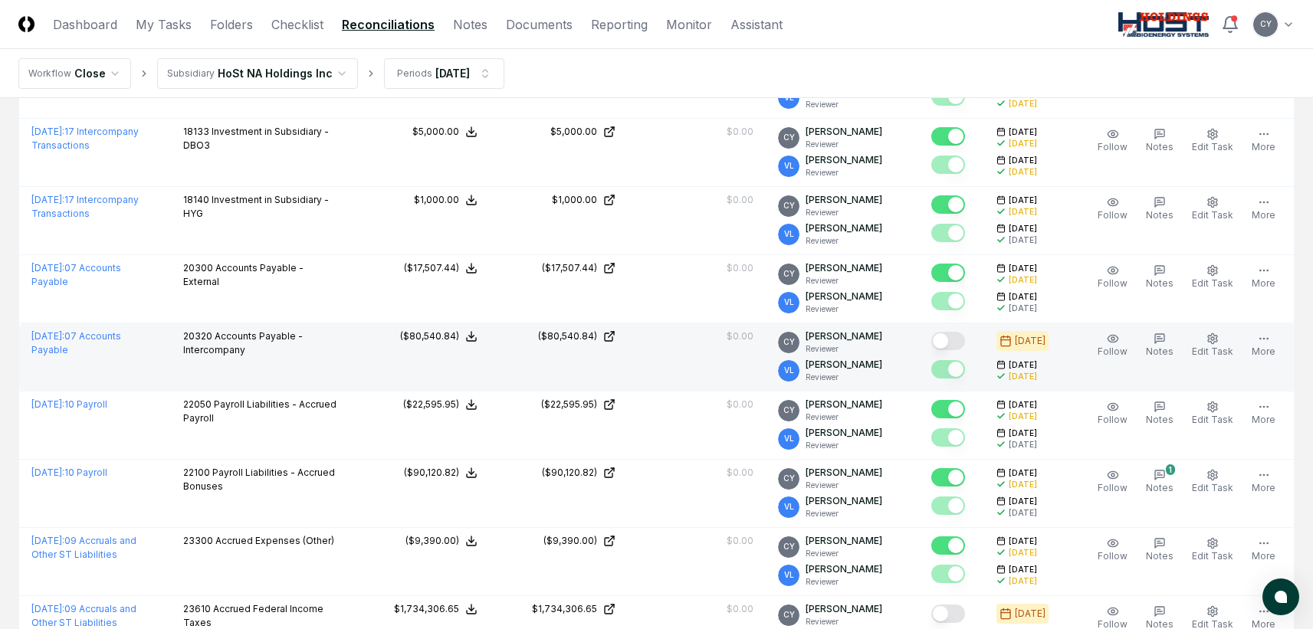
click at [961, 342] on button "Mark complete" at bounding box center [949, 341] width 34 height 18
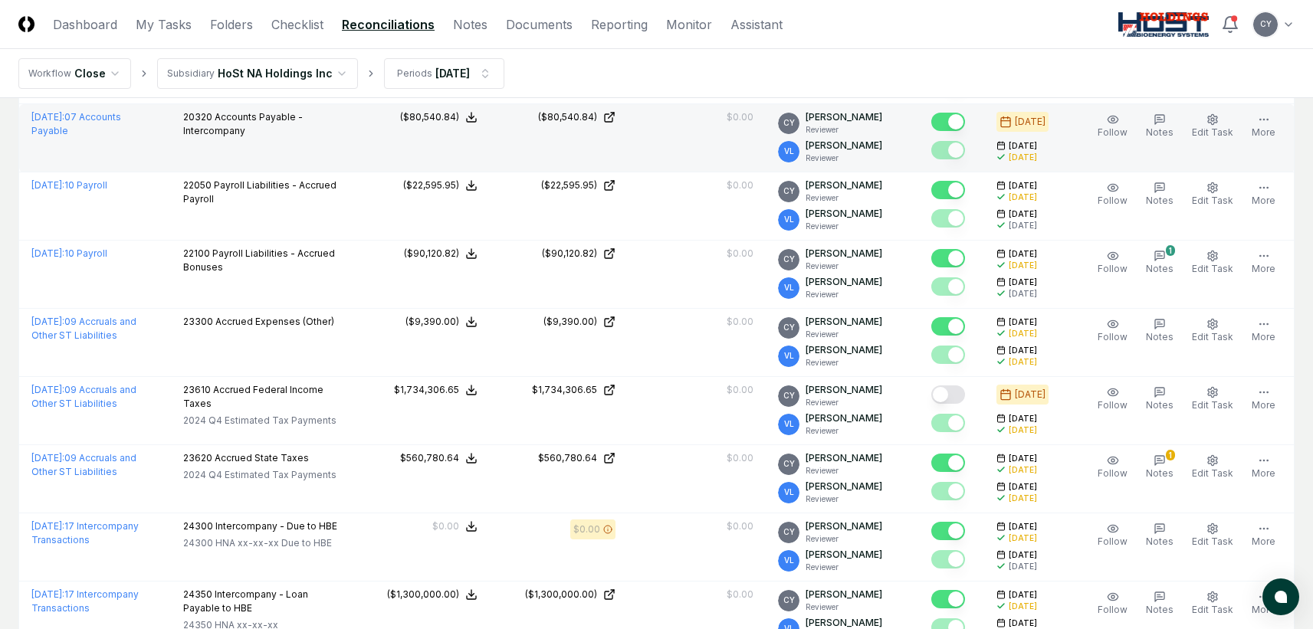
scroll to position [1687, 0]
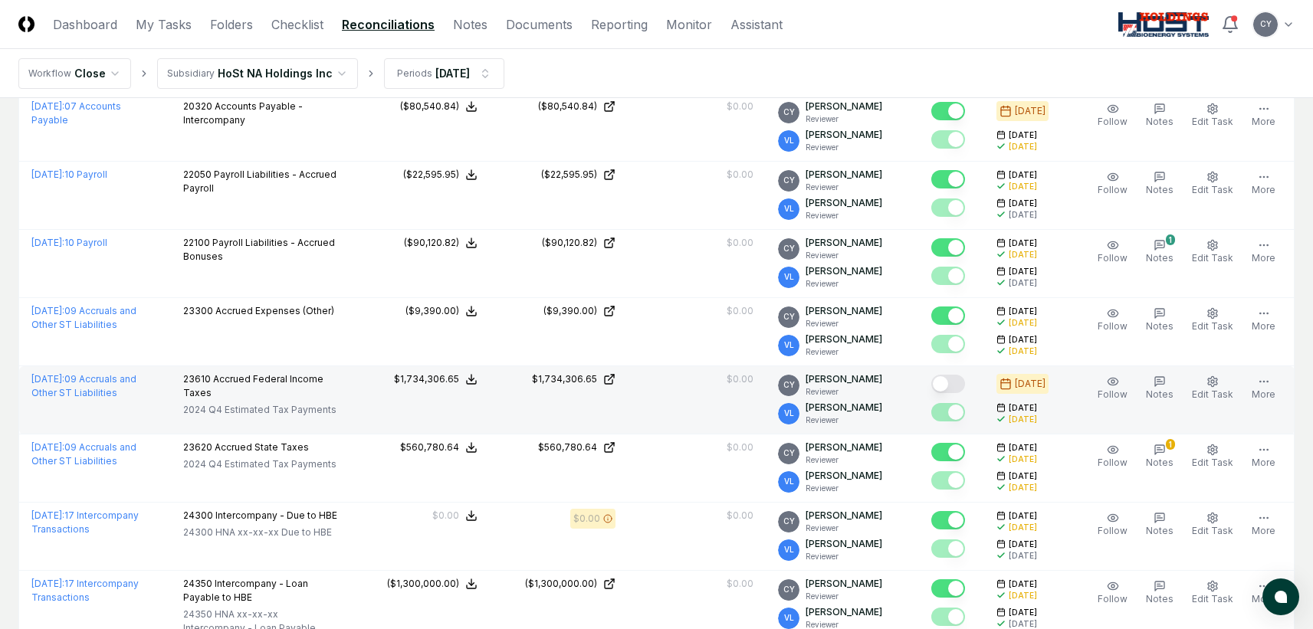
click at [964, 378] on button "Mark complete" at bounding box center [949, 384] width 34 height 18
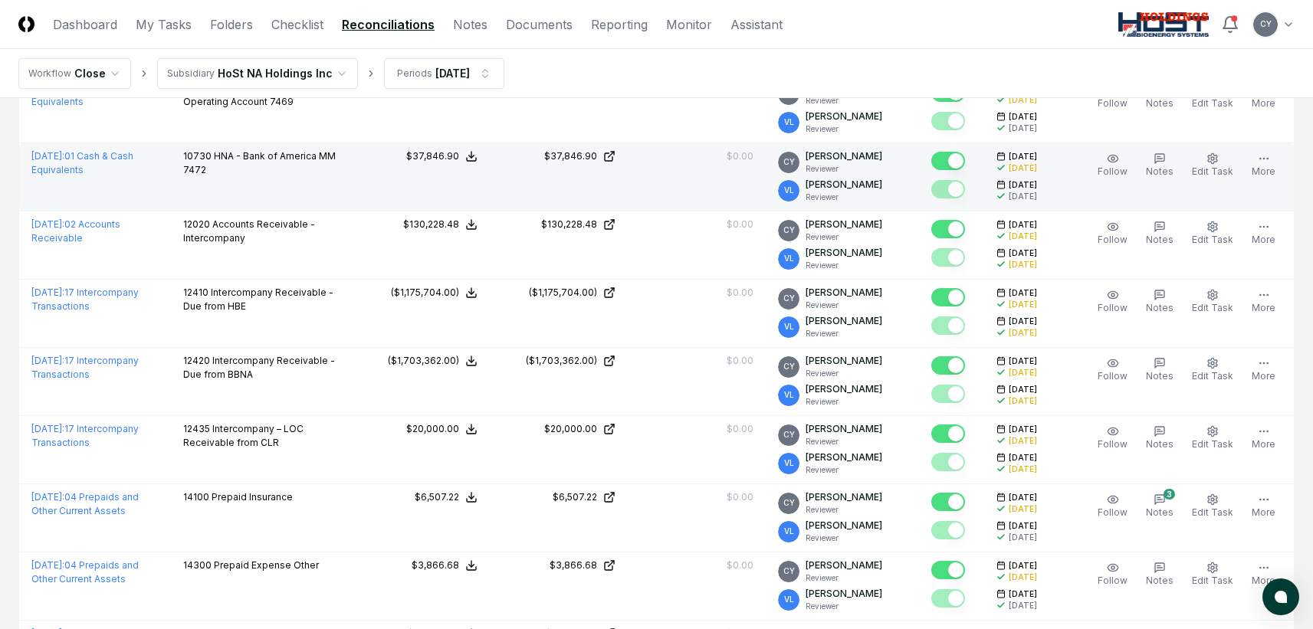
scroll to position [0, 0]
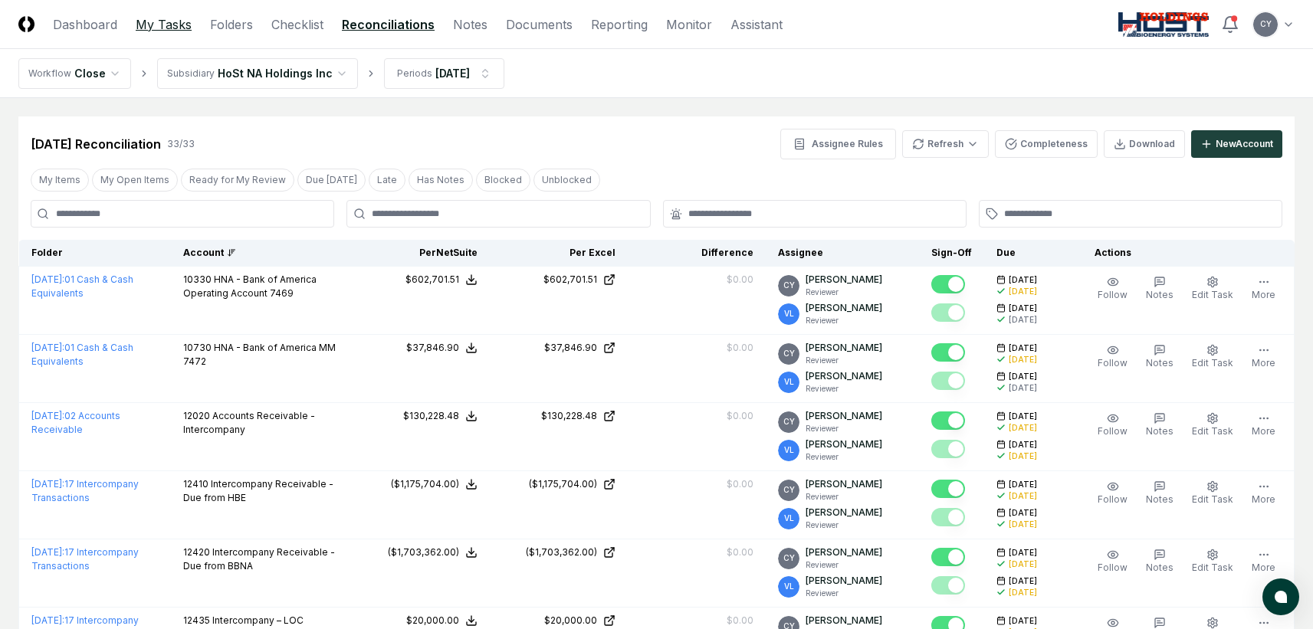
click at [150, 24] on link "My Tasks" at bounding box center [164, 24] width 56 height 18
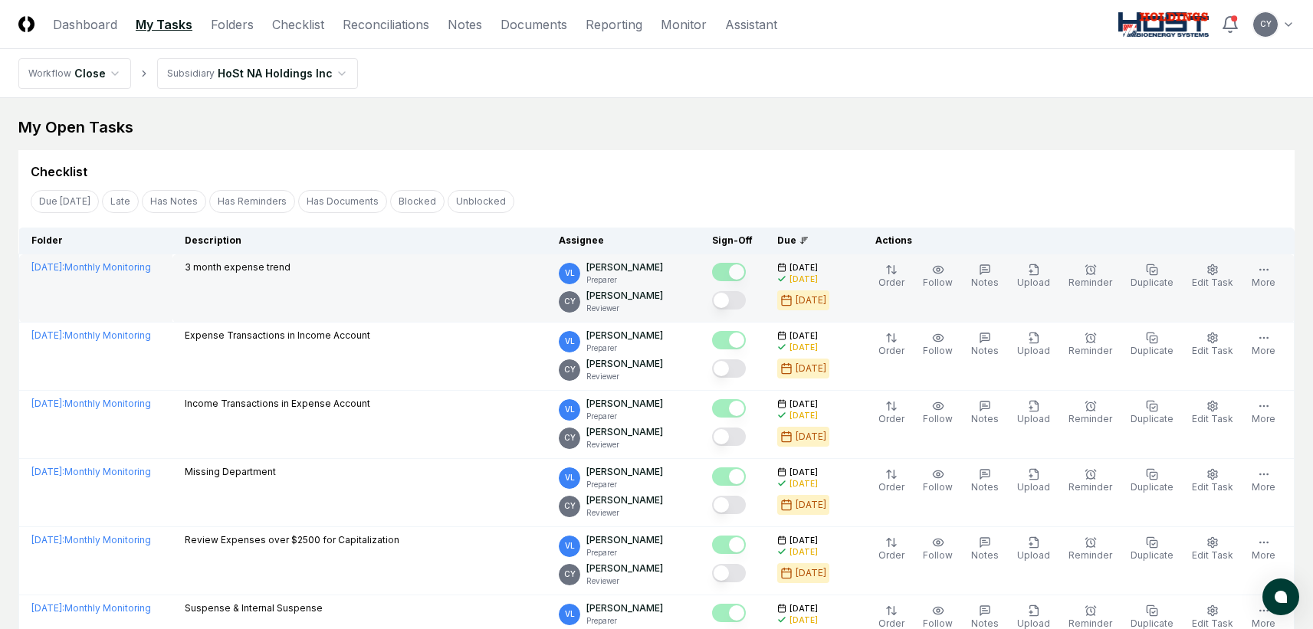
click at [746, 300] on button "Mark complete" at bounding box center [729, 300] width 34 height 18
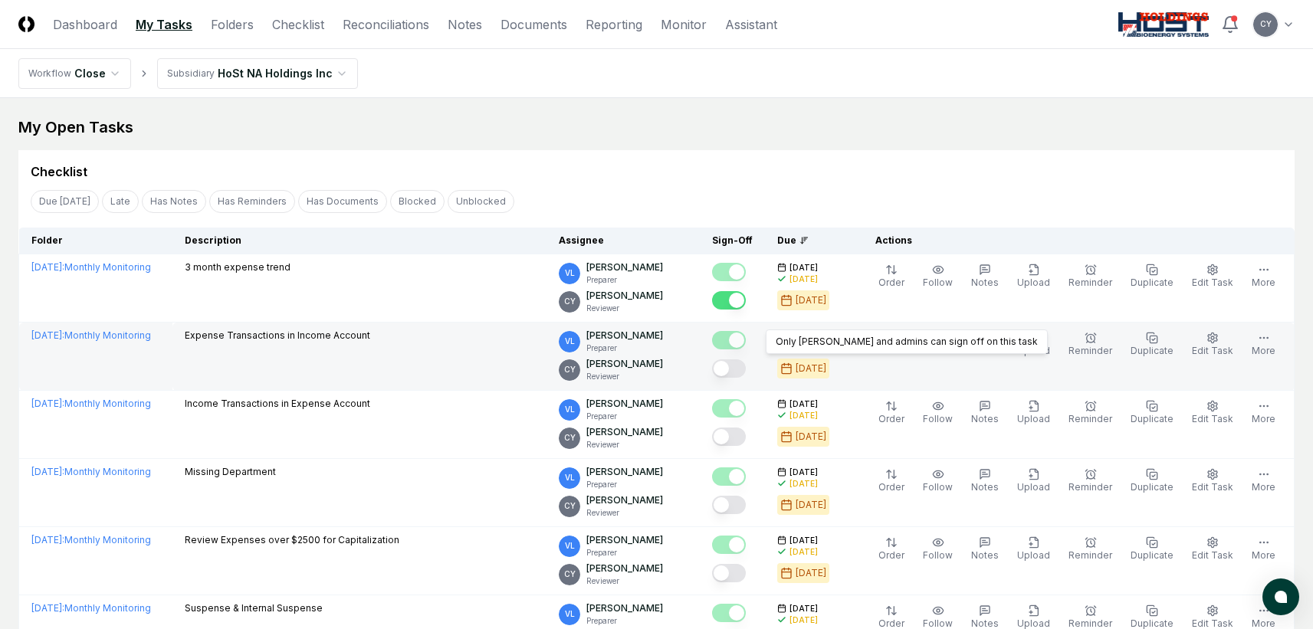
drag, startPoint x: 751, startPoint y: 370, endPoint x: 750, endPoint y: 401, distance: 30.7
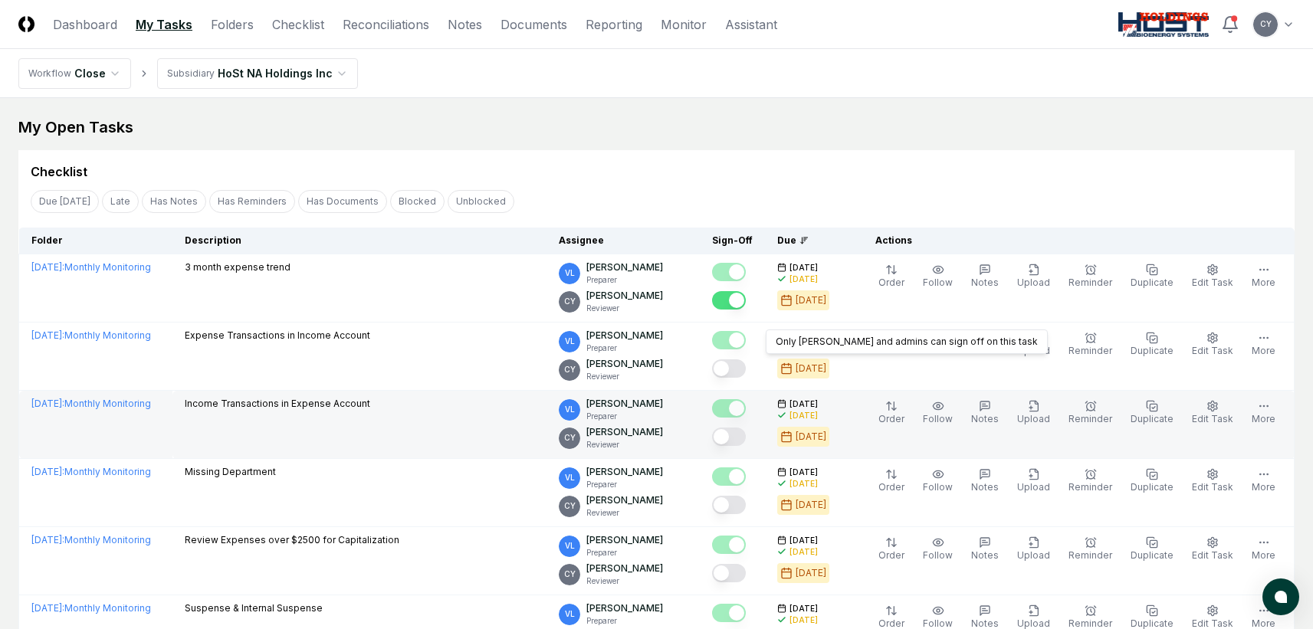
click at [746, 373] on button "Mark complete" at bounding box center [729, 369] width 34 height 18
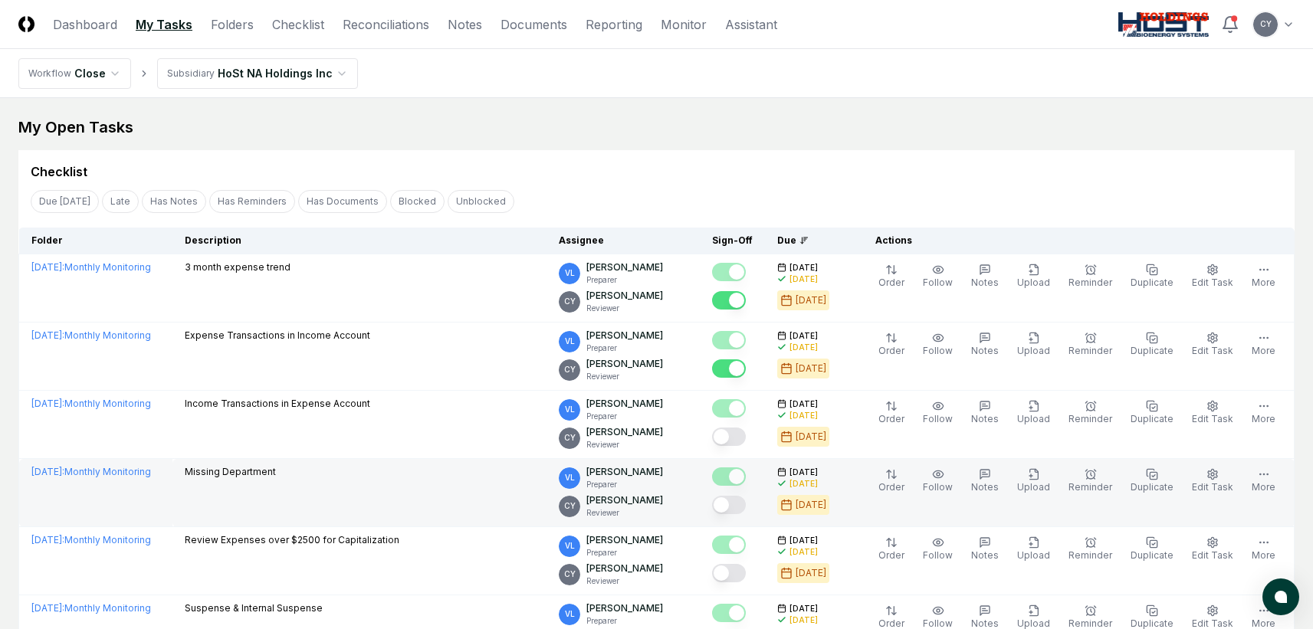
drag, startPoint x: 757, startPoint y: 440, endPoint x: 754, endPoint y: 491, distance: 51.4
click at [746, 442] on button "Mark complete" at bounding box center [729, 437] width 34 height 18
click at [746, 503] on button "Mark complete" at bounding box center [729, 505] width 34 height 18
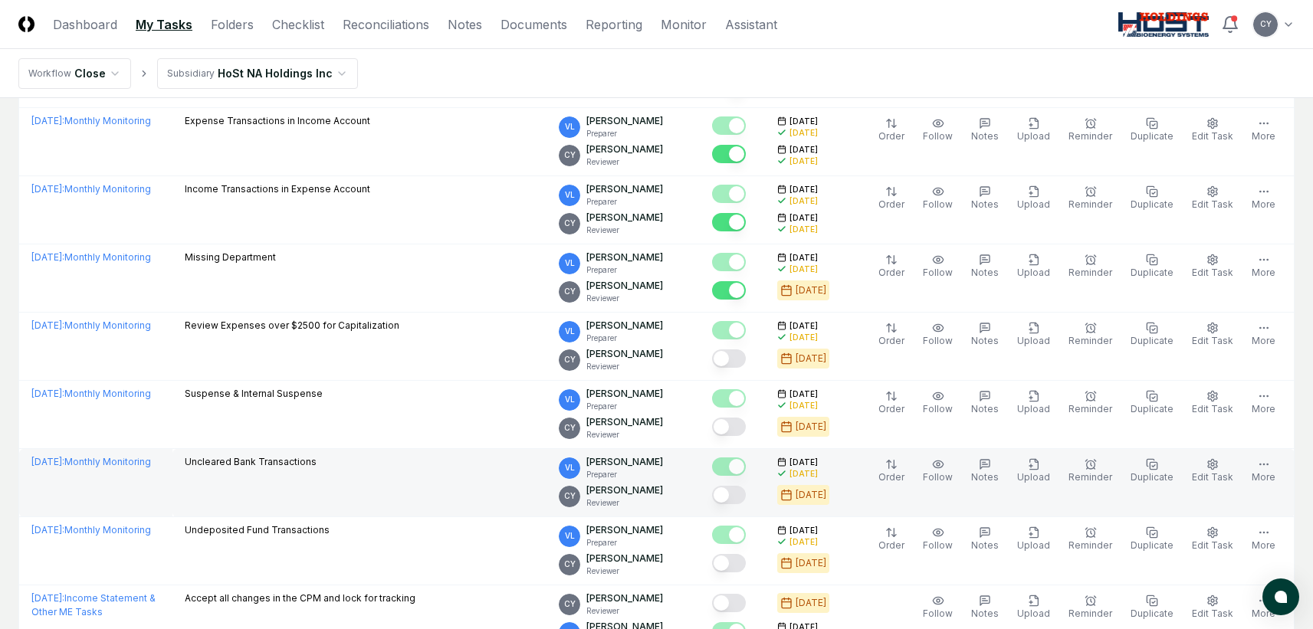
scroll to position [307, 0]
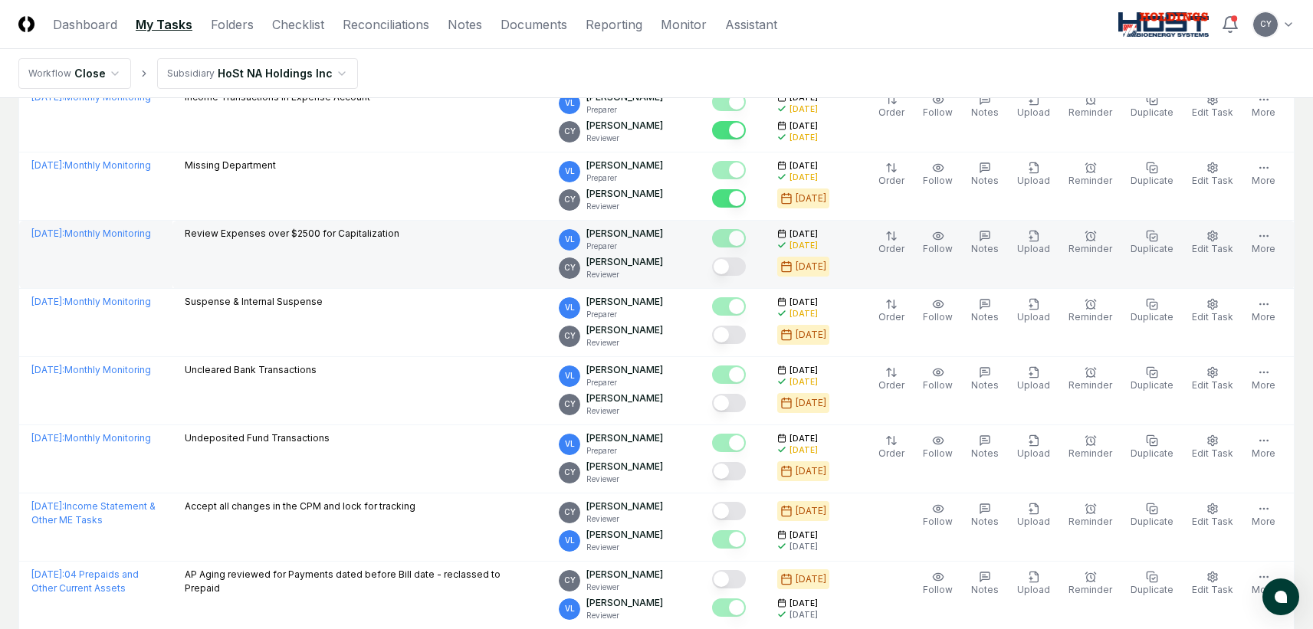
click at [746, 269] on button "Mark complete" at bounding box center [729, 267] width 34 height 18
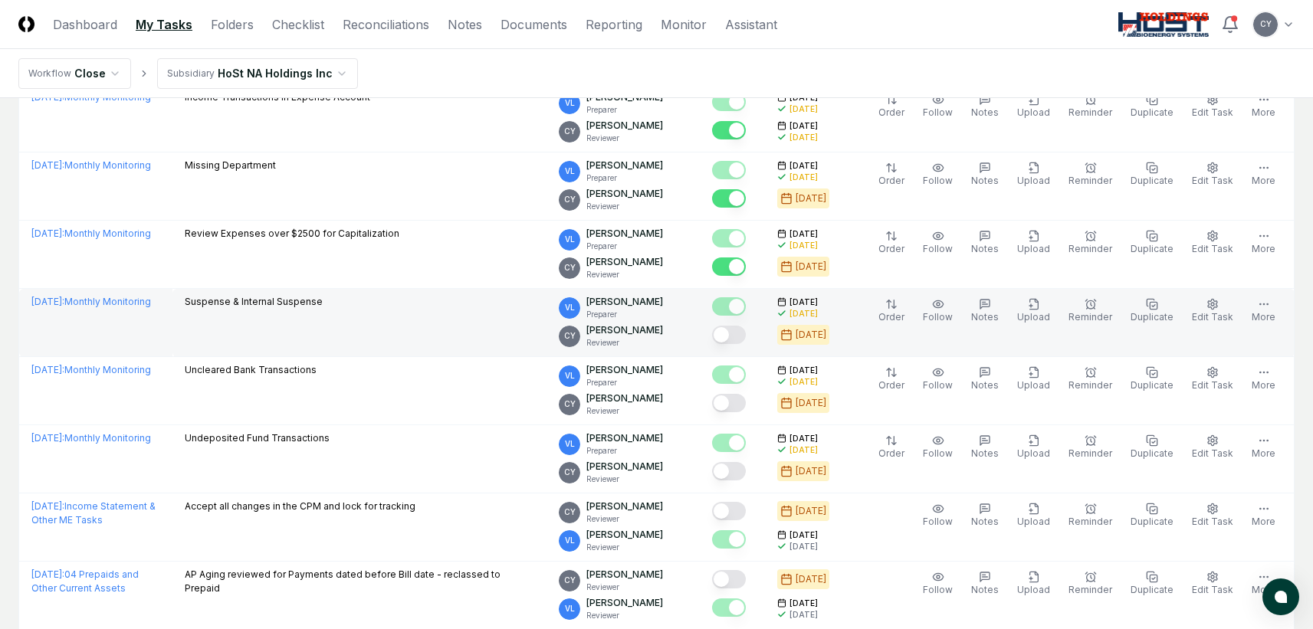
click at [746, 336] on button "Mark complete" at bounding box center [729, 335] width 34 height 18
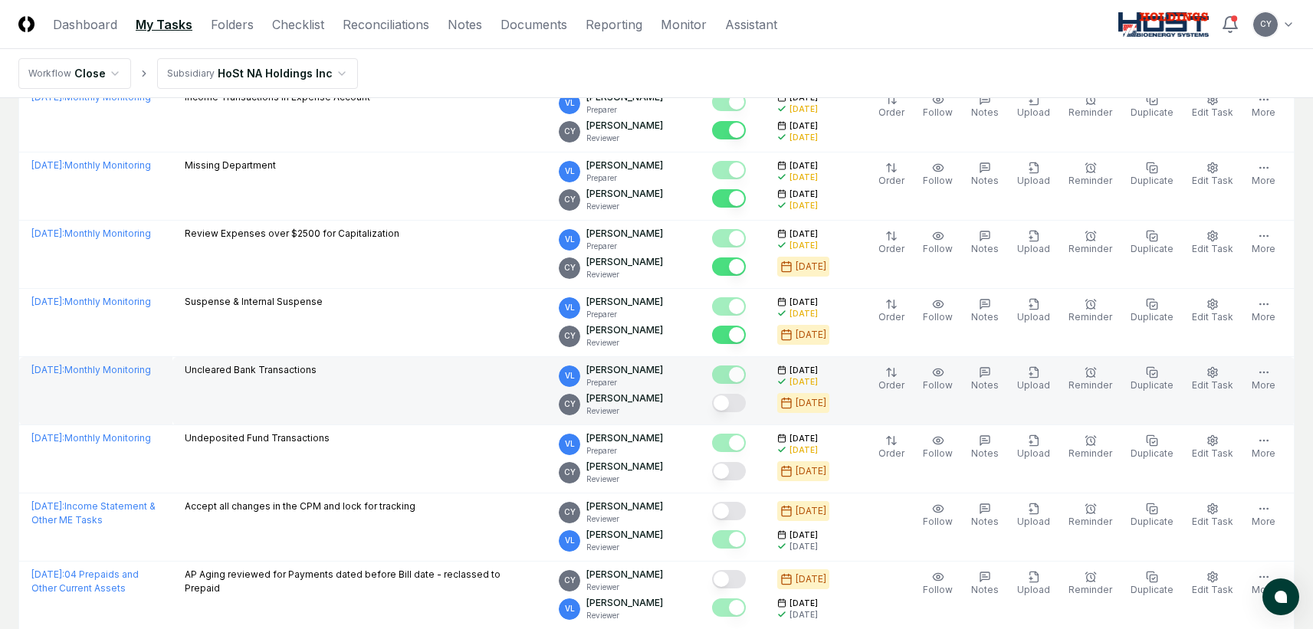
click at [753, 415] on div at bounding box center [732, 404] width 41 height 25
click at [746, 406] on button "Mark complete" at bounding box center [729, 403] width 34 height 18
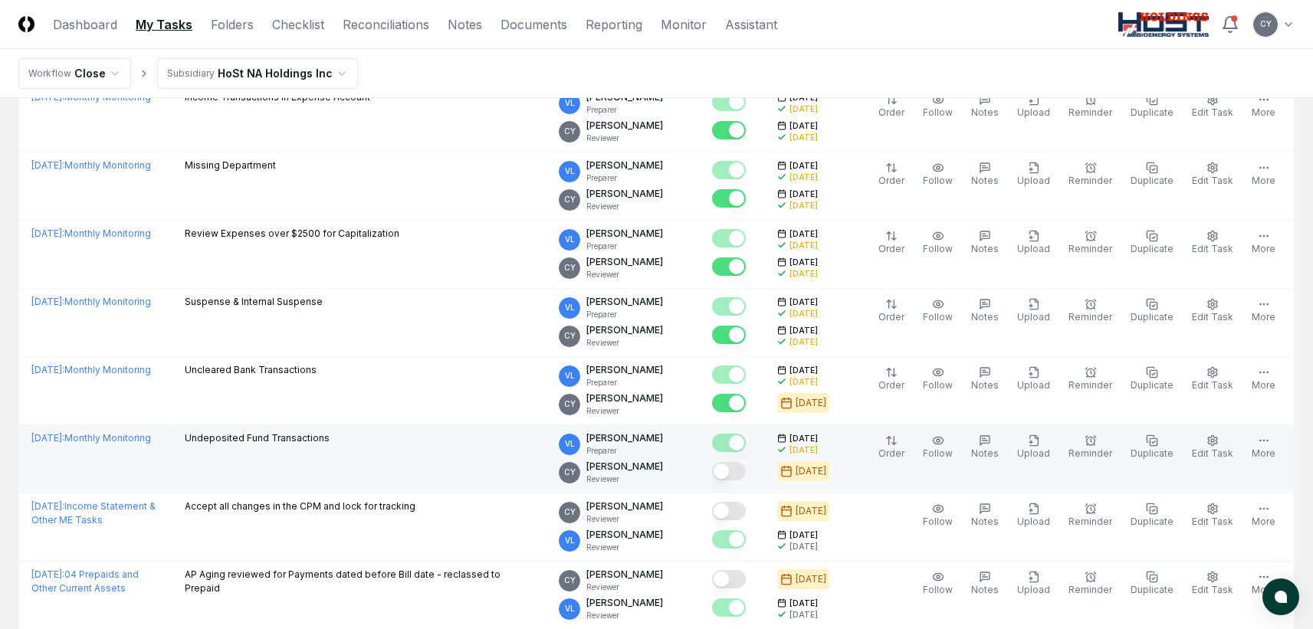
click at [746, 474] on button "Mark complete" at bounding box center [729, 471] width 34 height 18
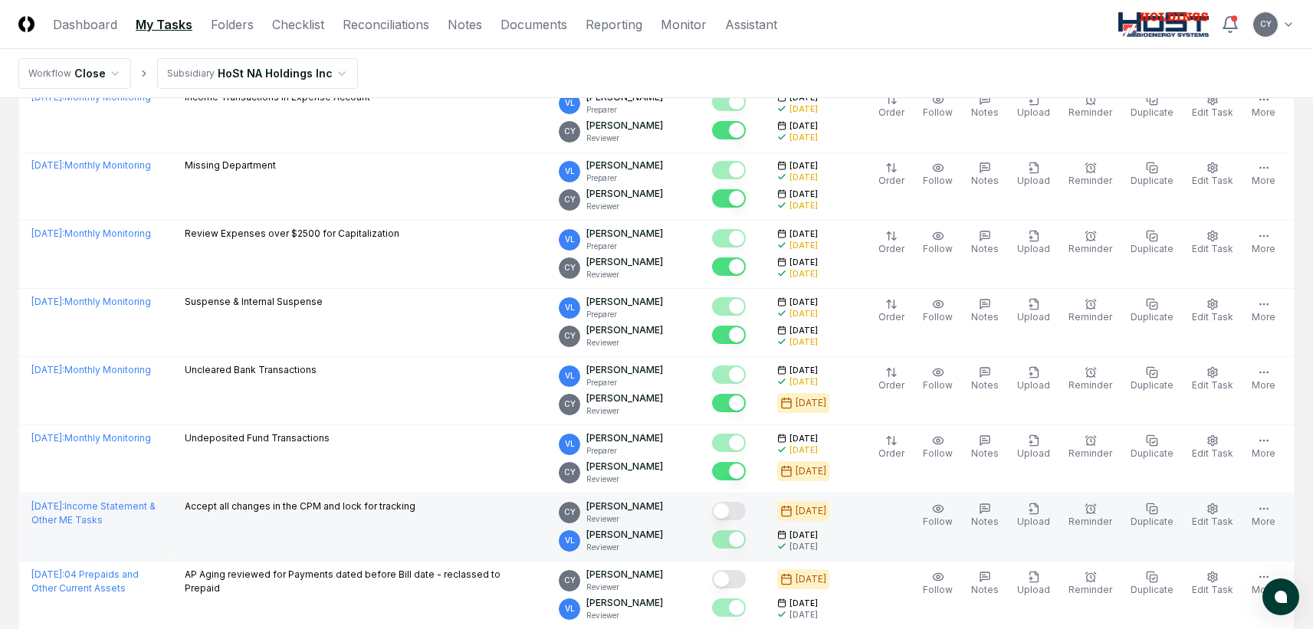
click at [746, 517] on button "Mark complete" at bounding box center [729, 511] width 34 height 18
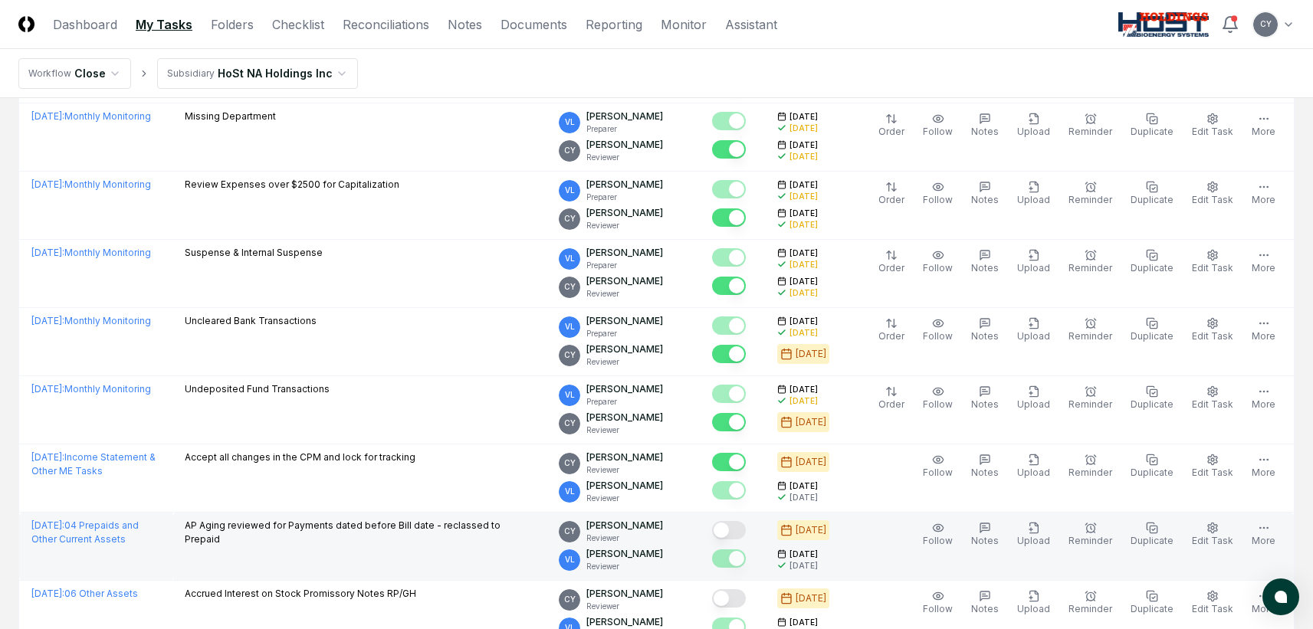
scroll to position [383, 0]
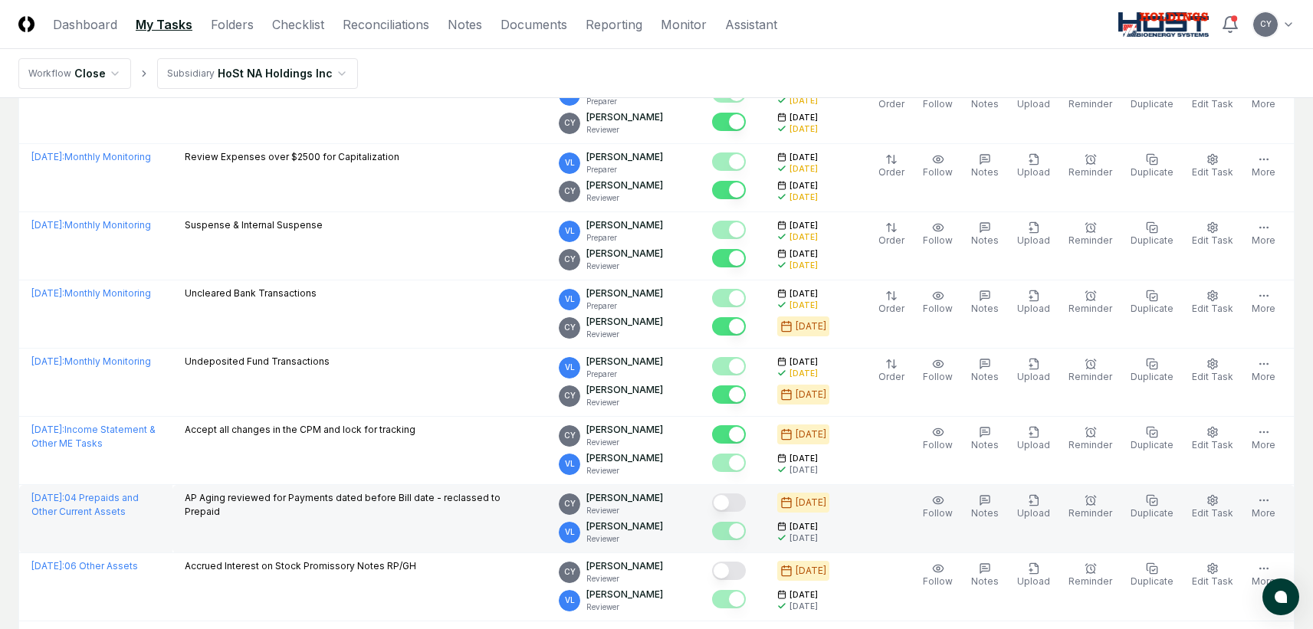
click at [746, 495] on button "Mark complete" at bounding box center [729, 503] width 34 height 18
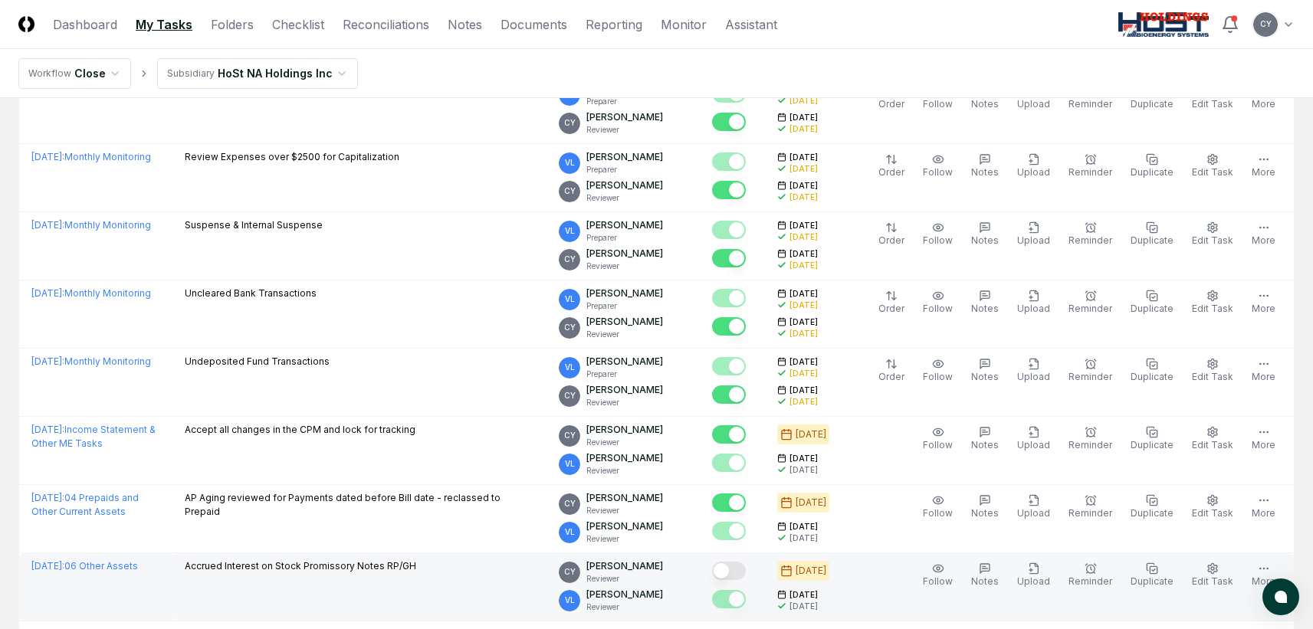
click at [746, 567] on button "Mark complete" at bounding box center [729, 571] width 34 height 18
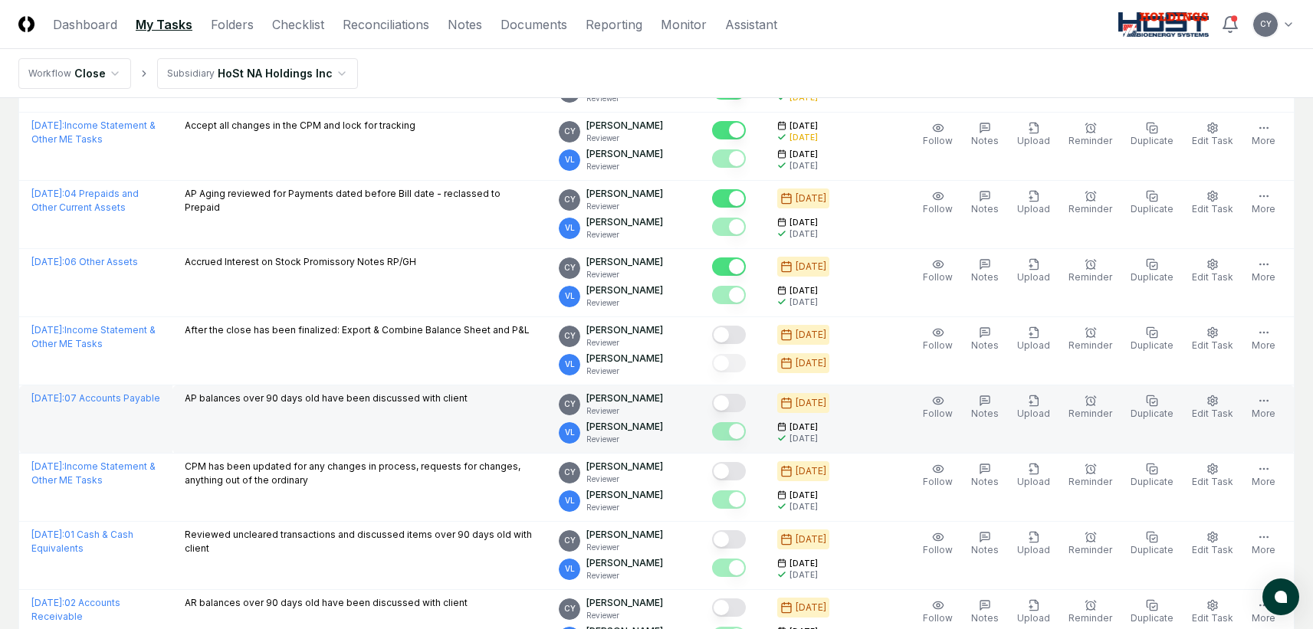
scroll to position [690, 0]
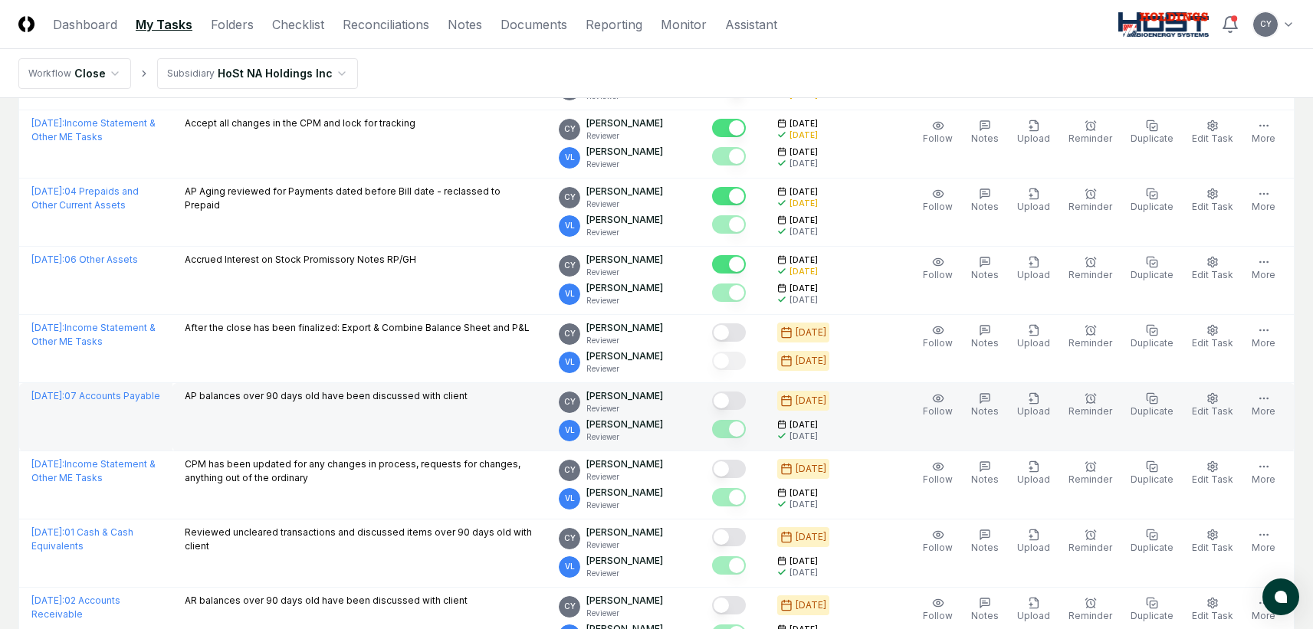
click at [746, 406] on button "Mark complete" at bounding box center [729, 401] width 34 height 18
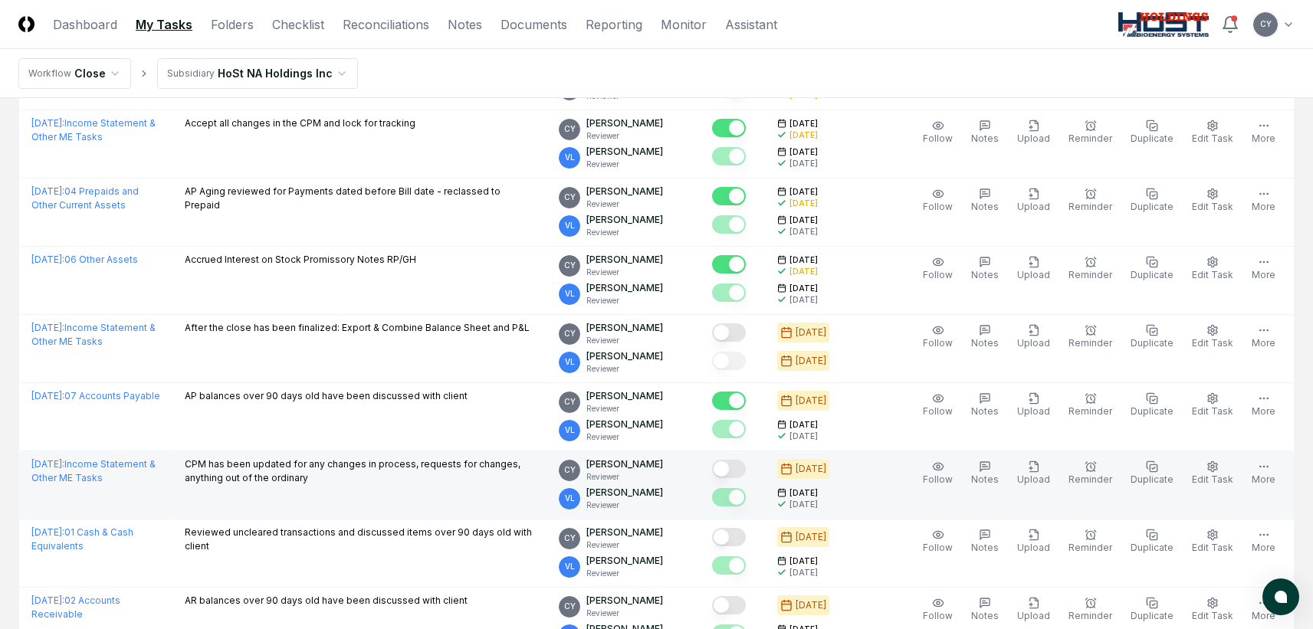
click at [746, 475] on button "Mark complete" at bounding box center [729, 469] width 34 height 18
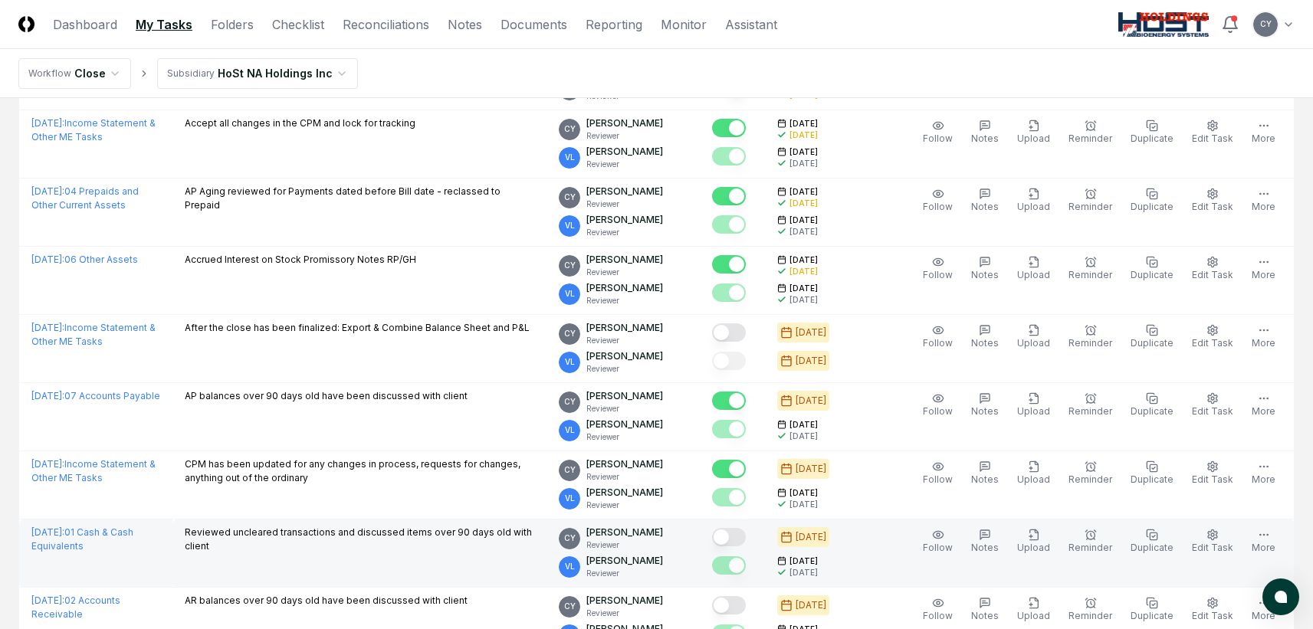
click at [746, 537] on button "Mark complete" at bounding box center [729, 537] width 34 height 18
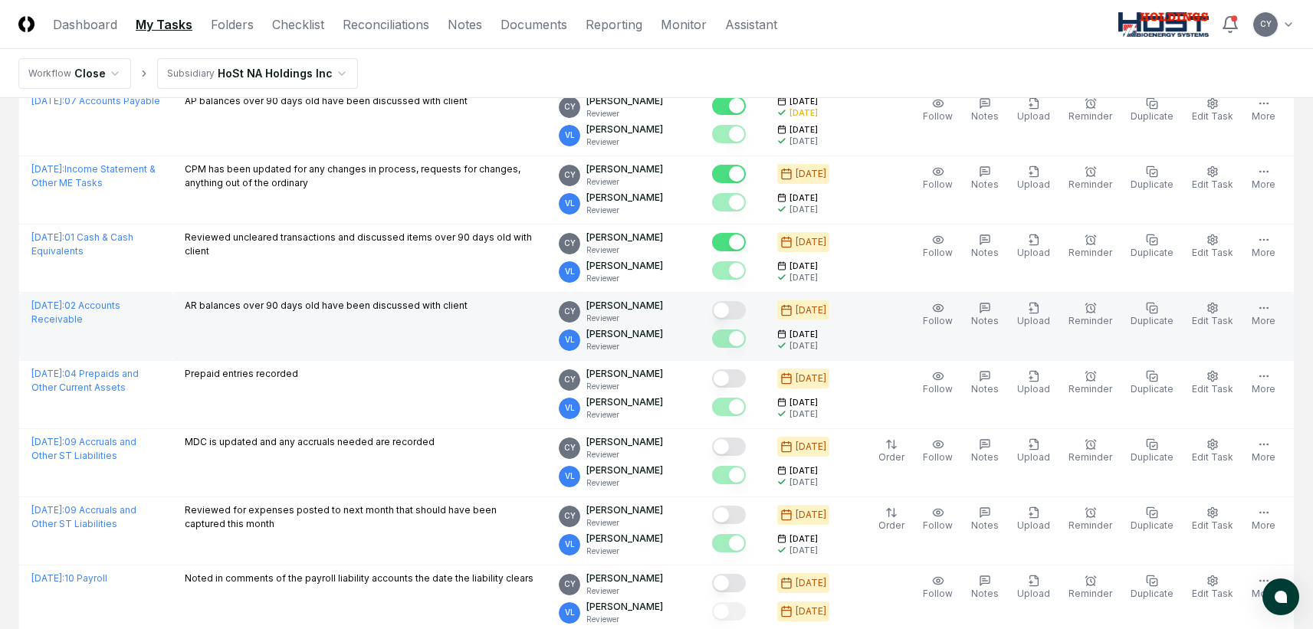
scroll to position [997, 0]
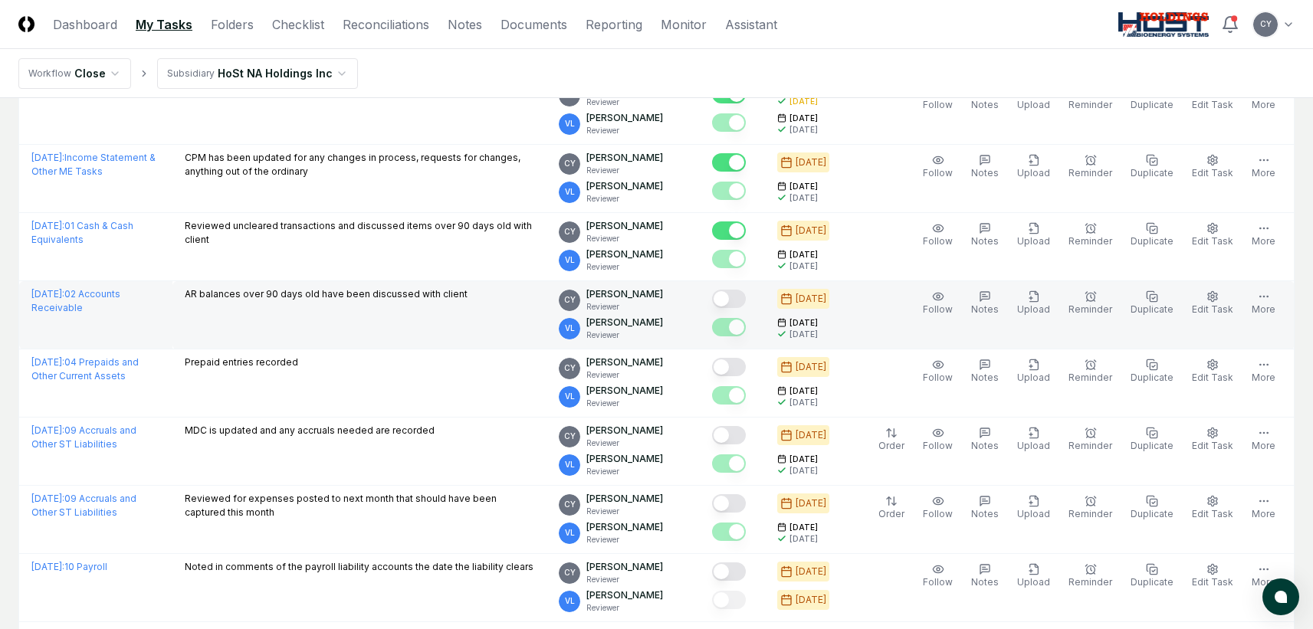
click at [746, 298] on button "Mark complete" at bounding box center [729, 299] width 34 height 18
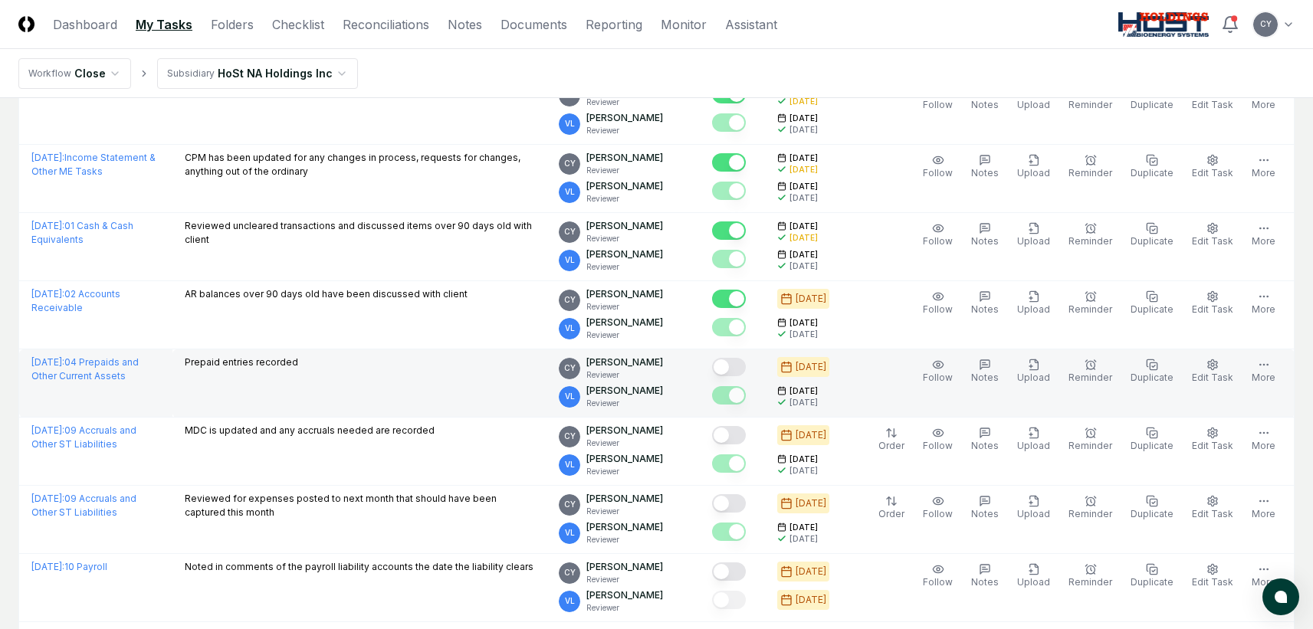
click at [746, 363] on button "Mark complete" at bounding box center [729, 367] width 34 height 18
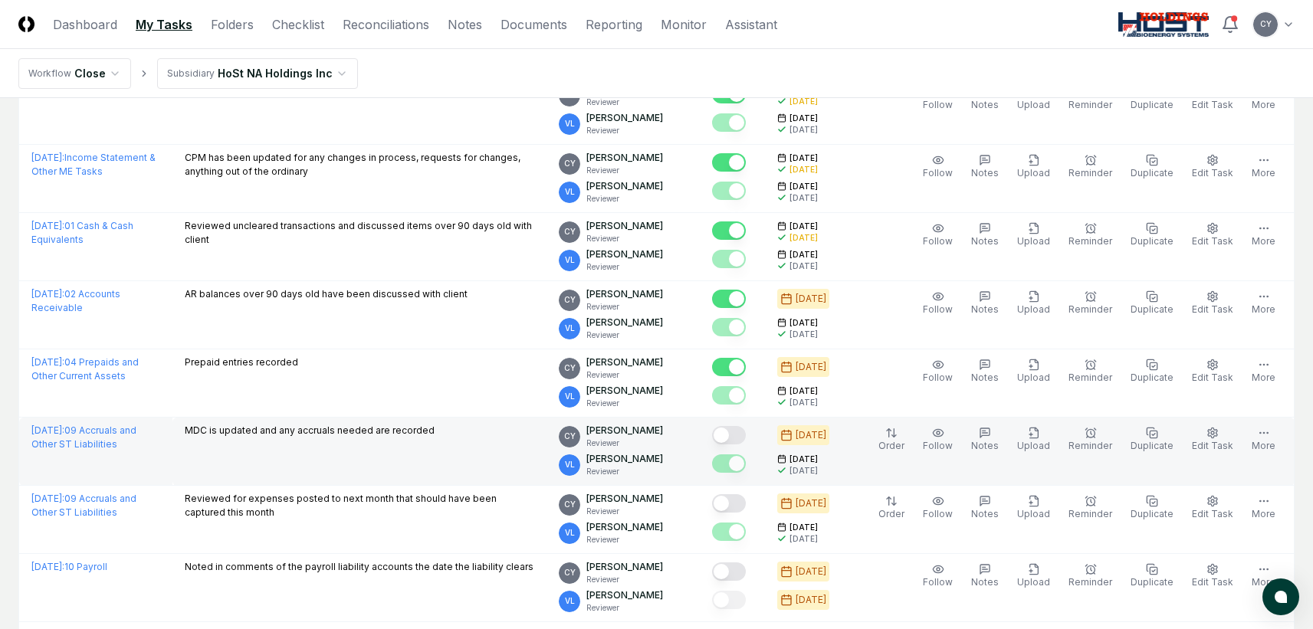
click at [745, 435] on button "Mark complete" at bounding box center [729, 435] width 34 height 18
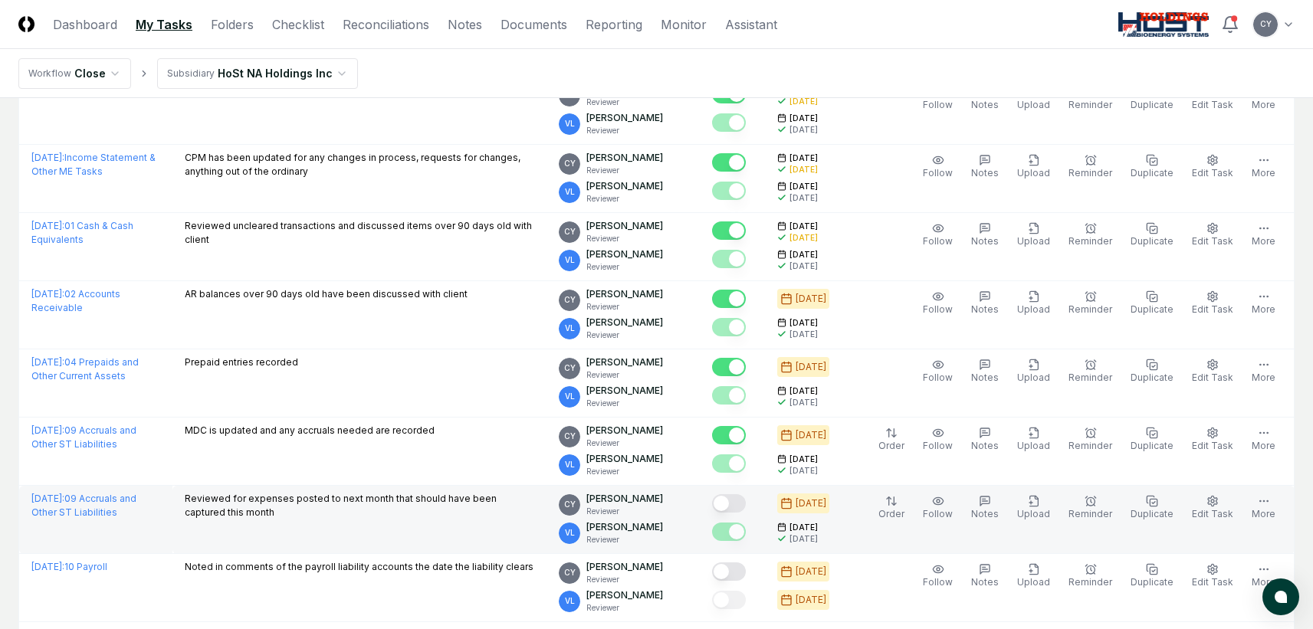
click at [746, 503] on button "Mark complete" at bounding box center [729, 504] width 34 height 18
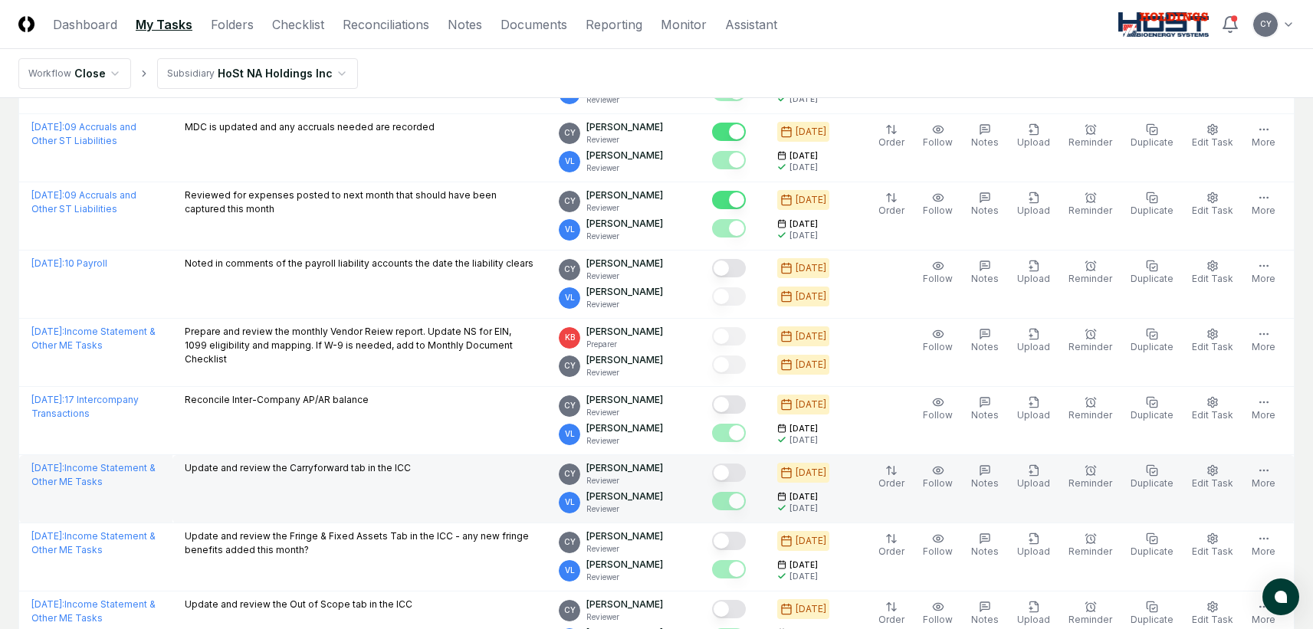
scroll to position [1303, 0]
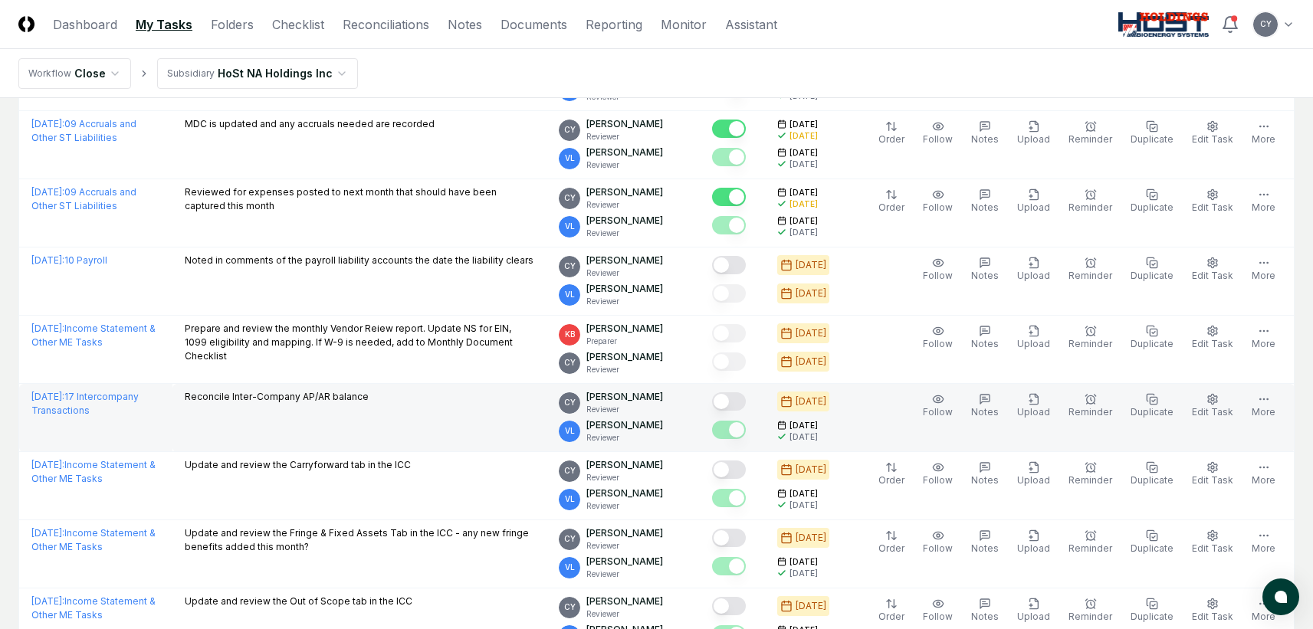
click at [746, 400] on button "Mark complete" at bounding box center [729, 402] width 34 height 18
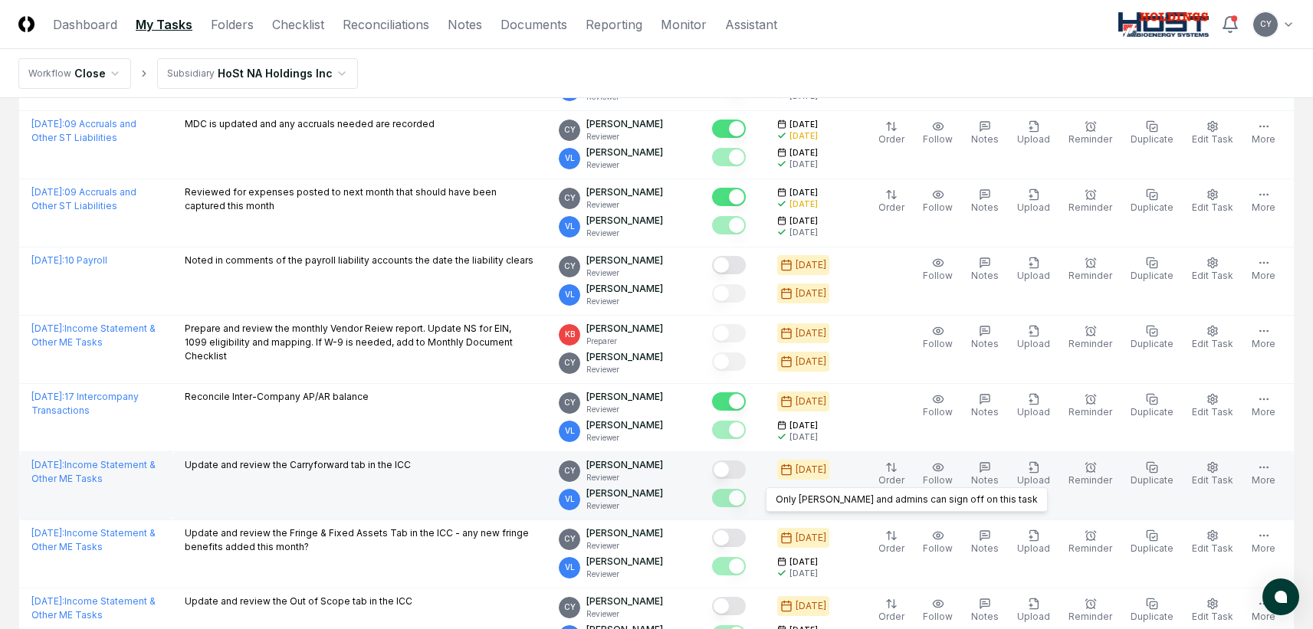
click at [746, 468] on button "Mark complete" at bounding box center [729, 470] width 34 height 18
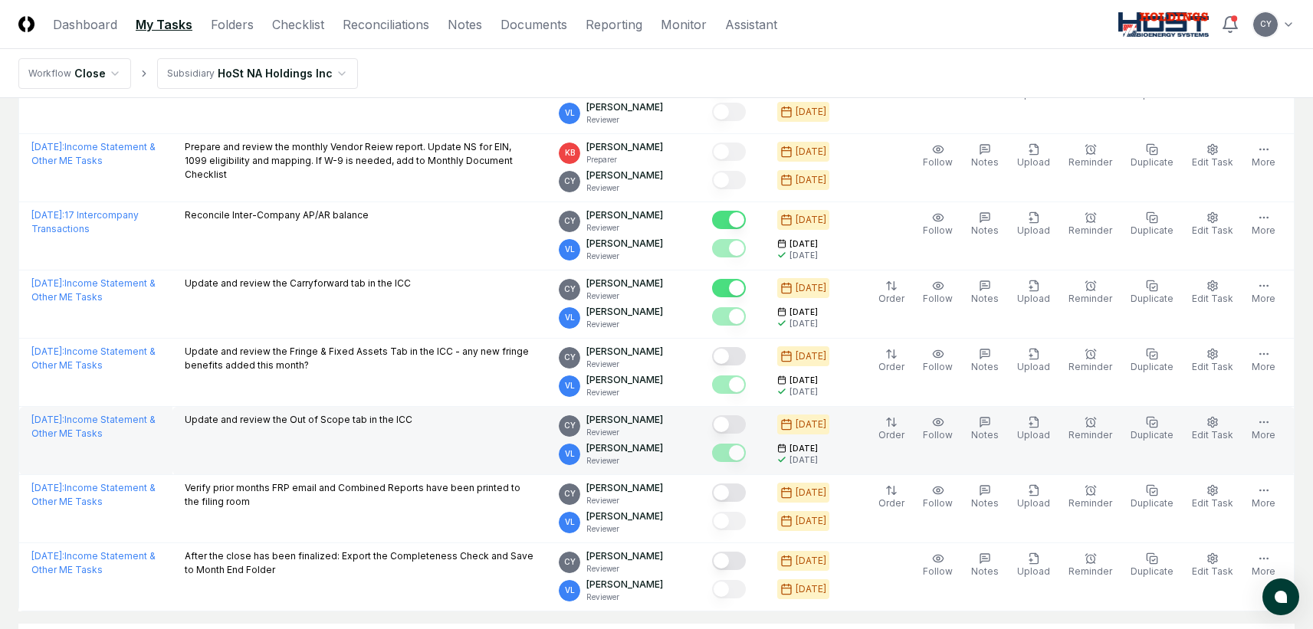
scroll to position [1533, 0]
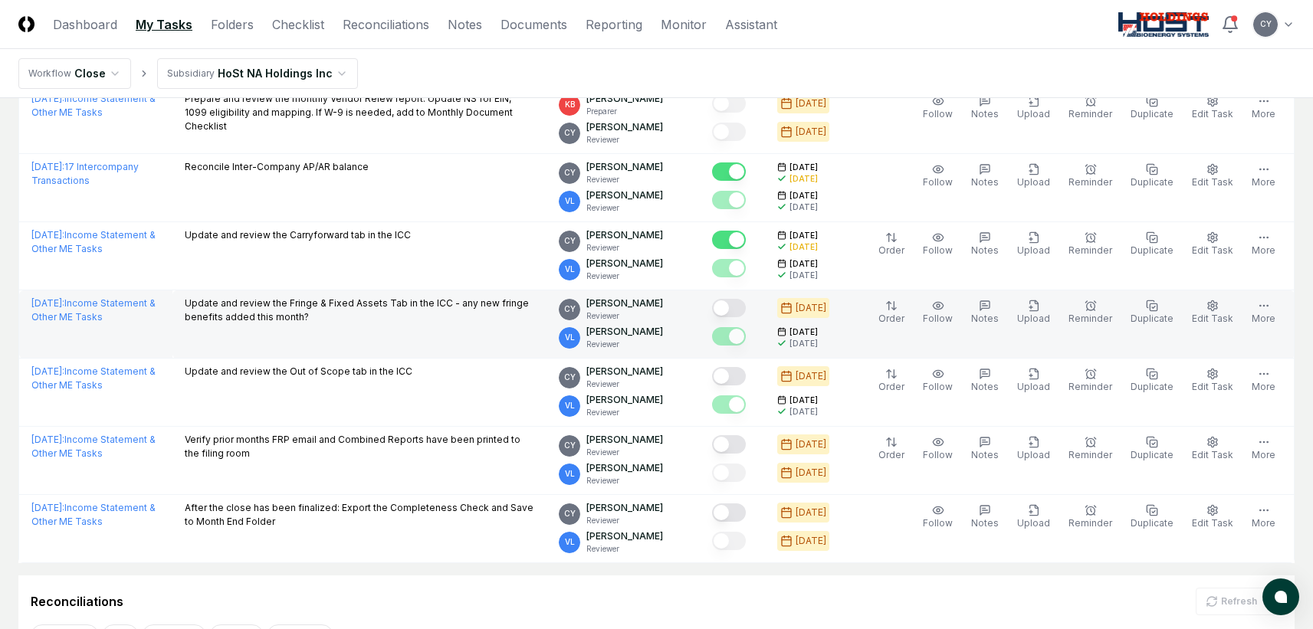
click at [746, 305] on button "Mark complete" at bounding box center [729, 308] width 34 height 18
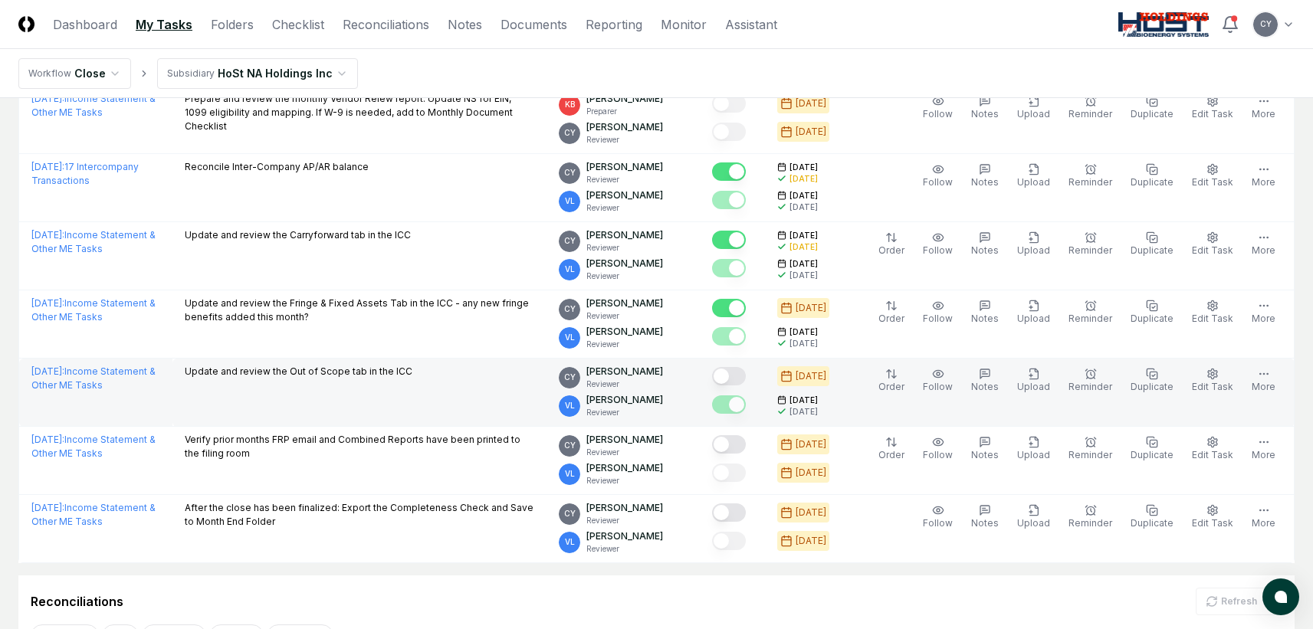
click at [746, 370] on button "Mark complete" at bounding box center [729, 376] width 34 height 18
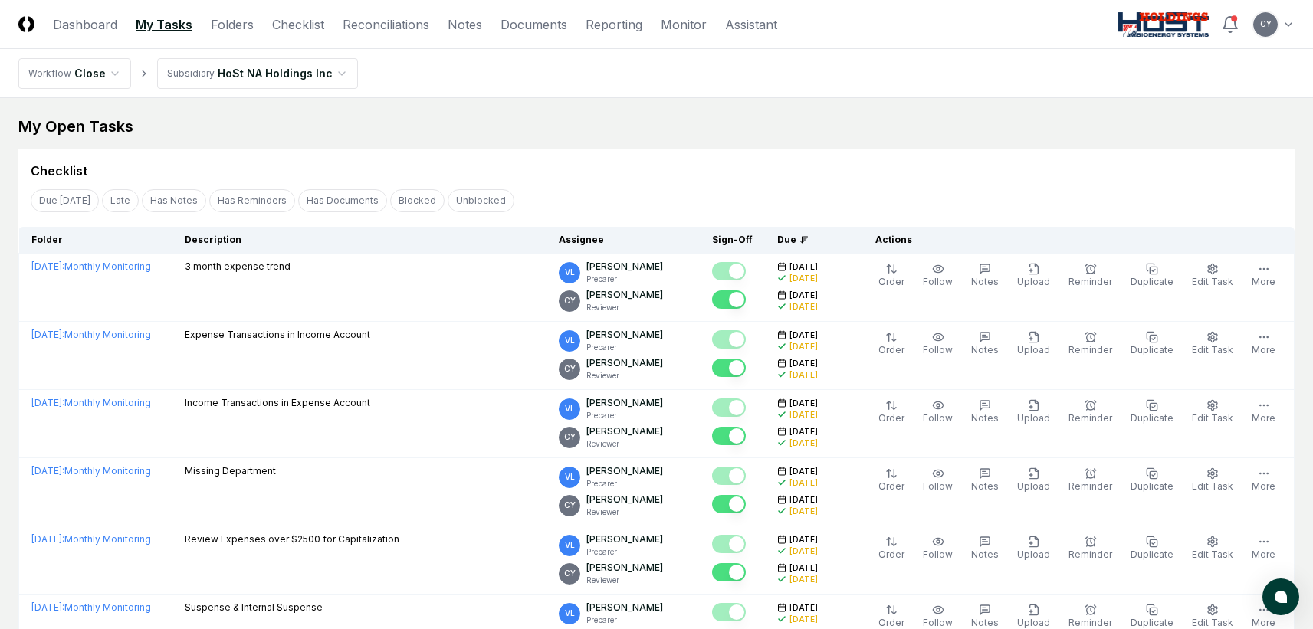
scroll to position [0, 0]
click at [671, 96] on nav "Workflow Close Subsidiary HoSt NA Holdings Inc" at bounding box center [656, 73] width 1313 height 49
